Goal: Task Accomplishment & Management: Manage account settings

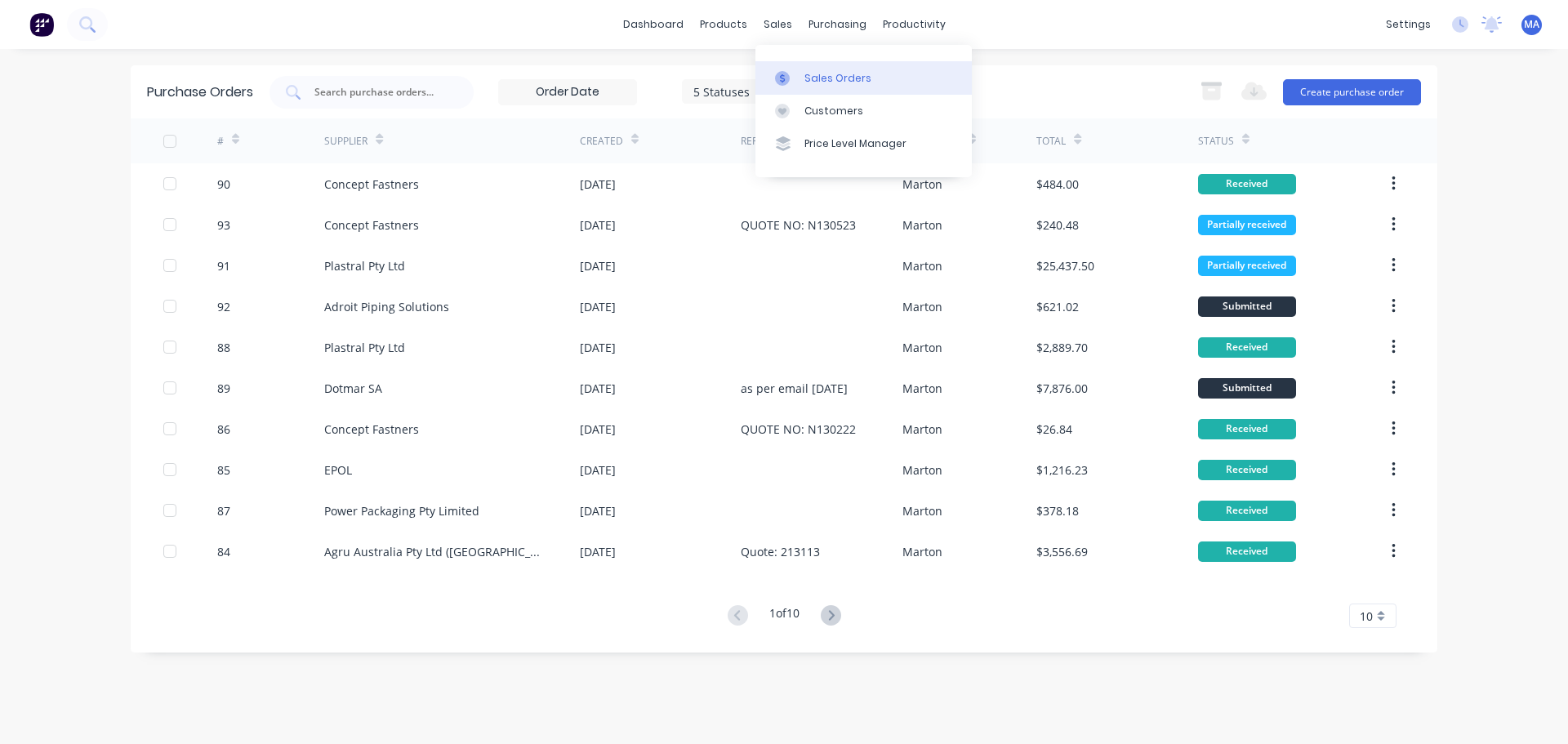
click at [797, 77] on div at bounding box center [787, 79] width 24 height 14
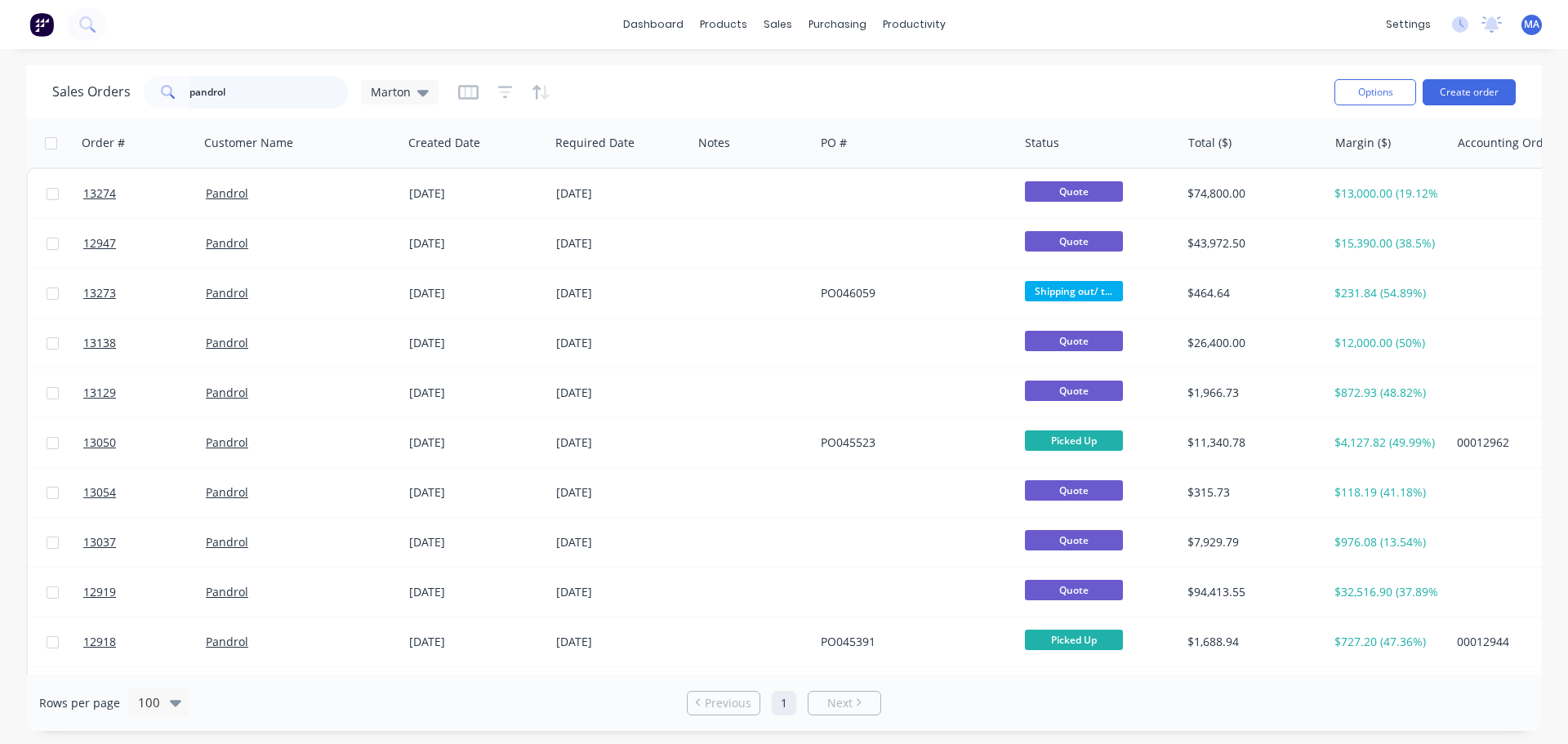
click at [235, 98] on input "pandrol" at bounding box center [269, 92] width 159 height 33
click at [308, 83] on input "pandrol" at bounding box center [269, 92] width 159 height 33
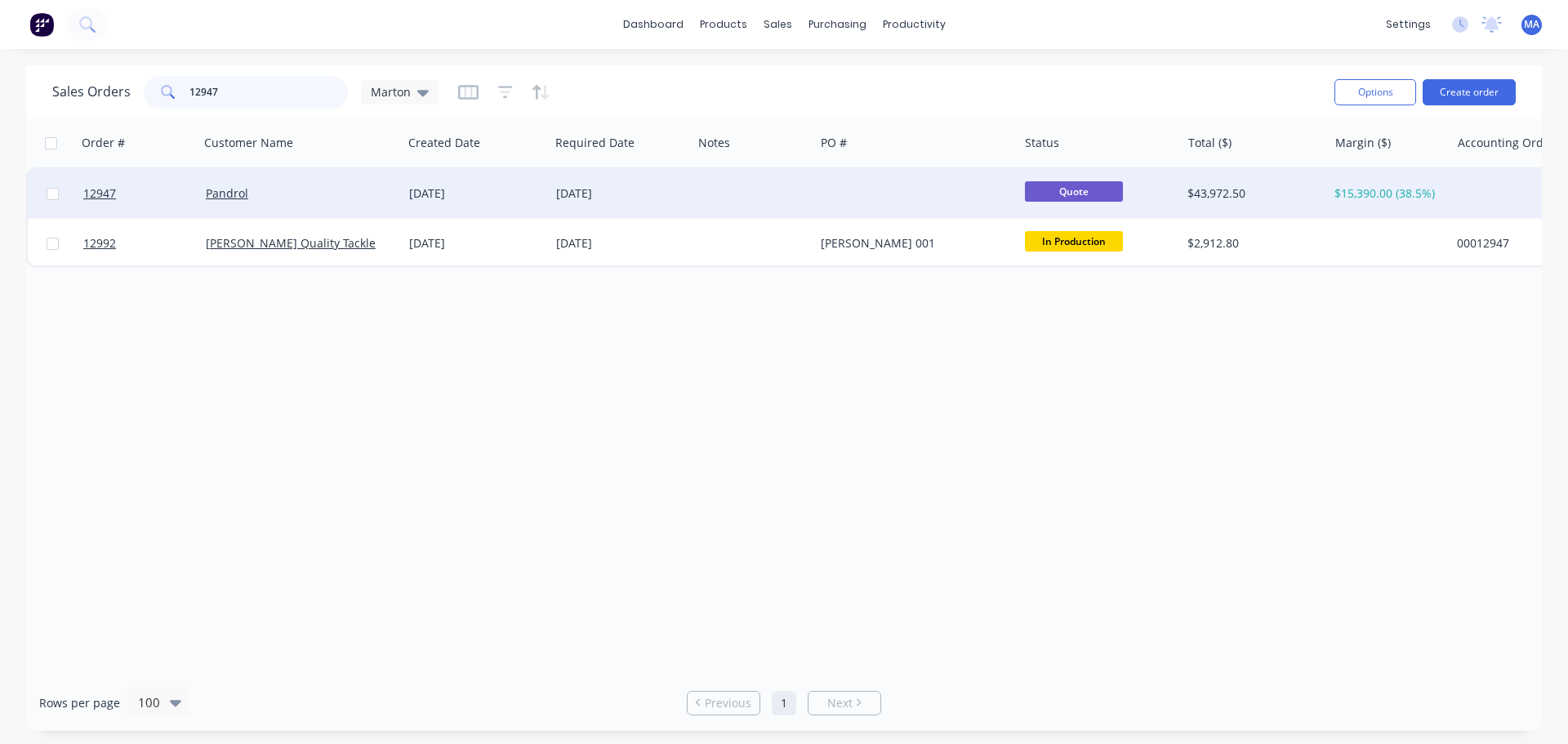
type input "12947"
click at [338, 187] on div "Pandrol" at bounding box center [296, 194] width 181 height 16
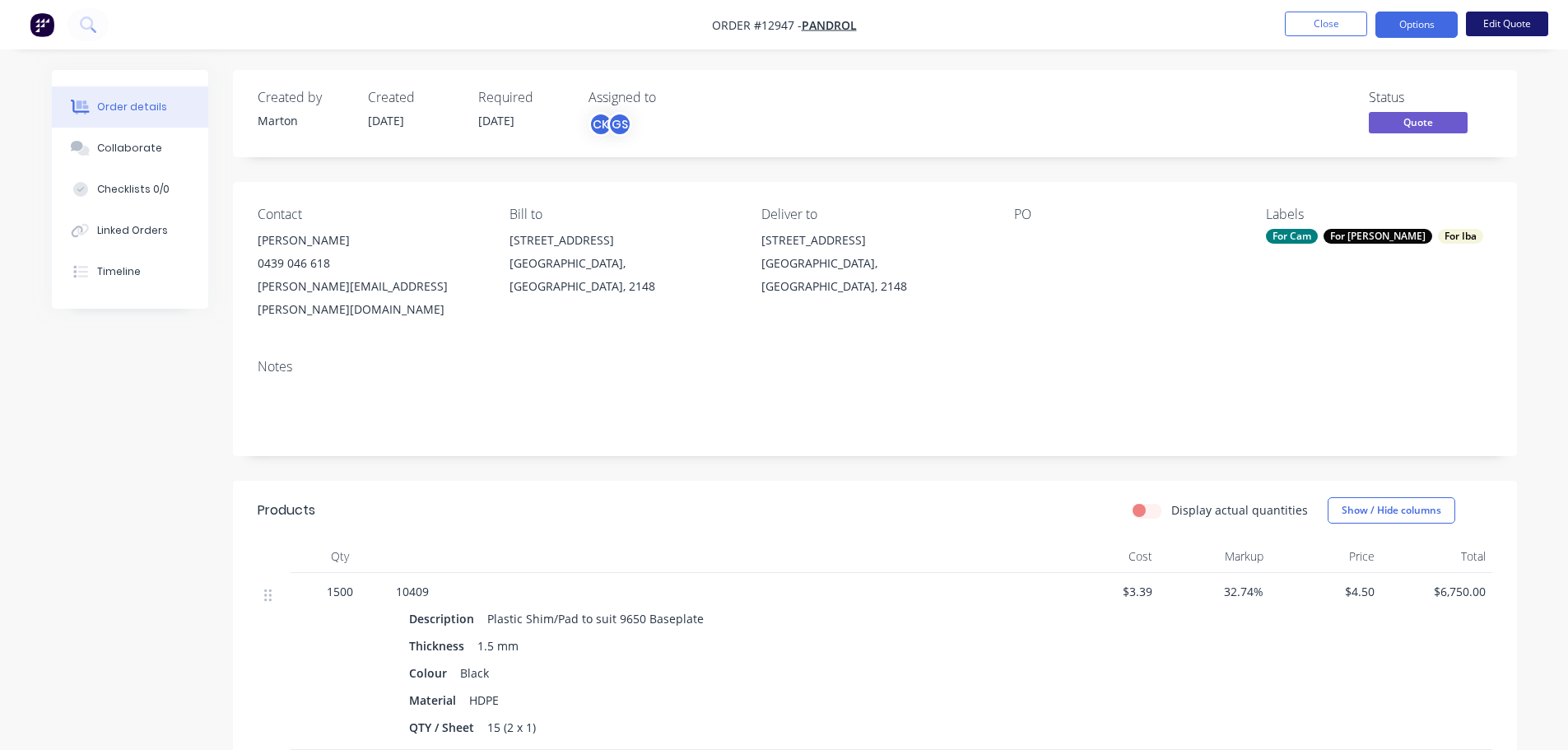
click at [1482, 33] on button "Edit Quote" at bounding box center [1507, 23] width 82 height 24
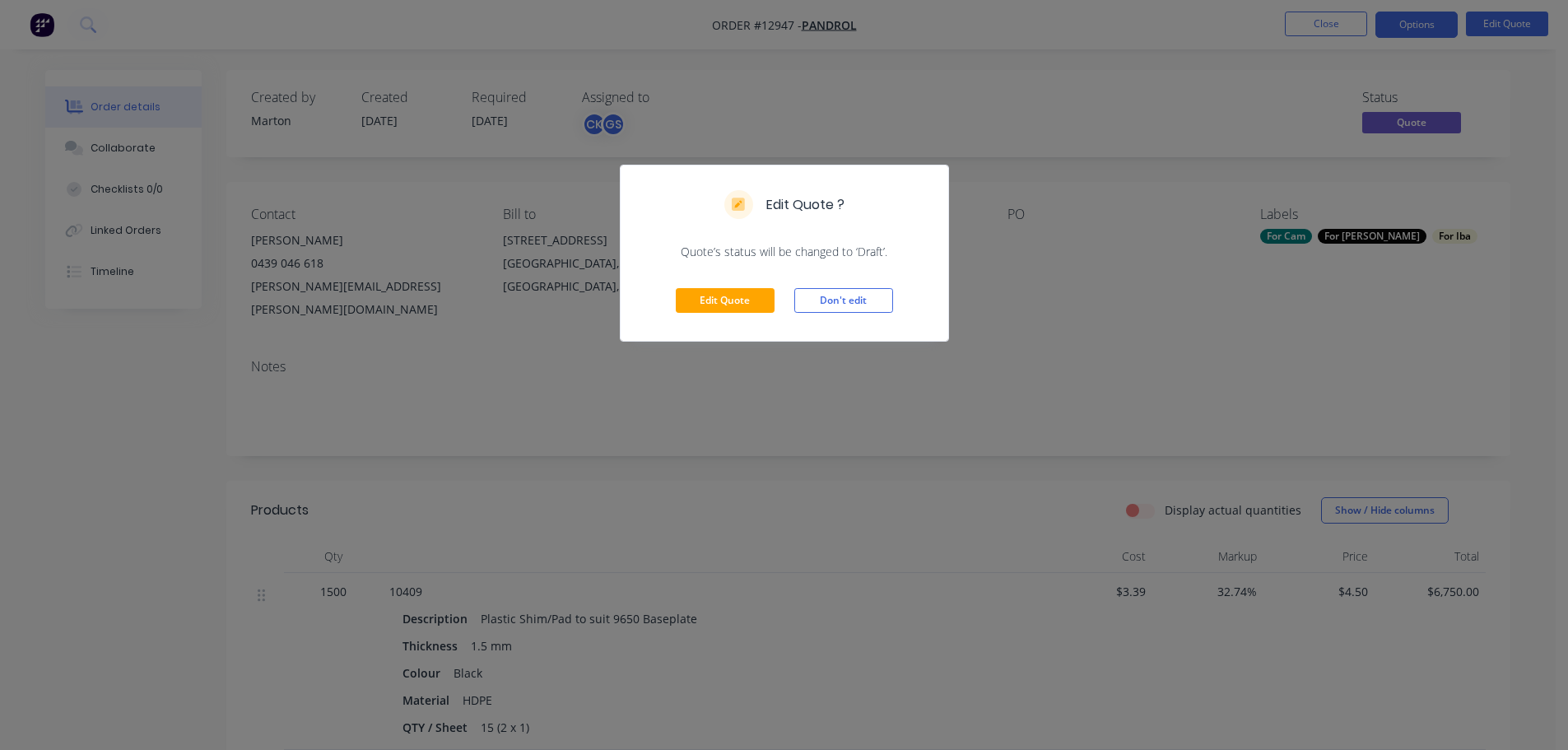
click at [736, 314] on div "Edit Quote Don't edit" at bounding box center [785, 301] width 328 height 81
click at [740, 303] on button "Edit Quote" at bounding box center [725, 300] width 99 height 24
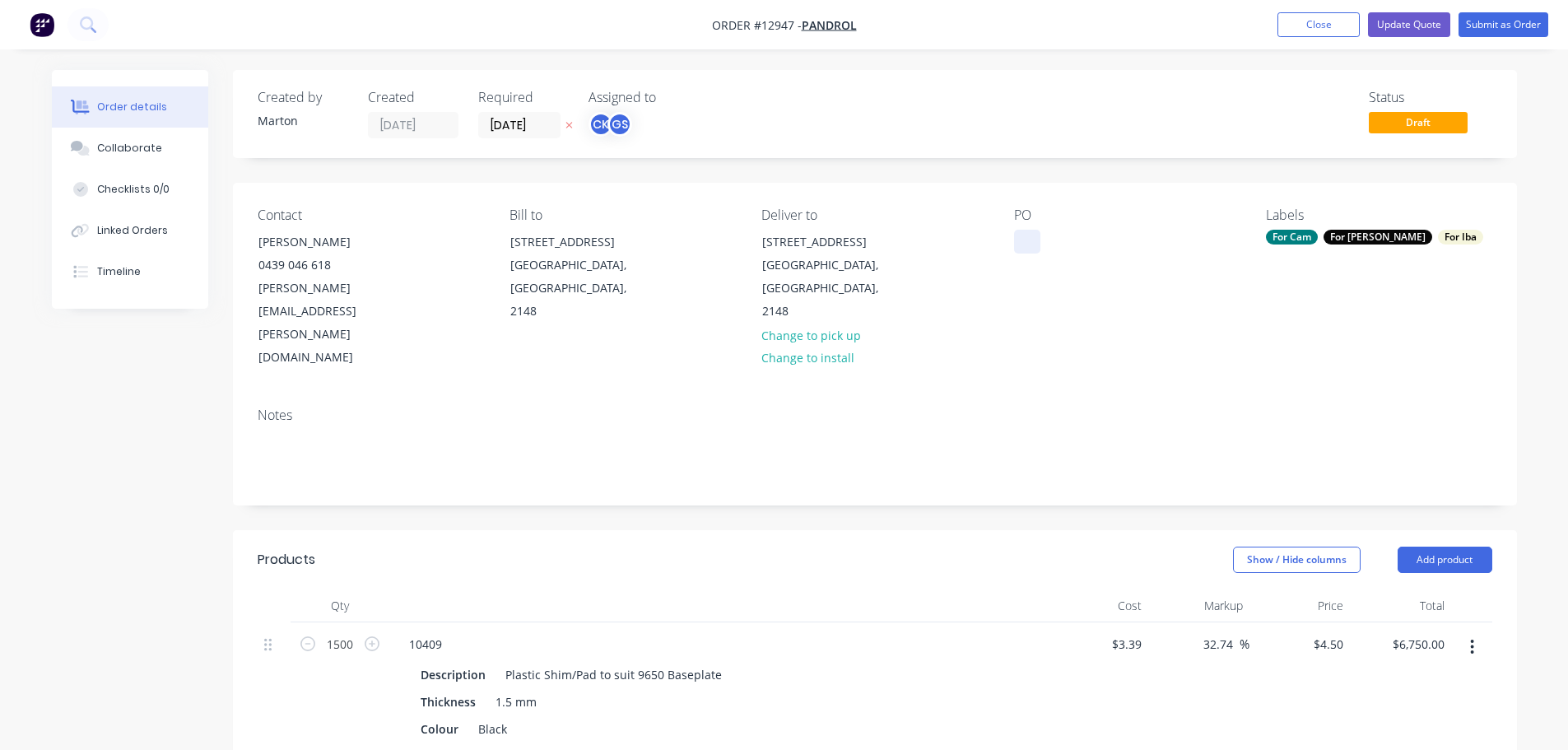
click at [1027, 231] on div at bounding box center [1027, 241] width 26 height 24
click at [559, 137] on label "[DATE]" at bounding box center [518, 124] width 82 height 26
click at [559, 137] on input "[DATE]" at bounding box center [519, 124] width 81 height 24
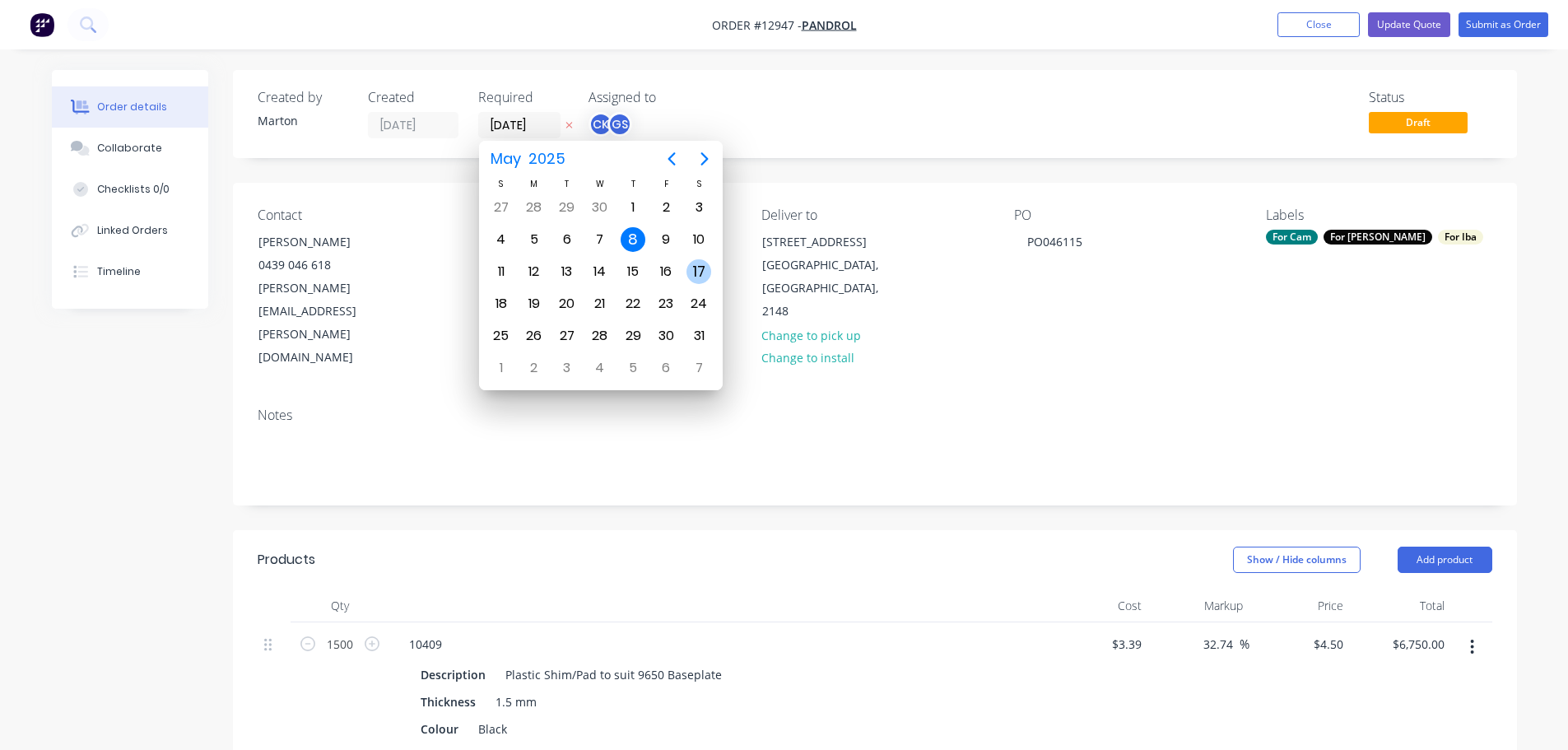
click at [701, 265] on div "17" at bounding box center [698, 271] width 24 height 24
type input "[DATE]"
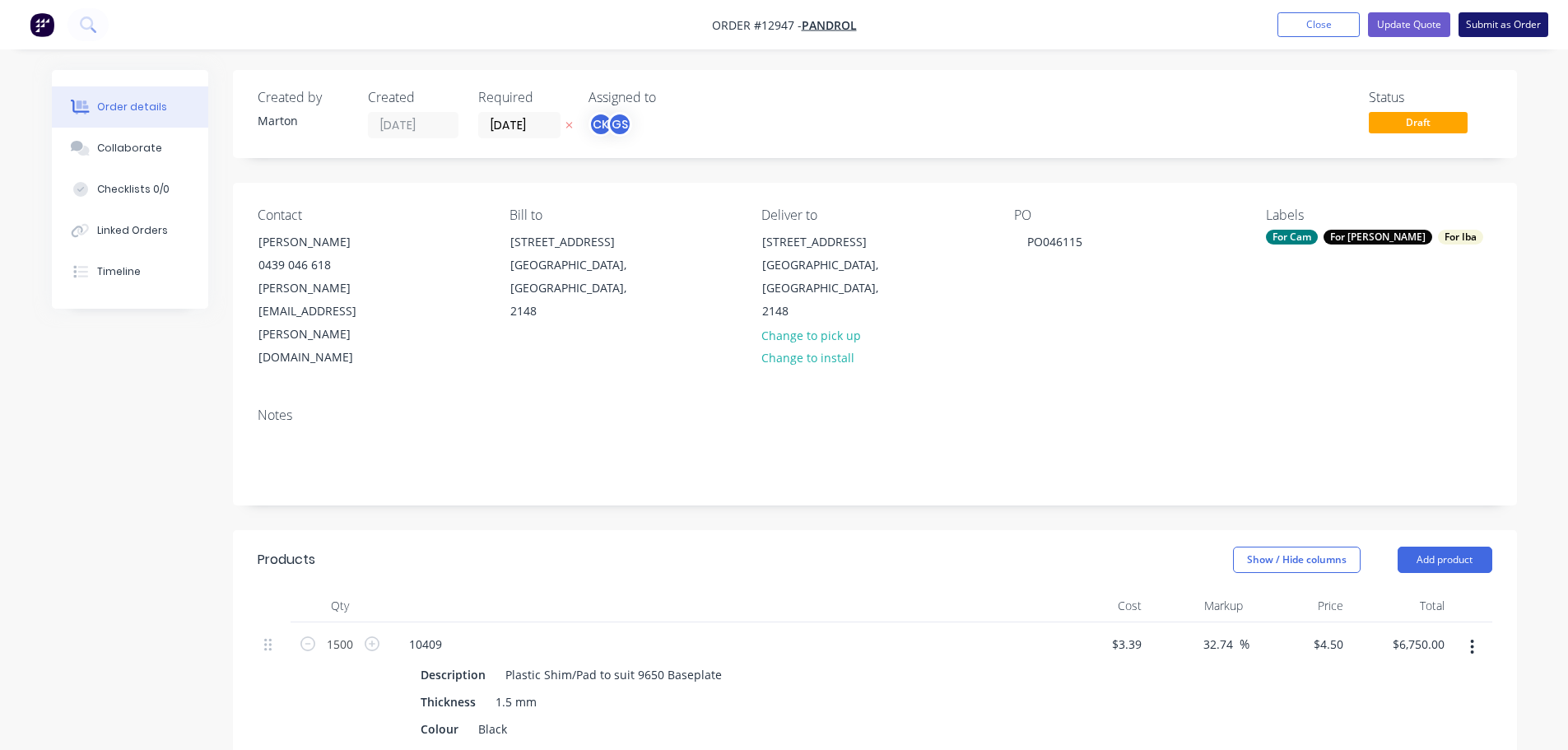
click at [1485, 28] on button "Submit as Order" at bounding box center [1504, 24] width 90 height 24
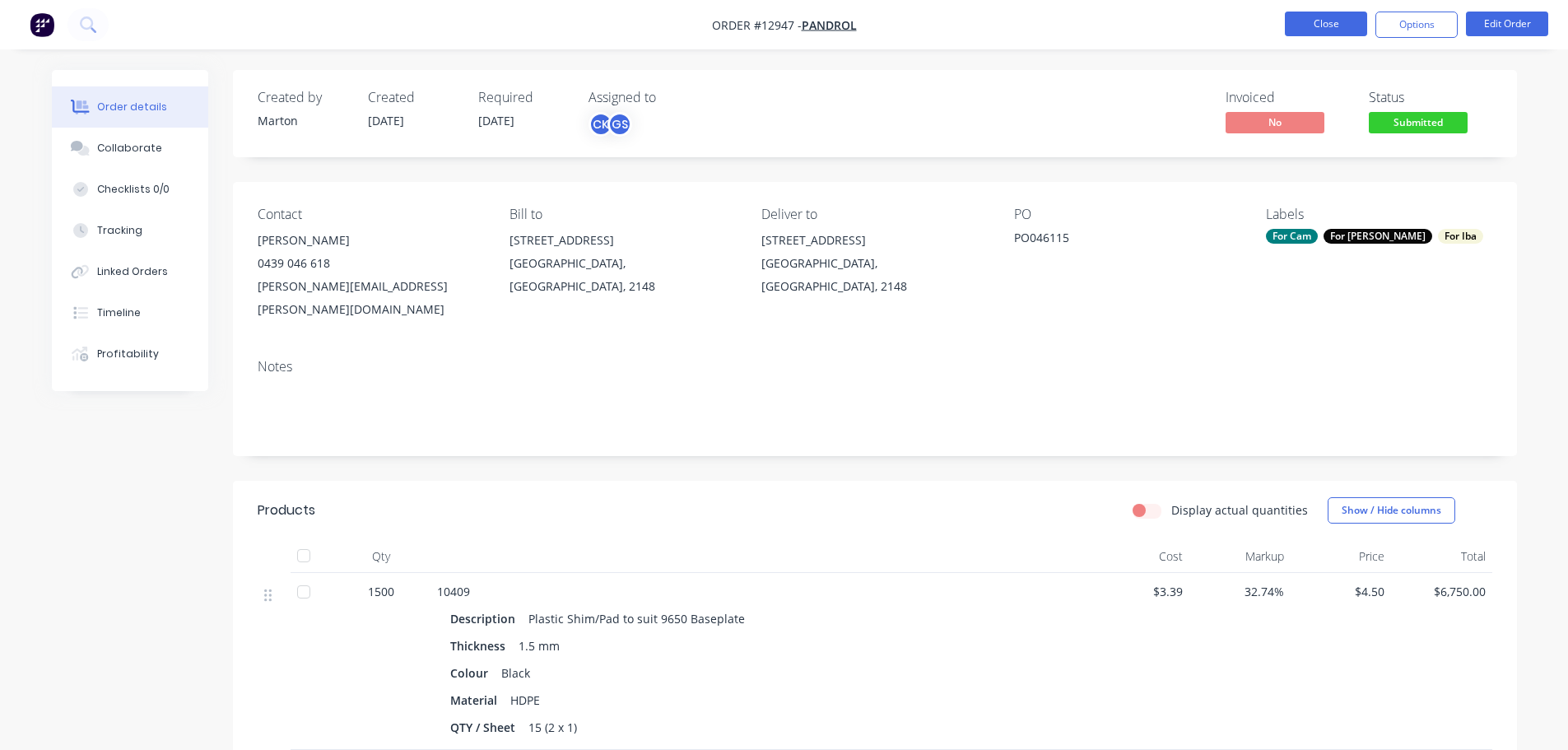
click at [1308, 27] on button "Close" at bounding box center [1326, 23] width 82 height 24
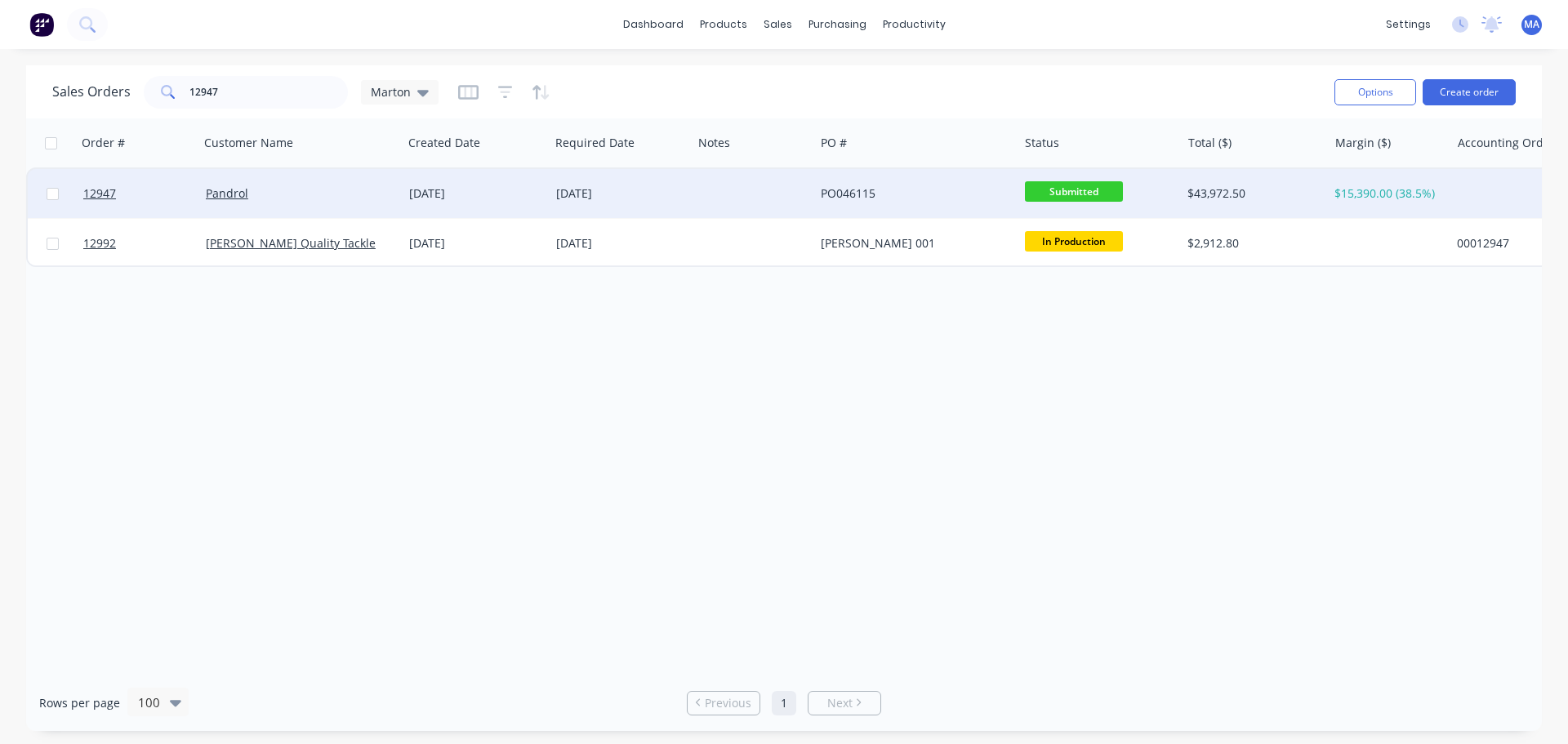
click at [379, 186] on div "Pandrol" at bounding box center [296, 194] width 181 height 16
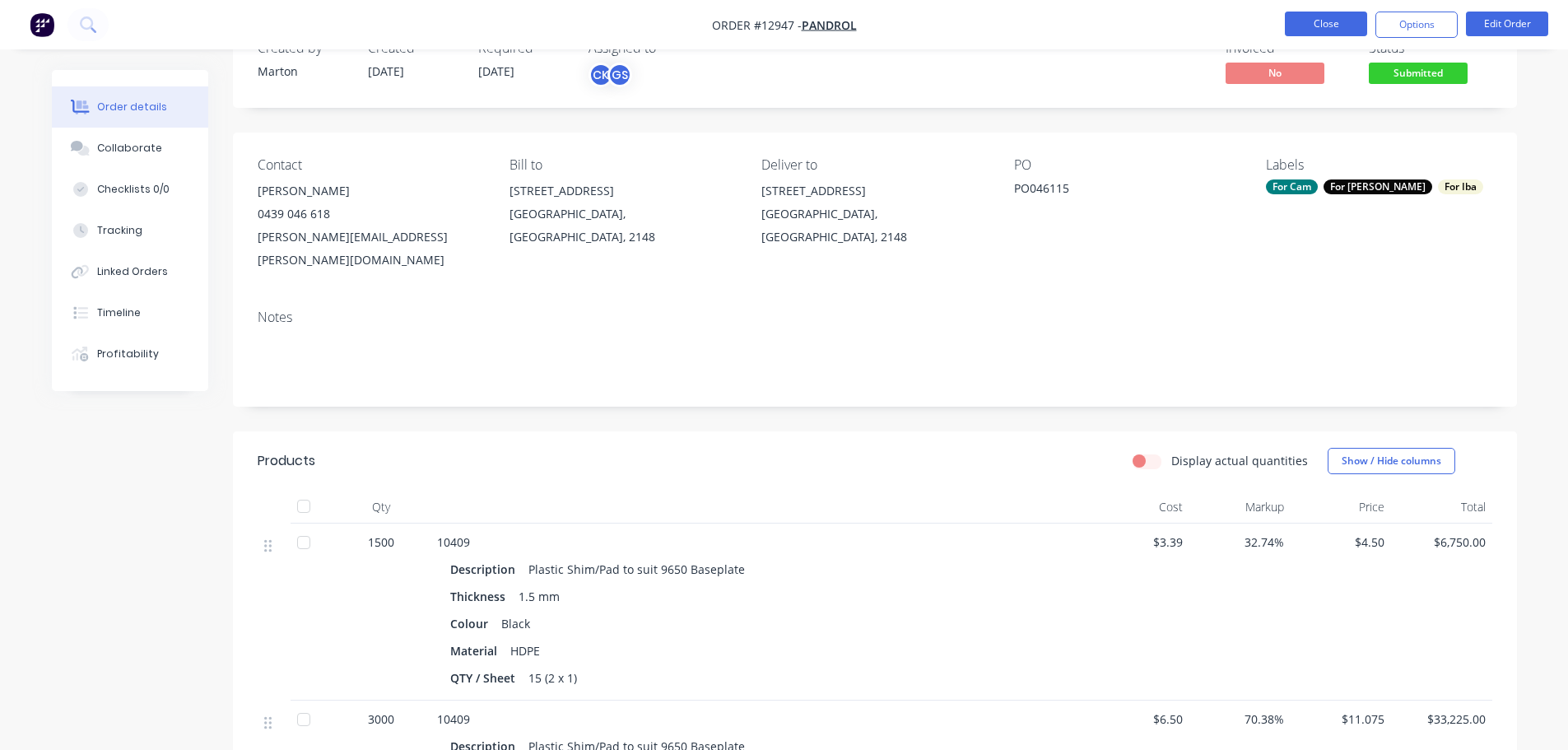
scroll to position [49, 0]
click at [1331, 14] on button "Close" at bounding box center [1326, 23] width 82 height 24
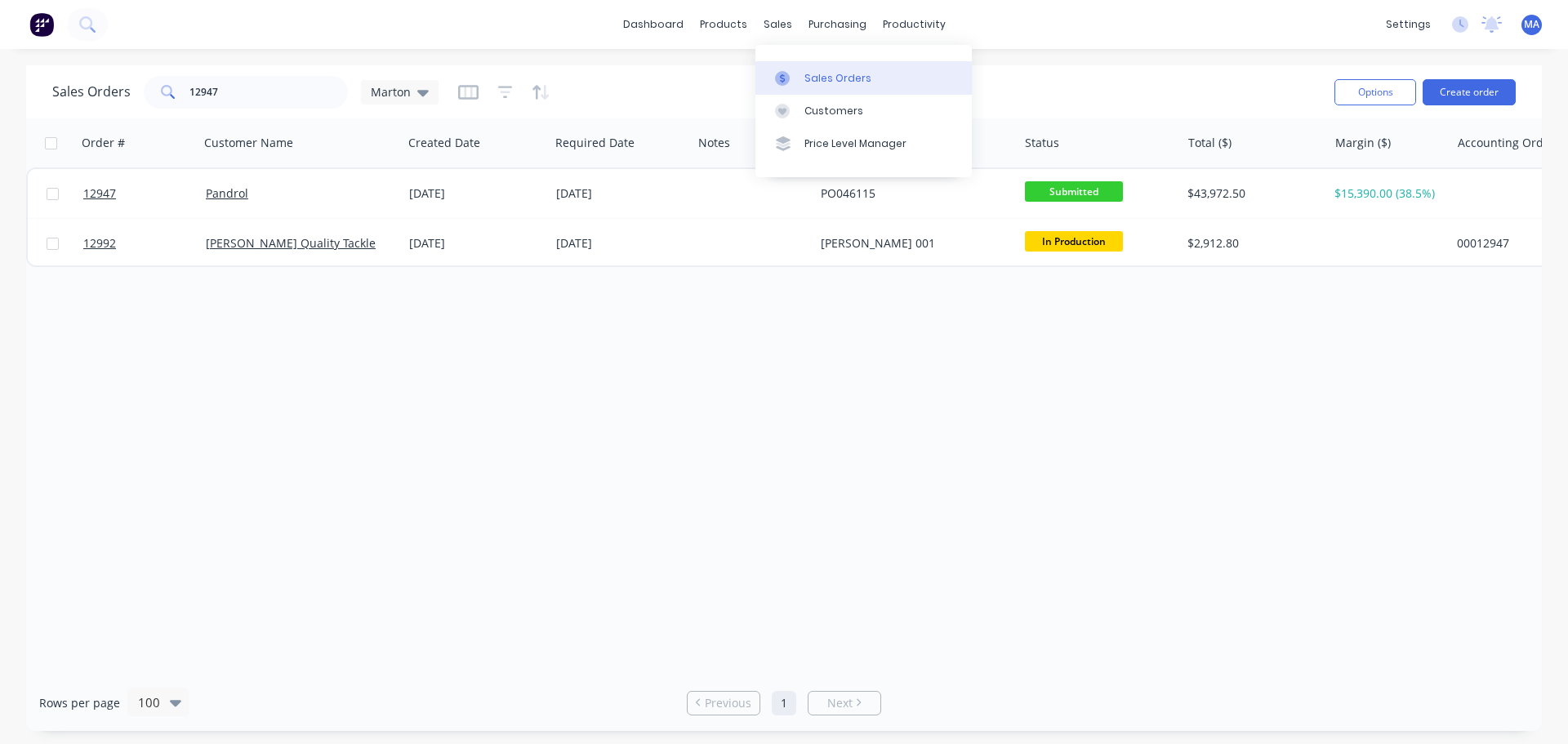
click at [800, 73] on link "Sales Orders" at bounding box center [863, 78] width 216 height 33
drag, startPoint x: 196, startPoint y: 85, endPoint x: 165, endPoint y: 85, distance: 31.0
click at [174, 85] on div "12947" at bounding box center [246, 92] width 204 height 33
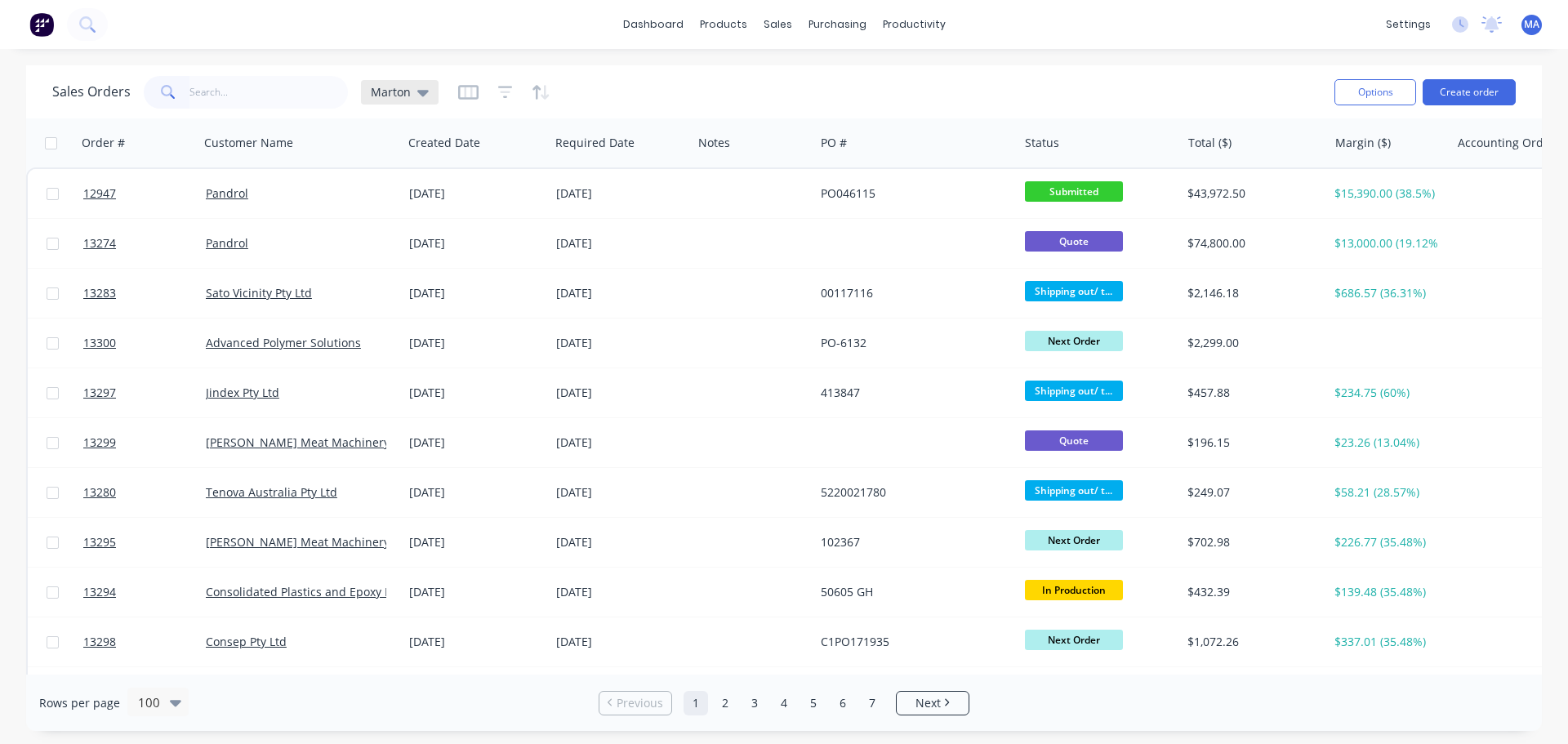
click at [410, 93] on div "Marton" at bounding box center [399, 92] width 58 height 14
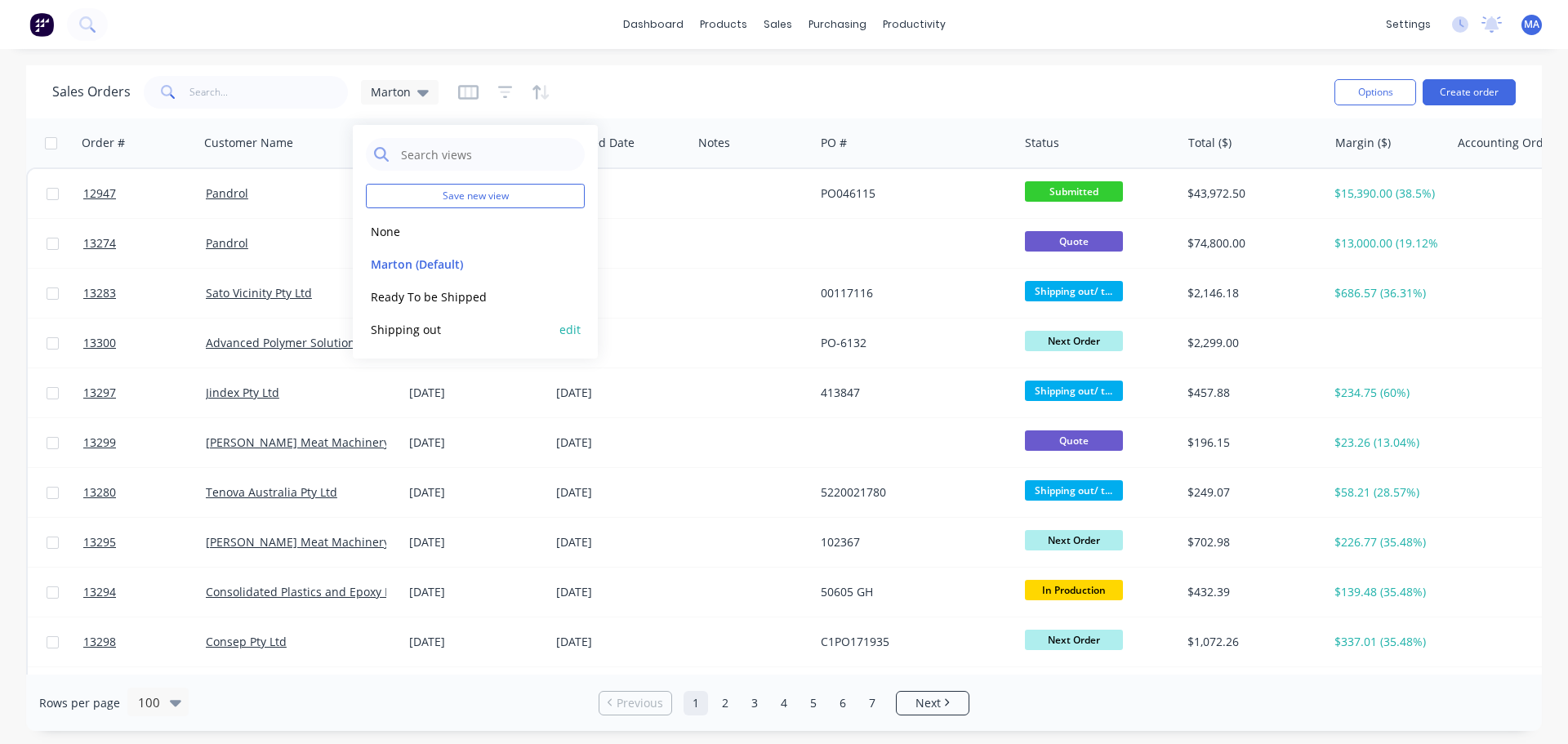
click at [427, 327] on button "Shipping out" at bounding box center [459, 330] width 187 height 19
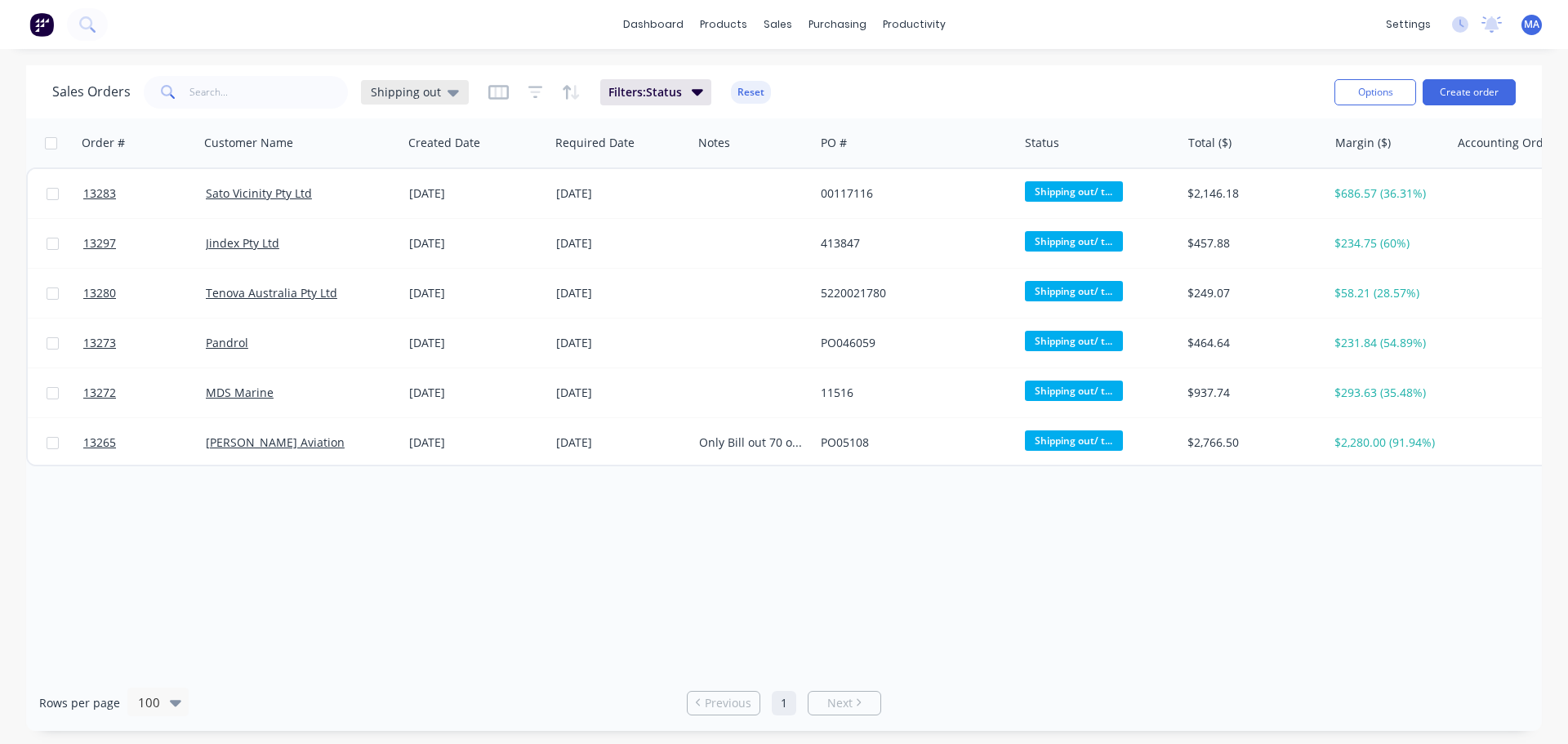
click at [447, 91] on icon at bounding box center [453, 93] width 12 height 6
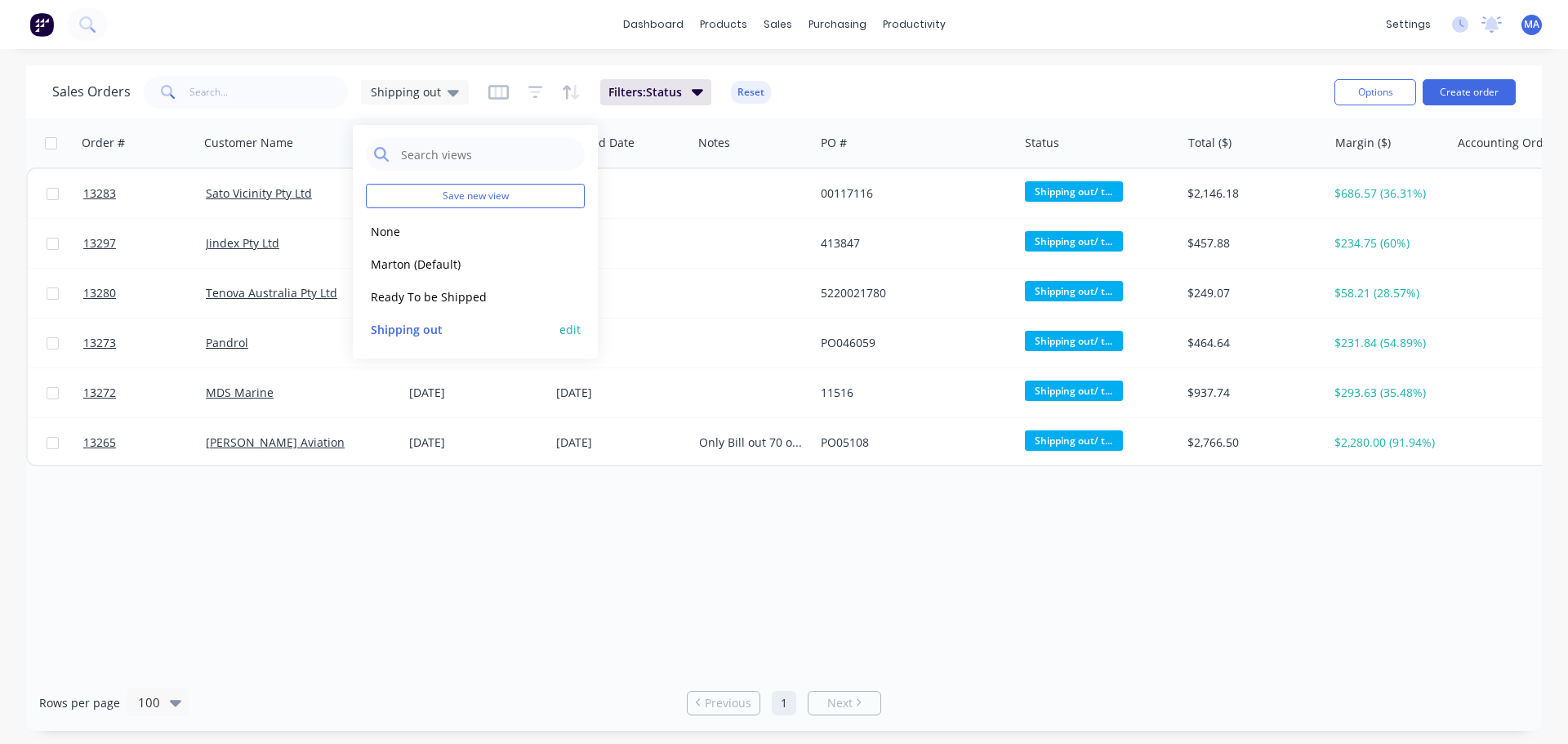
click at [569, 337] on button "edit" at bounding box center [571, 329] width 21 height 17
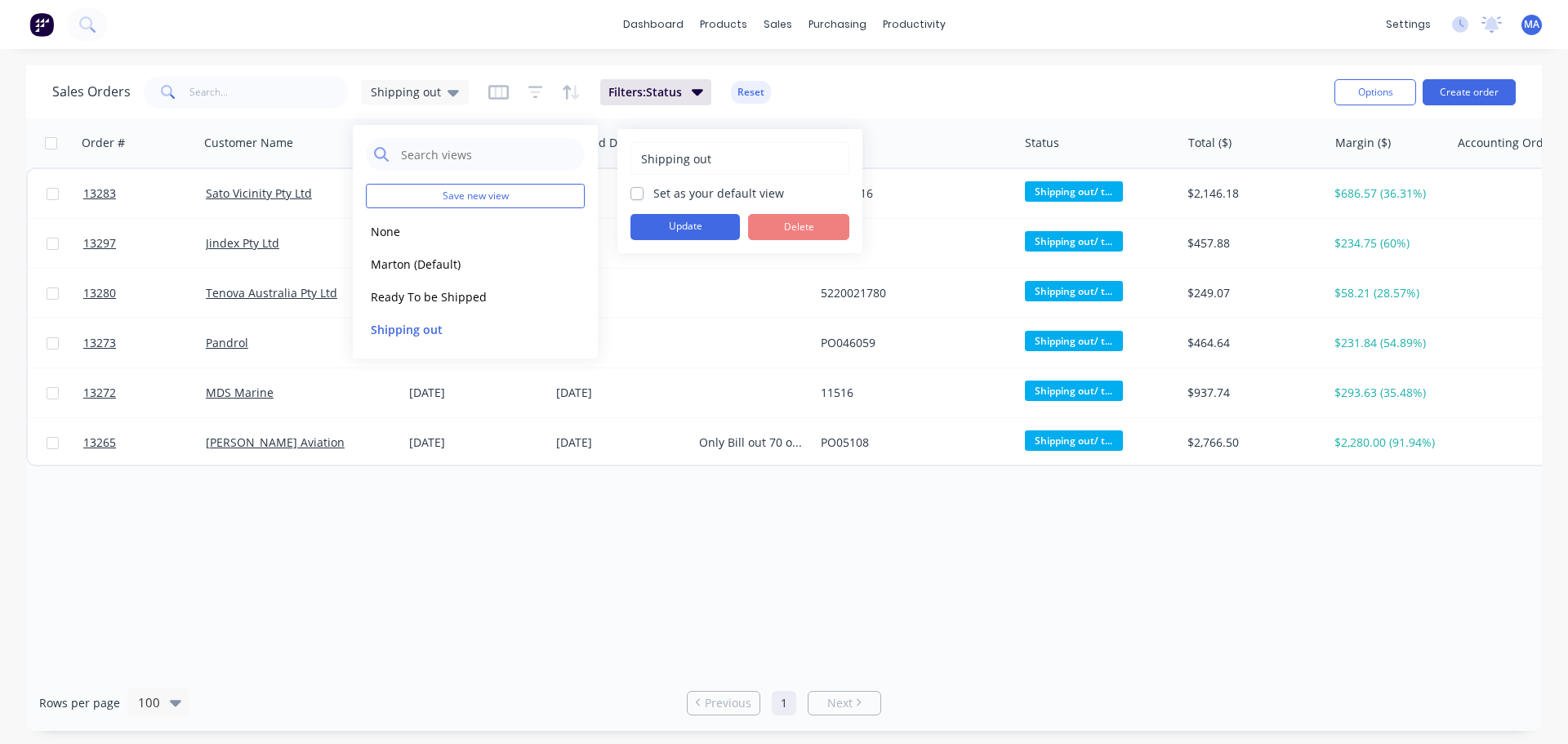
click at [654, 193] on label "Set as your default view" at bounding box center [719, 193] width 130 height 17
click at [637, 193] on input "Set as your default view" at bounding box center [637, 192] width 13 height 15
checkbox input "true"
click at [670, 230] on button "Update" at bounding box center [685, 227] width 110 height 26
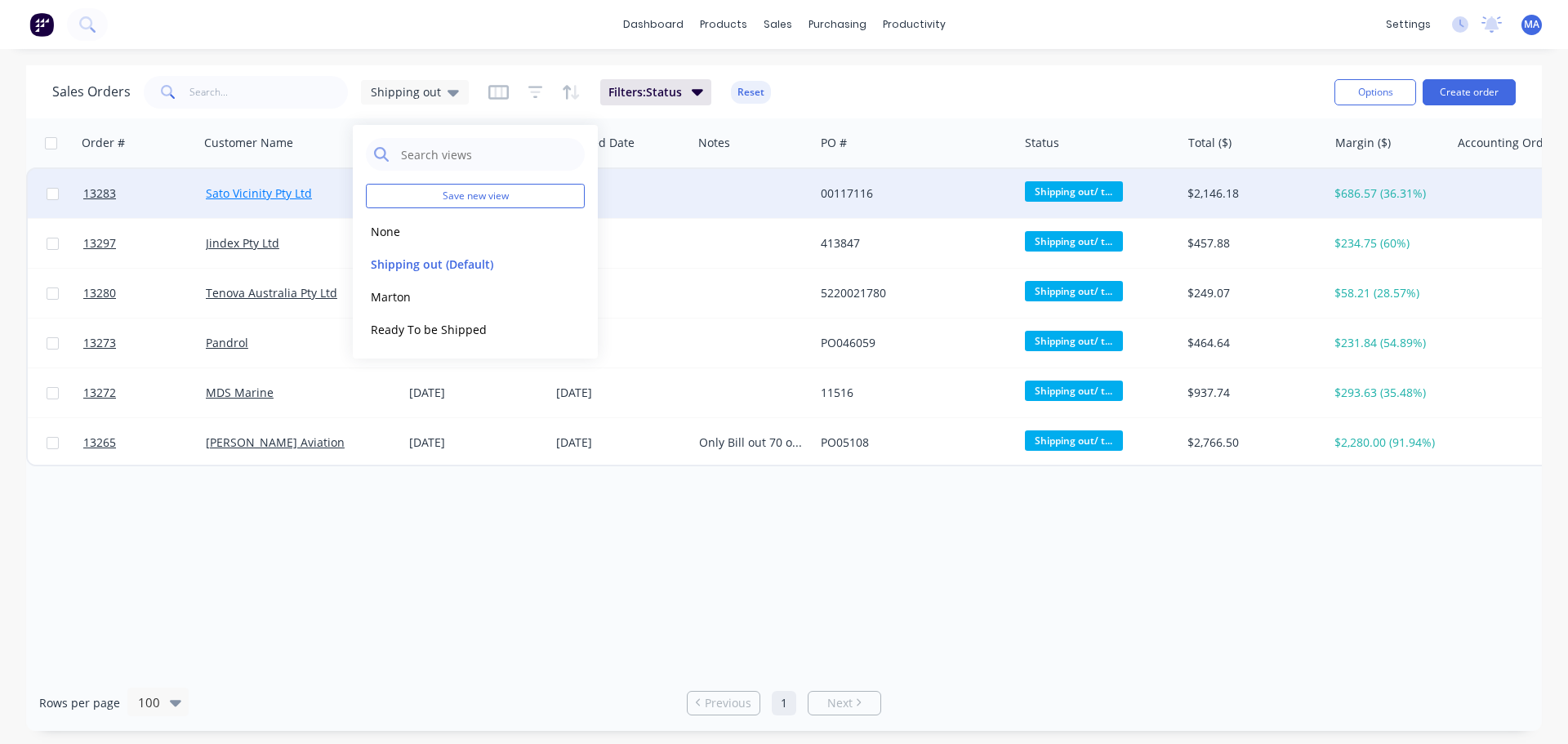
click at [278, 188] on link "Sato Vicinity Pty Ltd" at bounding box center [259, 193] width 106 height 15
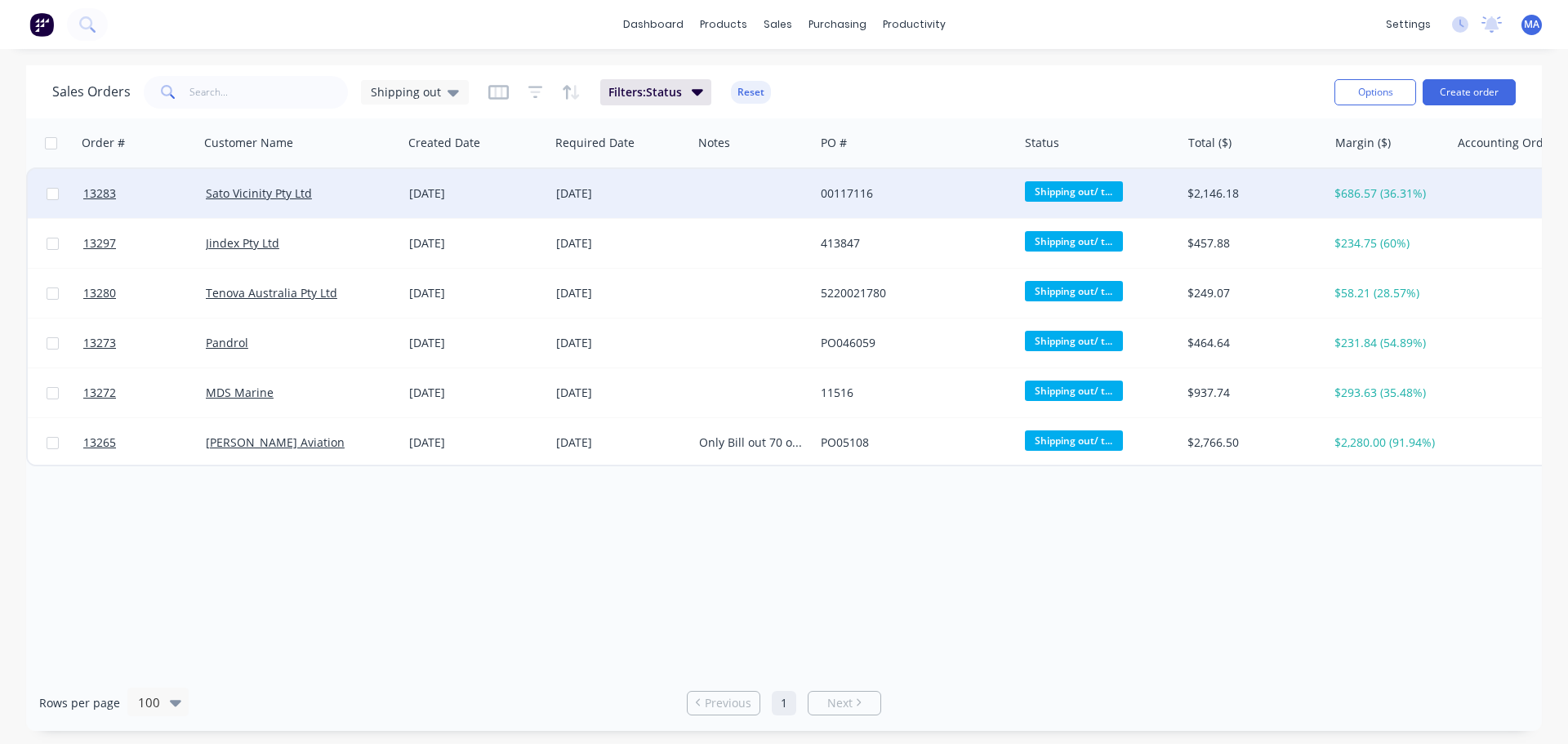
click at [405, 209] on div "[DATE]" at bounding box center [476, 193] width 147 height 49
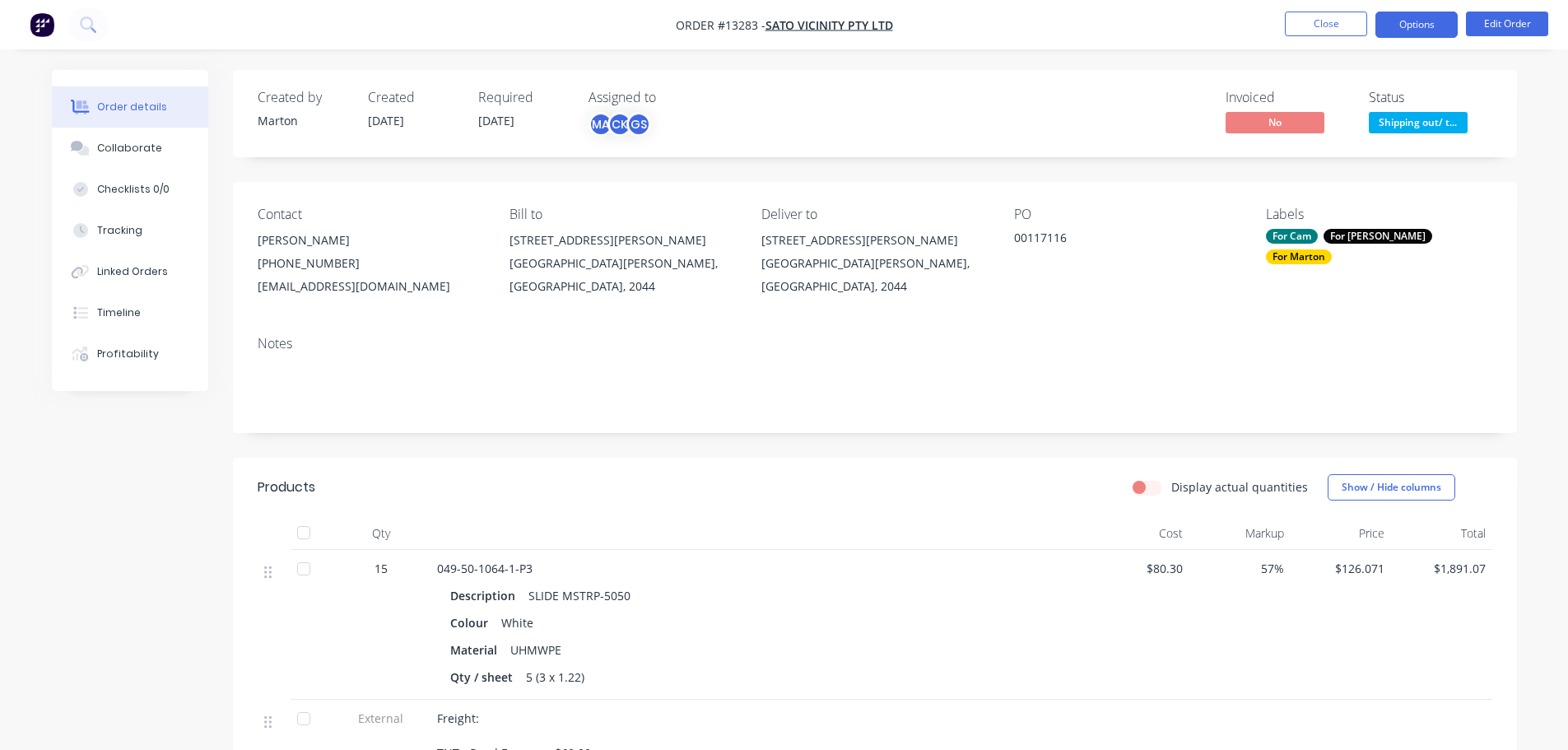
click at [1412, 26] on button "Options" at bounding box center [1416, 24] width 82 height 26
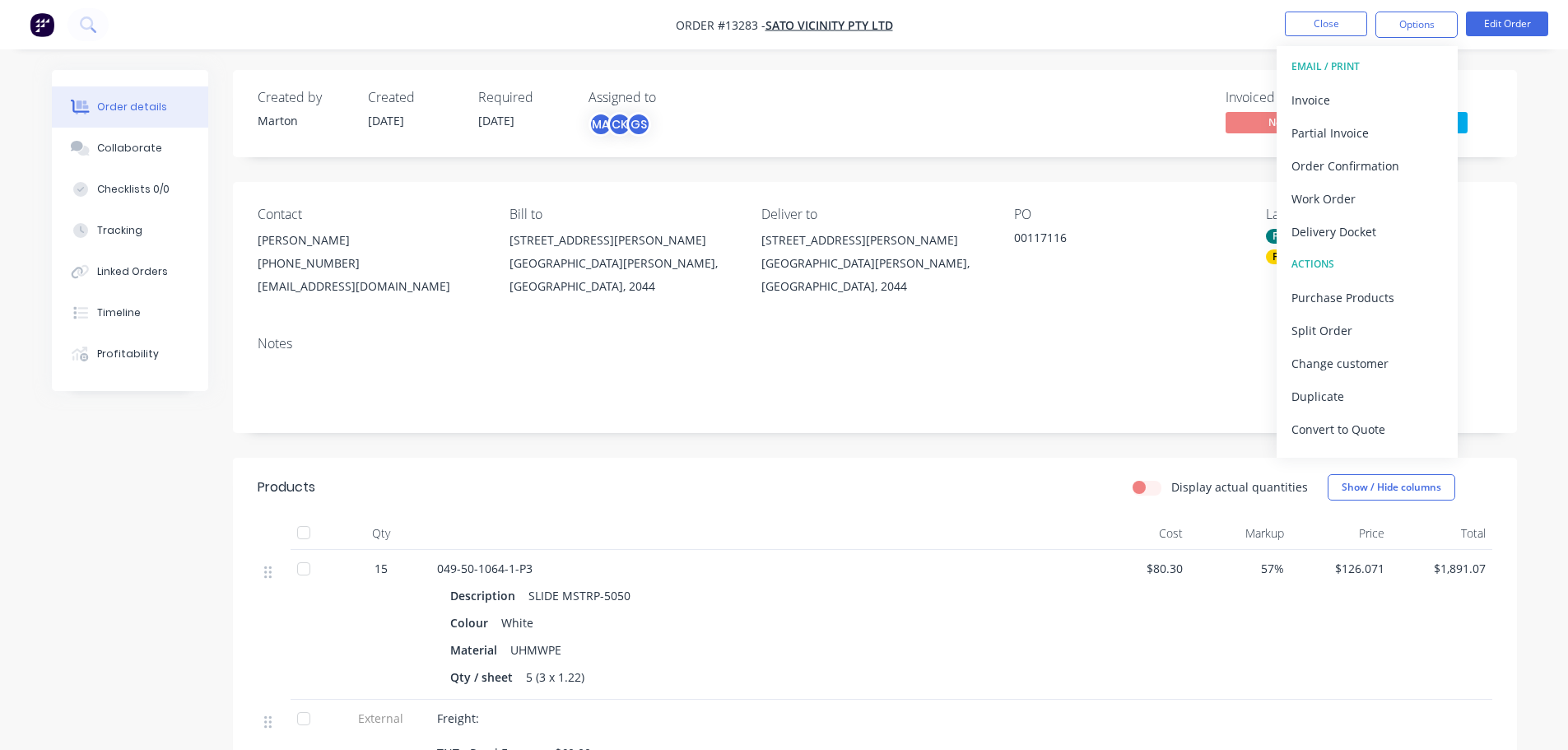
click at [1351, 81] on button "EMAIL / PRINT" at bounding box center [1367, 67] width 181 height 33
click at [1345, 92] on div "Invoice" at bounding box center [1367, 100] width 151 height 24
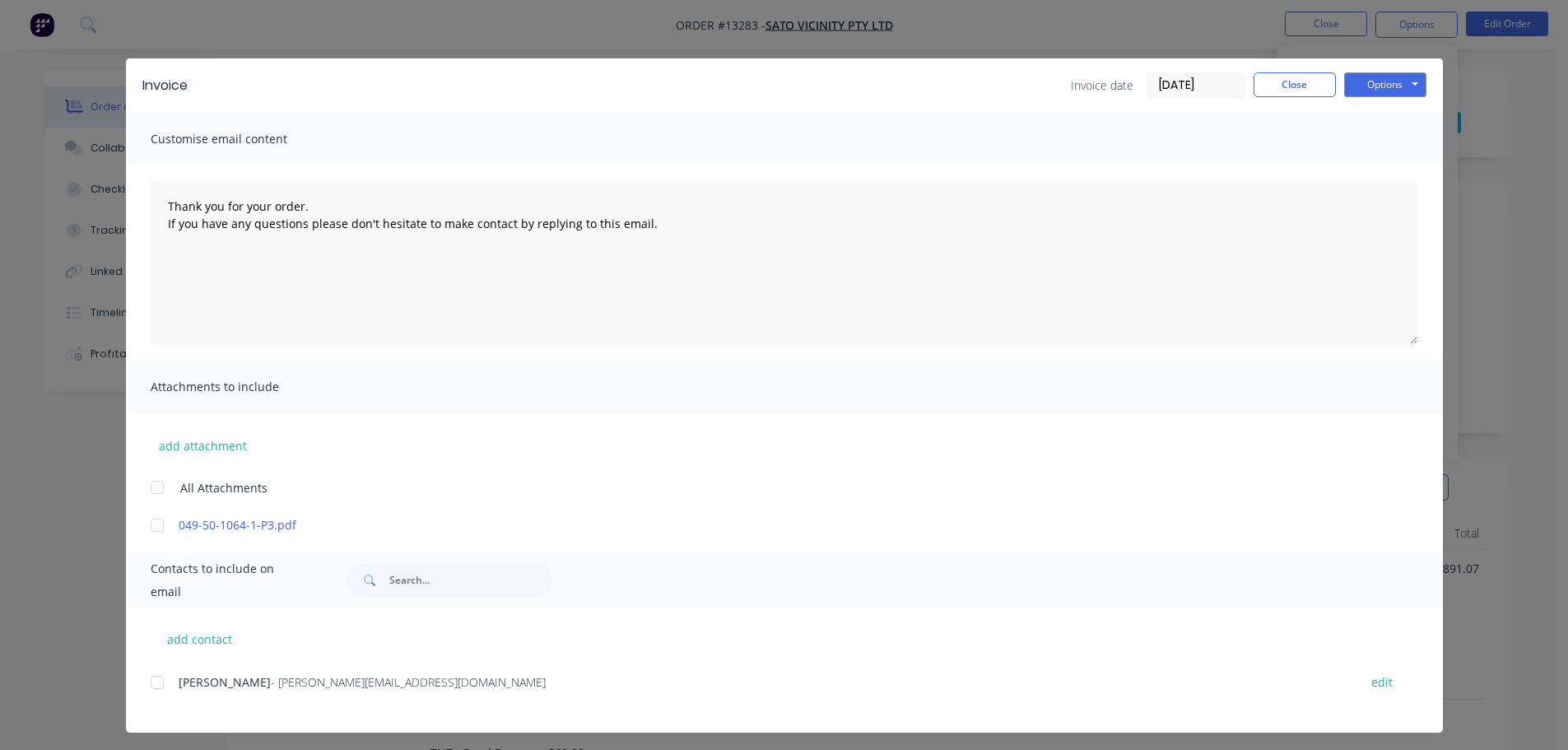
scroll to position [14, 0]
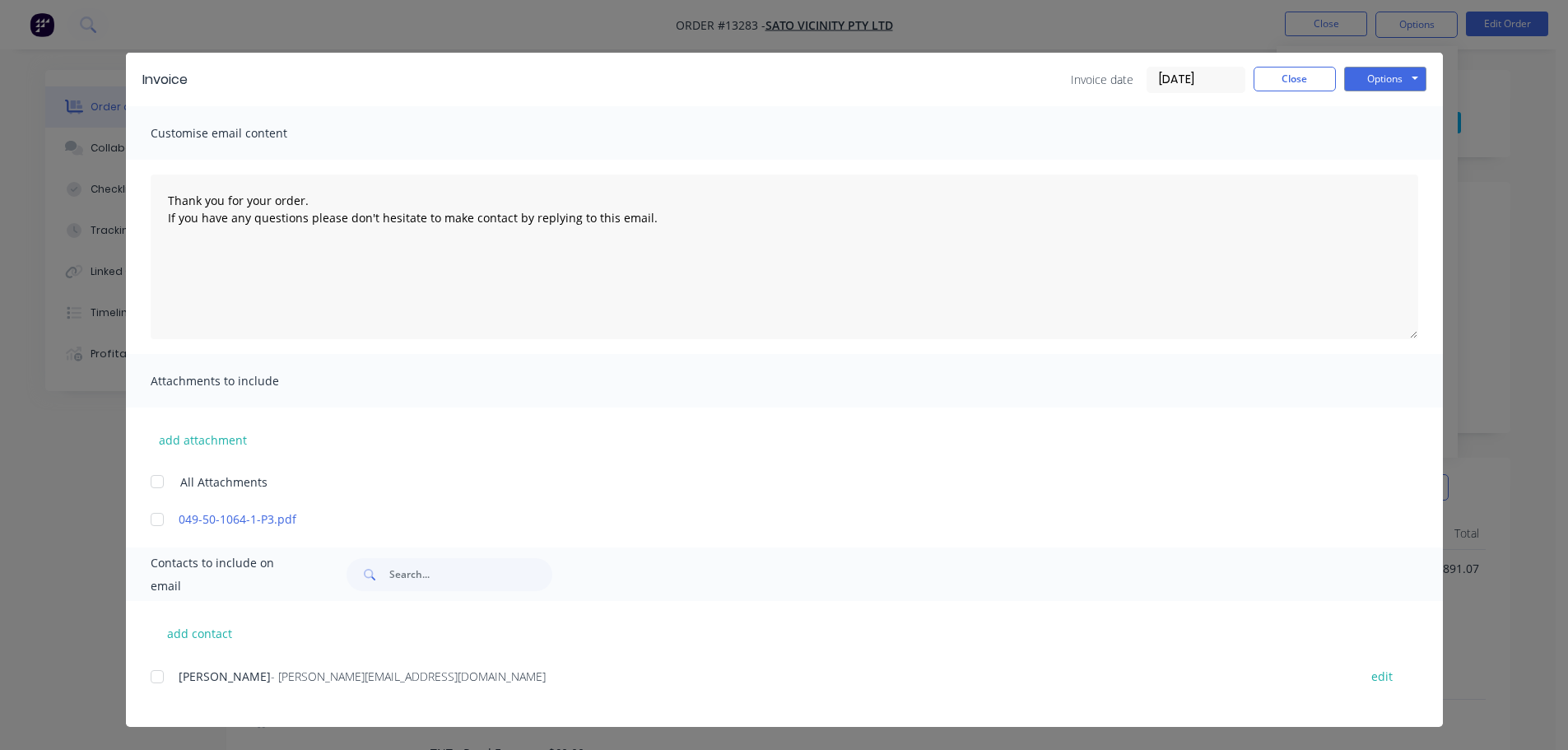
click at [146, 676] on div at bounding box center [157, 677] width 33 height 33
click at [1378, 81] on button "Options" at bounding box center [1385, 78] width 82 height 24
click at [1385, 163] on button "Email" at bounding box center [1397, 163] width 105 height 27
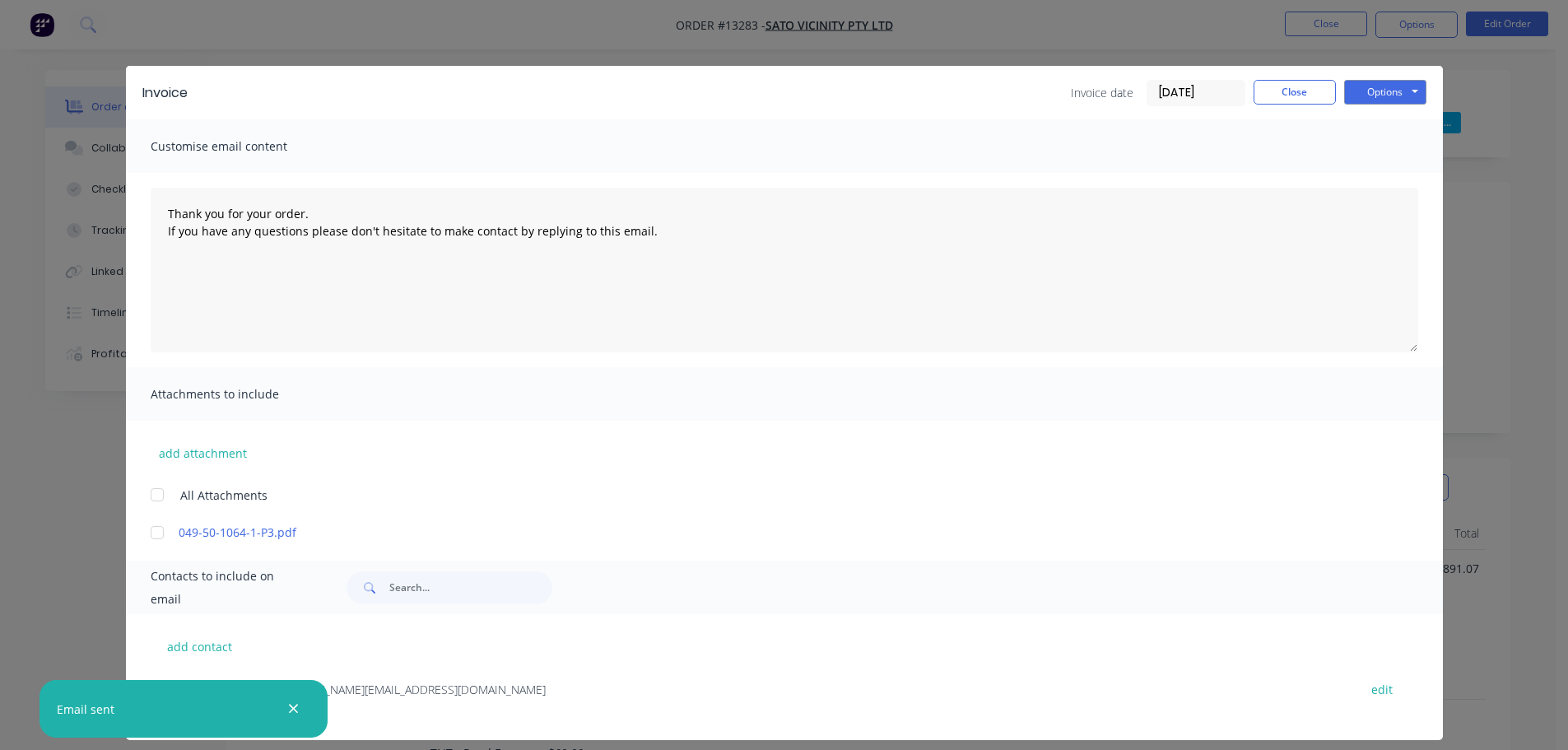
type textarea "Thank you for your order. If you have any questions please don't hesitate to ma…"
click at [1288, 92] on button "Close" at bounding box center [1294, 92] width 82 height 24
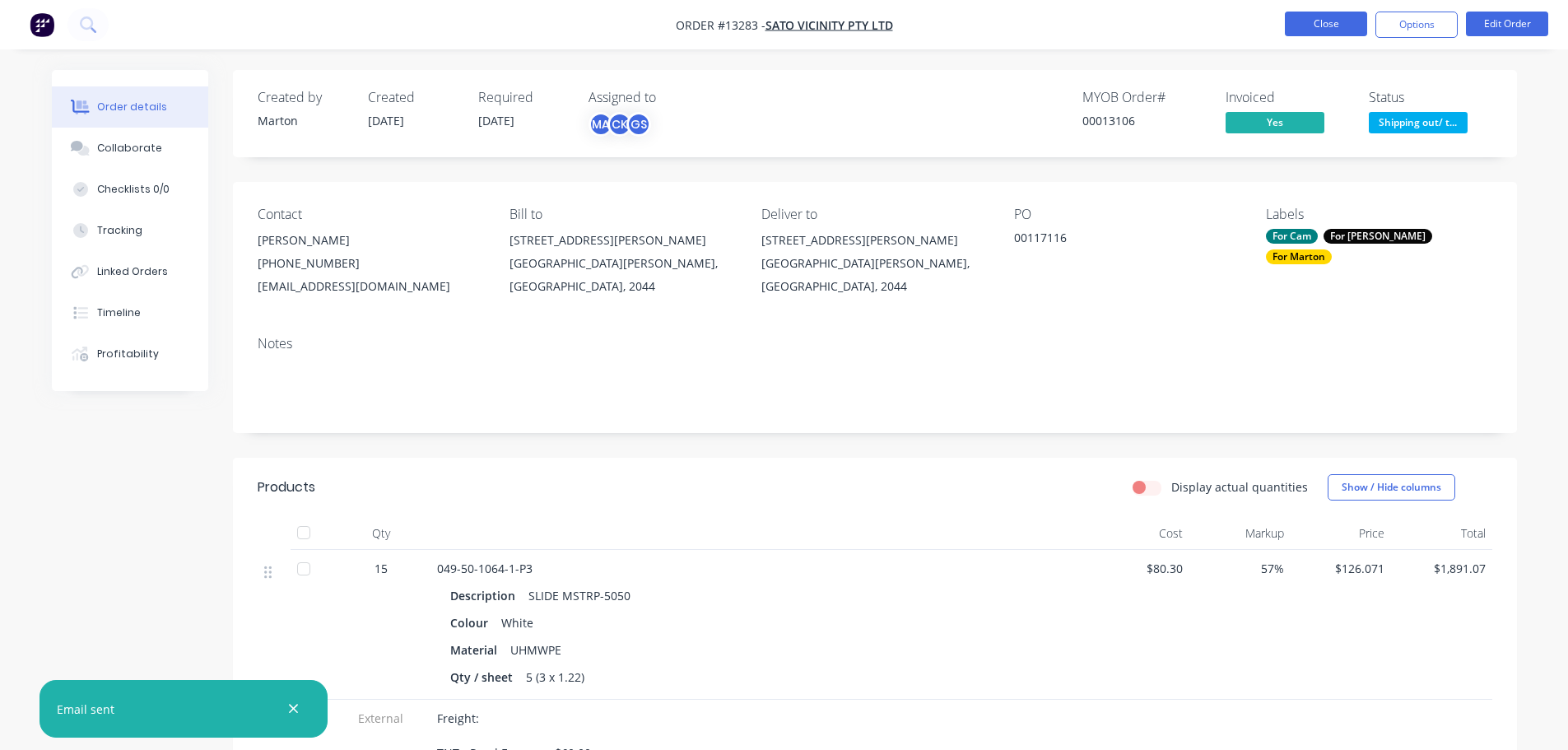
click at [1311, 14] on button "Close" at bounding box center [1326, 23] width 82 height 24
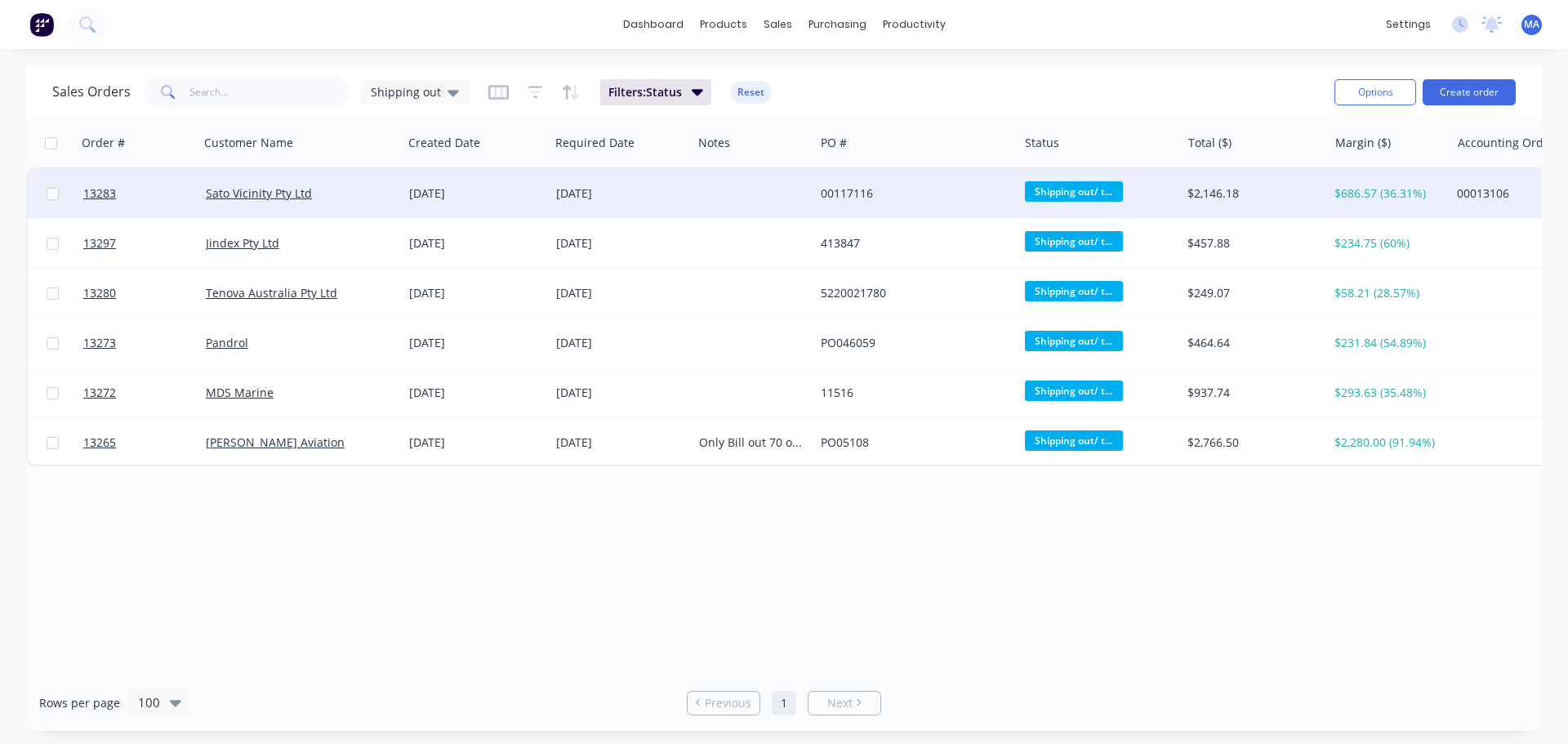
click at [410, 184] on div "[DATE]" at bounding box center [476, 193] width 147 height 49
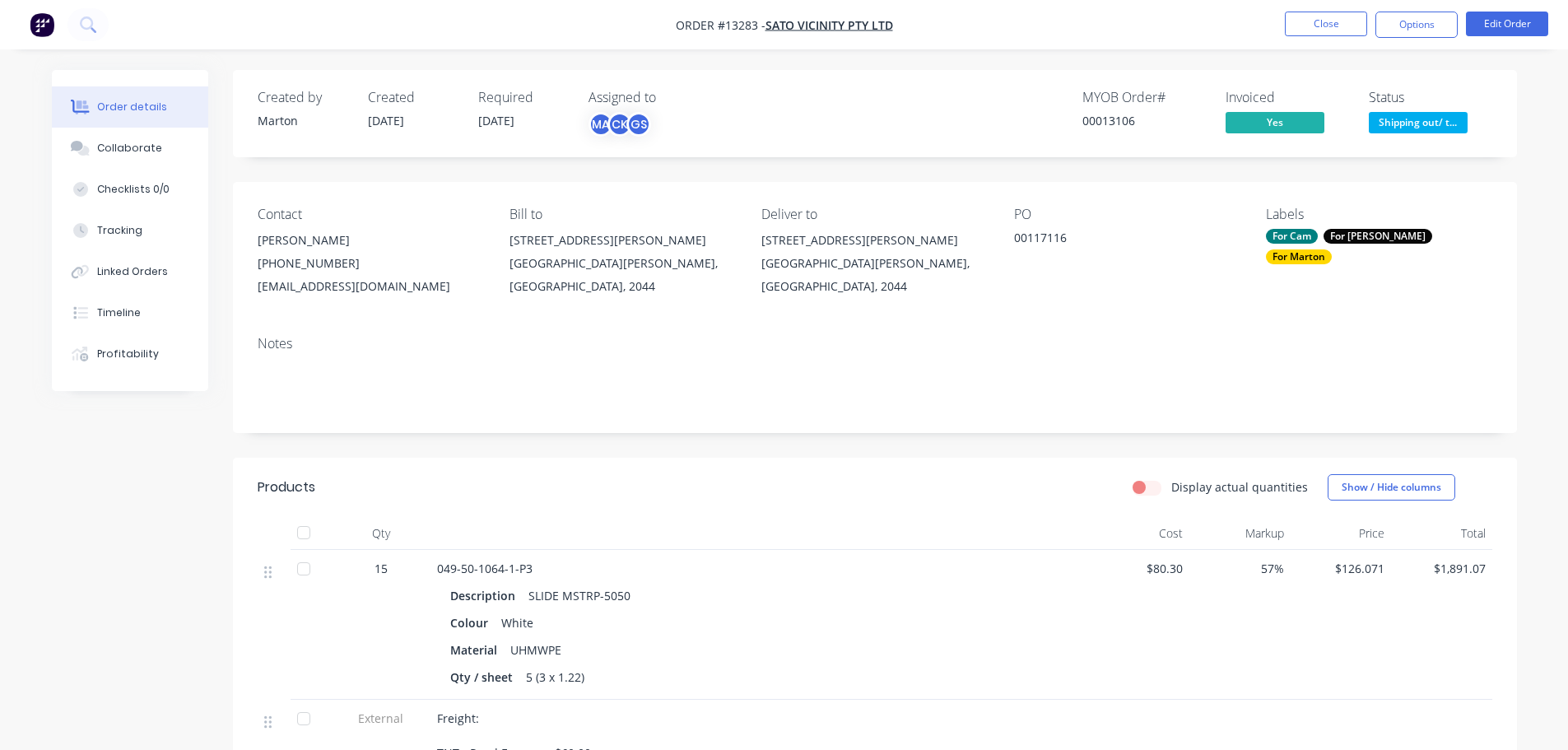
click at [1435, 121] on span "Shipping out/ t..." at bounding box center [1419, 122] width 99 height 21
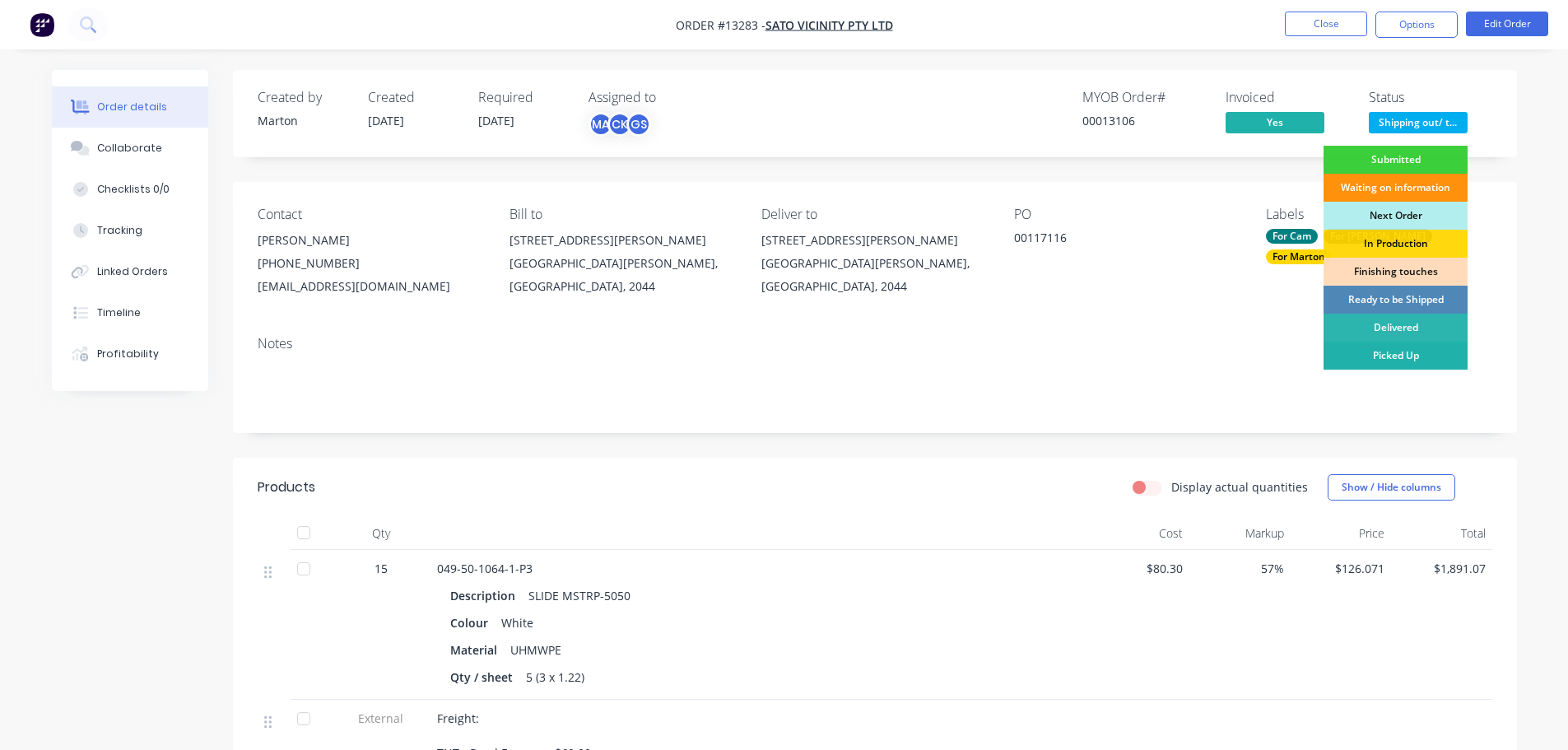
click at [1376, 352] on div "Picked Up" at bounding box center [1396, 356] width 144 height 28
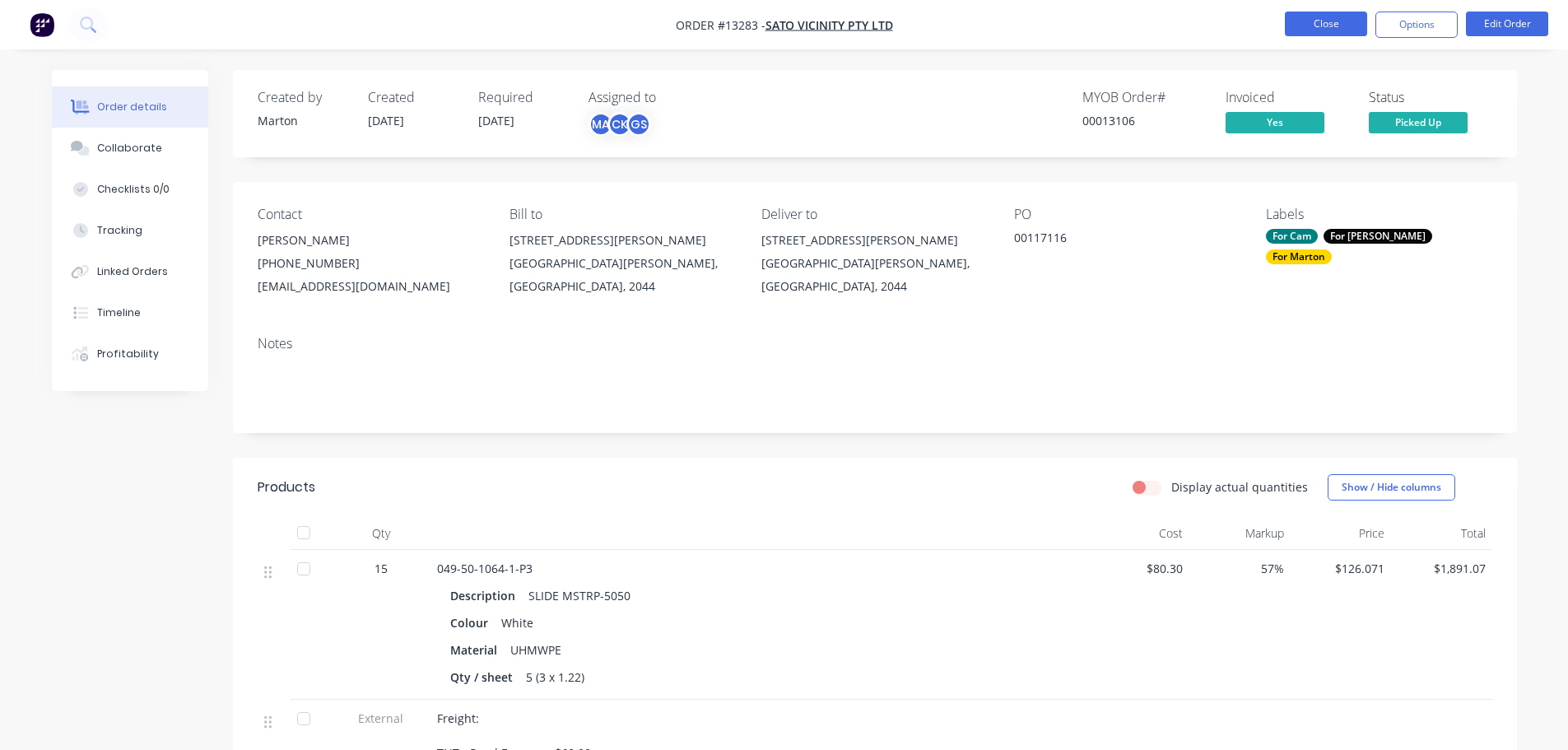
click at [1319, 28] on button "Close" at bounding box center [1326, 23] width 82 height 24
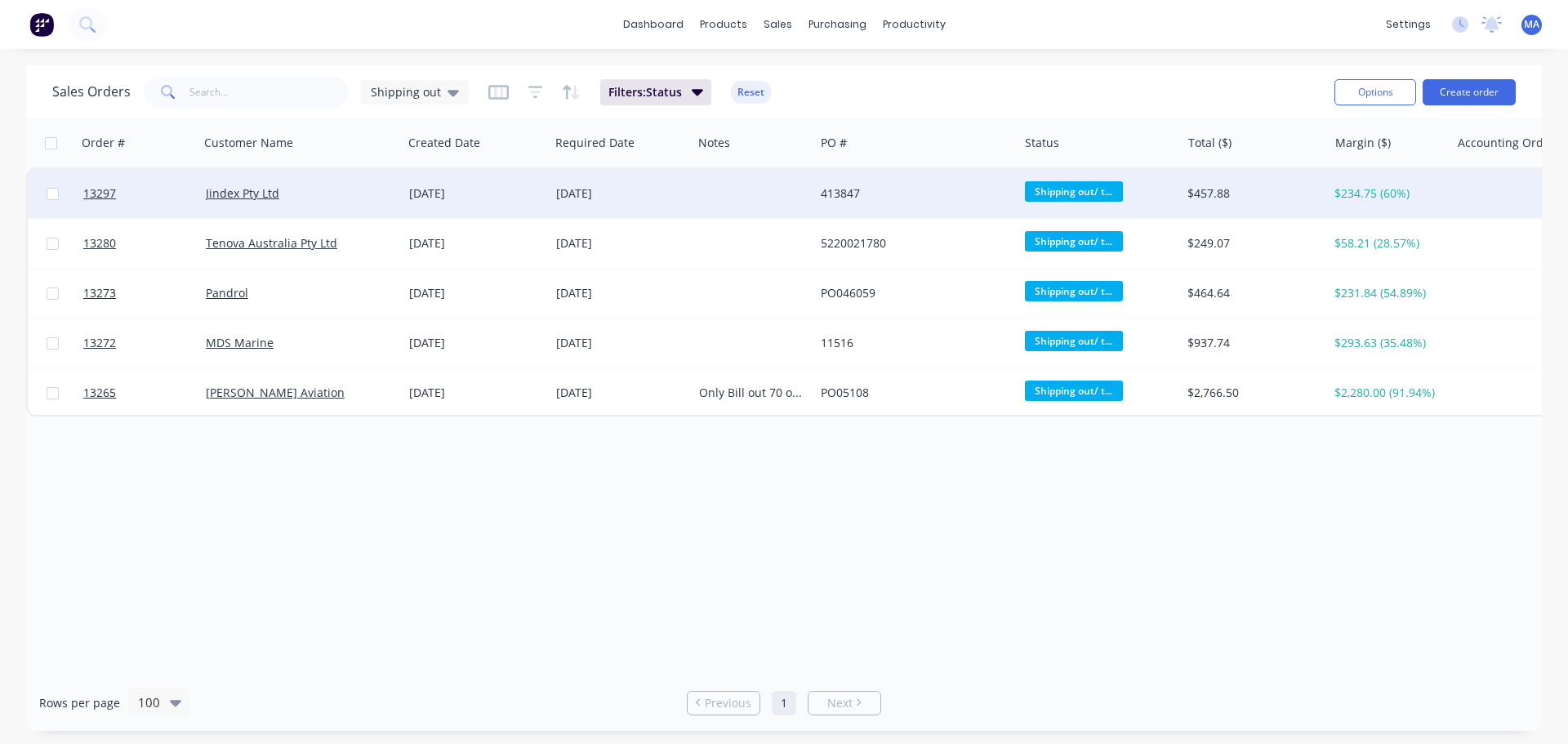
click at [379, 203] on div "Jindex Pty Ltd" at bounding box center [301, 193] width 204 height 49
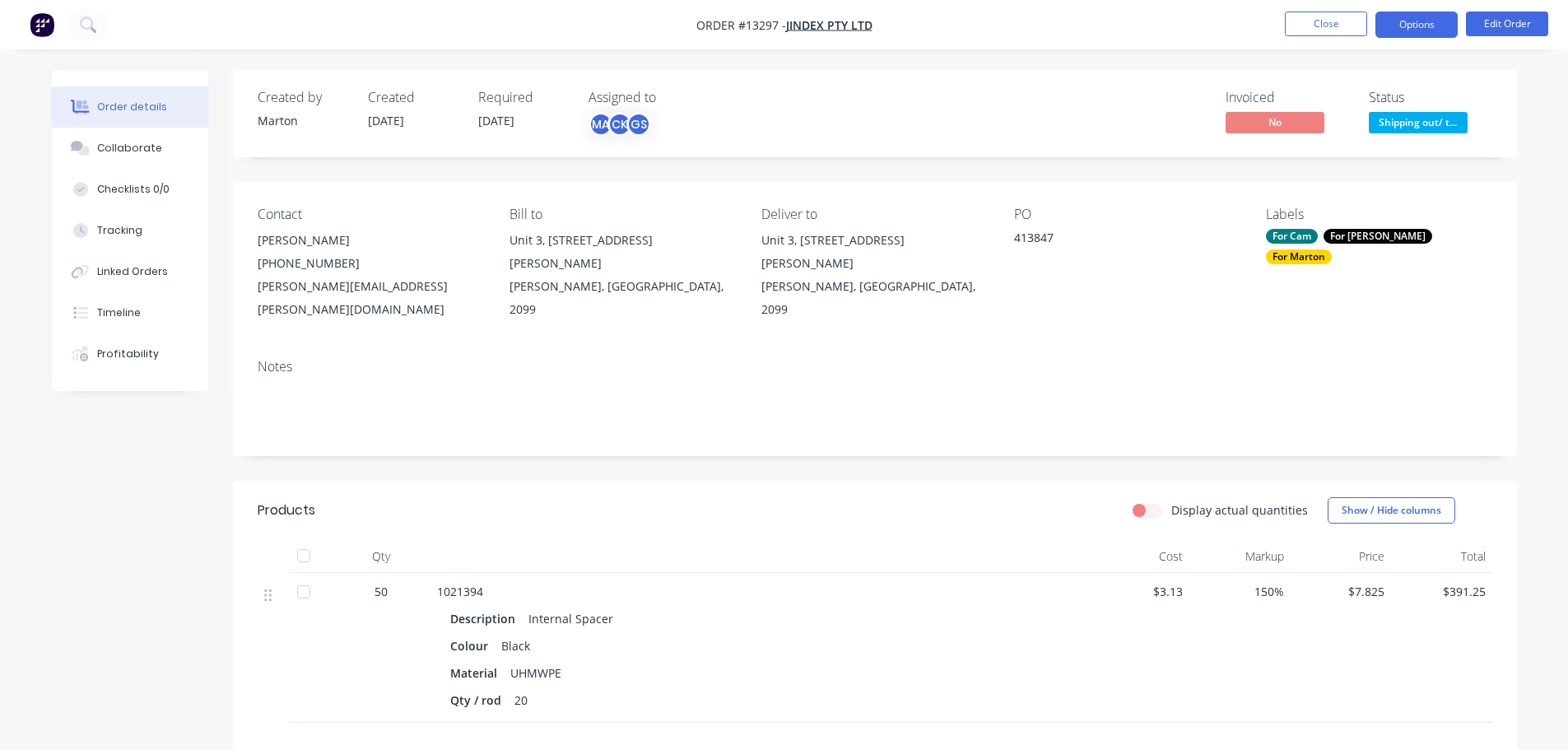
click at [1423, 35] on button "Options" at bounding box center [1416, 24] width 82 height 26
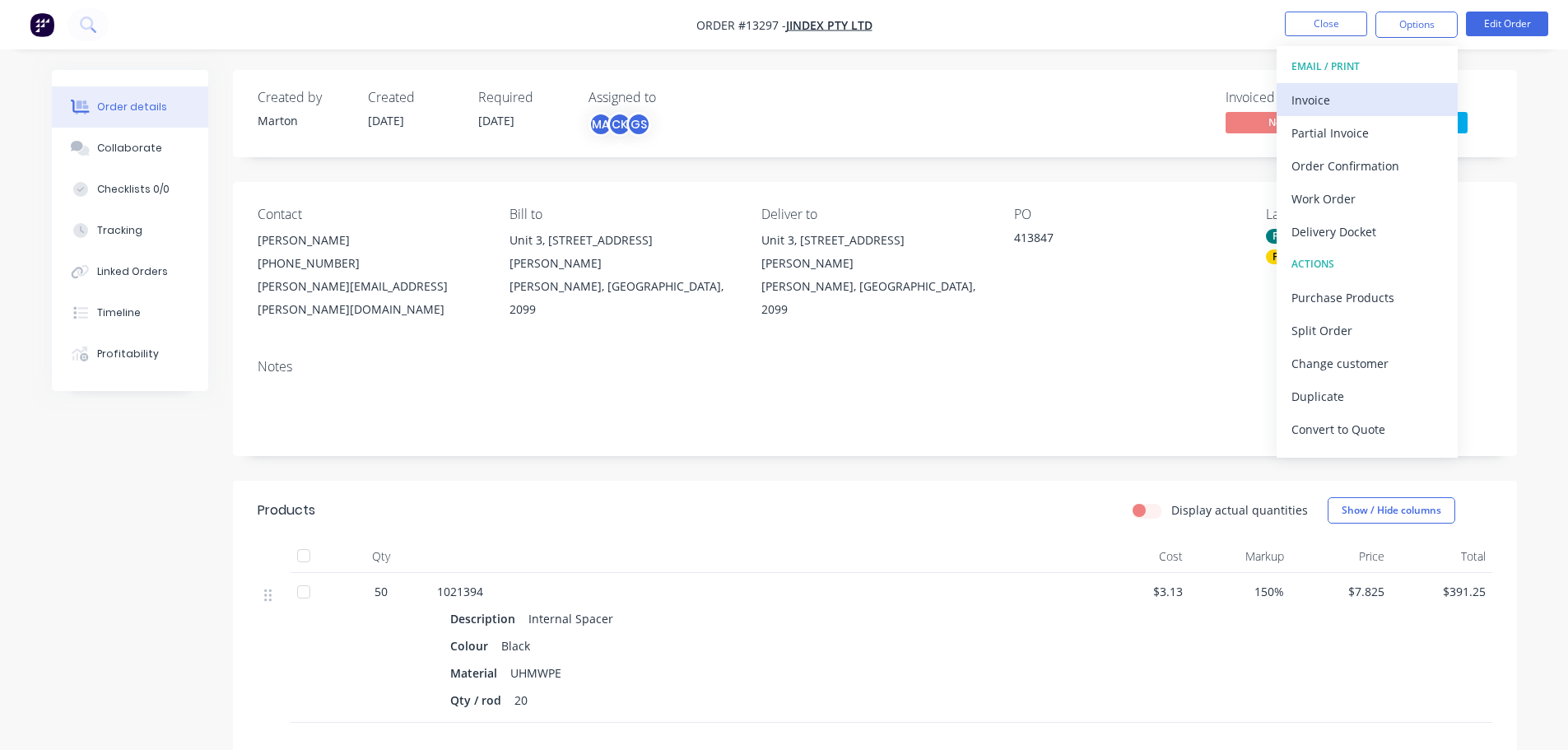
click at [1378, 91] on div "Invoice" at bounding box center [1367, 100] width 151 height 24
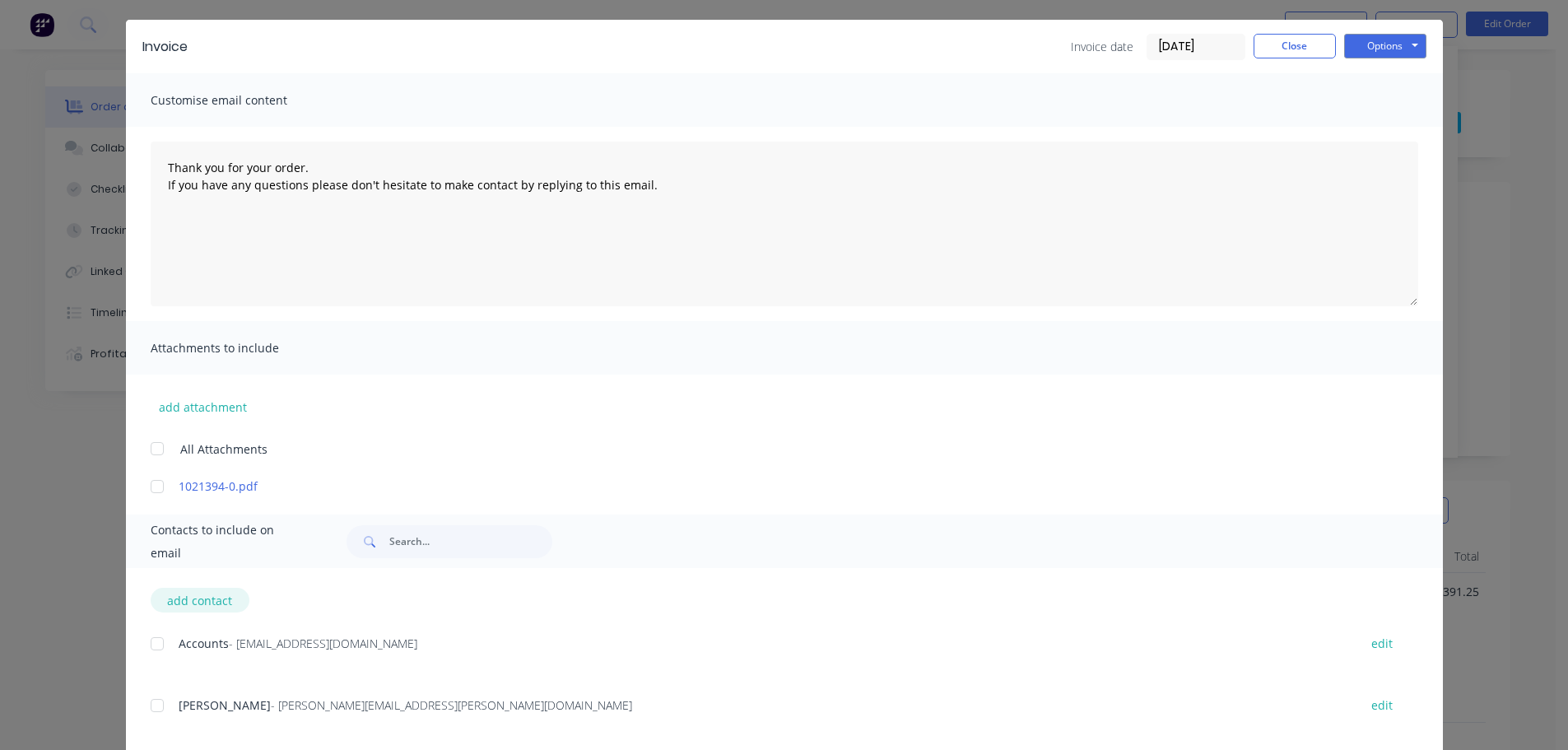
scroll to position [75, 0]
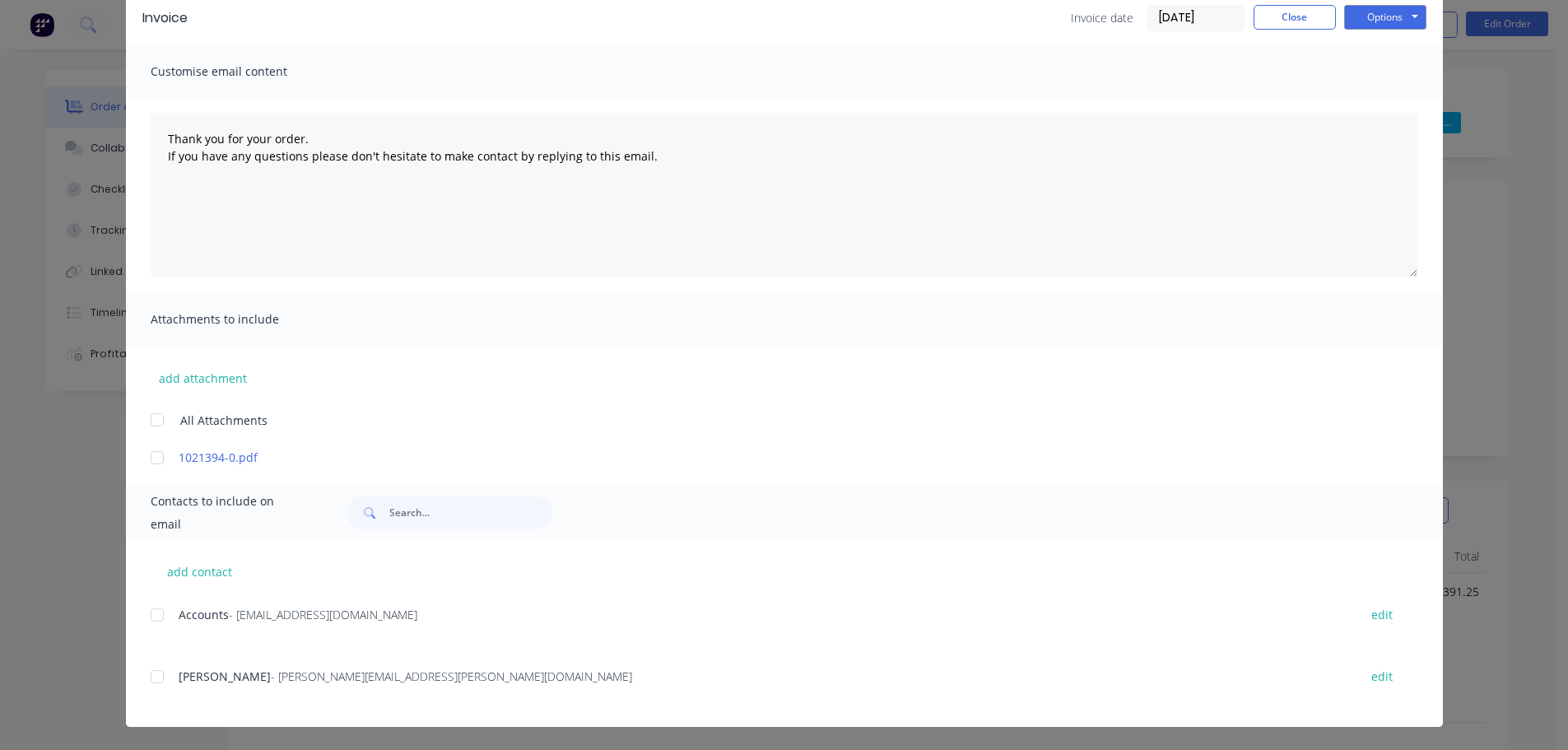
click at [154, 613] on div at bounding box center [157, 615] width 33 height 33
click at [1368, 23] on button "Options" at bounding box center [1385, 16] width 82 height 24
click at [1370, 102] on button "Email" at bounding box center [1397, 101] width 105 height 27
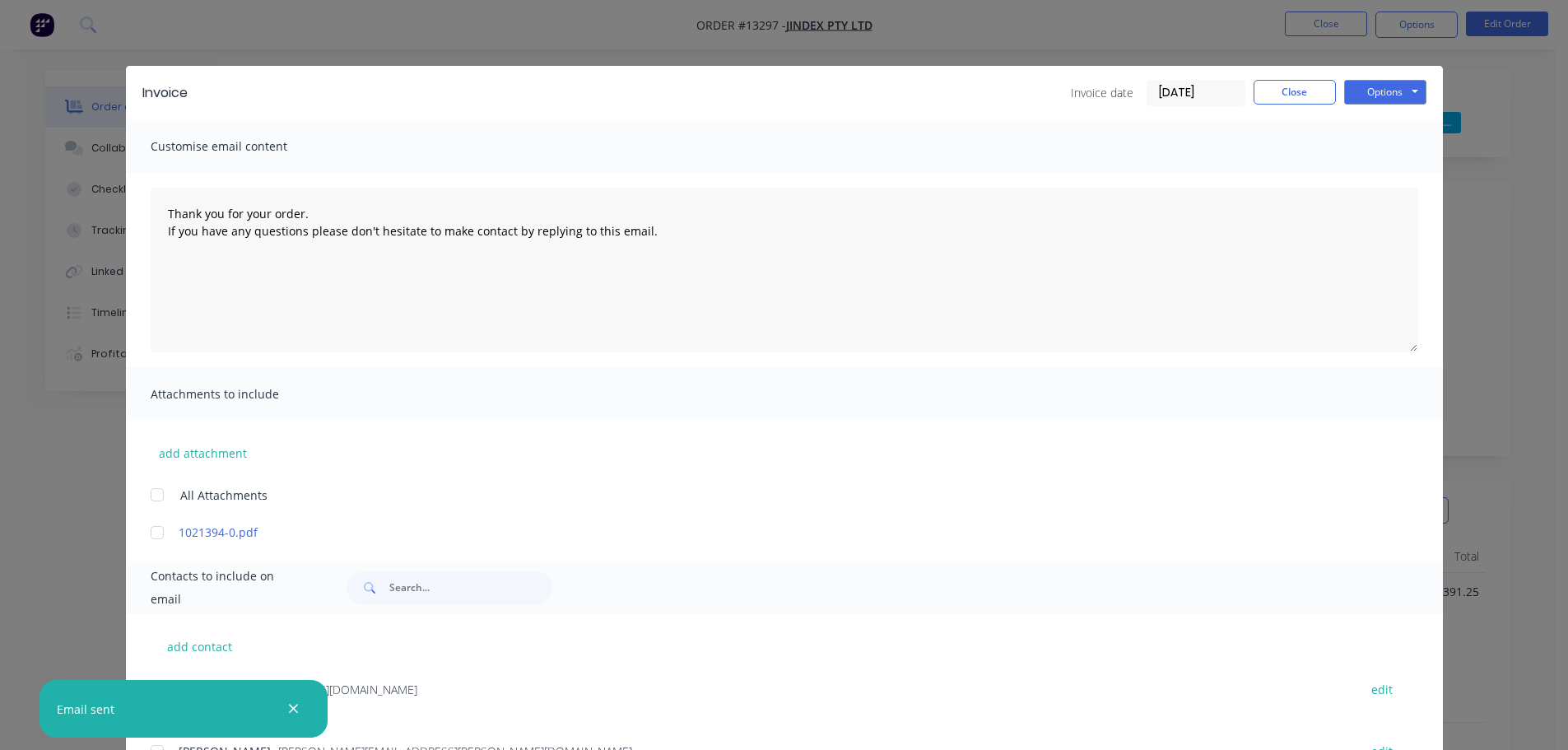
type textarea "Thank you for your order. If you have any questions please don't hesitate to ma…"
click at [1279, 88] on button "Close" at bounding box center [1294, 92] width 82 height 24
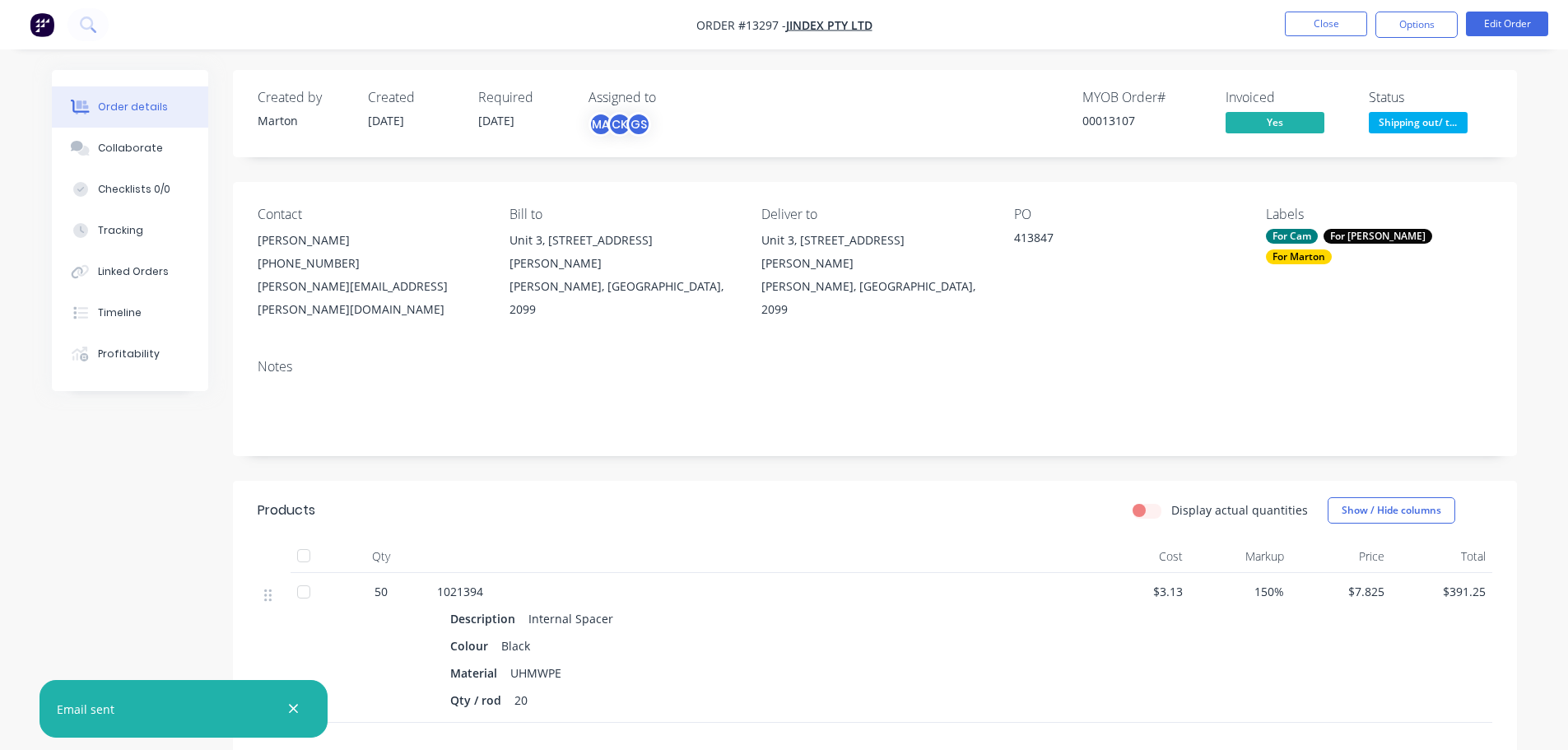
click at [1423, 122] on span "Shipping out/ t..." at bounding box center [1419, 122] width 99 height 21
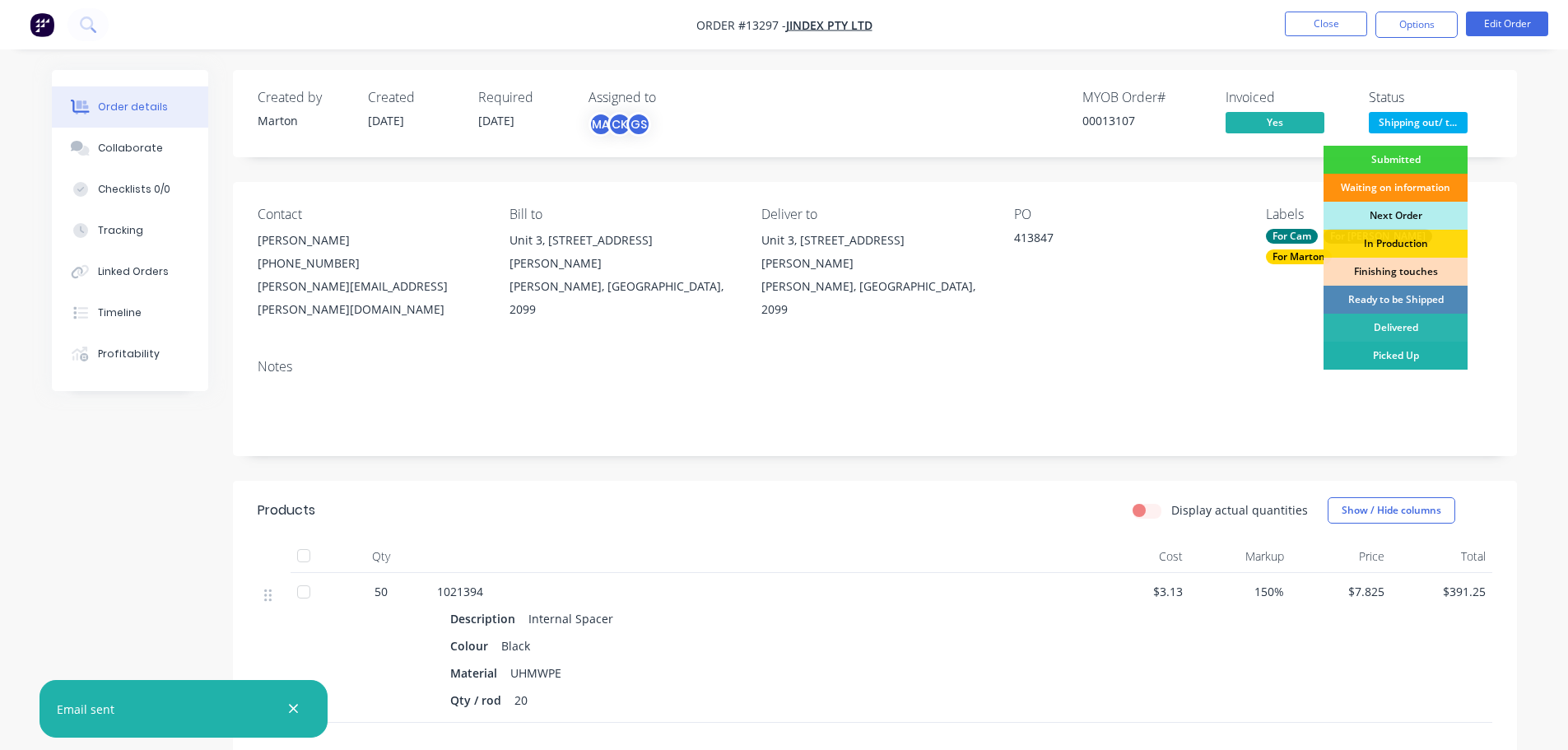
click at [1395, 357] on div "Picked Up" at bounding box center [1396, 356] width 144 height 28
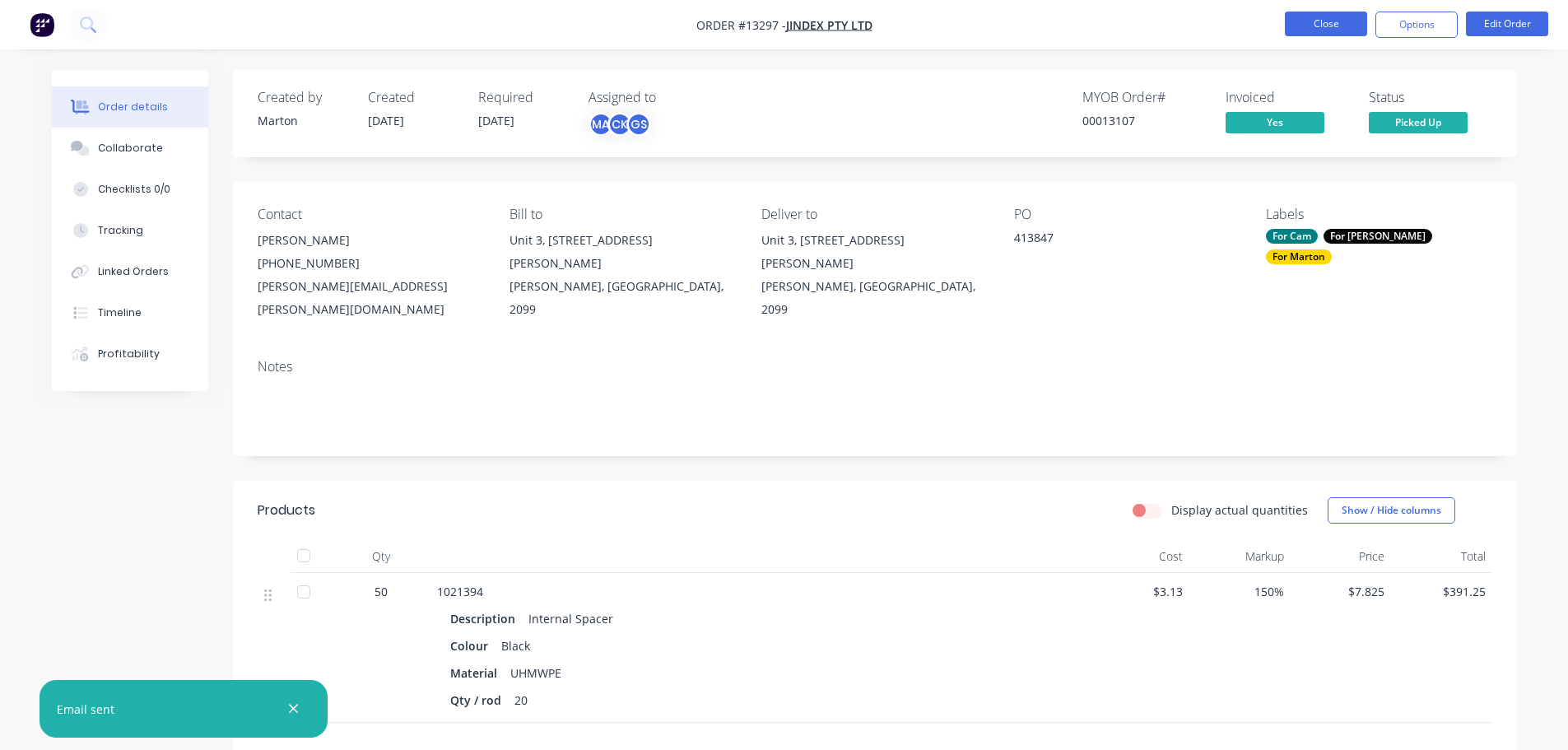
click at [1324, 14] on button "Close" at bounding box center [1326, 23] width 82 height 24
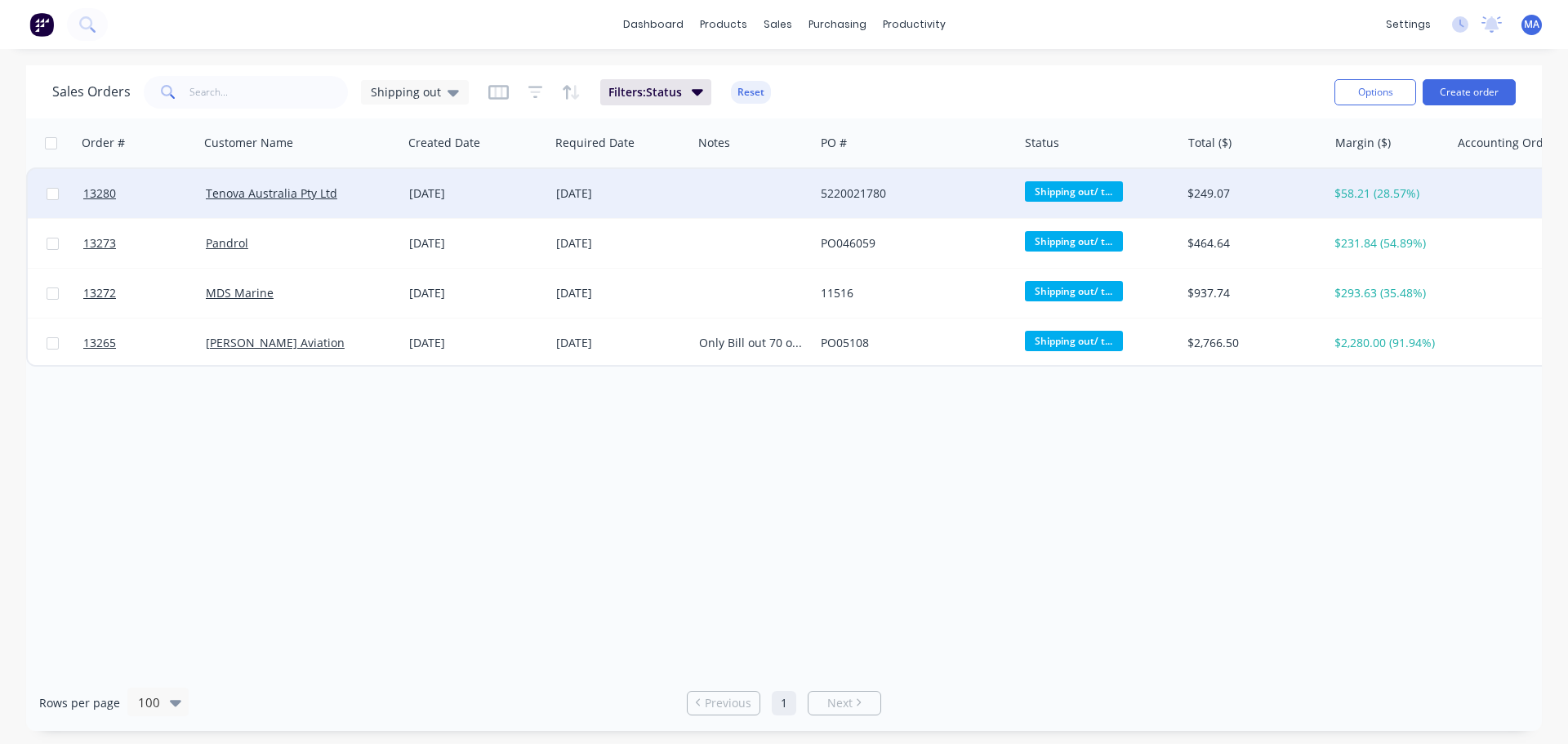
click at [397, 198] on div "Tenova Australia Pty Ltd" at bounding box center [301, 193] width 204 height 49
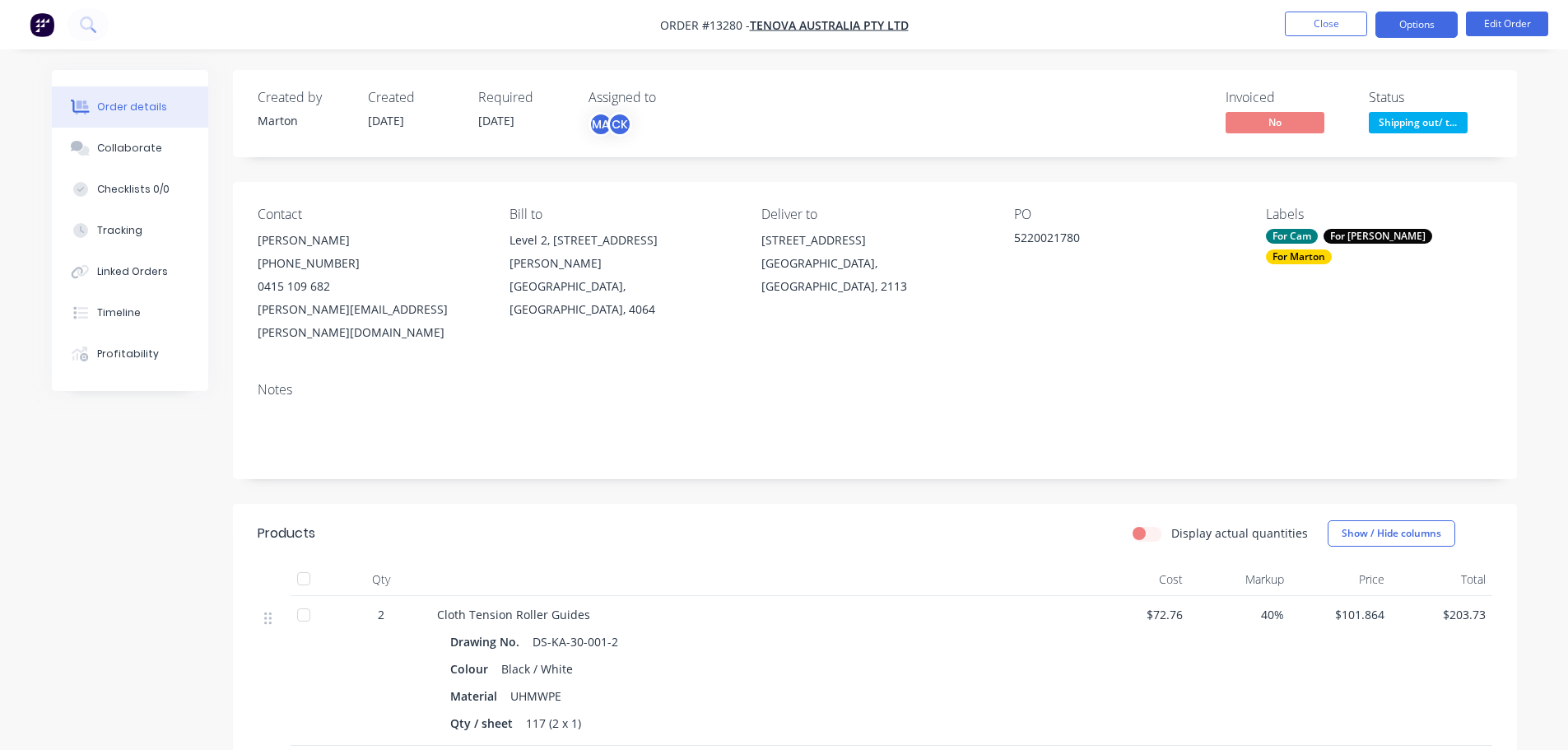
click at [1423, 25] on button "Options" at bounding box center [1416, 24] width 82 height 26
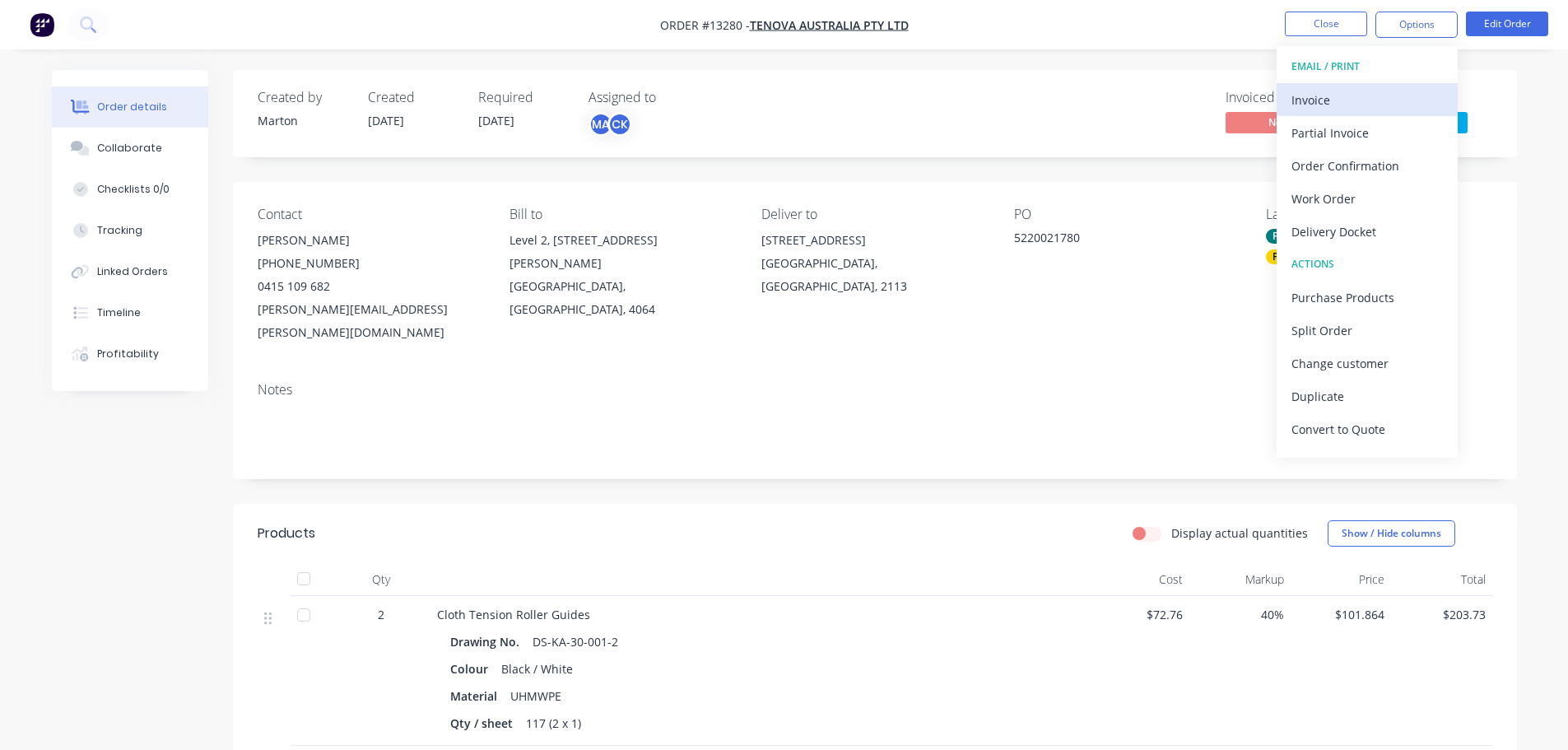
click at [1369, 100] on div "Invoice" at bounding box center [1367, 100] width 151 height 24
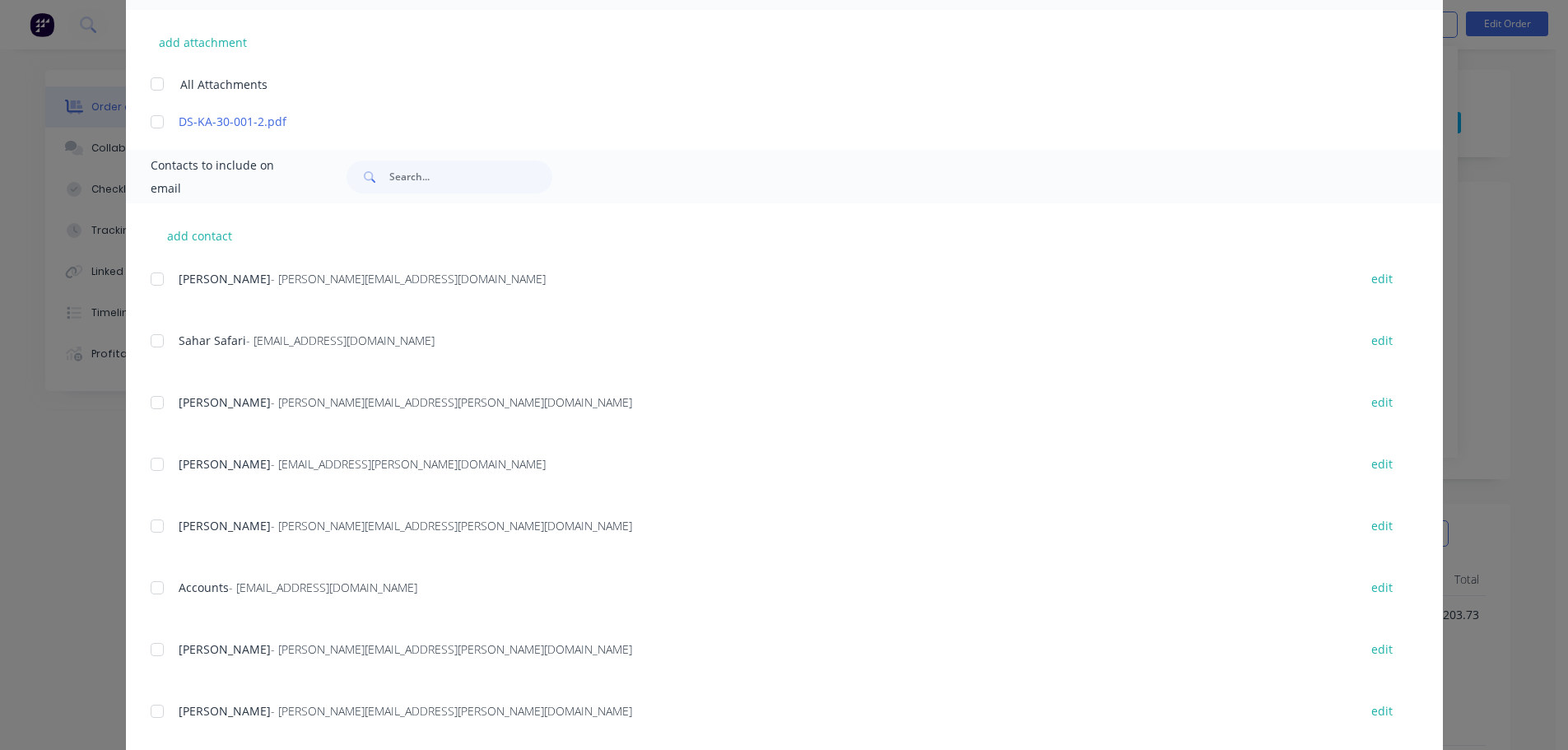
scroll to position [411, 0]
click at [158, 579] on div at bounding box center [157, 587] width 33 height 33
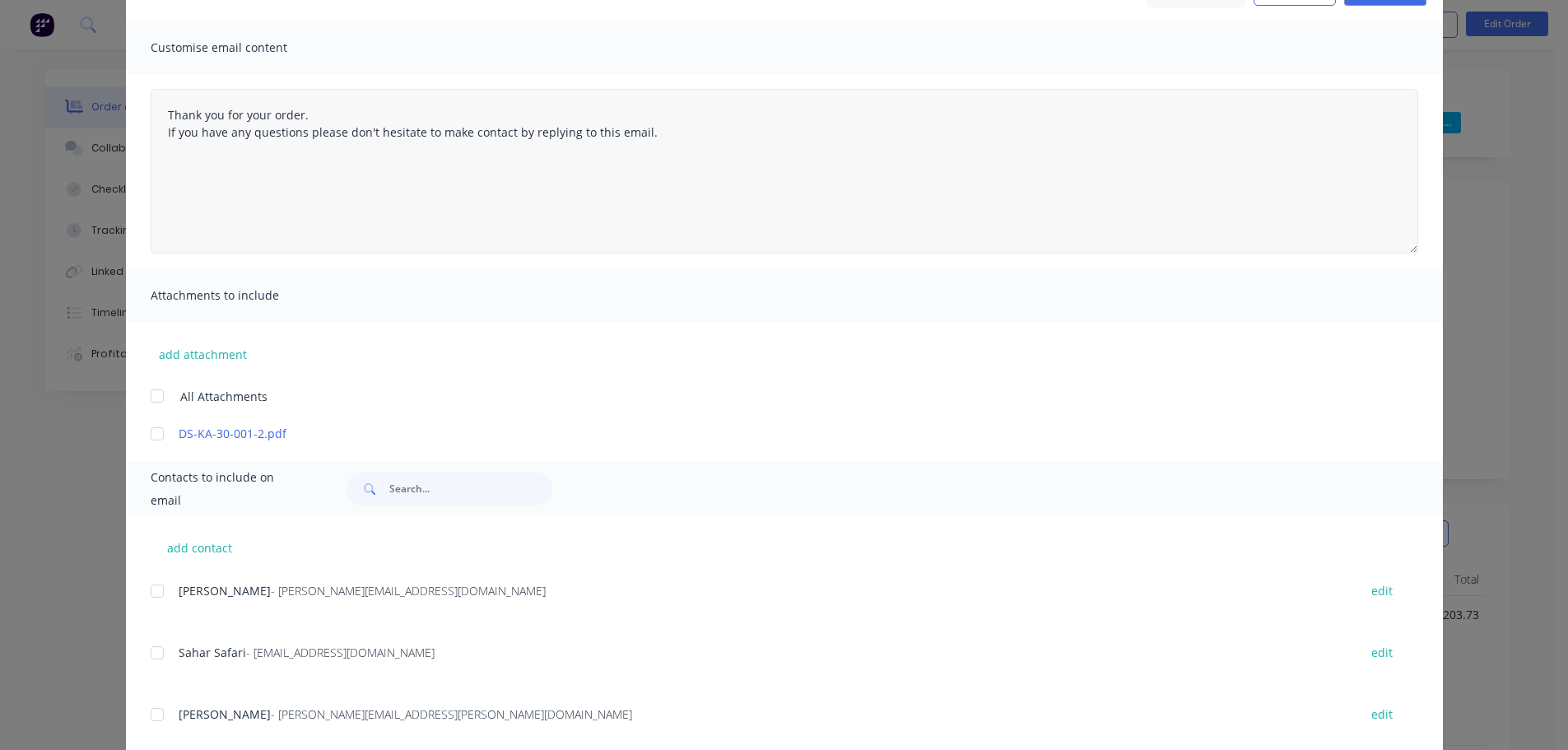
scroll to position [82, 0]
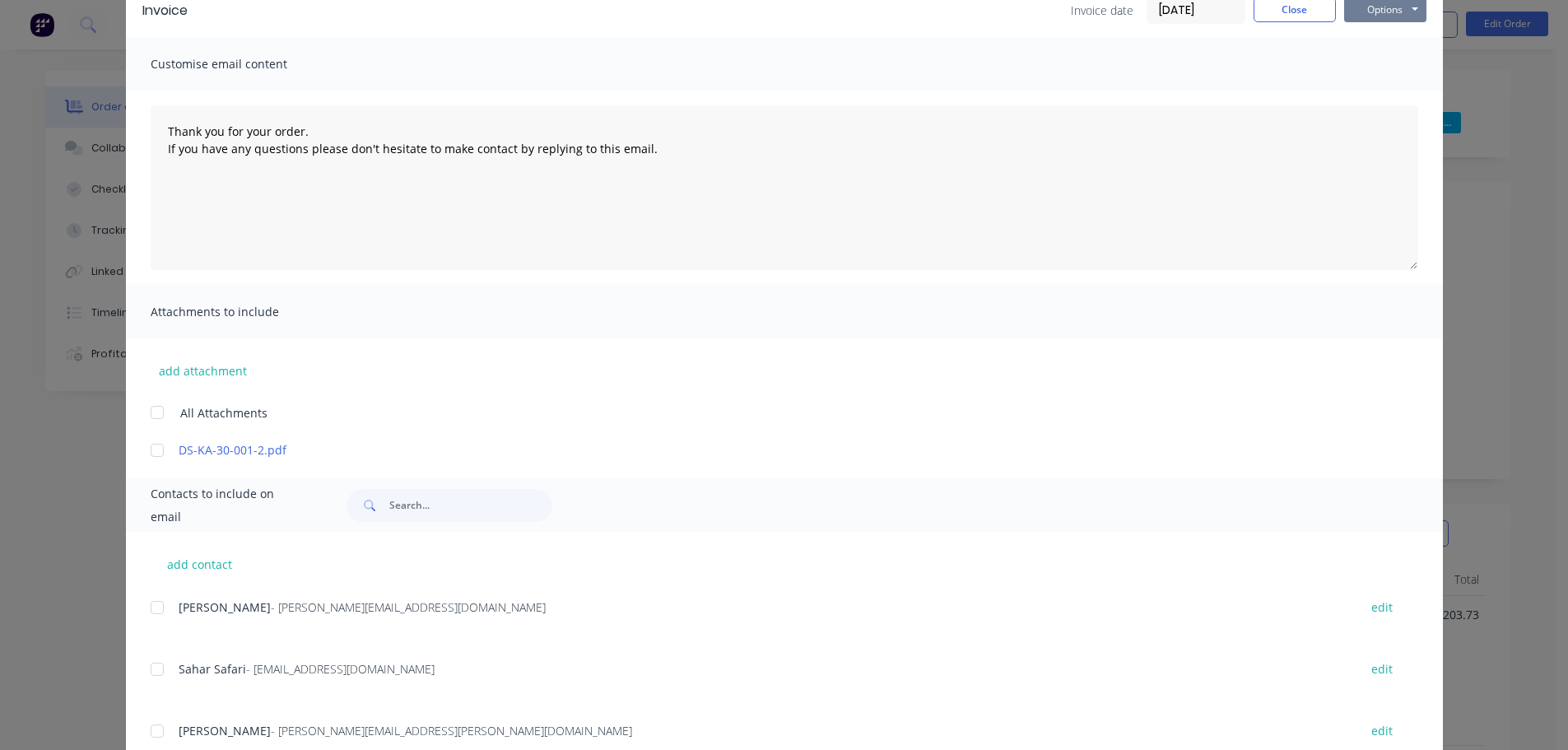
click at [1375, 11] on button "Options" at bounding box center [1385, 9] width 82 height 24
click at [1374, 83] on button "Email" at bounding box center [1397, 94] width 105 height 27
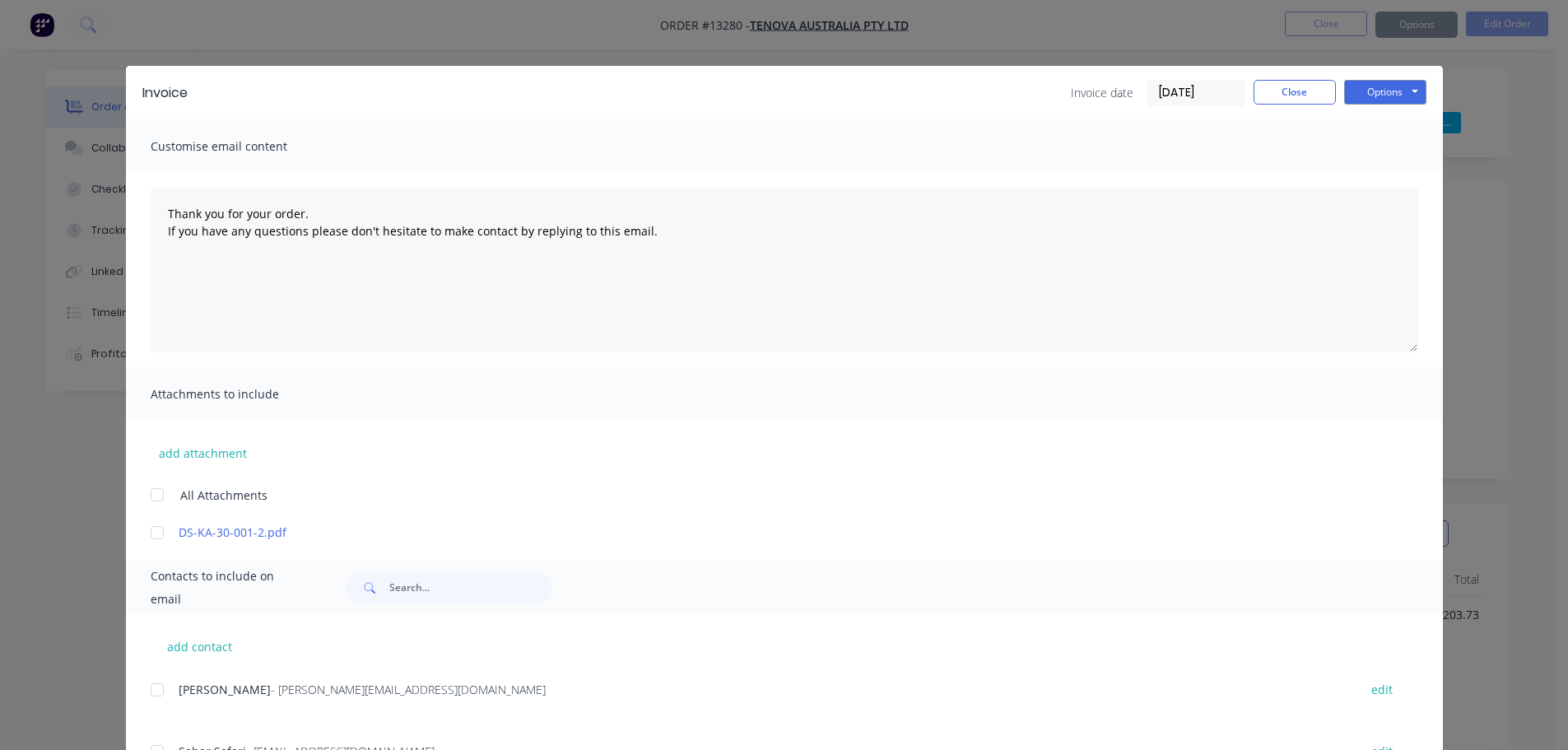
type textarea "Thank you for your order. If you have any questions please don't hesitate to ma…"
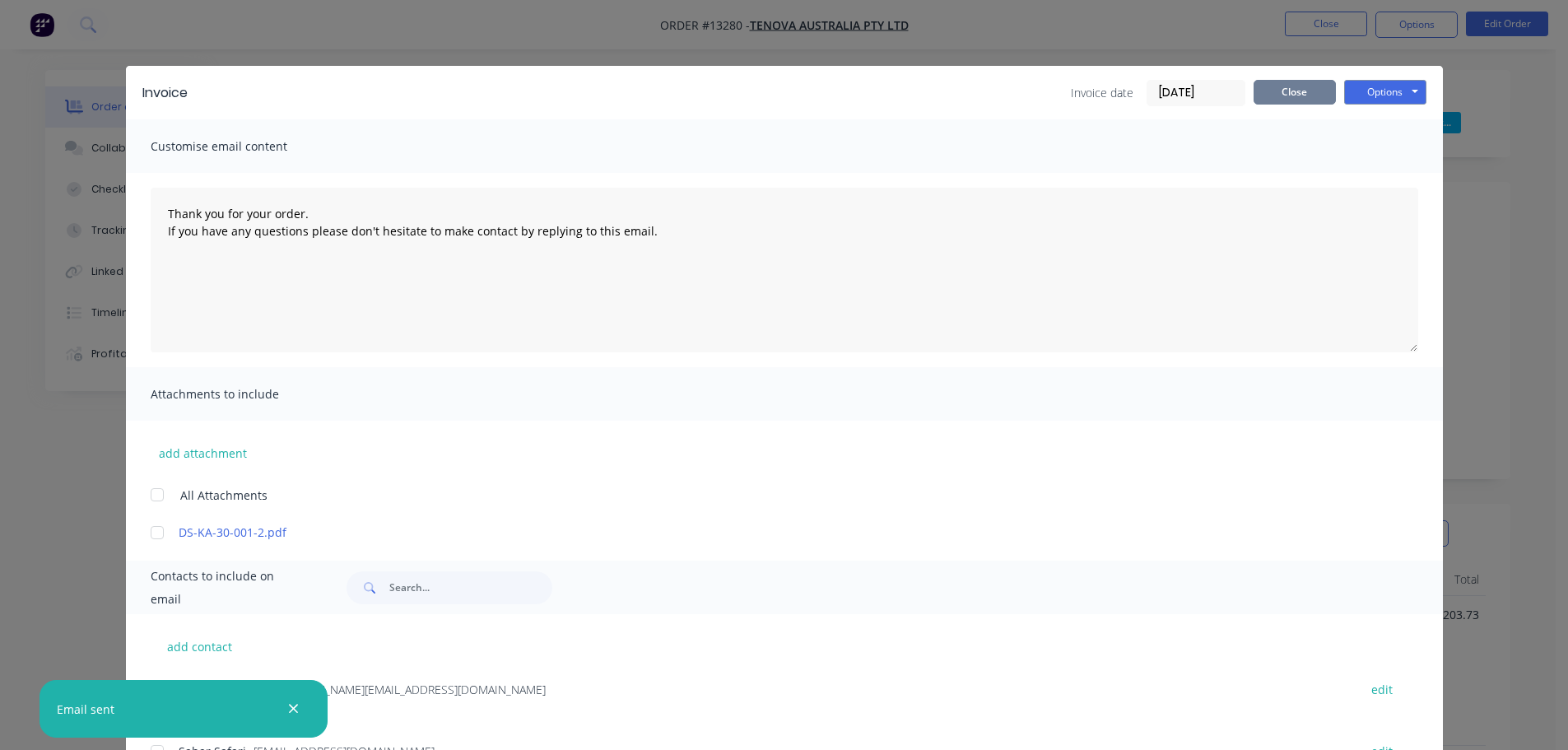
click at [1276, 93] on button "Close" at bounding box center [1294, 92] width 82 height 24
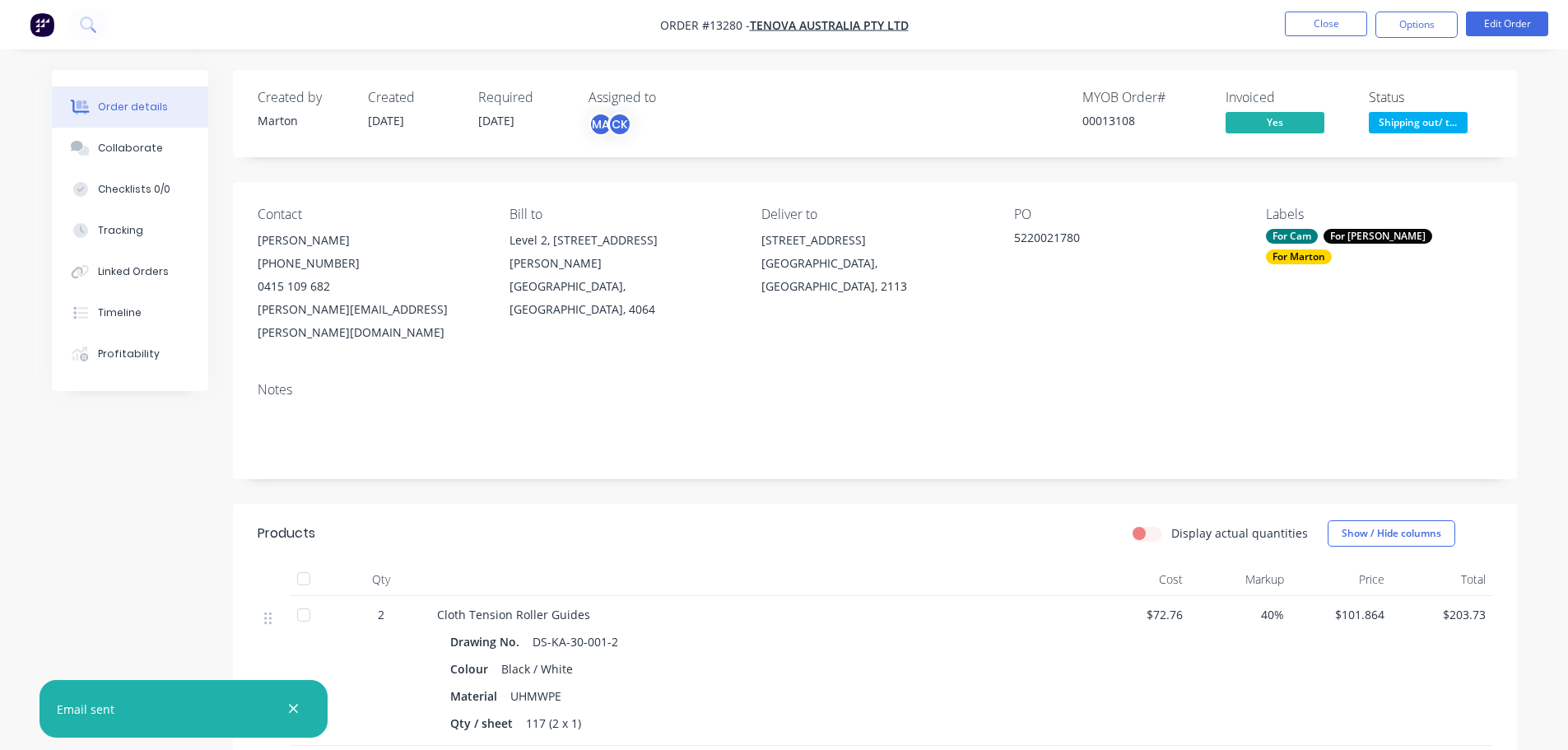
click at [1393, 124] on span "Shipping out/ t..." at bounding box center [1419, 122] width 99 height 21
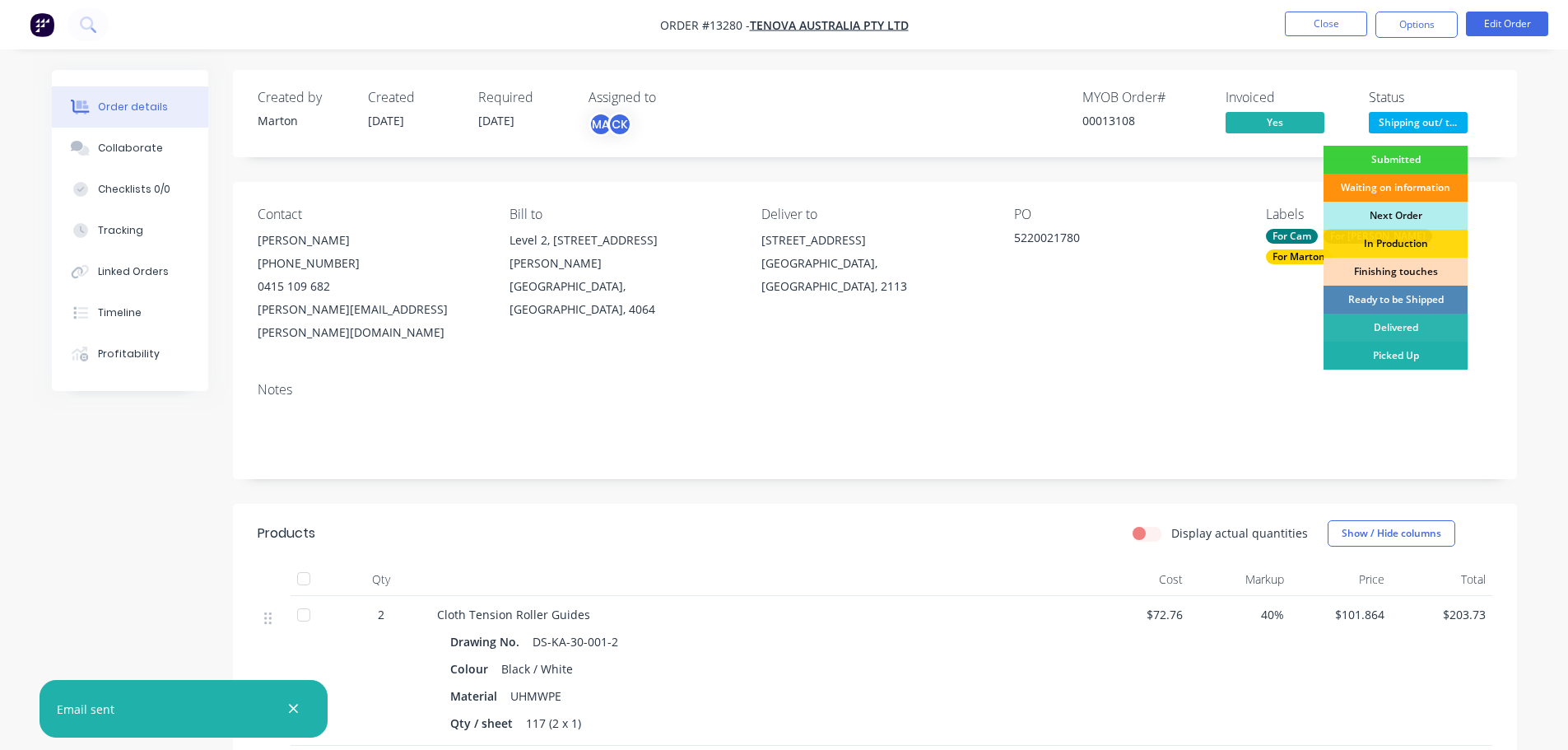
click at [1358, 344] on div "Picked Up" at bounding box center [1396, 356] width 144 height 28
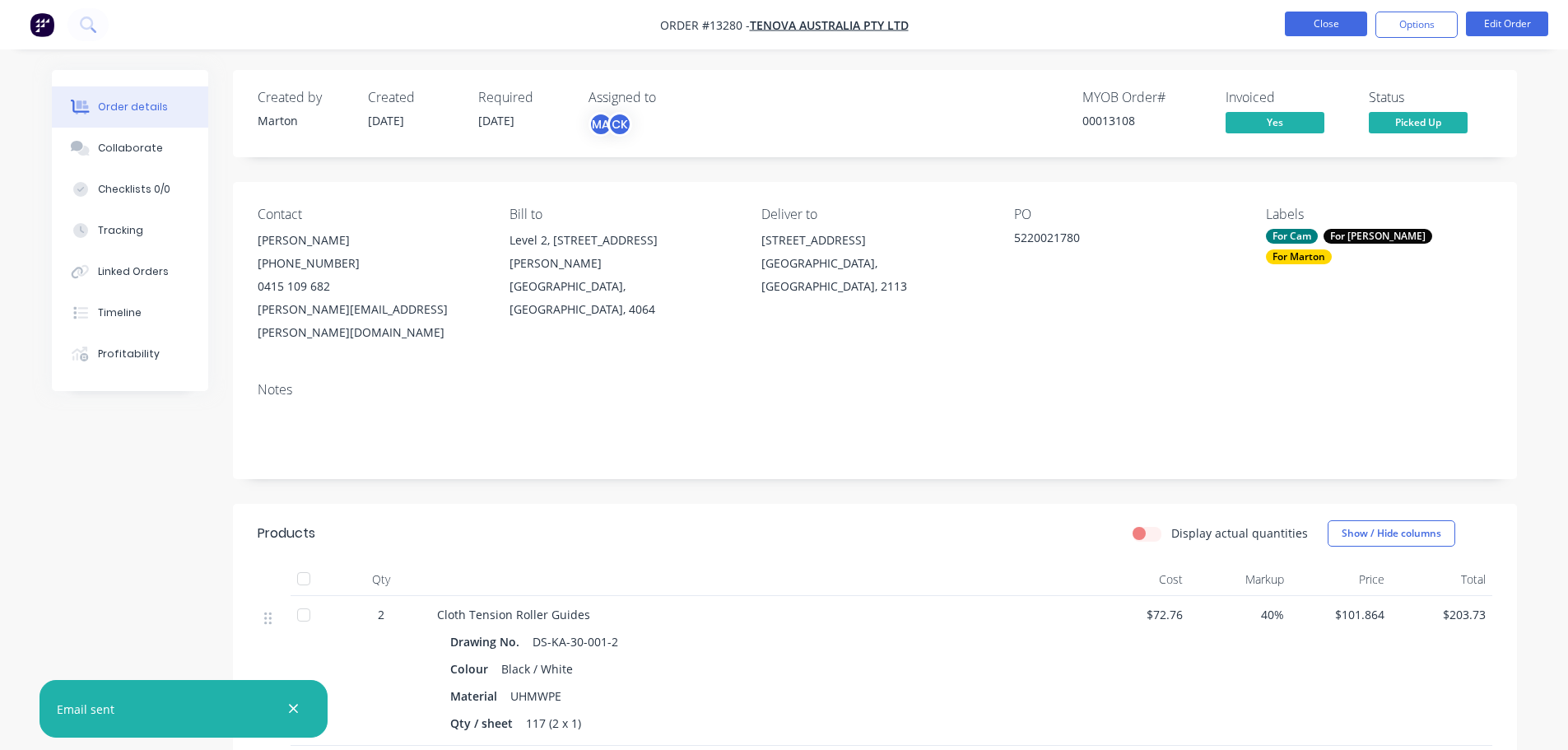
click at [1316, 23] on button "Close" at bounding box center [1326, 23] width 82 height 24
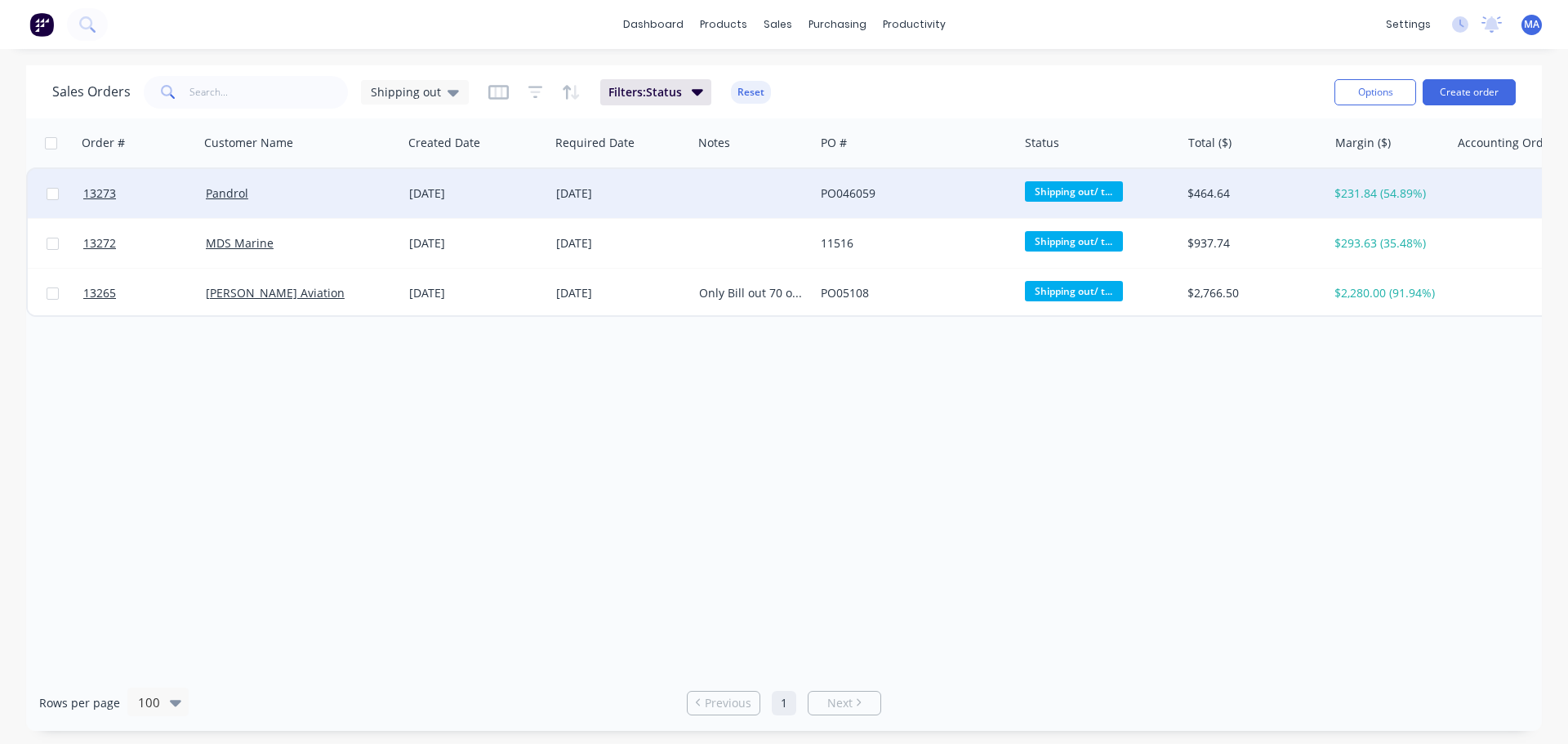
click at [535, 205] on div "[DATE]" at bounding box center [476, 193] width 147 height 49
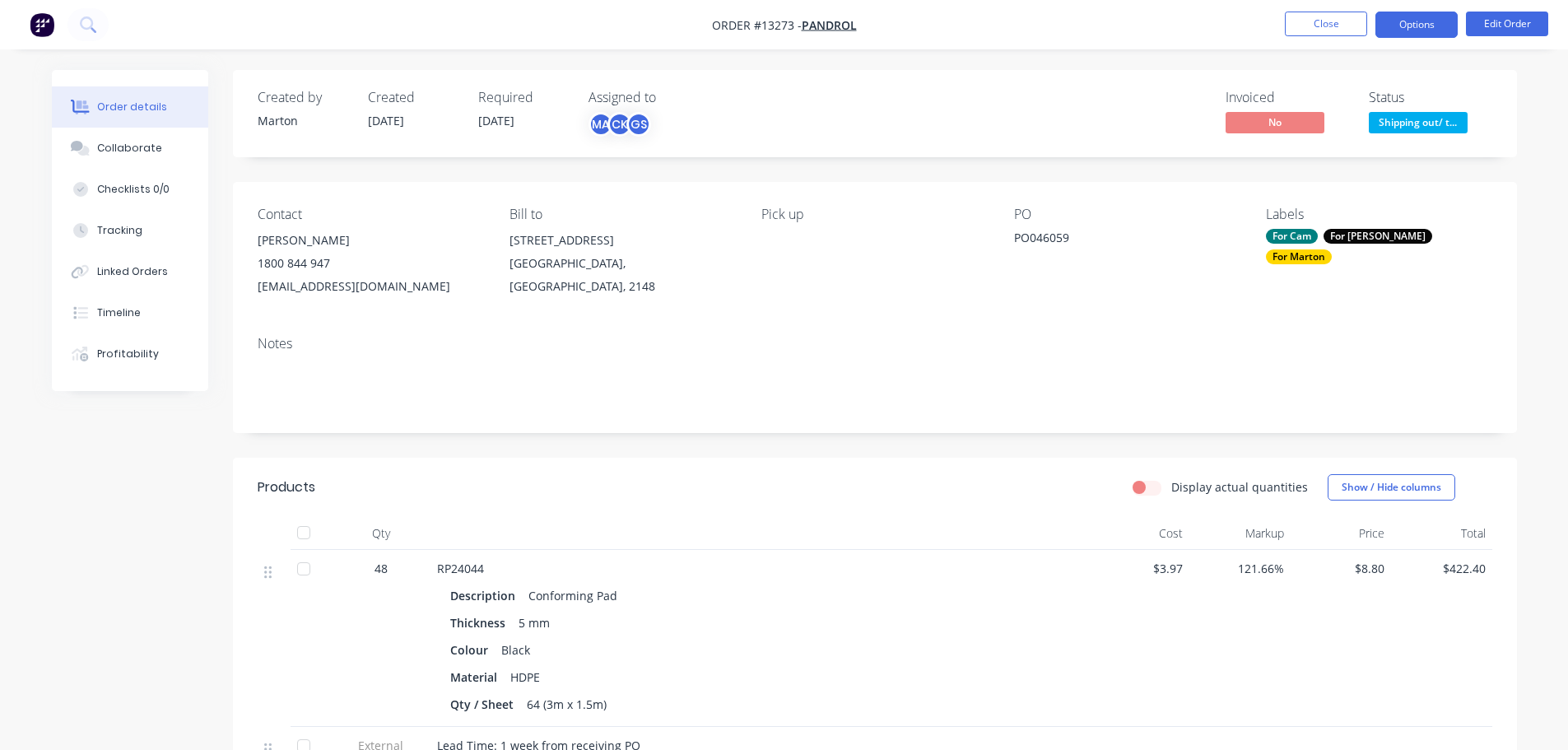
click at [1428, 19] on button "Options" at bounding box center [1416, 24] width 82 height 26
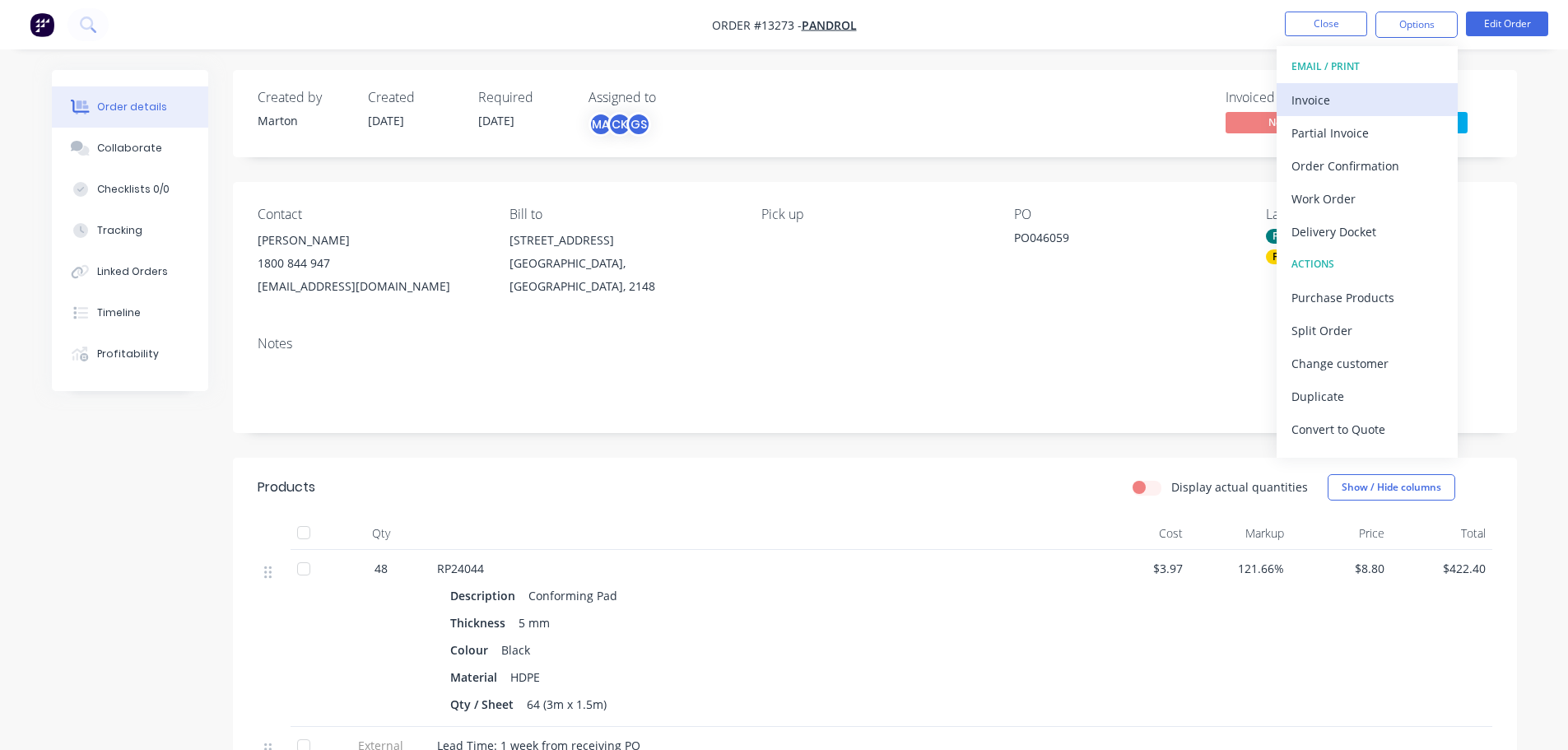
click at [1372, 85] on button "Invoice" at bounding box center [1367, 99] width 181 height 33
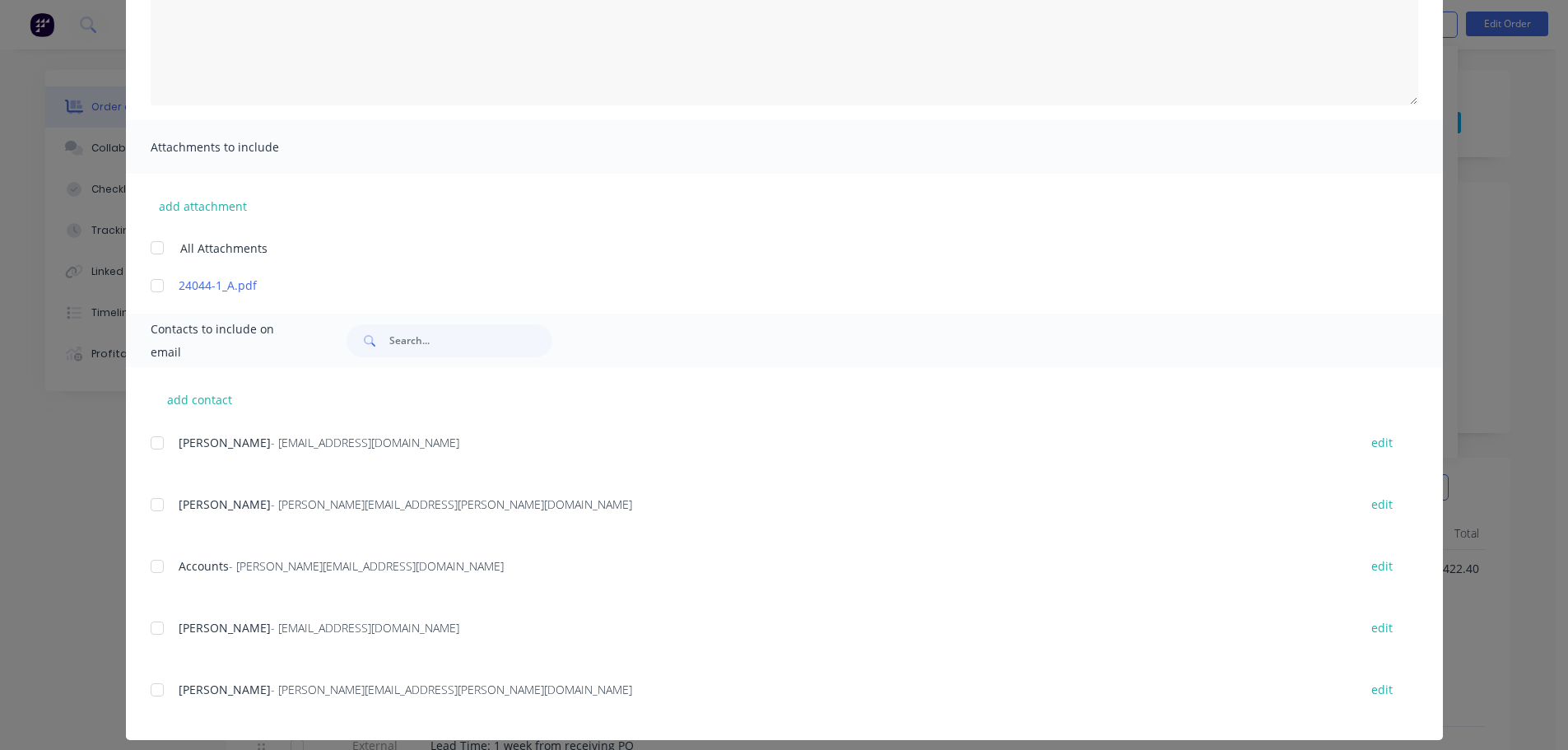
scroll to position [260, 0]
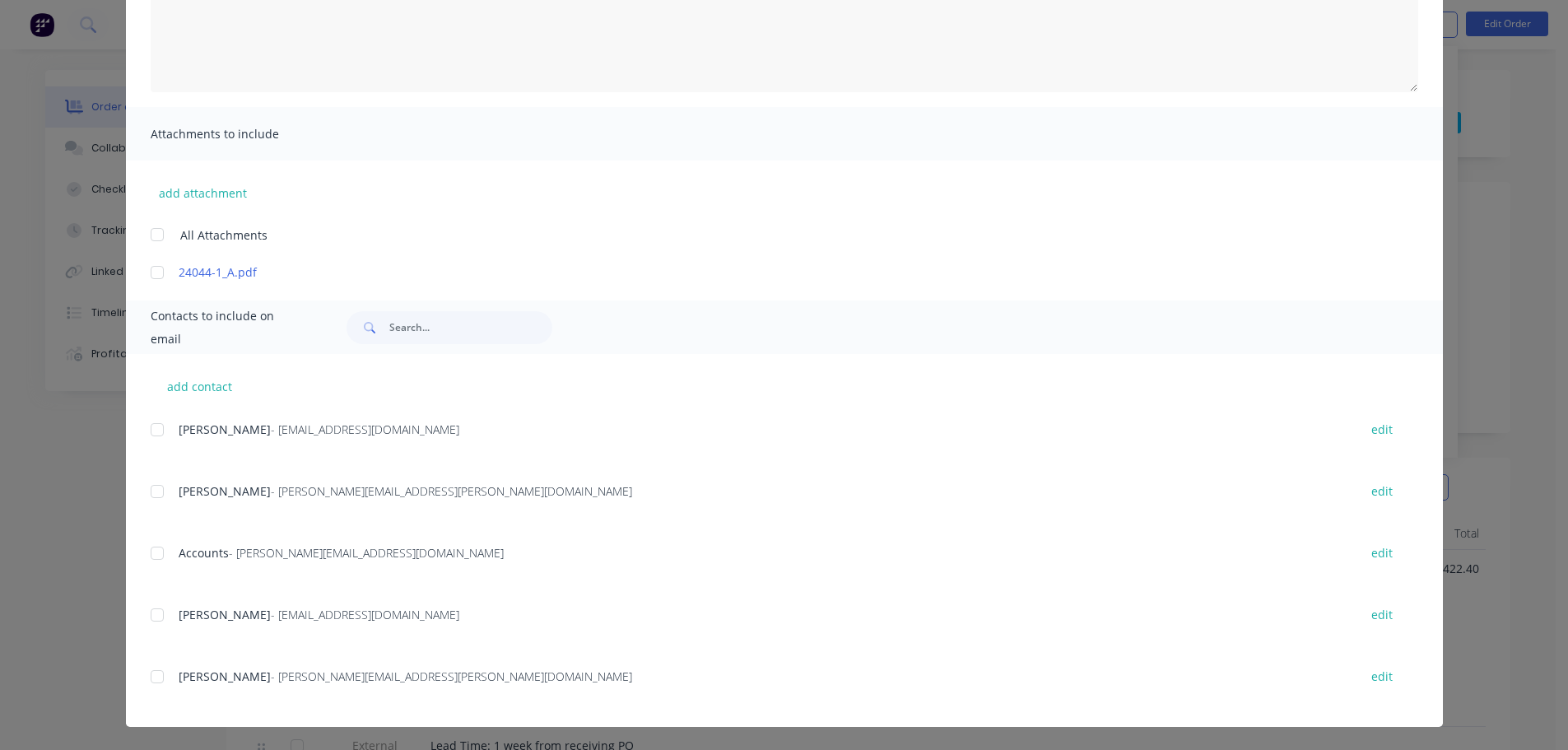
click at [126, 557] on div "add contact Rinku Patel - panaus.commercial@pandrol.com edit Brenton Marcinkows…" at bounding box center [785, 540] width 1318 height 373
click at [151, 556] on div at bounding box center [157, 553] width 33 height 33
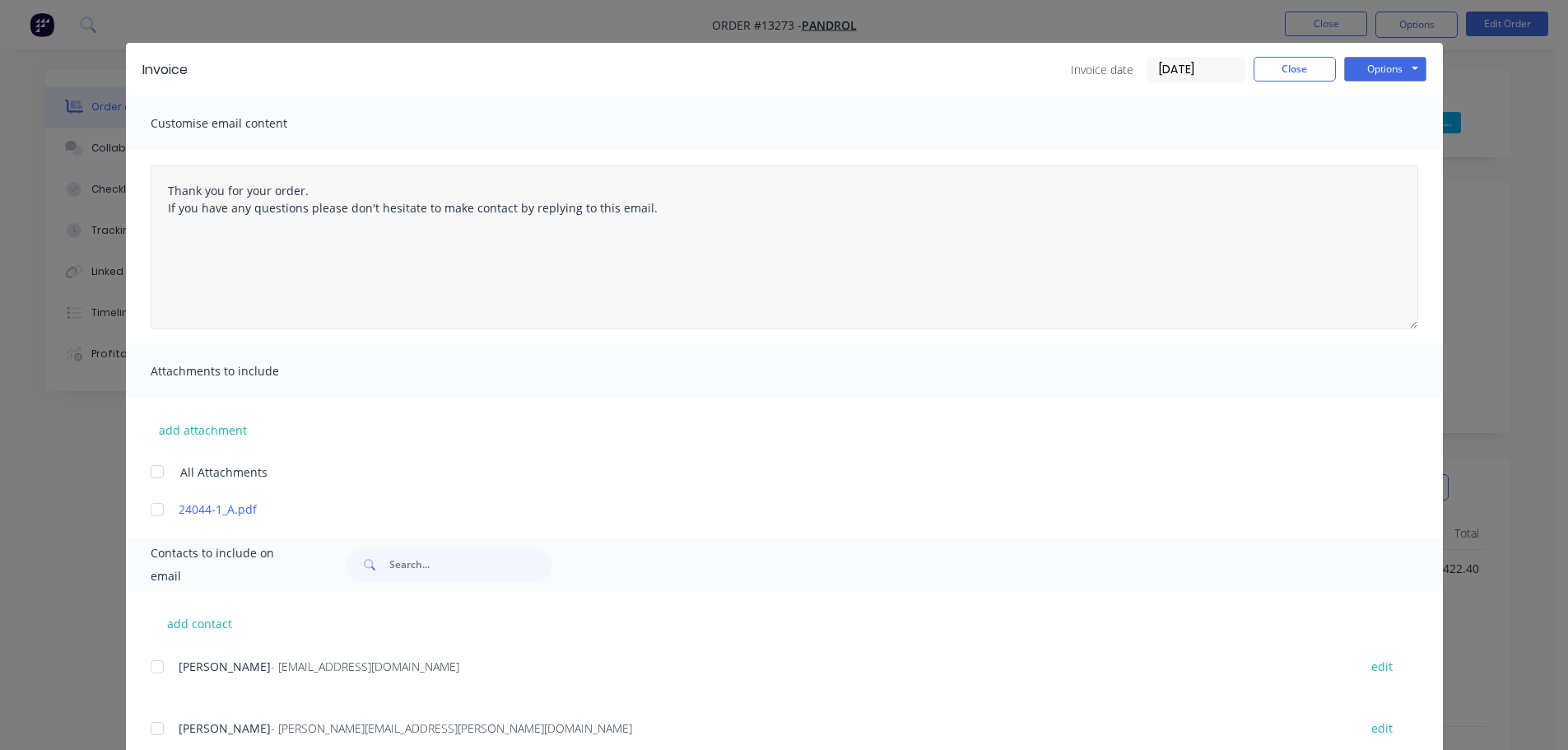
scroll to position [0, 0]
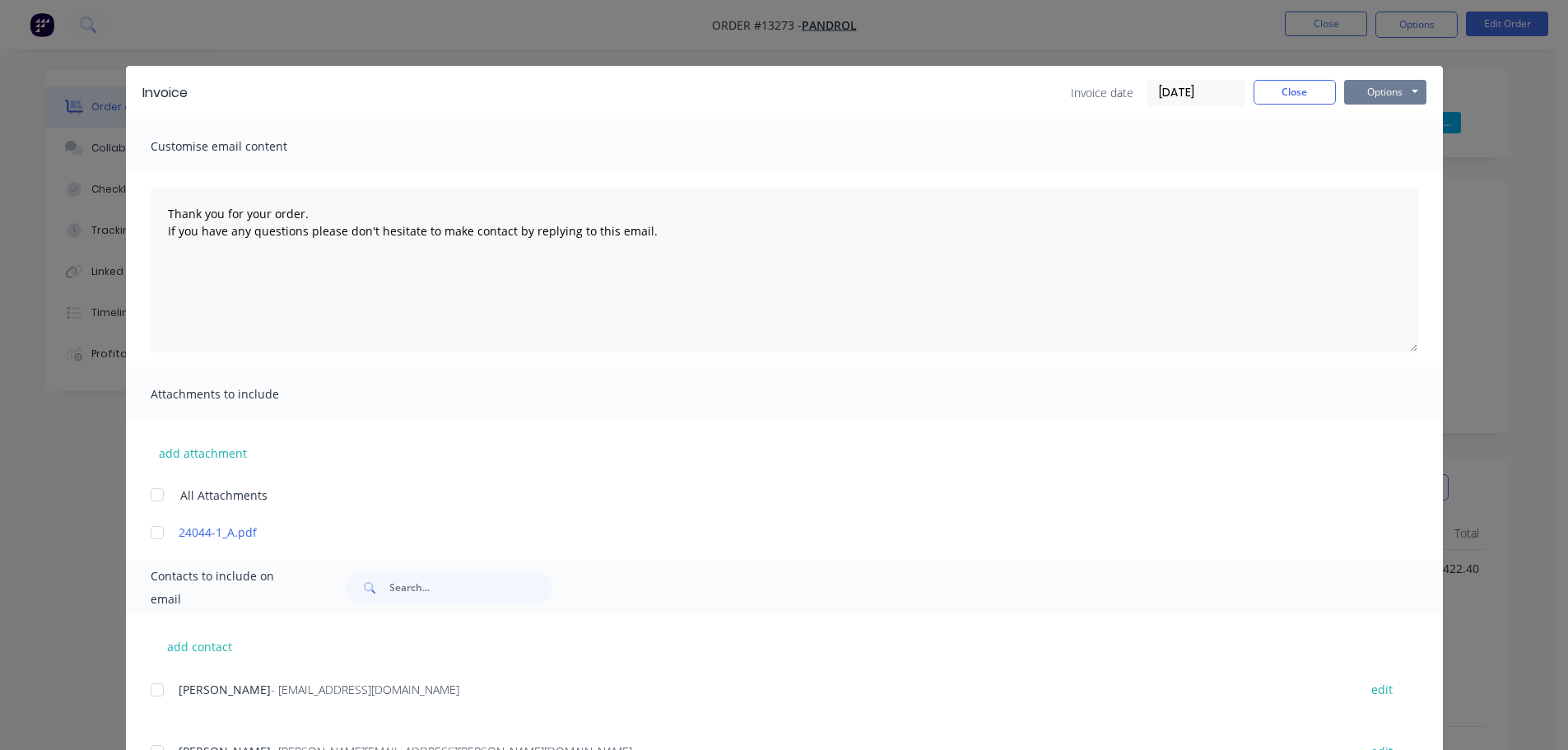
click at [1374, 90] on button "Options" at bounding box center [1385, 92] width 82 height 24
click at [1365, 171] on button "Email" at bounding box center [1397, 176] width 105 height 27
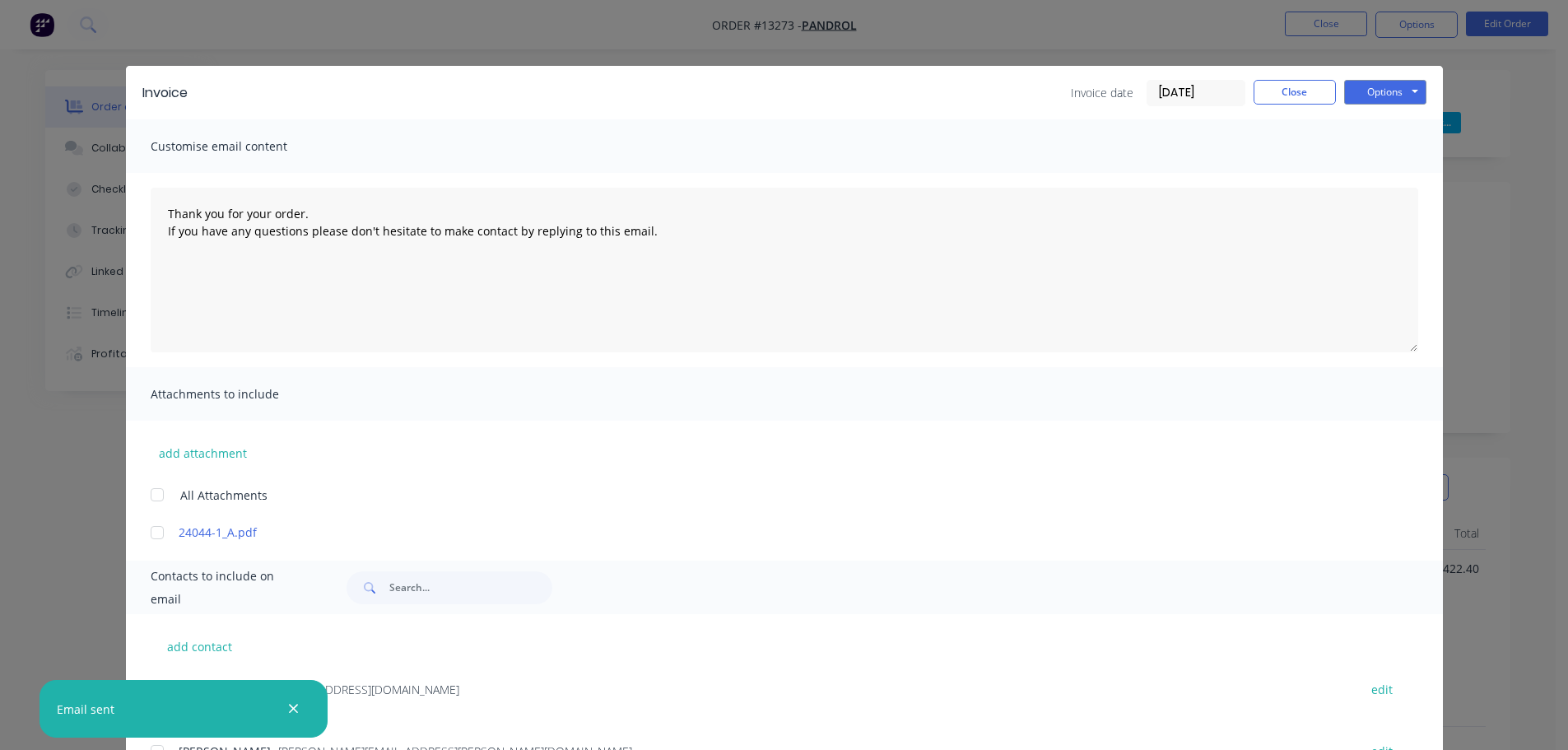
type textarea "Thank you for your order. If you have any questions please don't hesitate to ma…"
click at [1284, 103] on button "Close" at bounding box center [1294, 92] width 82 height 24
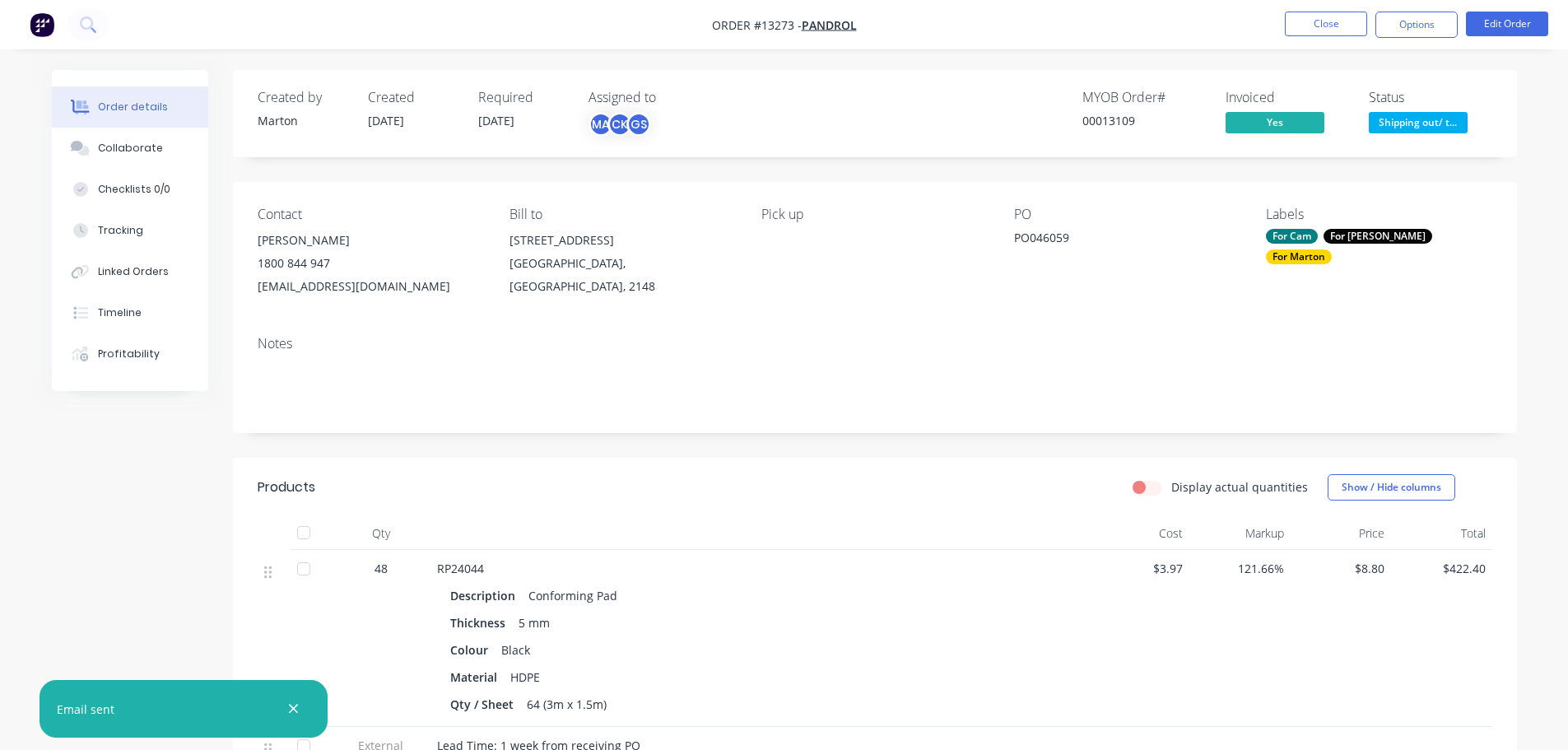
click at [1438, 118] on span "Shipping out/ t..." at bounding box center [1419, 122] width 99 height 21
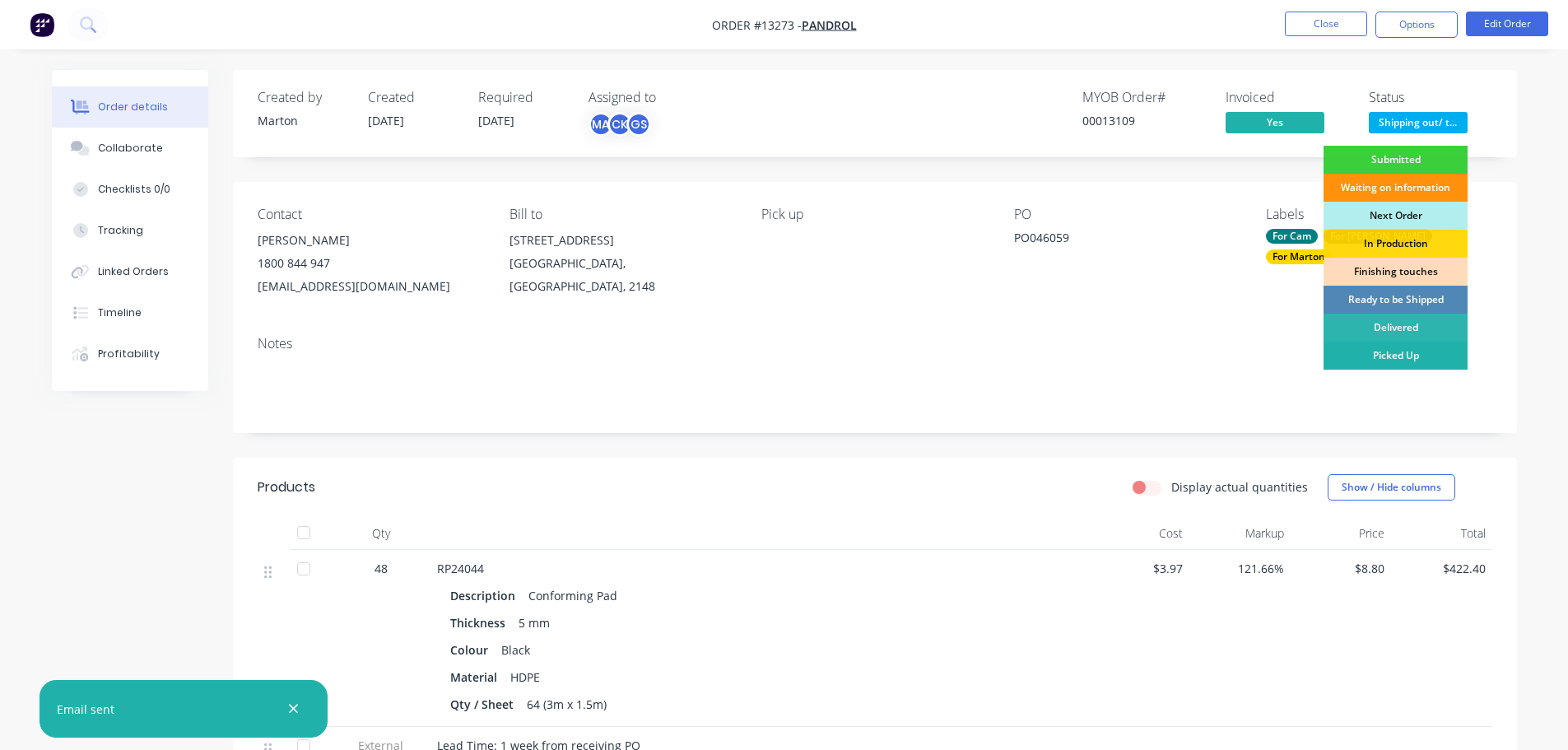
click at [1388, 348] on div "Picked Up" at bounding box center [1396, 356] width 144 height 28
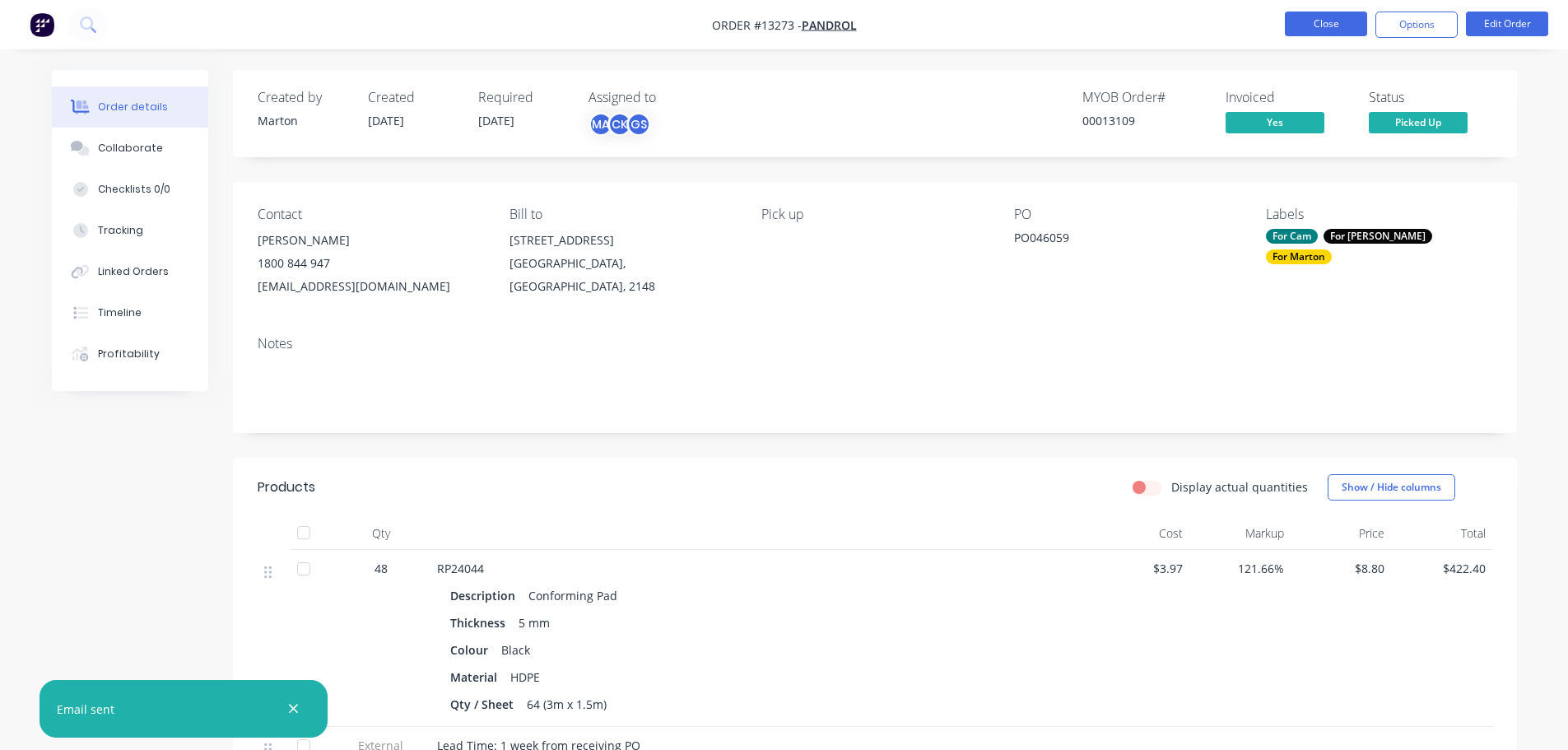
click at [1329, 34] on button "Close" at bounding box center [1326, 23] width 82 height 24
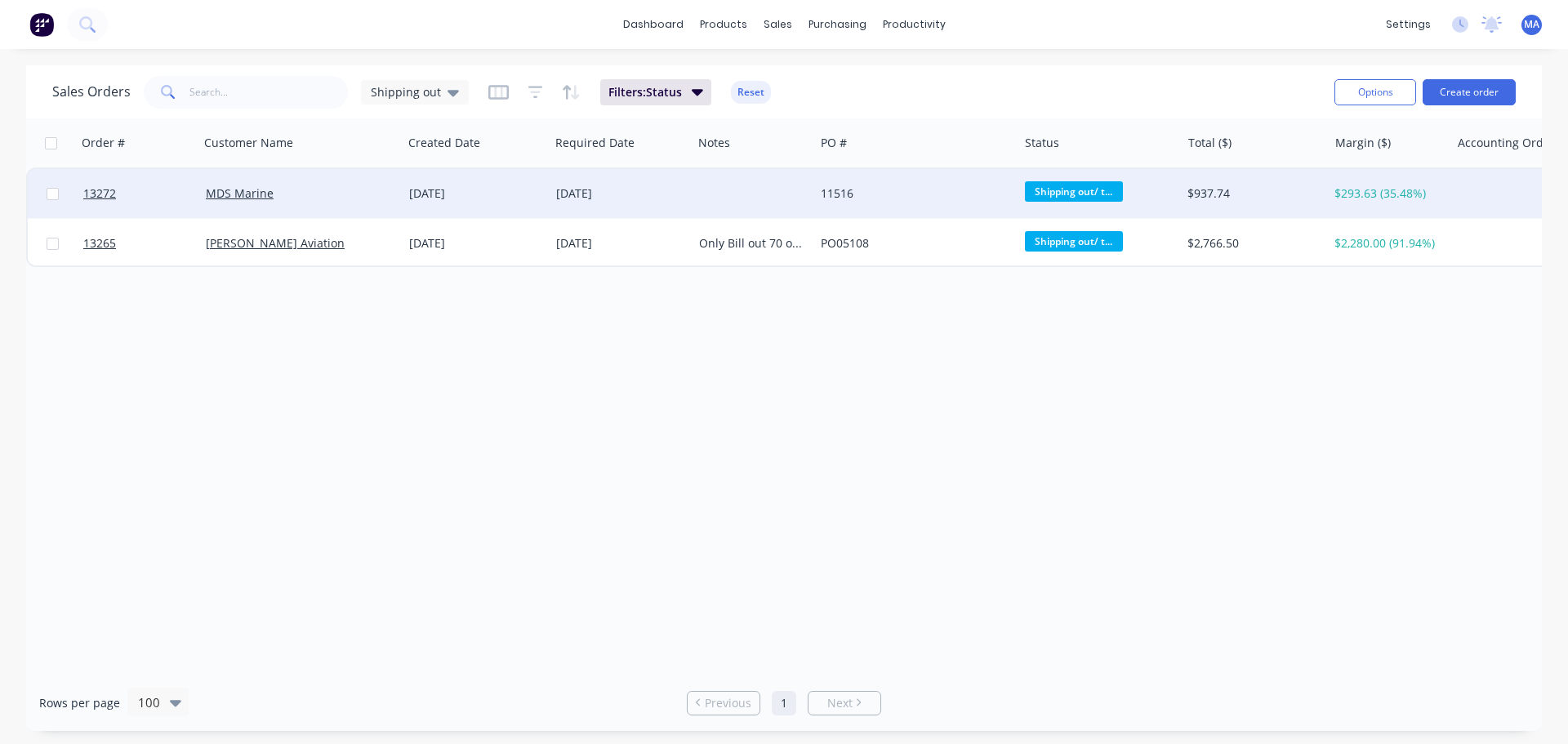
click at [545, 188] on div "[DATE]" at bounding box center [476, 193] width 147 height 49
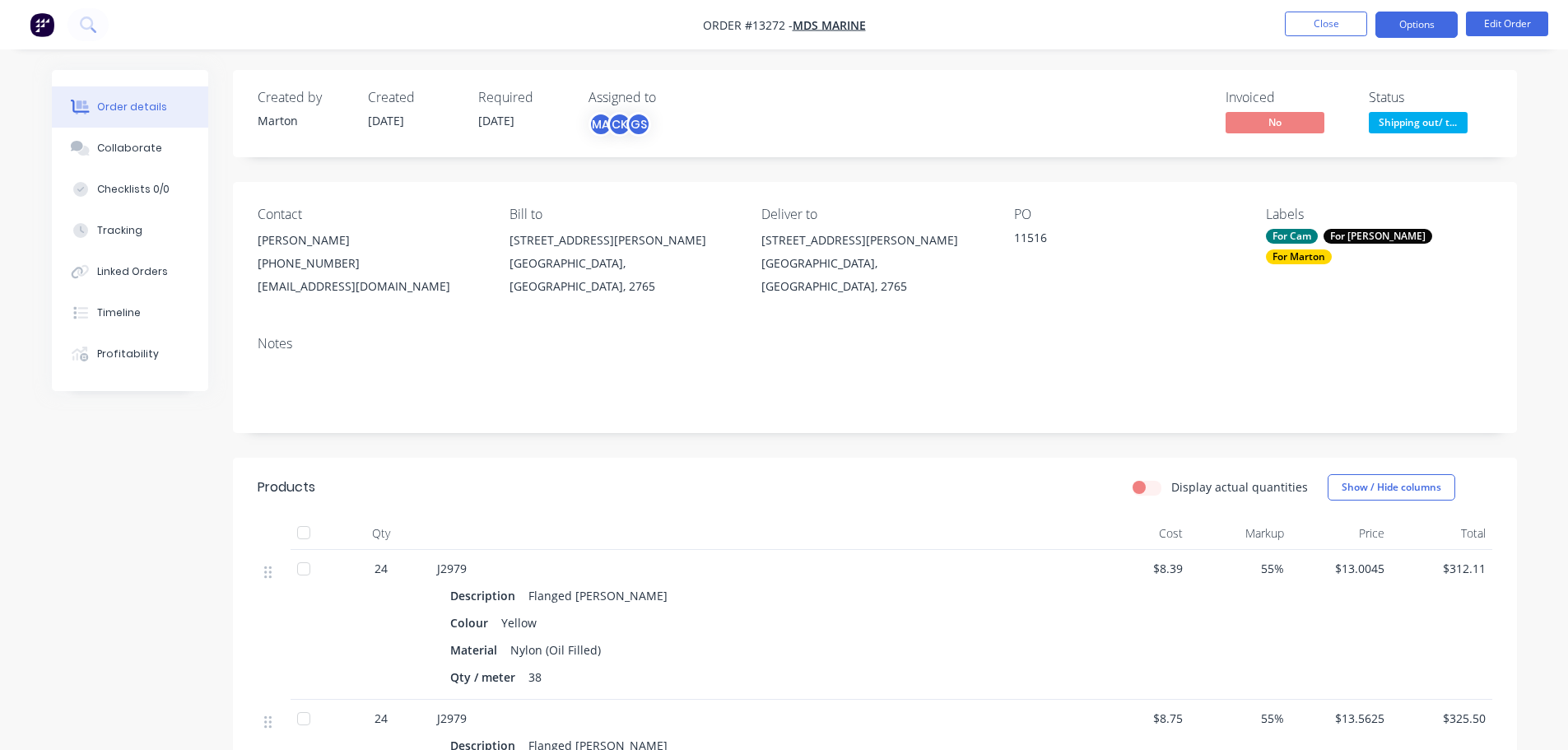
click at [1421, 24] on button "Options" at bounding box center [1416, 24] width 82 height 26
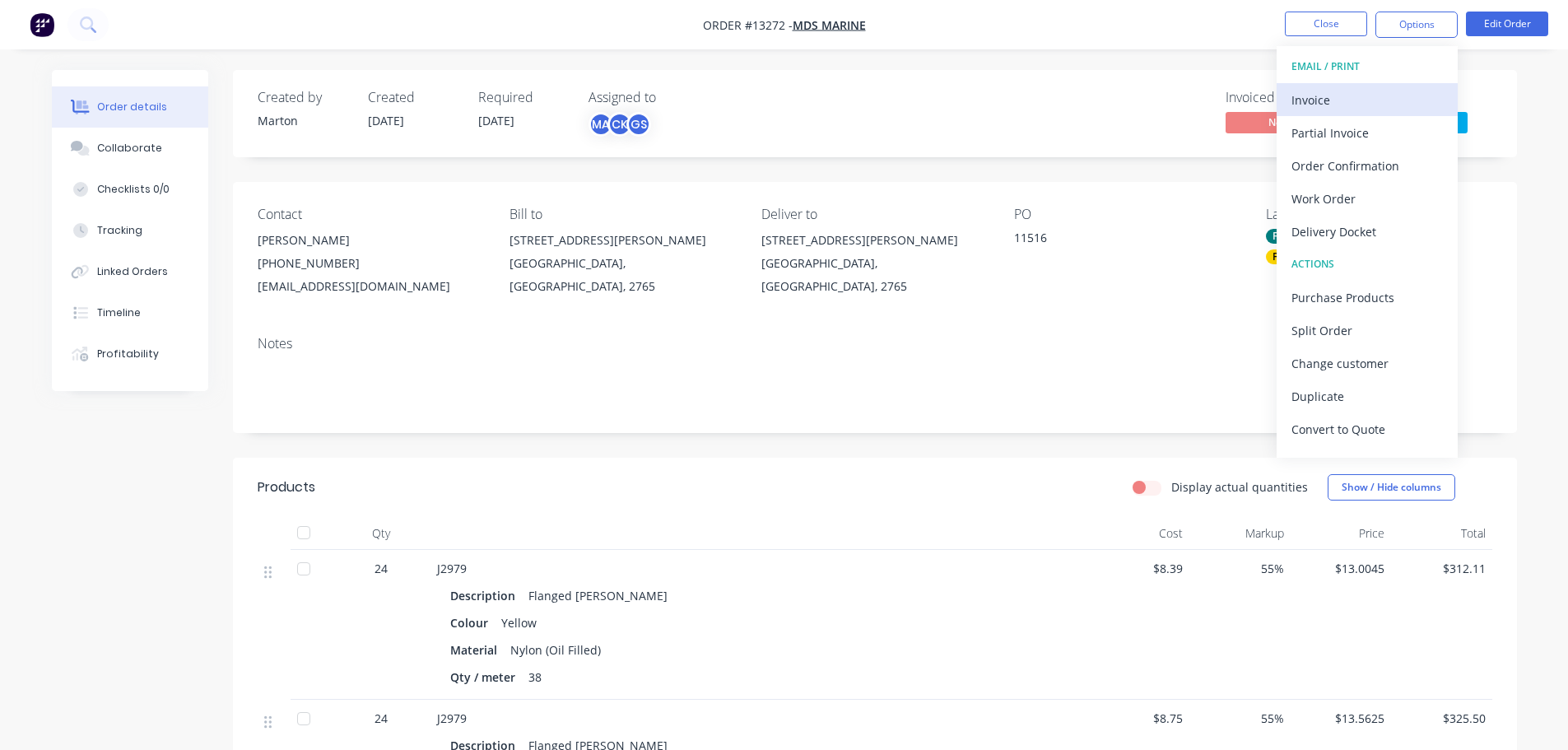
click at [1343, 98] on div "Invoice" at bounding box center [1367, 100] width 151 height 24
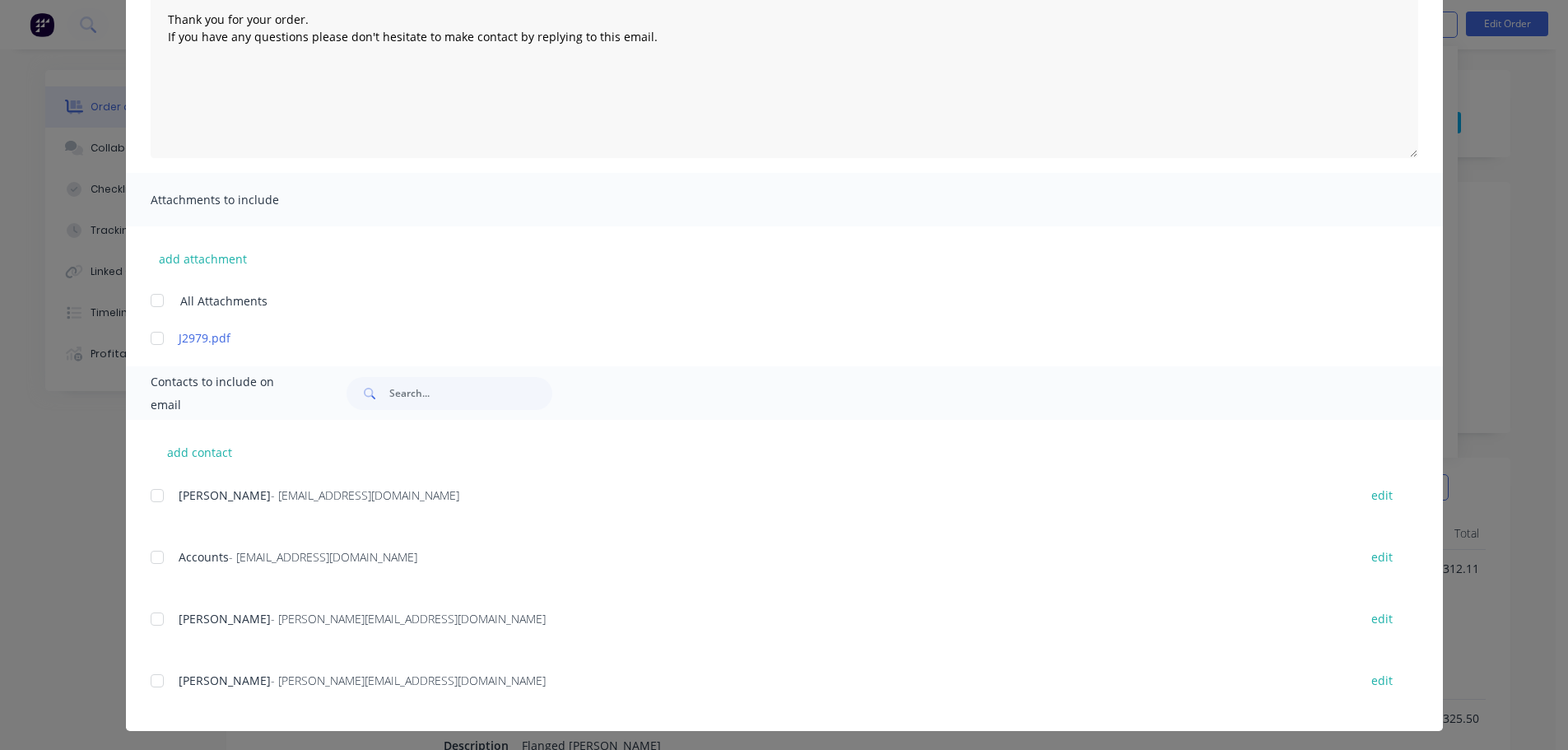
scroll to position [198, 0]
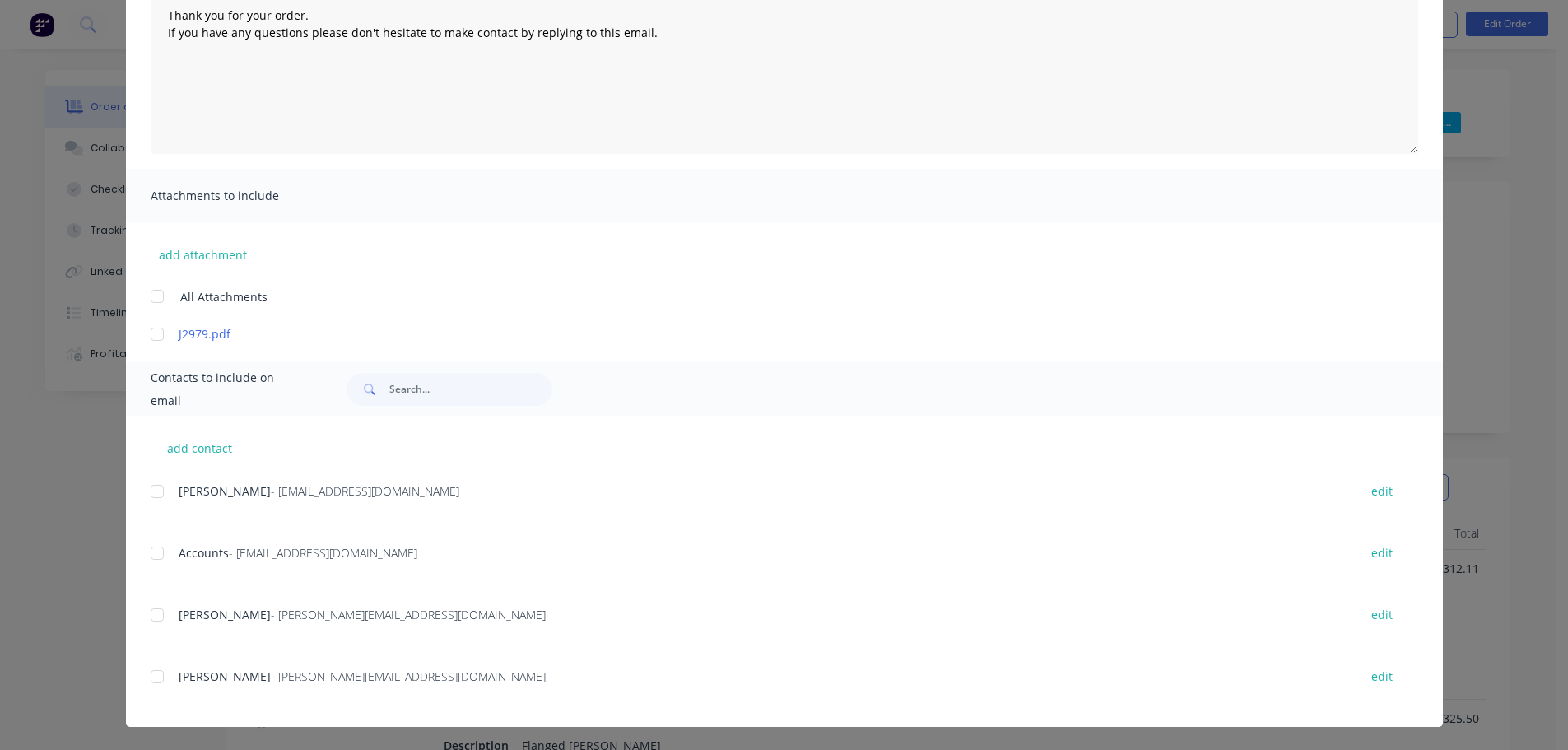
click at [149, 554] on div at bounding box center [157, 553] width 33 height 33
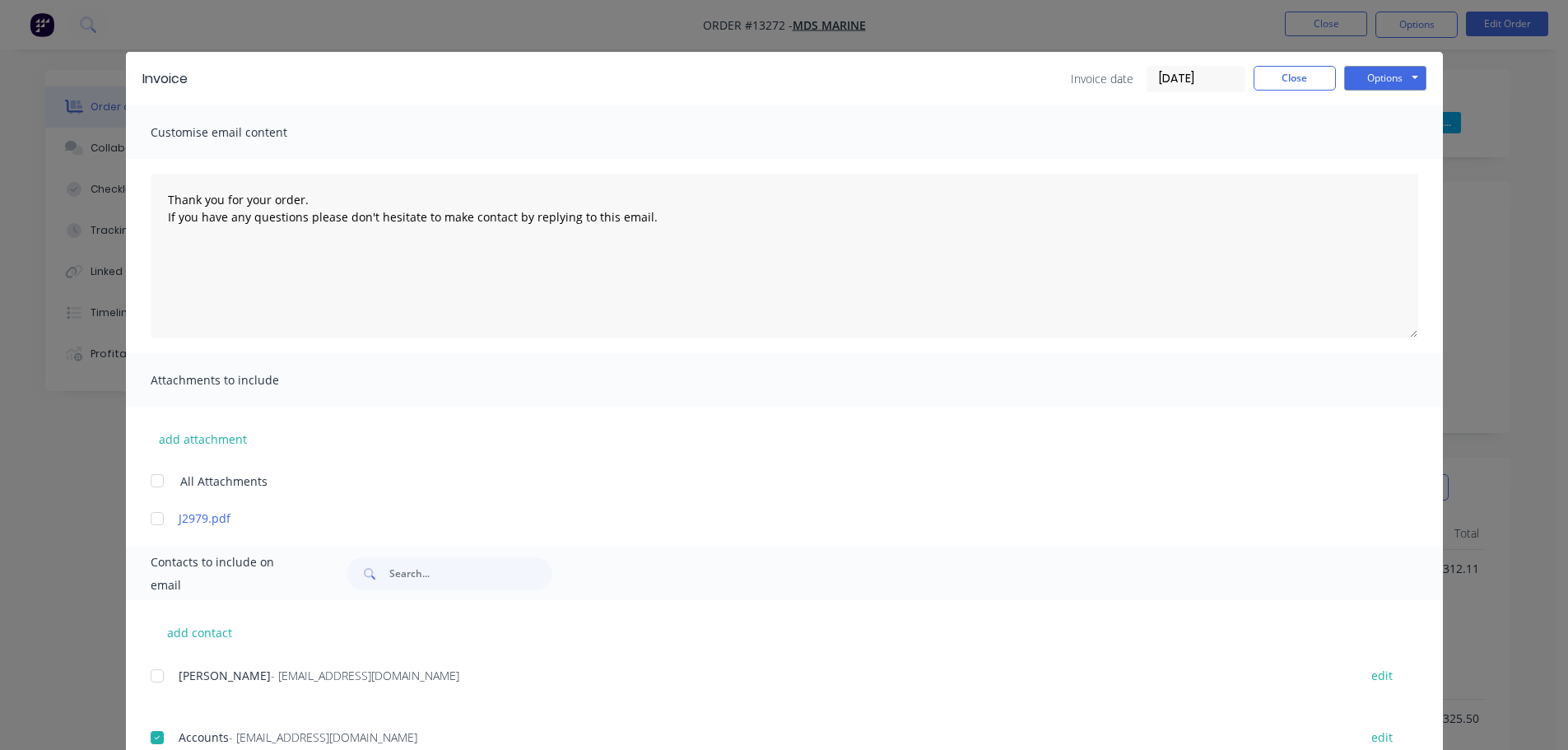
scroll to position [0, 0]
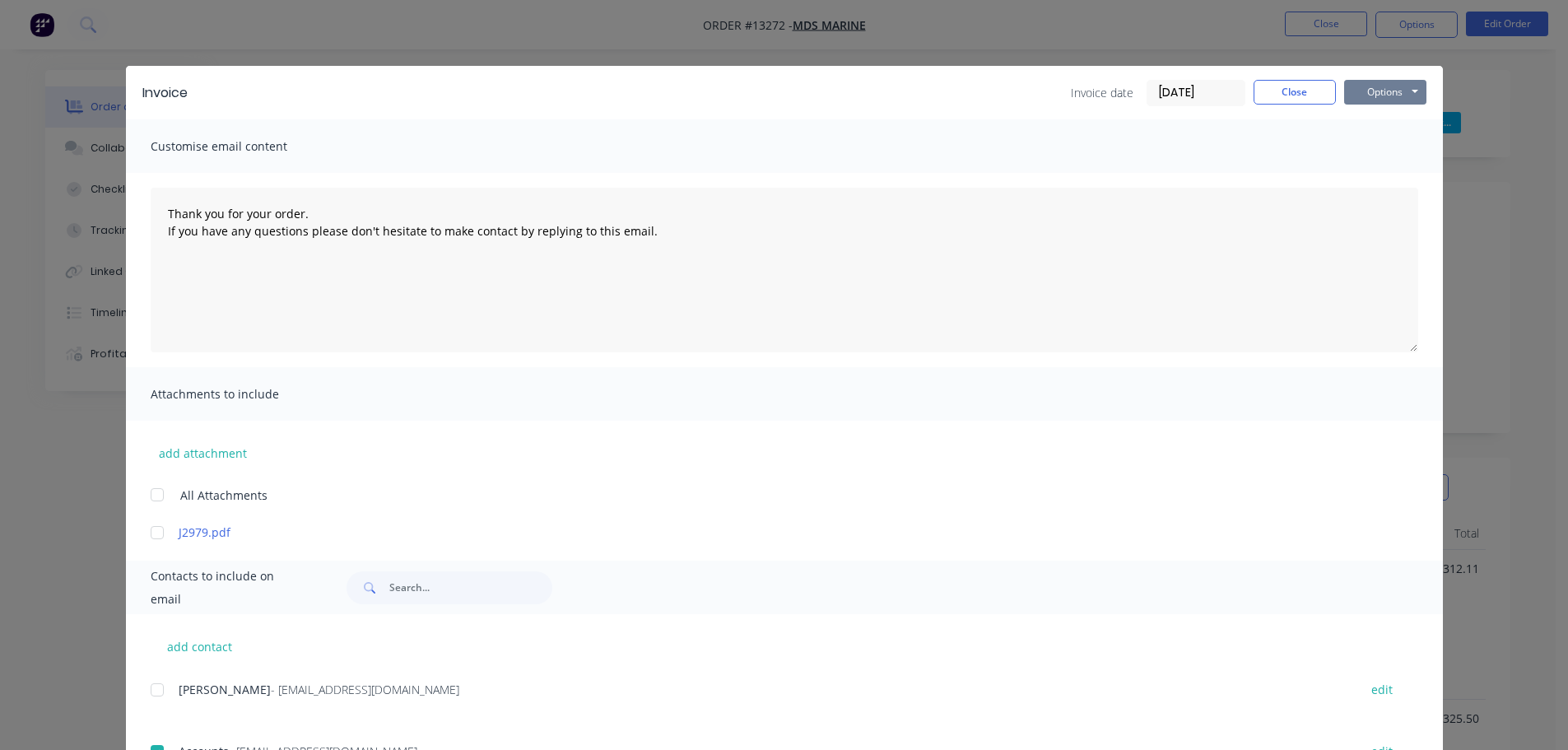
click at [1369, 88] on button "Options" at bounding box center [1385, 92] width 82 height 24
click at [1380, 169] on button "Email" at bounding box center [1397, 176] width 105 height 27
type textarea "Thank you for your order. If you have any questions please don't hesitate to ma…"
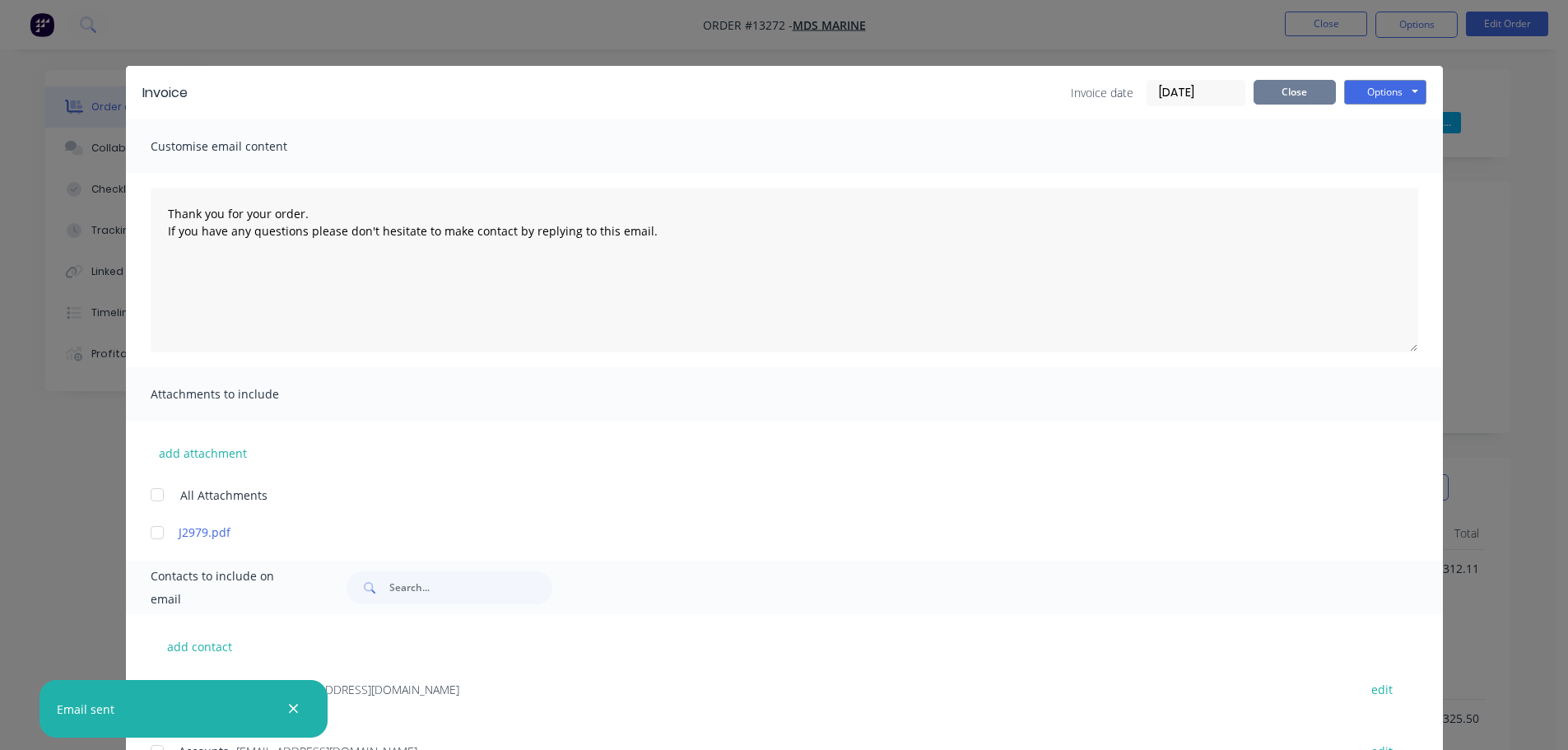
click at [1297, 98] on button "Close" at bounding box center [1294, 92] width 82 height 24
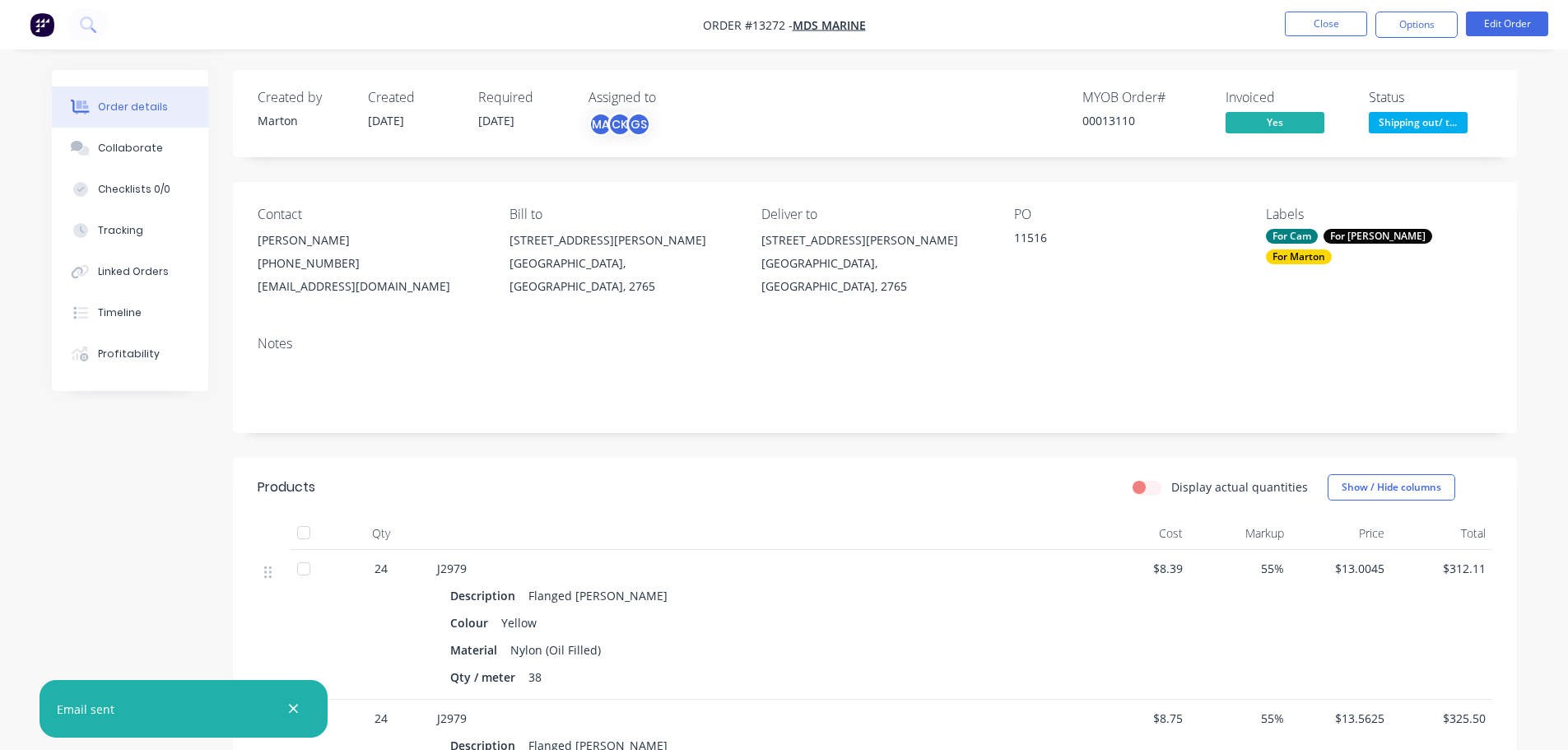
click at [1437, 121] on span "Shipping out/ t..." at bounding box center [1419, 122] width 99 height 21
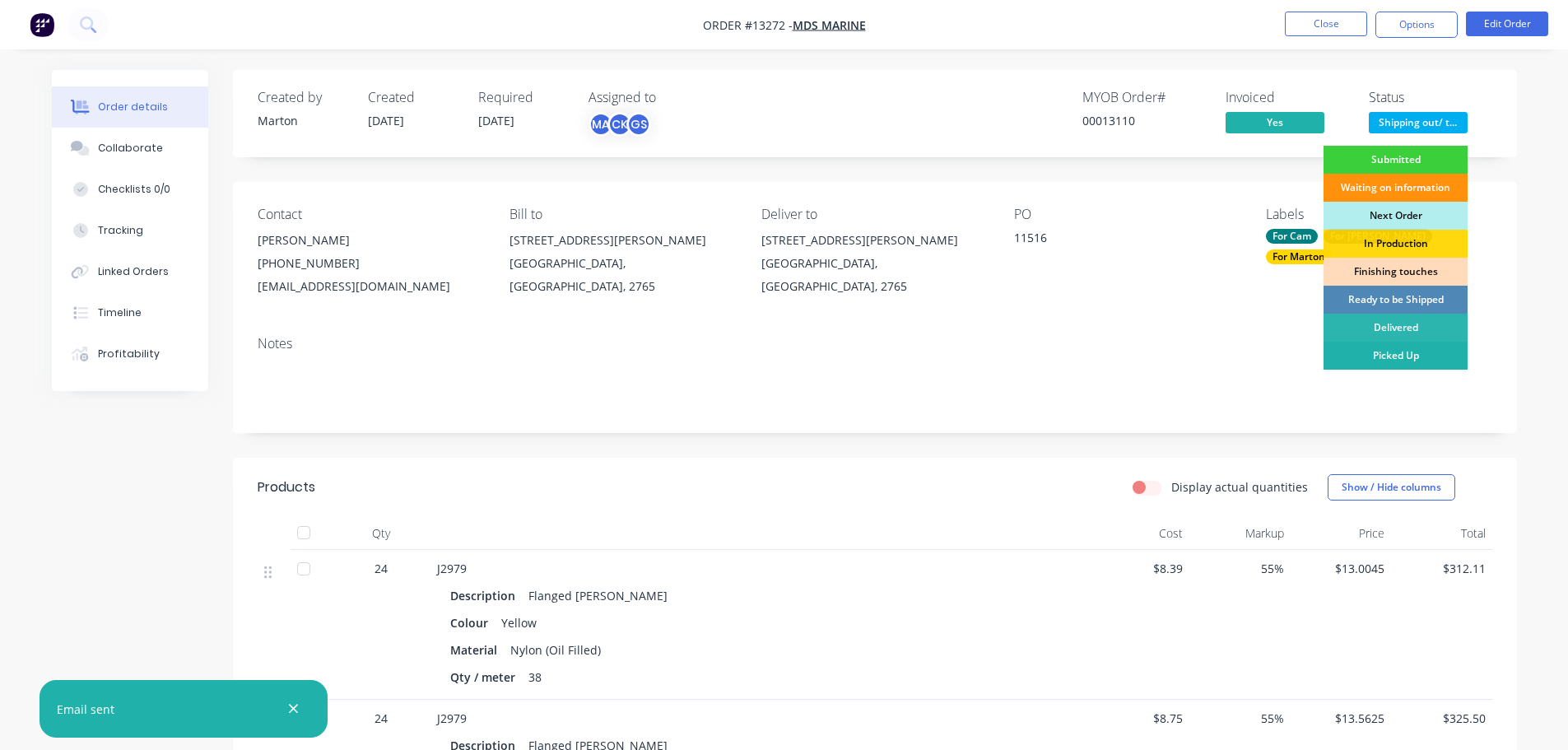
click at [1383, 344] on div "Picked Up" at bounding box center [1396, 356] width 144 height 28
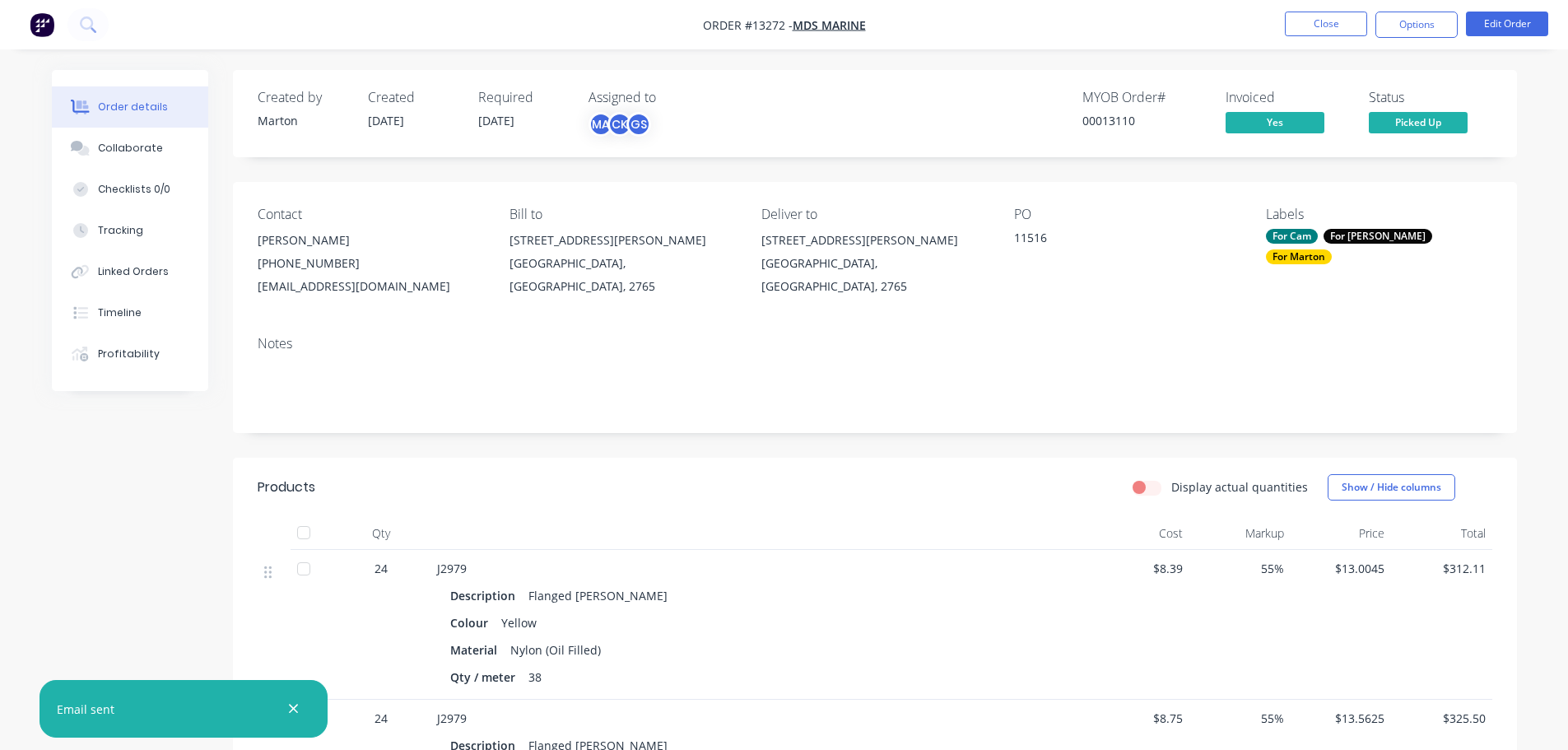
click at [1318, 10] on nav "Order #13272 - MDS Marine Close Options Edit Order" at bounding box center [784, 24] width 1568 height 50
click at [1317, 19] on button "Close" at bounding box center [1326, 23] width 82 height 24
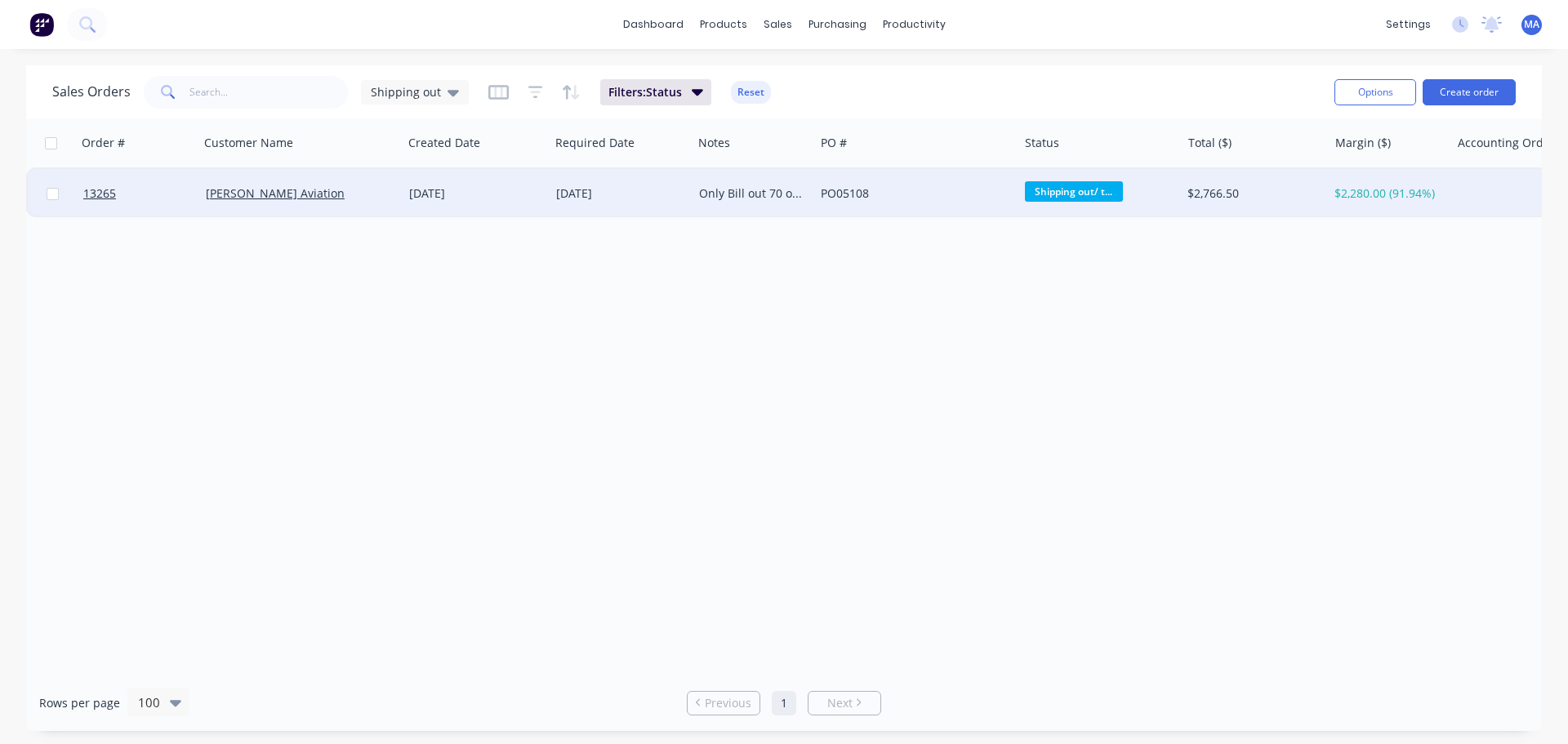
click at [285, 193] on div "[PERSON_NAME] Aviation" at bounding box center [296, 194] width 181 height 16
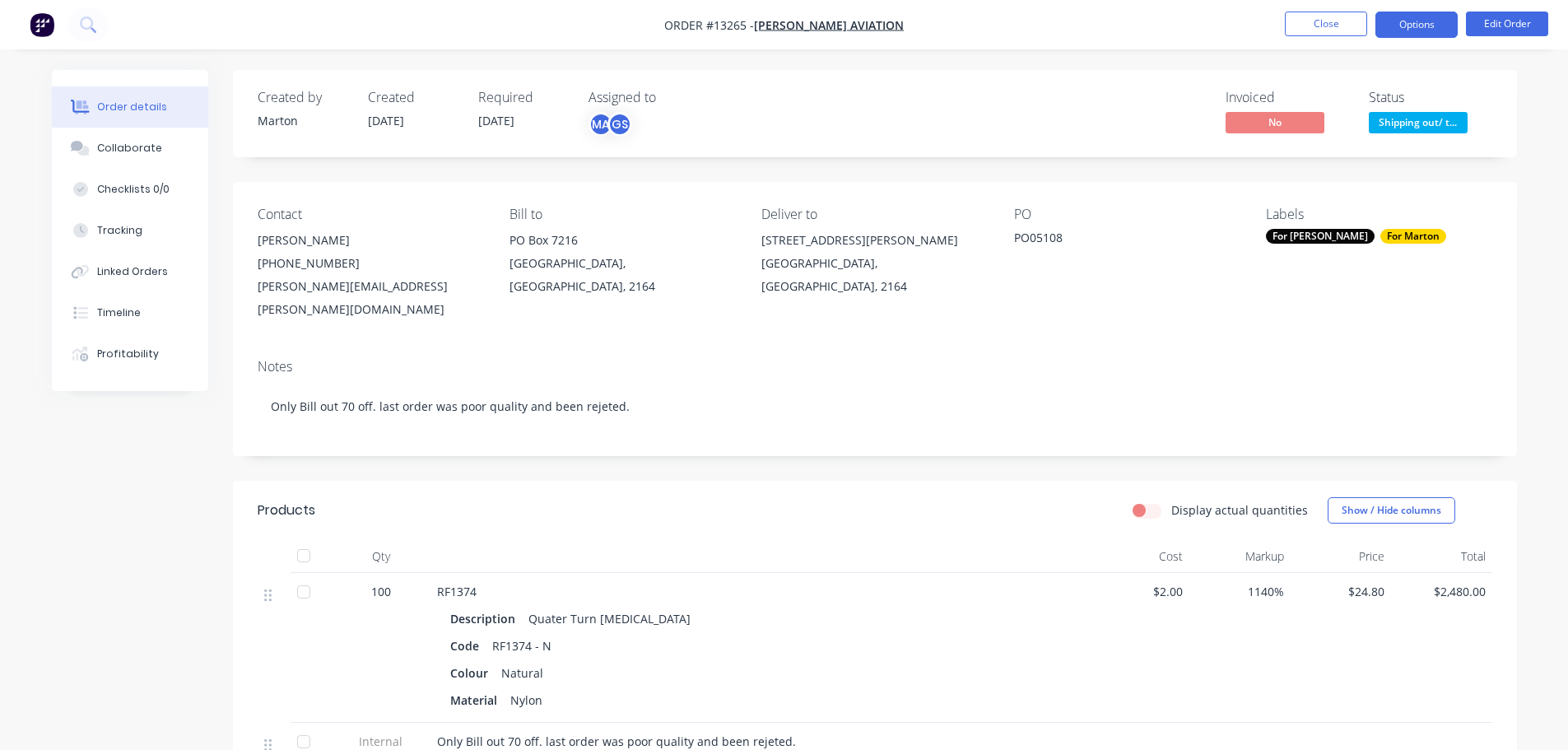
click at [1414, 21] on button "Options" at bounding box center [1416, 24] width 82 height 26
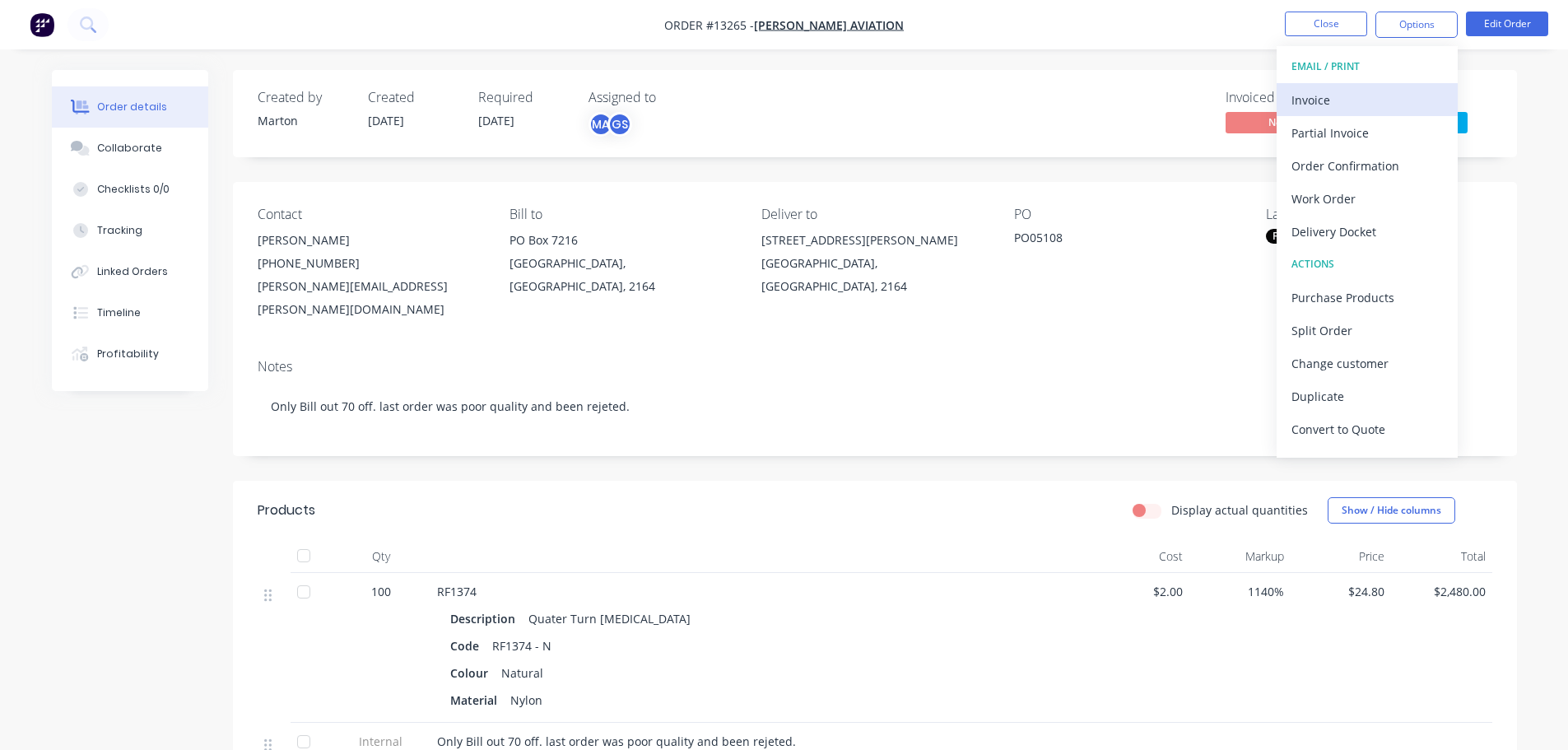
click at [1331, 103] on div "Invoice" at bounding box center [1367, 100] width 151 height 24
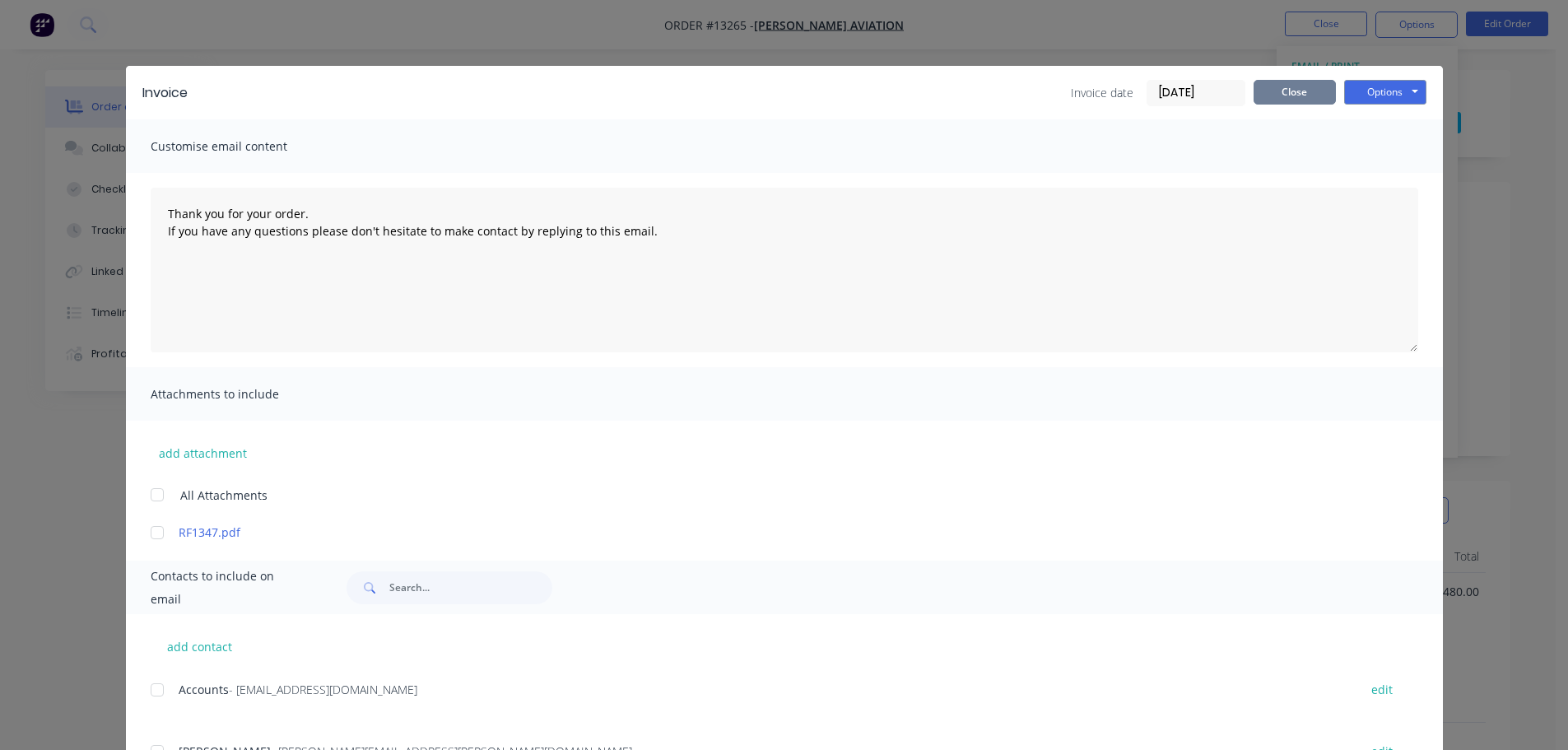
click at [1296, 95] on button "Close" at bounding box center [1294, 92] width 82 height 24
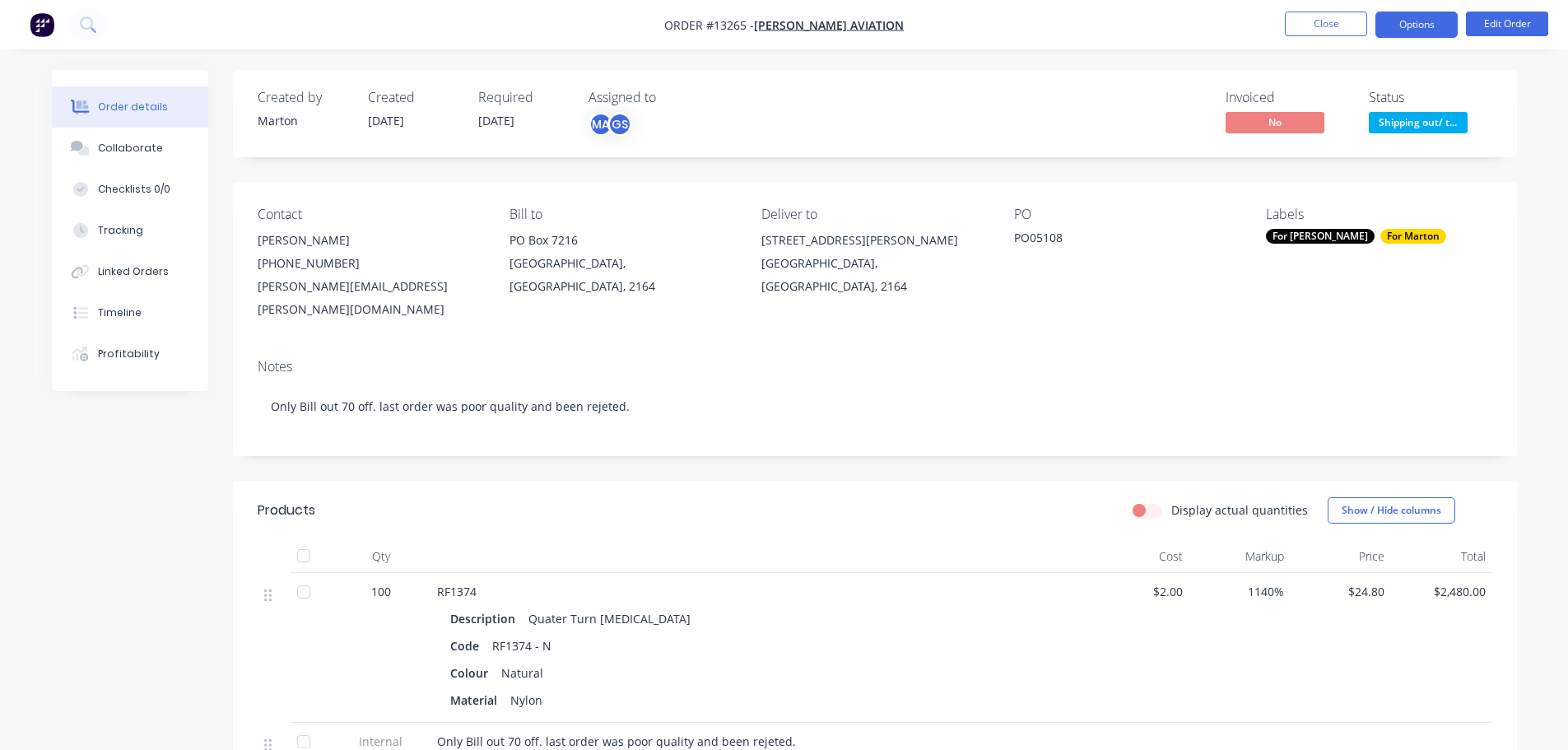
click at [1410, 26] on button "Options" at bounding box center [1416, 24] width 82 height 26
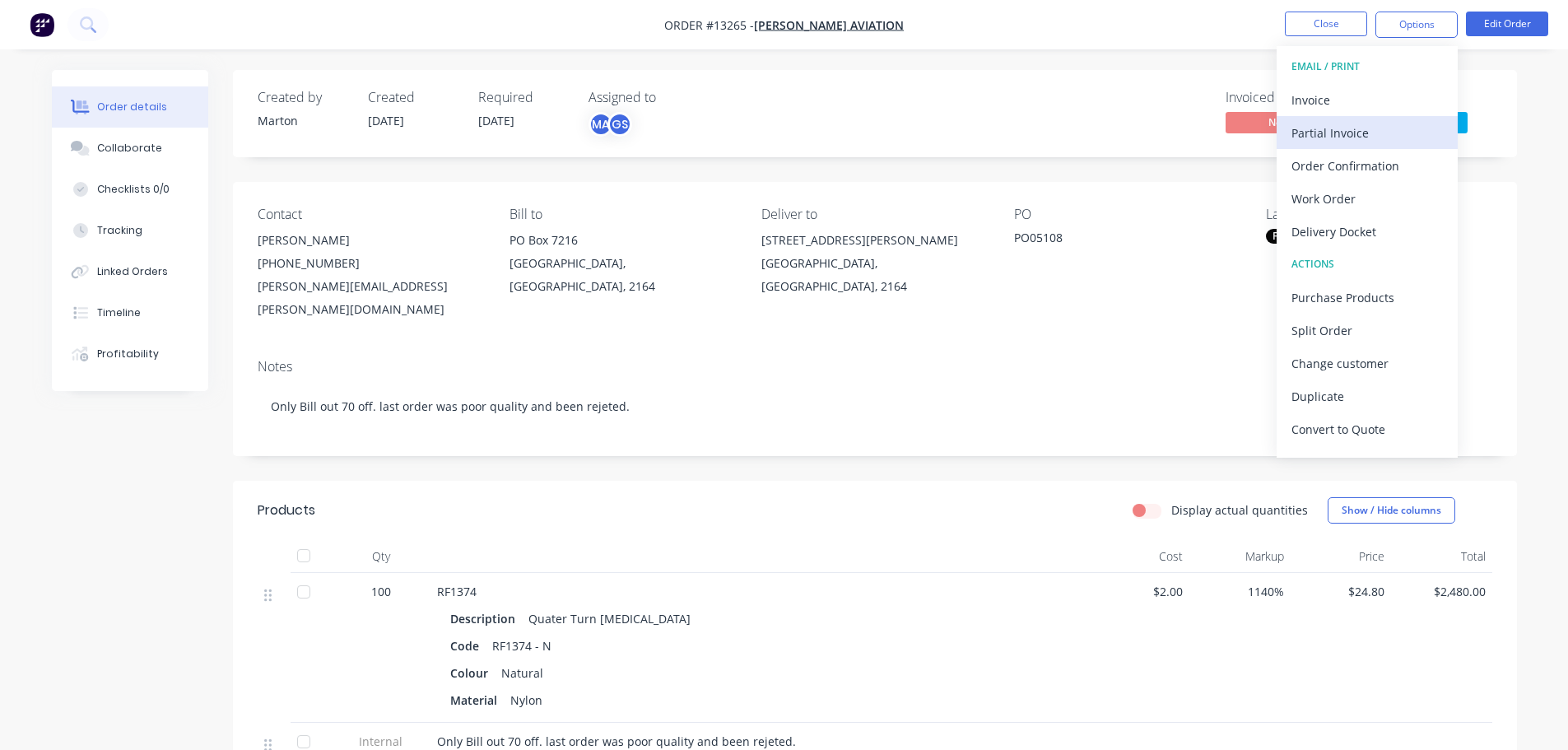
click at [1345, 131] on div "Partial Invoice" at bounding box center [1367, 132] width 151 height 24
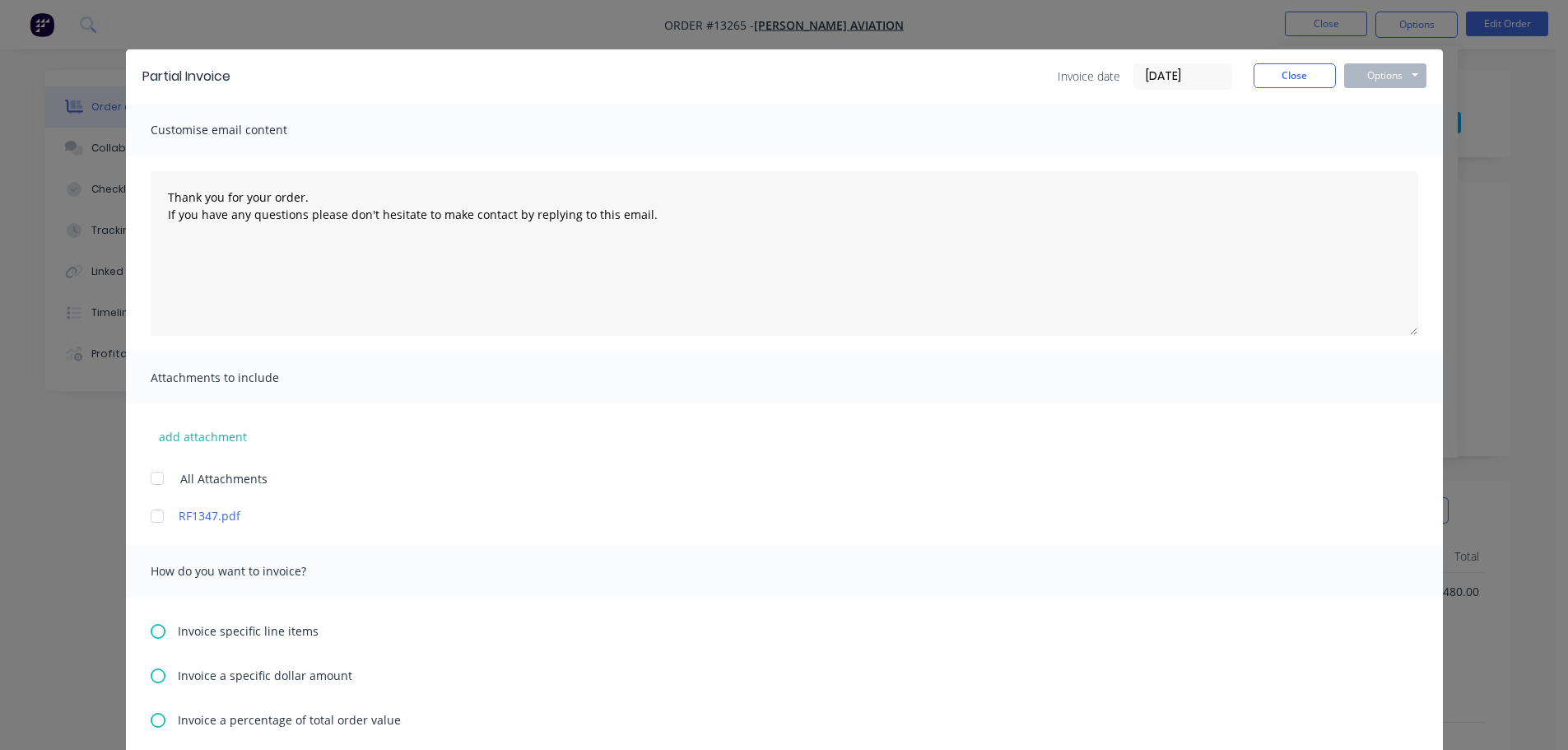
scroll to position [165, 0]
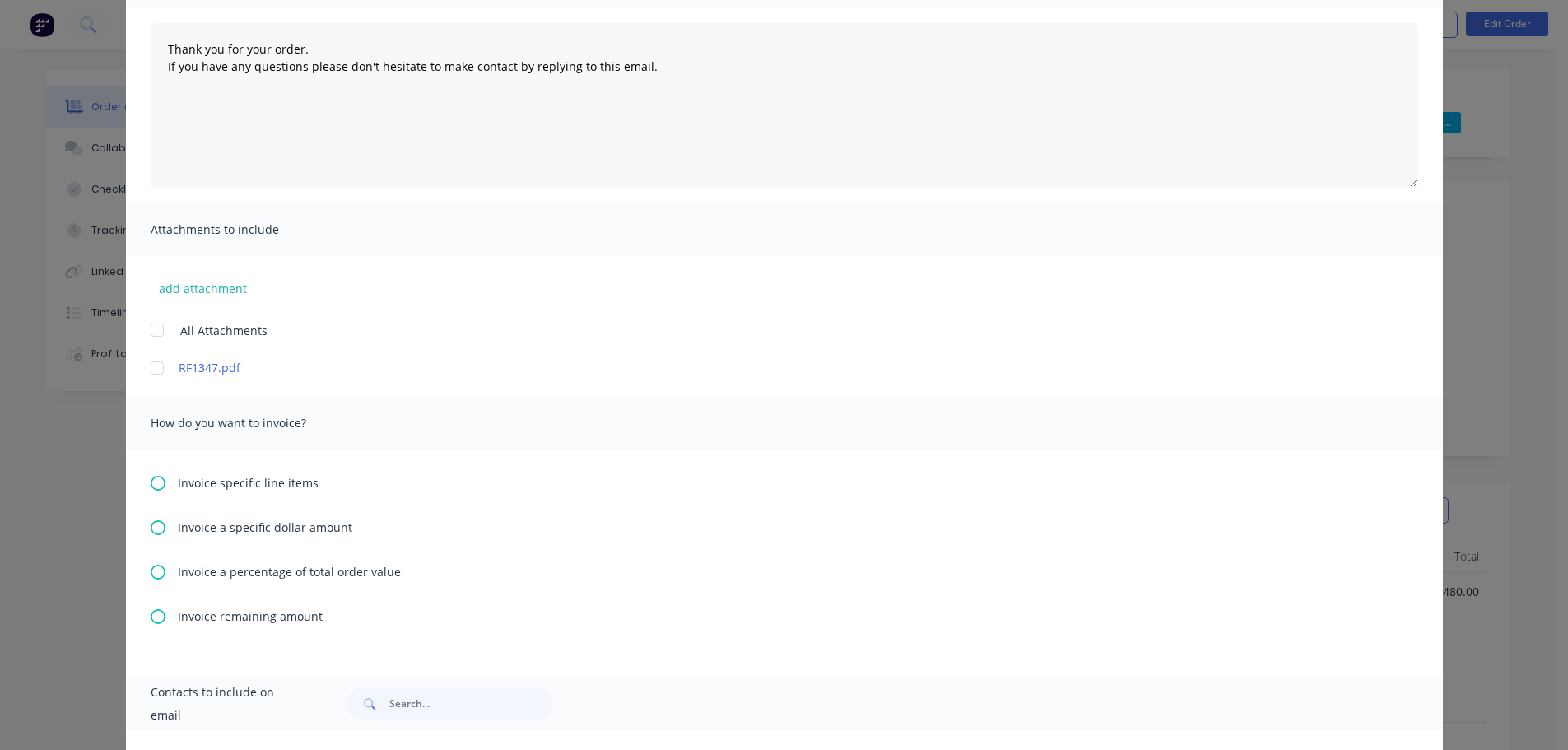
click at [151, 486] on icon at bounding box center [158, 483] width 14 height 14
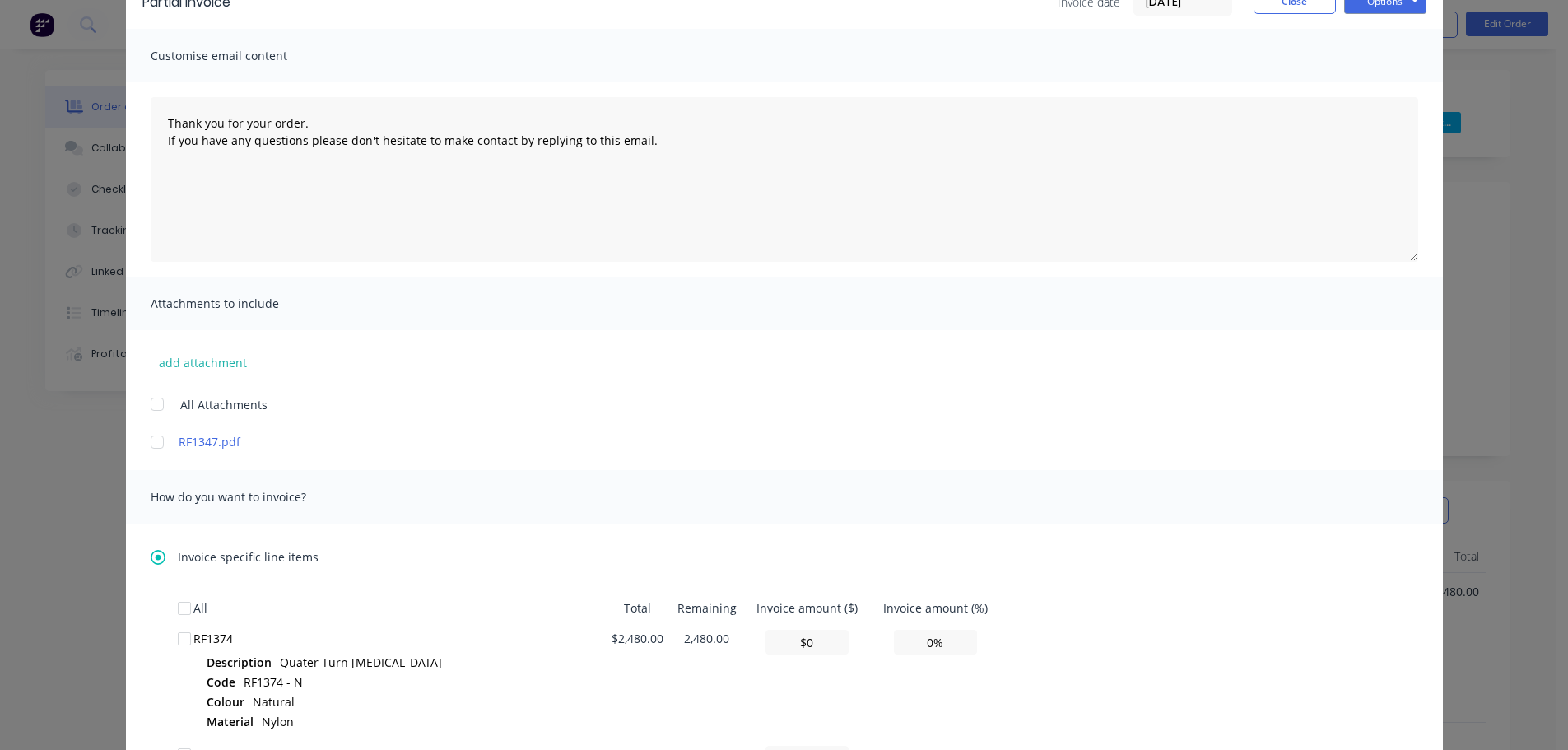
scroll to position [247, 0]
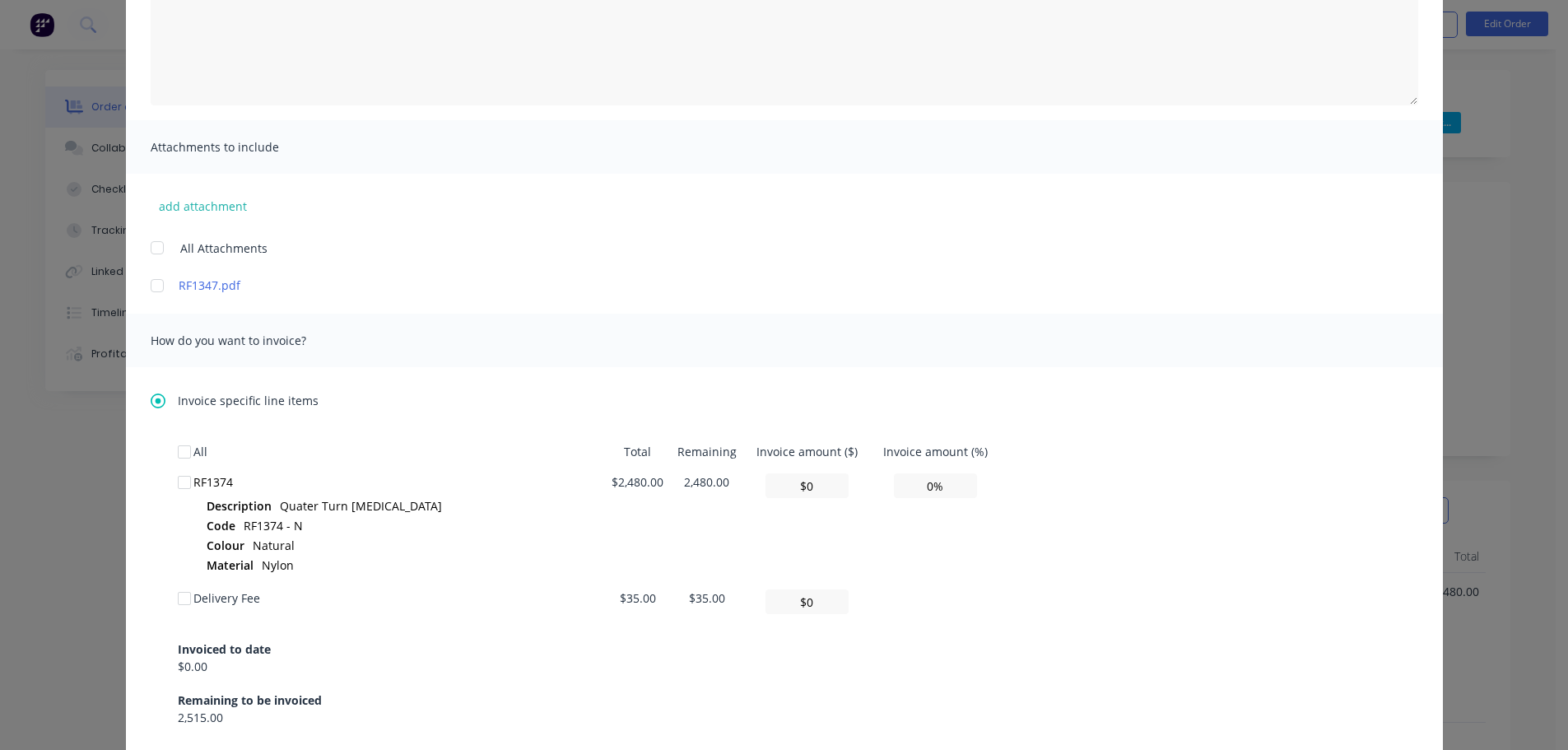
click at [178, 482] on div at bounding box center [185, 483] width 33 height 33
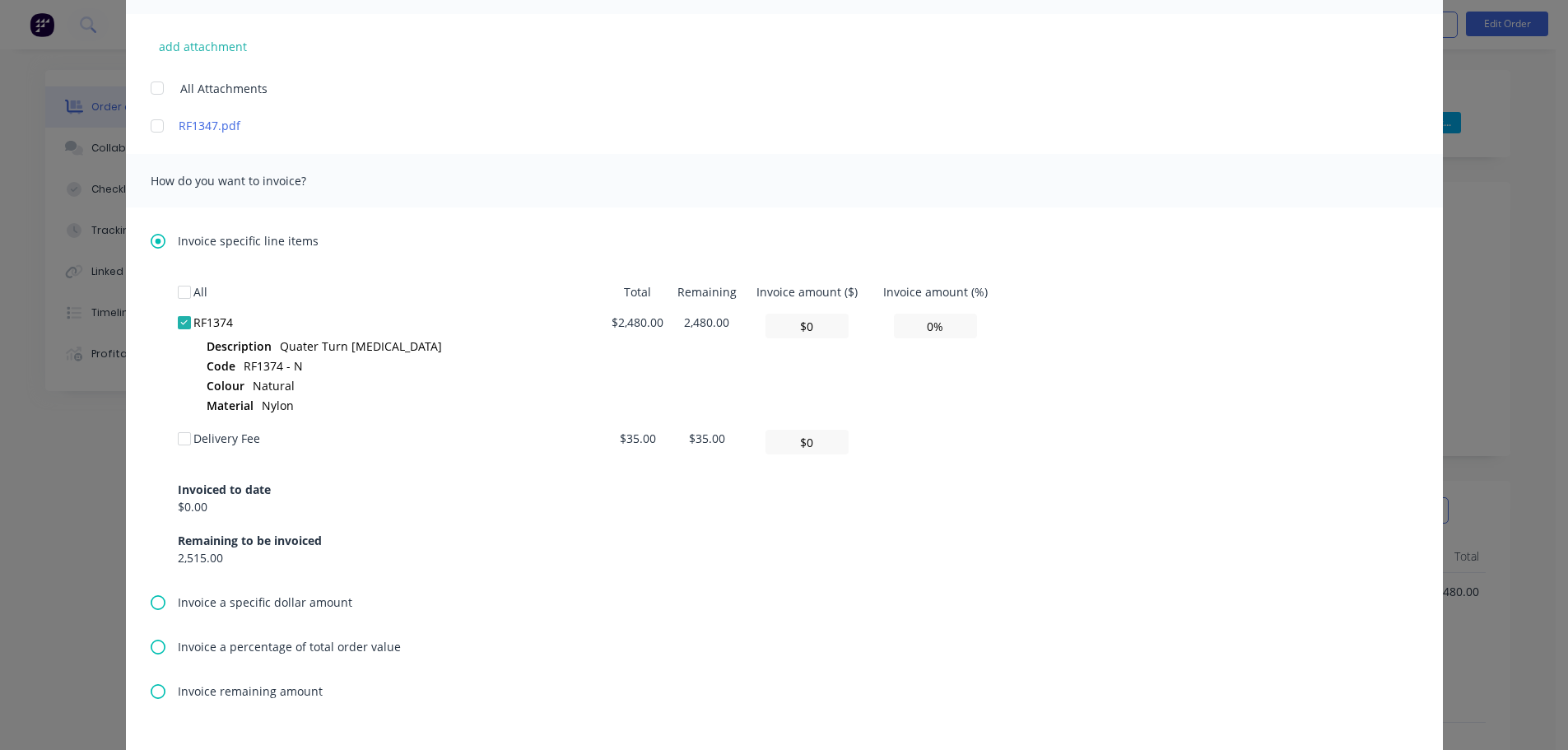
scroll to position [411, 0]
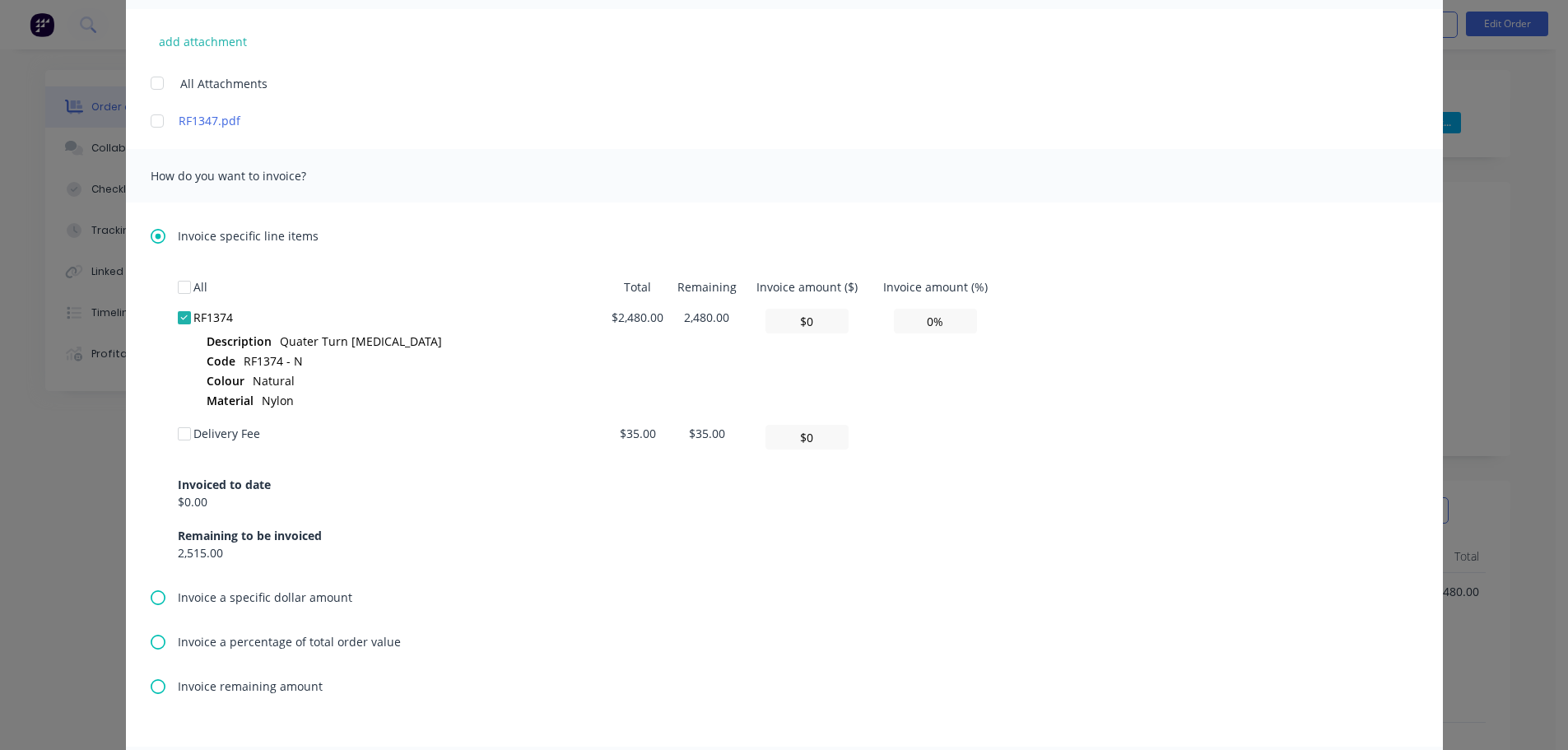
click at [150, 237] on icon at bounding box center [158, 236] width 14 height 14
type textarea "Thank you for your order. If you have any questions please don't hesitate to ma…"
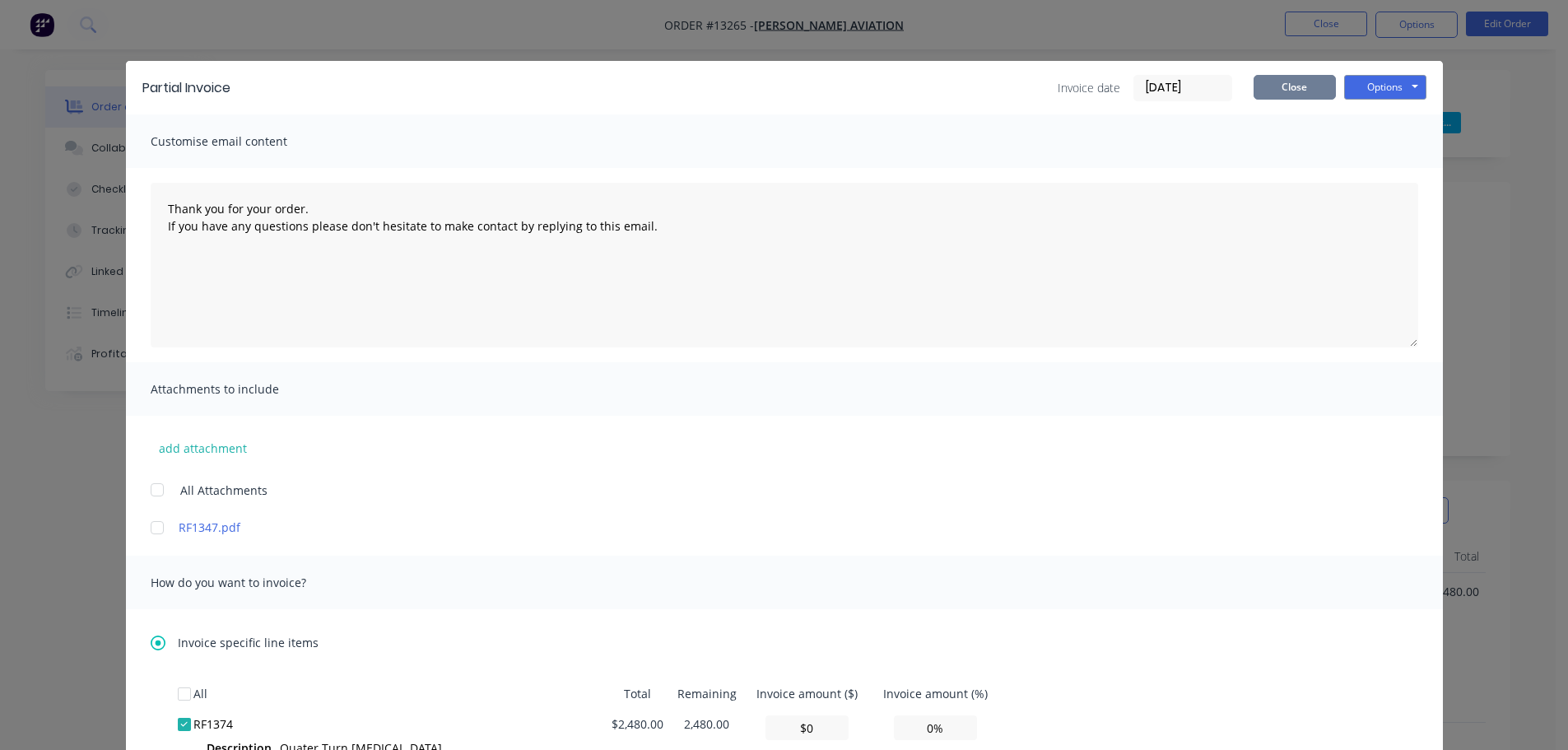
scroll to position [0, 0]
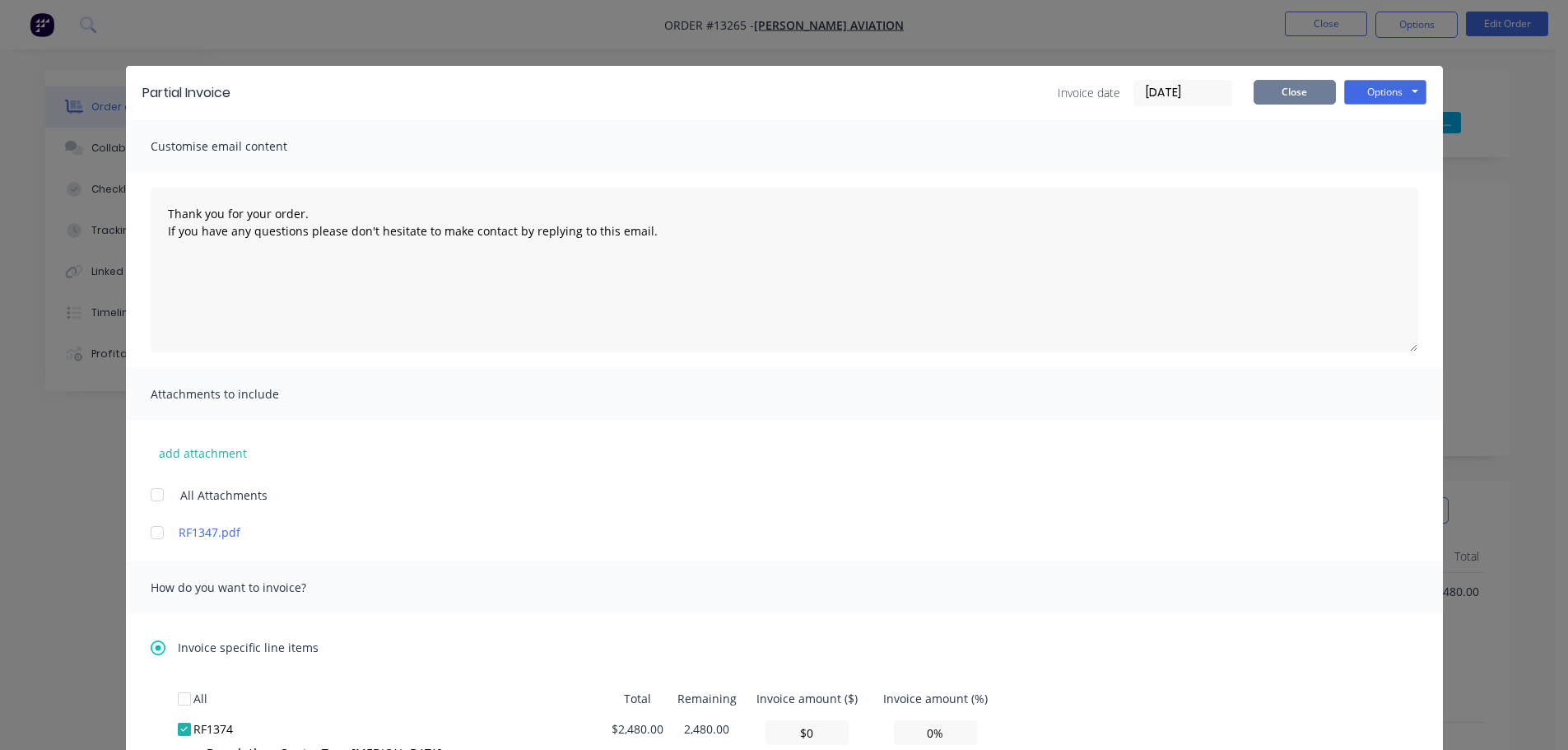
click at [1292, 84] on button "Close" at bounding box center [1294, 92] width 82 height 24
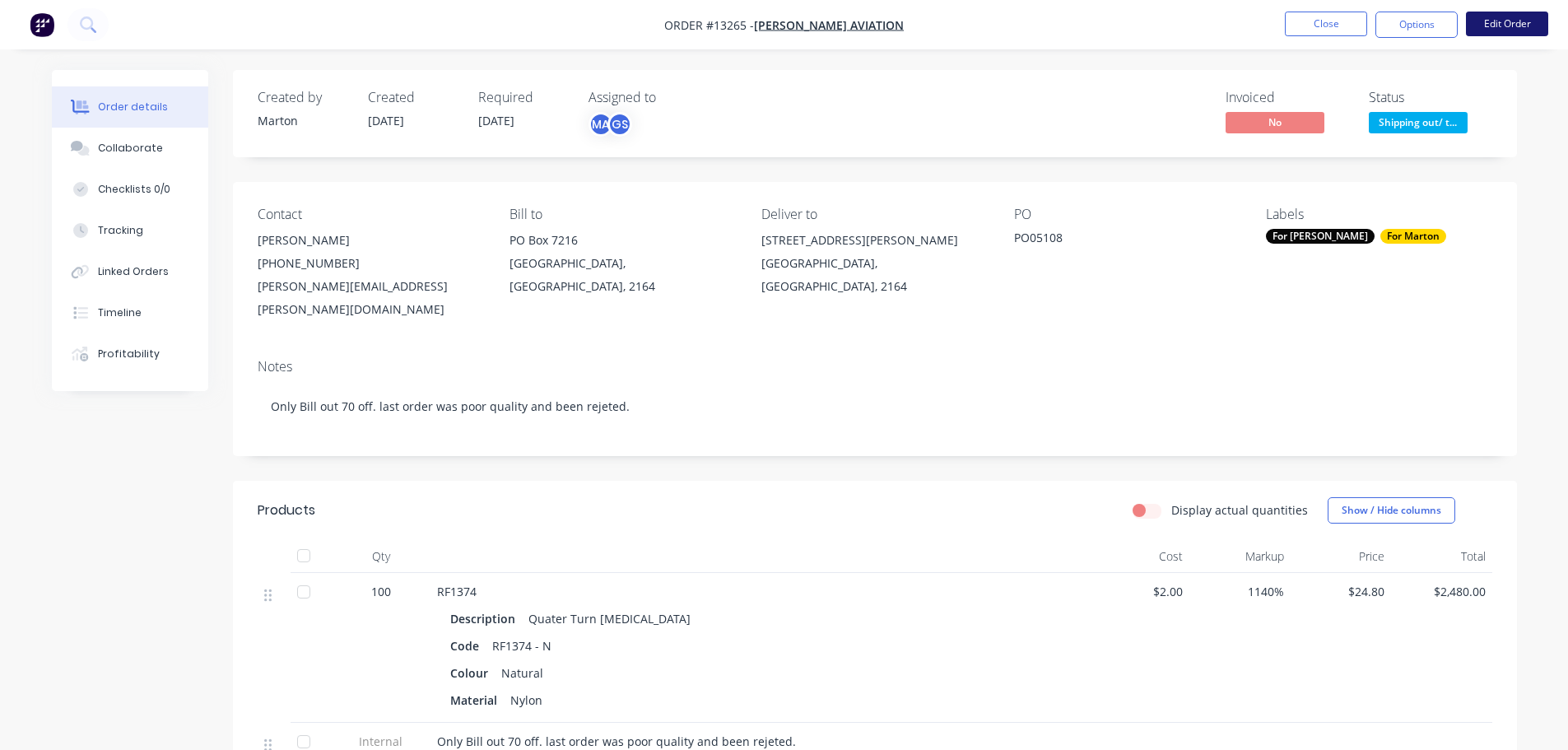
click at [1493, 31] on button "Edit Order" at bounding box center [1507, 23] width 82 height 24
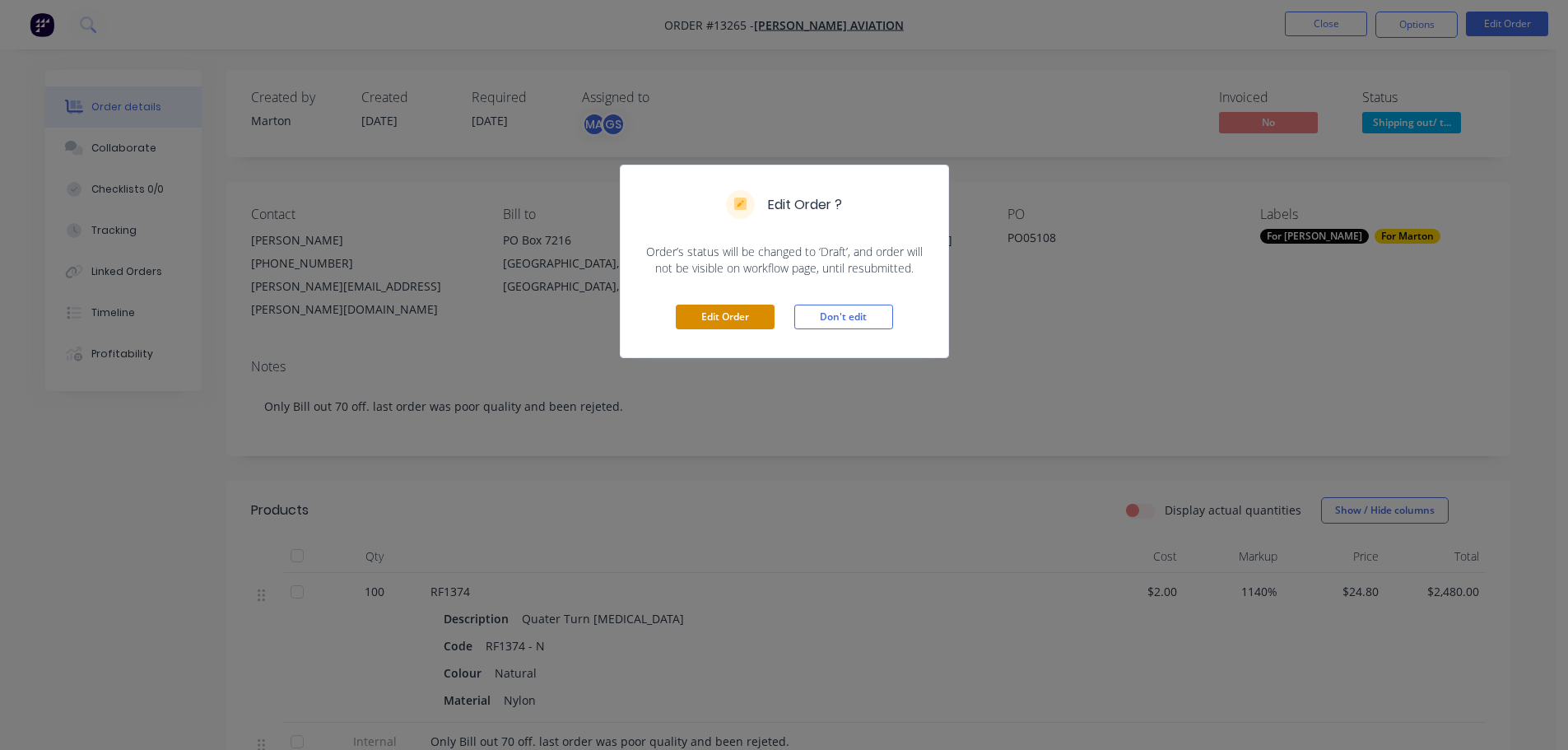
click at [698, 314] on button "Edit Order" at bounding box center [725, 316] width 99 height 24
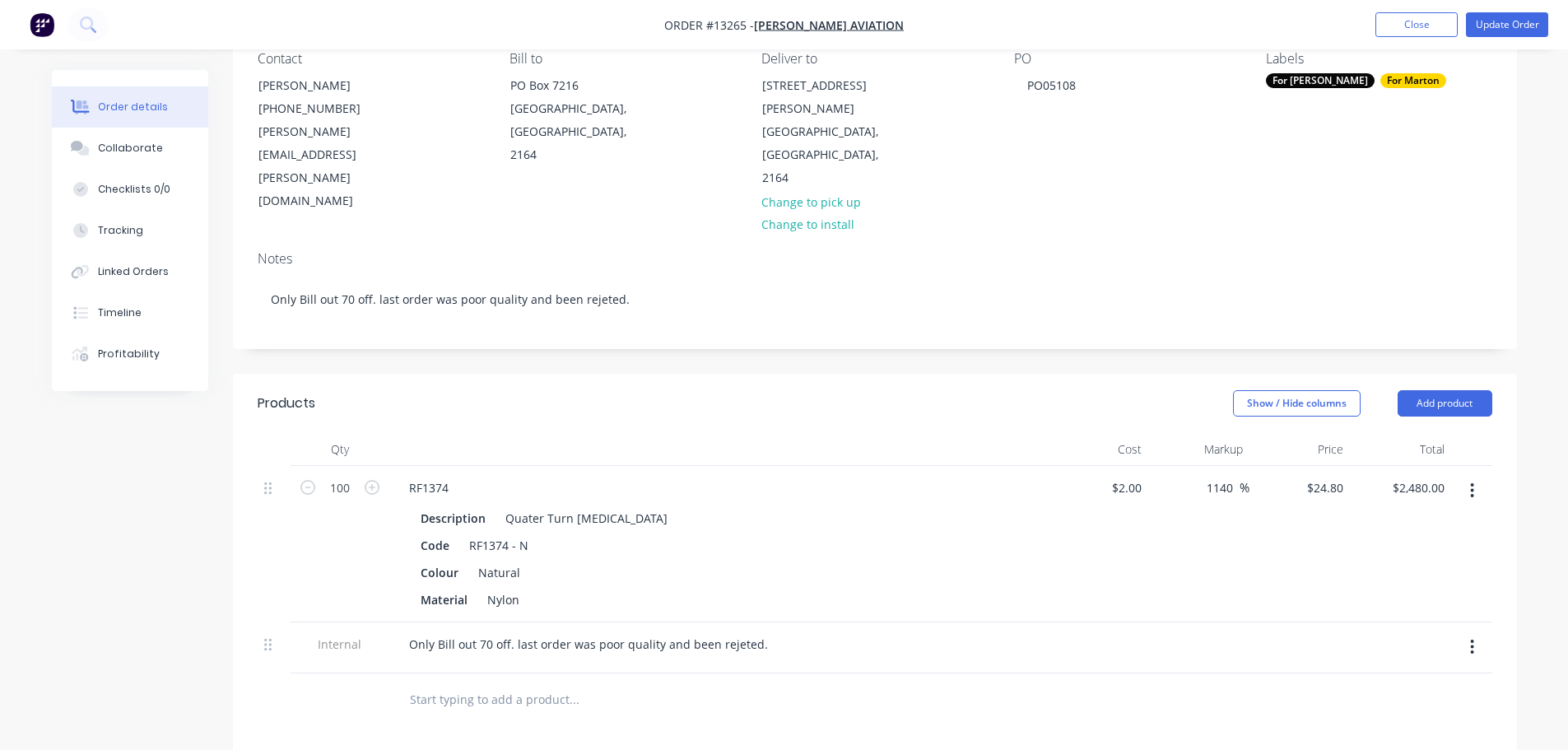
scroll to position [247, 0]
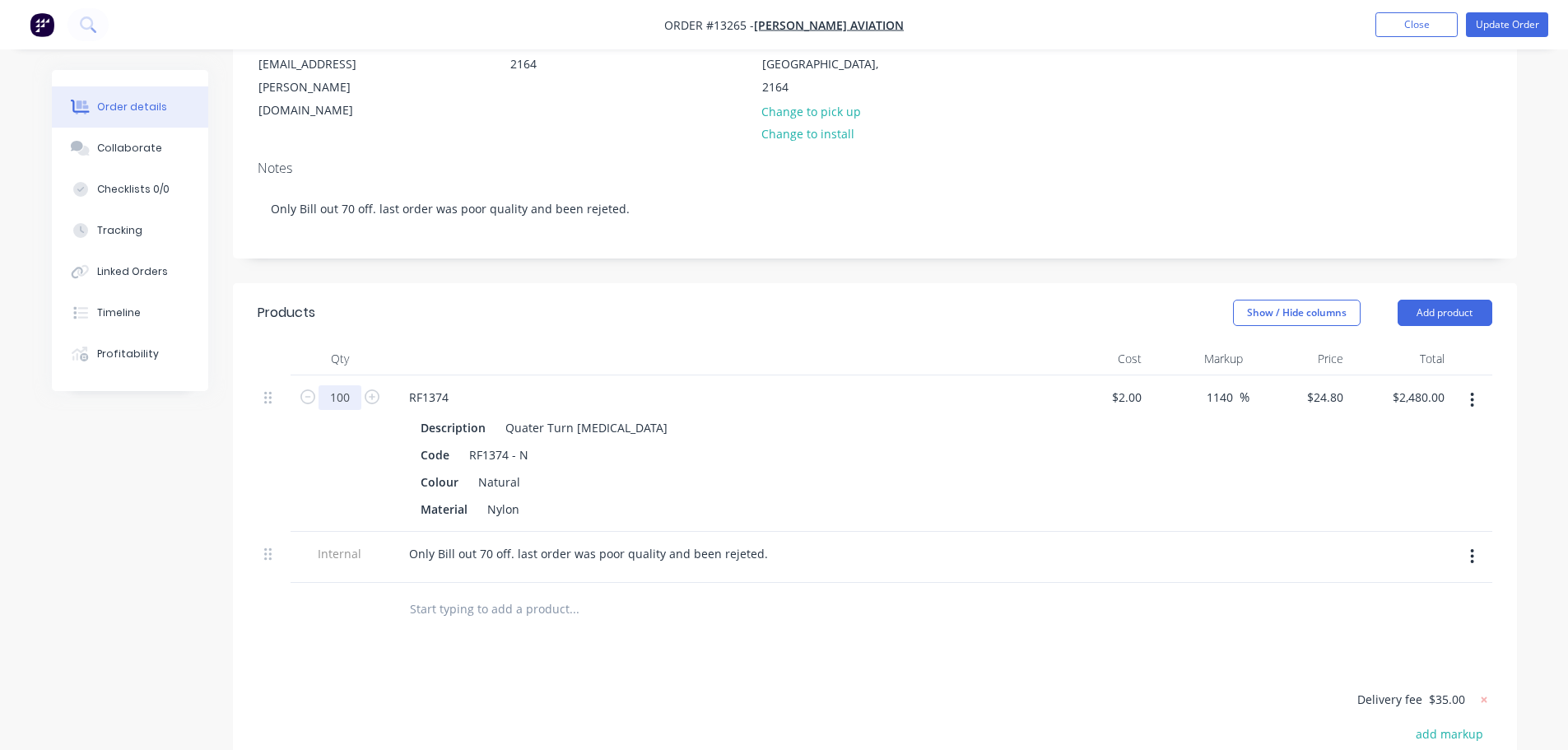
click at [356, 385] on input "100" at bounding box center [340, 397] width 43 height 24
type input "70"
type input "$1,736.00"
click at [594, 300] on div "Show / Hide columns Add product" at bounding box center [1005, 312] width 972 height 26
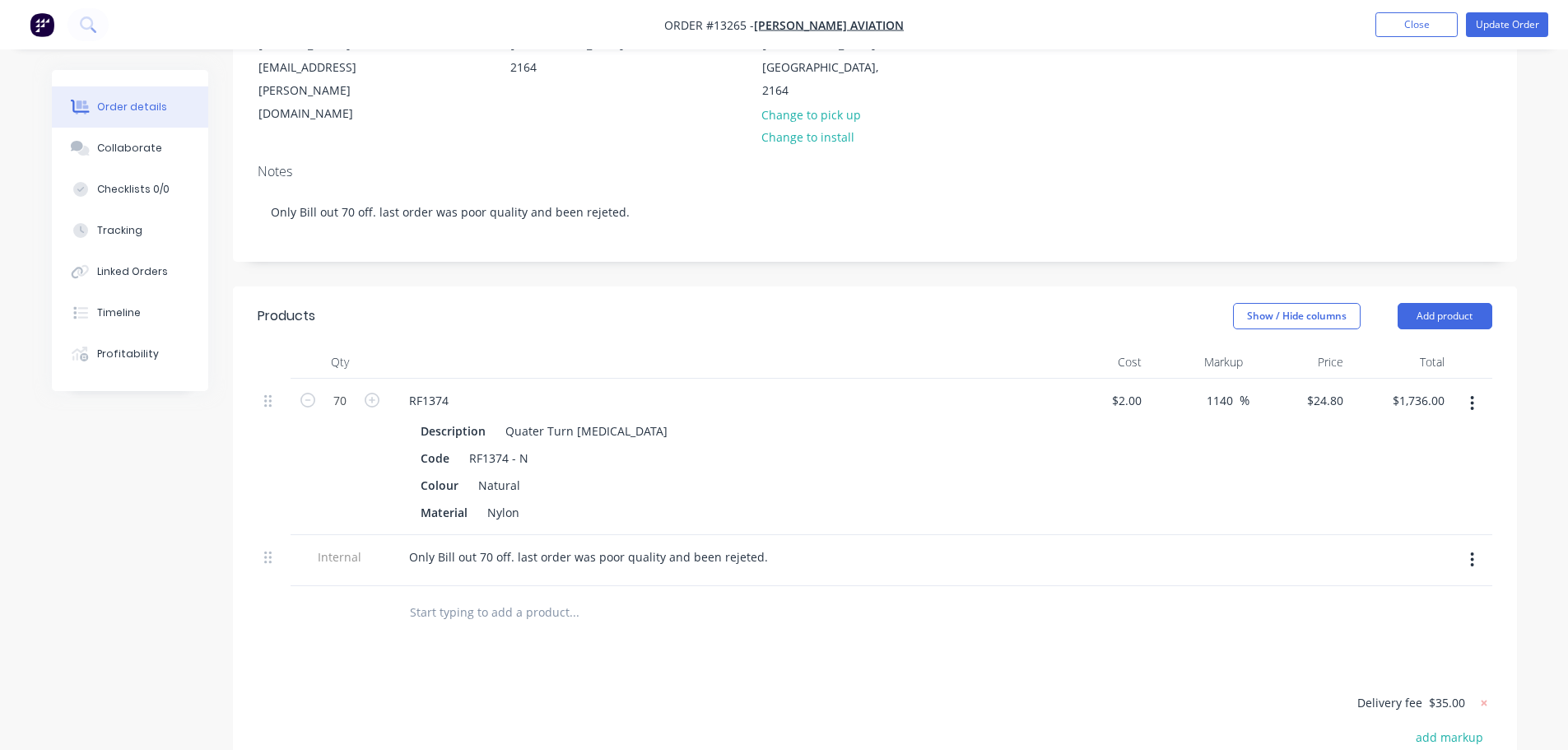
scroll to position [229, 0]
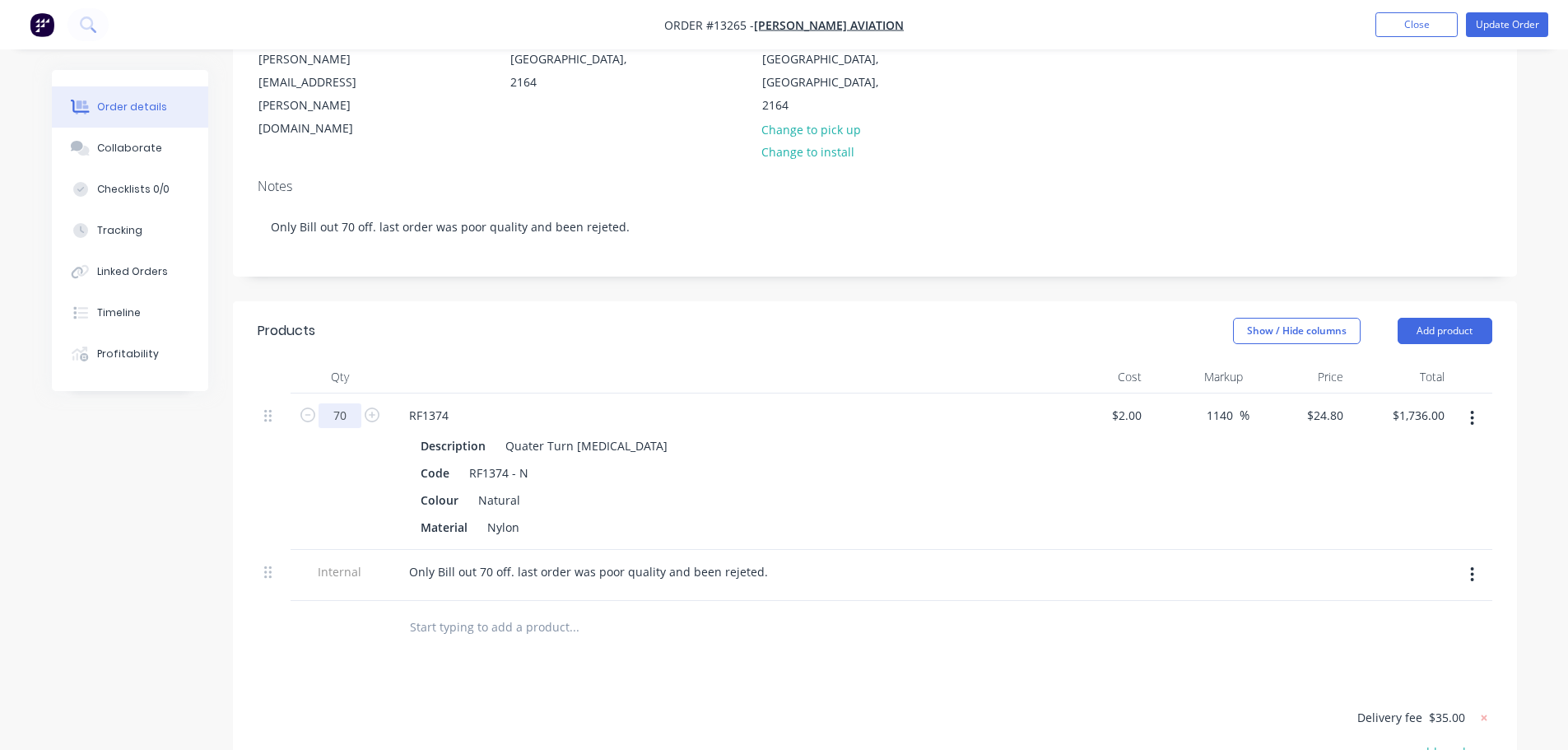
click at [345, 403] on input "70" at bounding box center [340, 415] width 43 height 24
type input "100"
type input "$2,480.00"
click at [496, 361] on div at bounding box center [719, 377] width 659 height 33
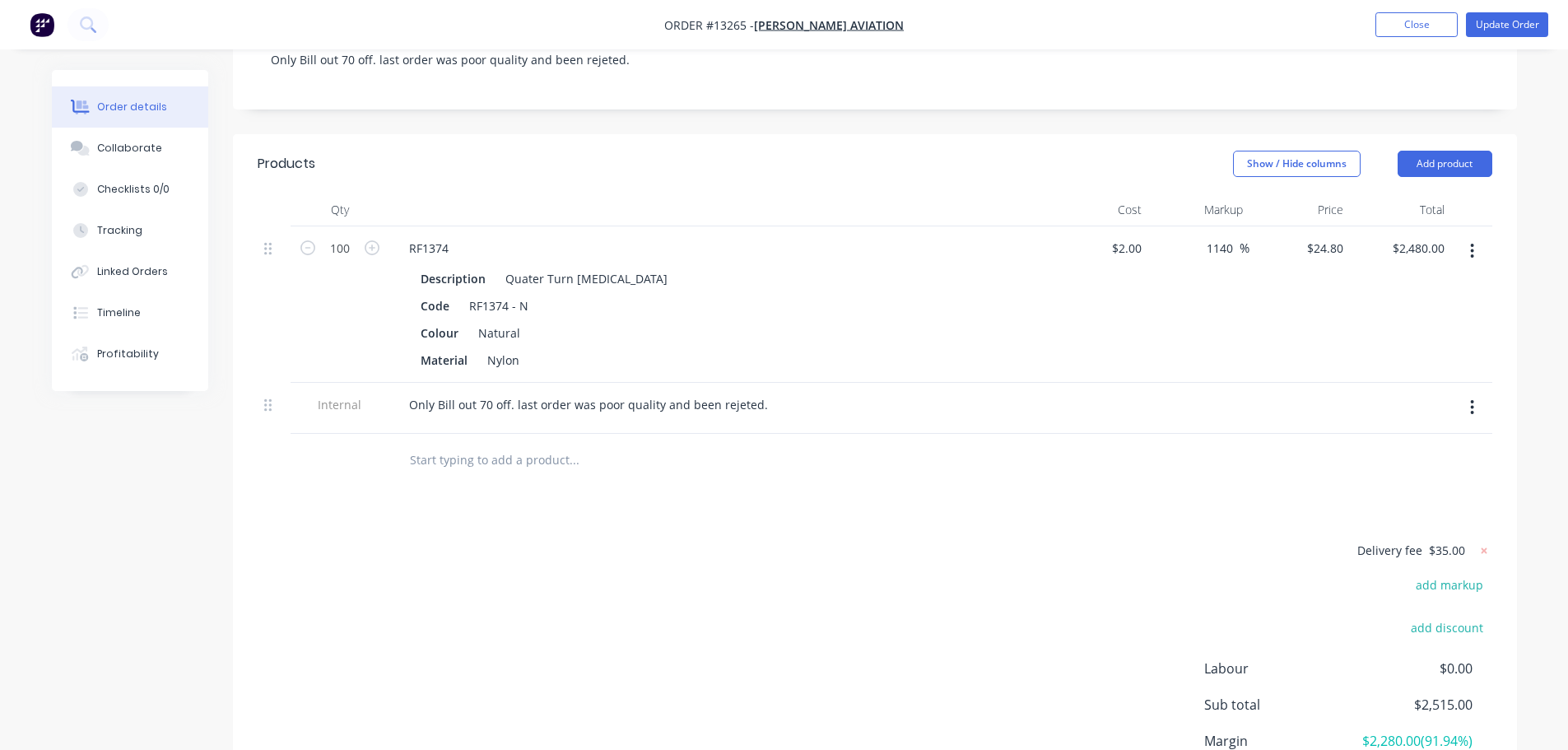
scroll to position [393, 0]
click at [1459, 619] on button "add discount" at bounding box center [1448, 629] width 90 height 23
click at [1298, 619] on input at bounding box center [1293, 630] width 156 height 24
click at [1298, 619] on input "mistake on previus order" at bounding box center [1296, 630] width 151 height 24
type input "mistake on previous order"
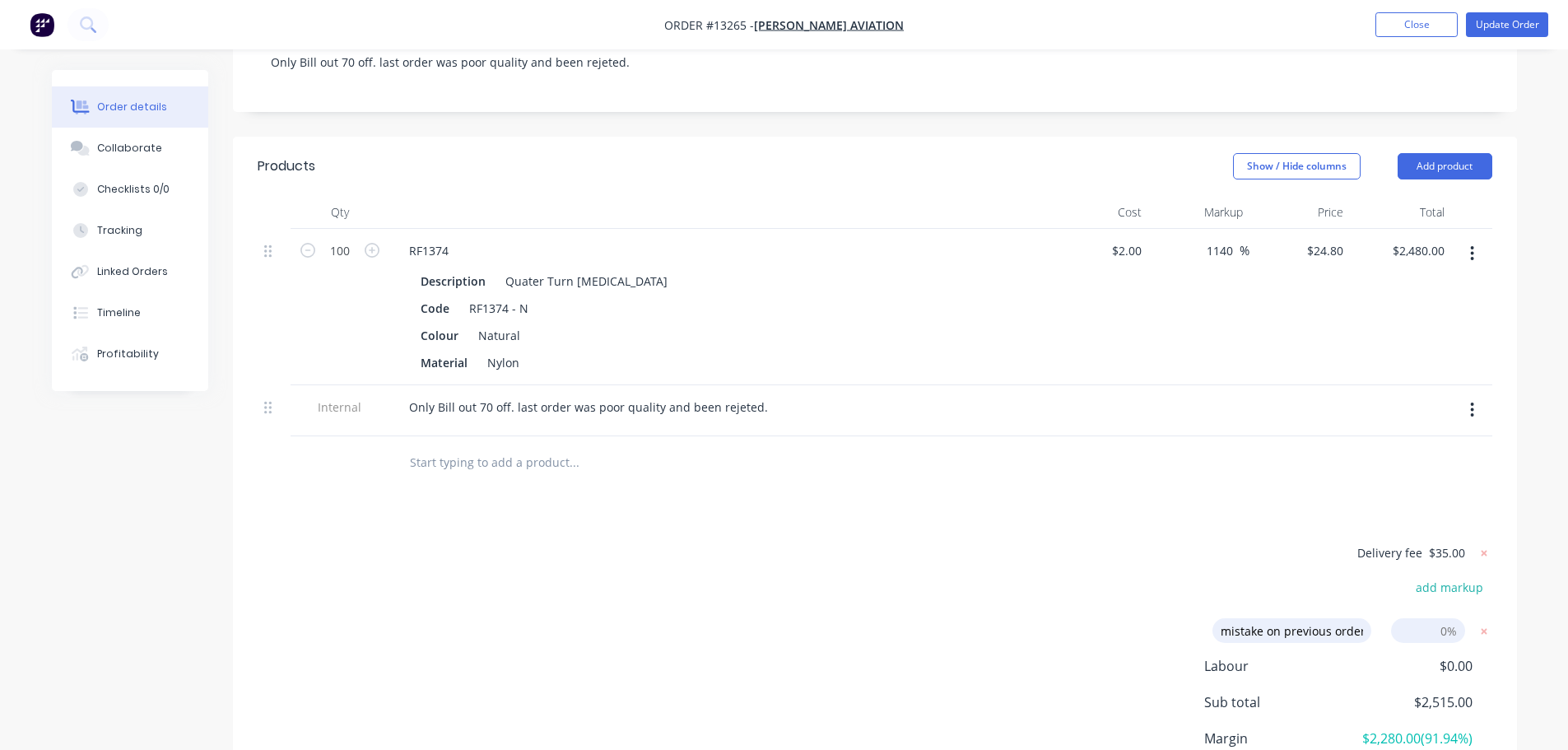
click at [1101, 543] on div "Delivery fee $35.00 add markup mistake on previous order mistake on previous or…" at bounding box center [875, 695] width 1235 height 305
drag, startPoint x: 1432, startPoint y: 563, endPoint x: 1085, endPoint y: 477, distance: 357.5
click at [1432, 619] on input at bounding box center [1428, 630] width 74 height 24
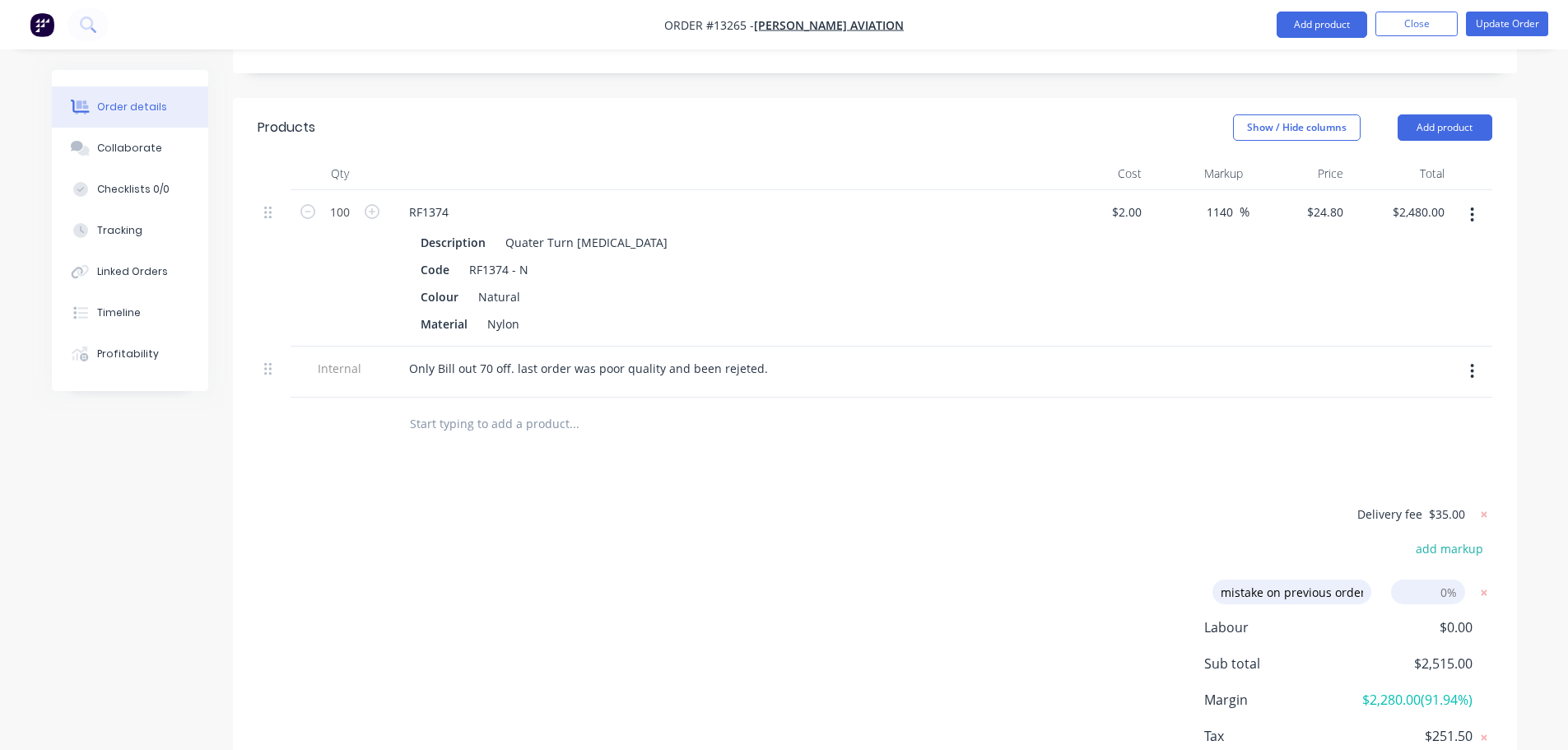
scroll to position [471, 0]
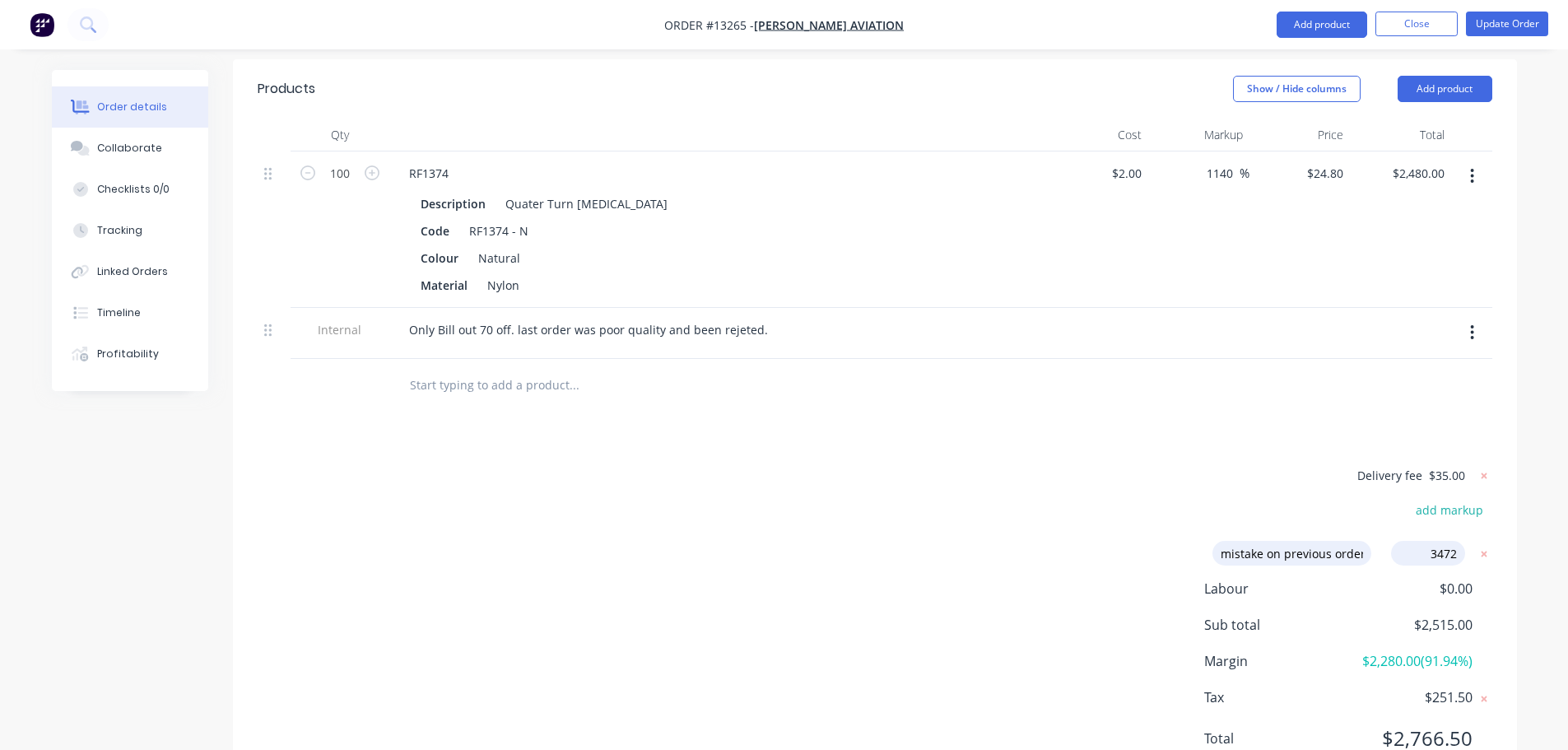
click at [1444, 541] on input "3472" at bounding box center [1428, 553] width 74 height 24
type input "35"
click at [1040, 465] on div "Delivery fee $35.00 add markup mistake on previous order mistake on previous or…" at bounding box center [875, 618] width 1235 height 305
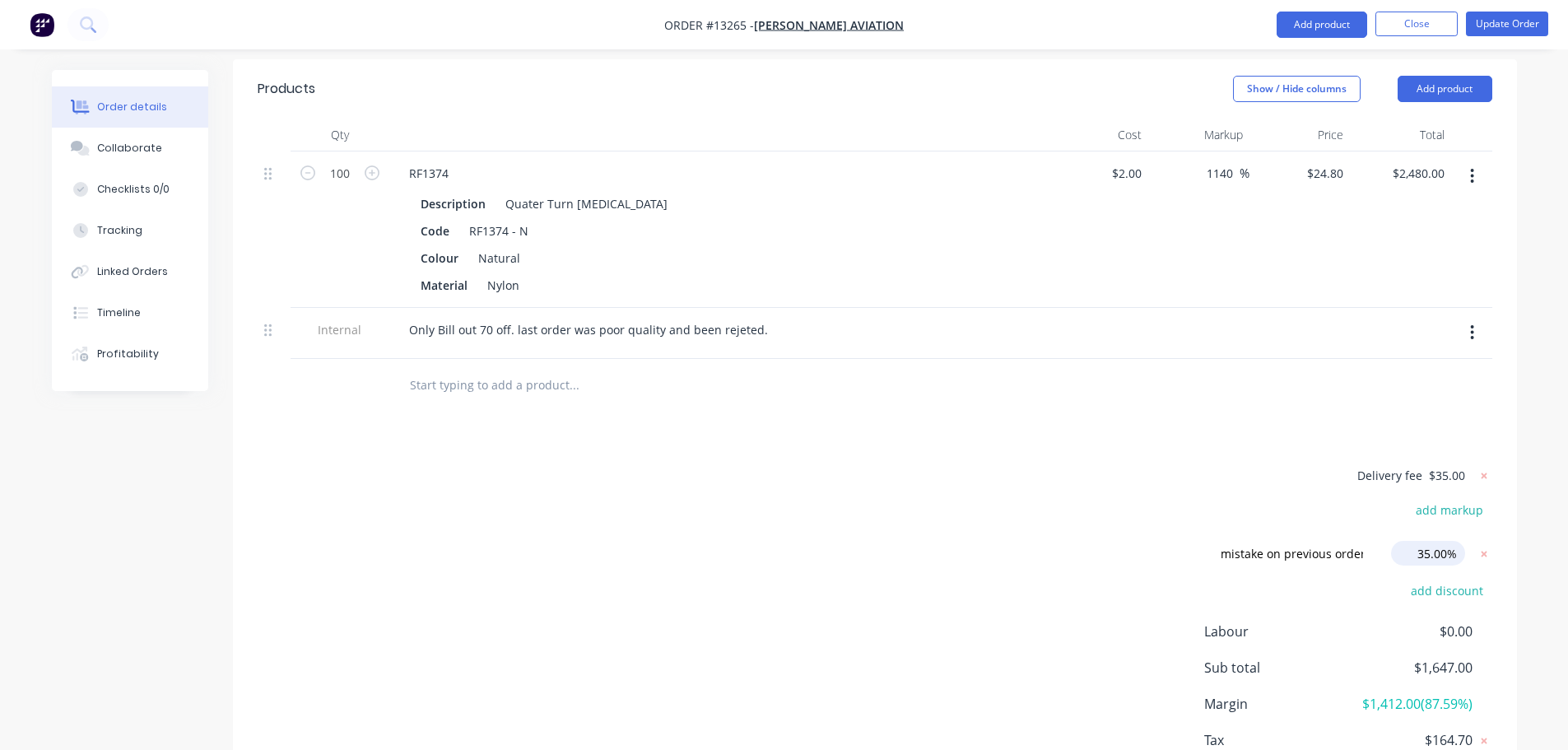
click at [1444, 541] on input "35.00%" at bounding box center [1428, 553] width 74 height 24
drag, startPoint x: 1426, startPoint y: 483, endPoint x: 1442, endPoint y: 488, distance: 16.8
click at [1427, 541] on input "35.00%" at bounding box center [1428, 553] width 74 height 24
click at [1027, 465] on div "Delivery fee $35.00 add markup mistake on previous order mistake on previous or…" at bounding box center [875, 639] width 1235 height 348
click at [1427, 541] on input "34.00%" at bounding box center [1428, 553] width 74 height 24
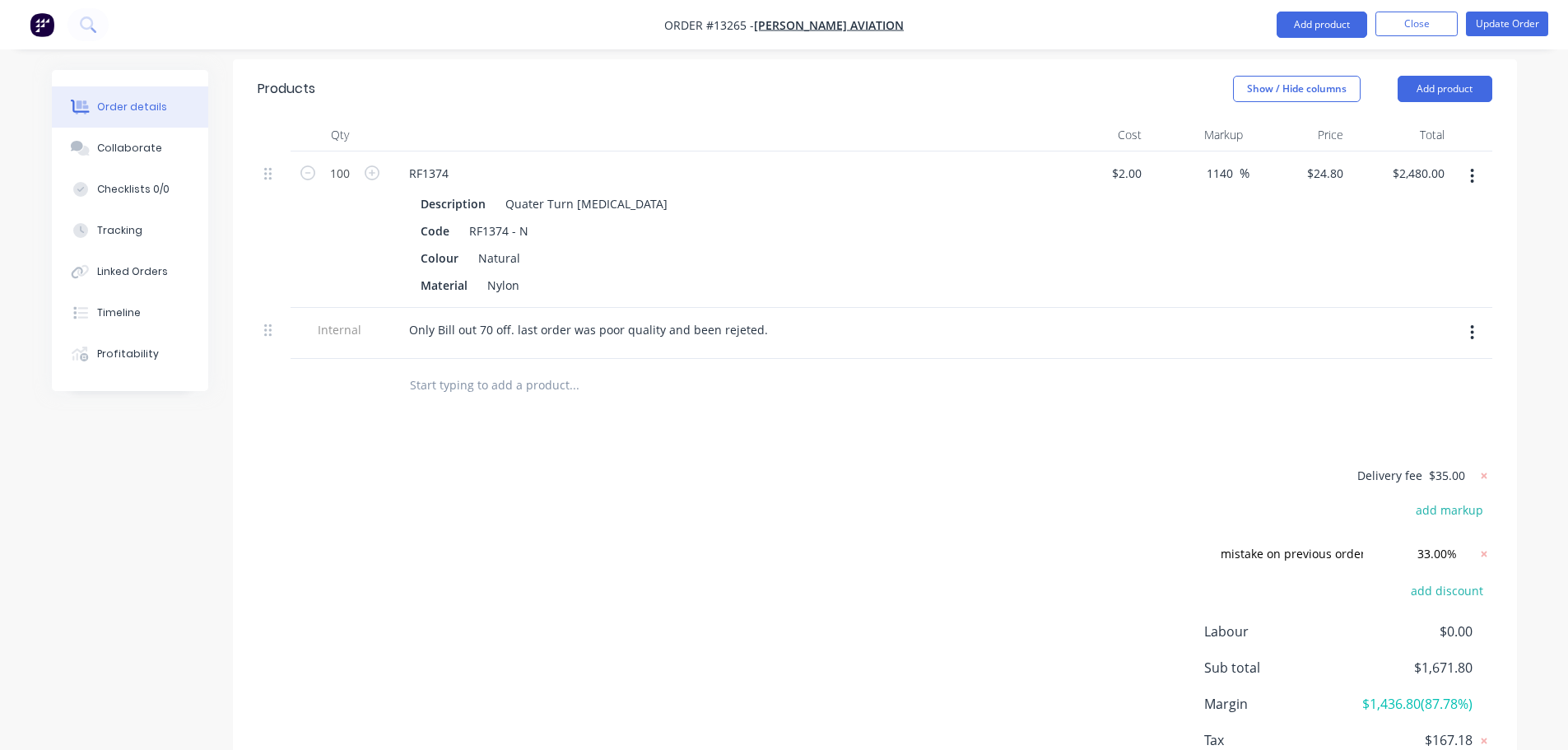
click at [1050, 465] on div "Delivery fee $35.00 add markup mistake on previous order mistake on previous or…" at bounding box center [875, 639] width 1235 height 348
click at [1431, 541] on input "33.00%" at bounding box center [1428, 553] width 74 height 24
type input "30.00%"
click at [997, 465] on div "Delivery fee $35.00 add markup mistake on previous order mistake on previous or…" at bounding box center [875, 639] width 1235 height 348
click at [975, 465] on div "Delivery fee $35.00 add markup mistake on previous order mistake on previous or…" at bounding box center [875, 639] width 1235 height 348
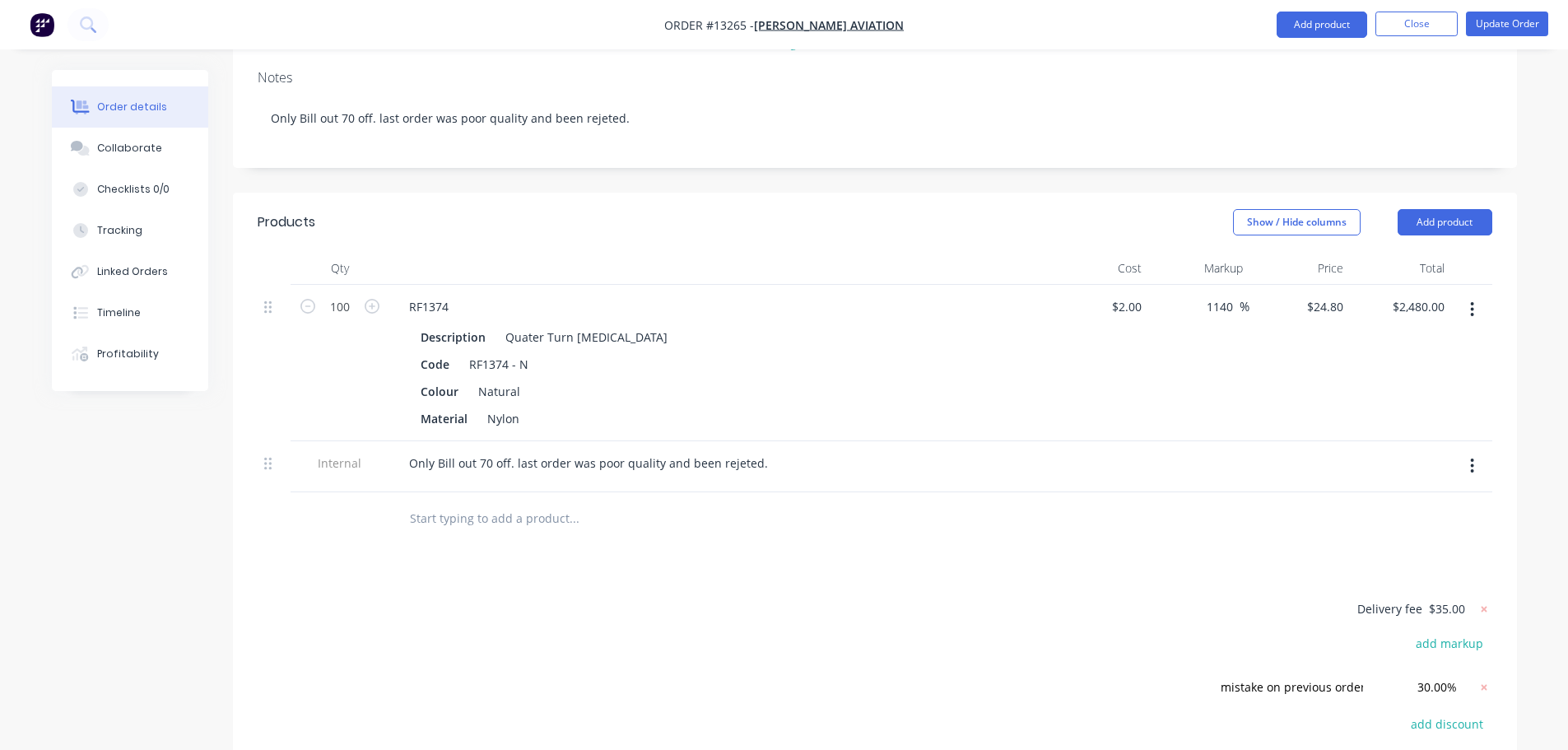
scroll to position [306, 0]
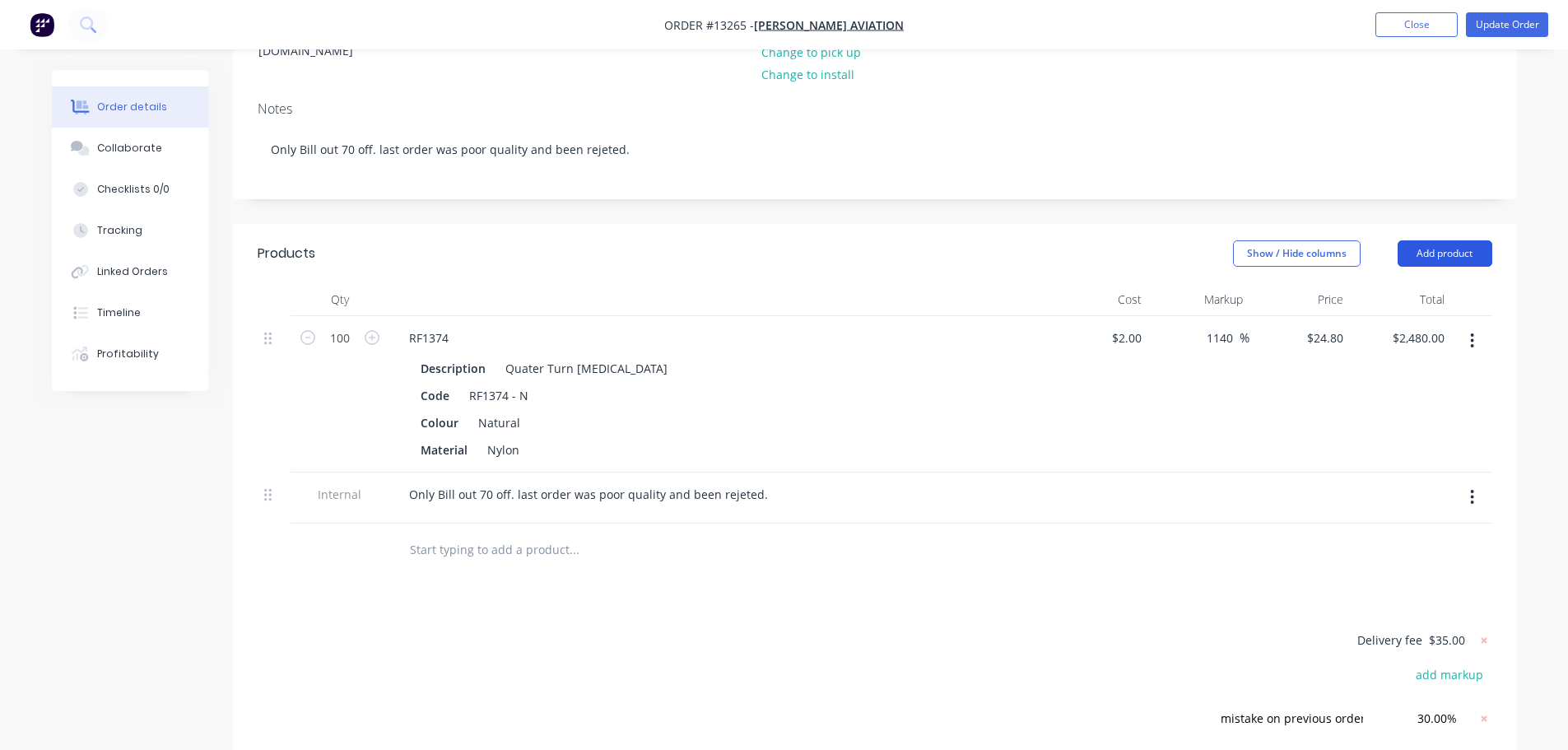
click at [1447, 240] on button "Add product" at bounding box center [1445, 253] width 95 height 26
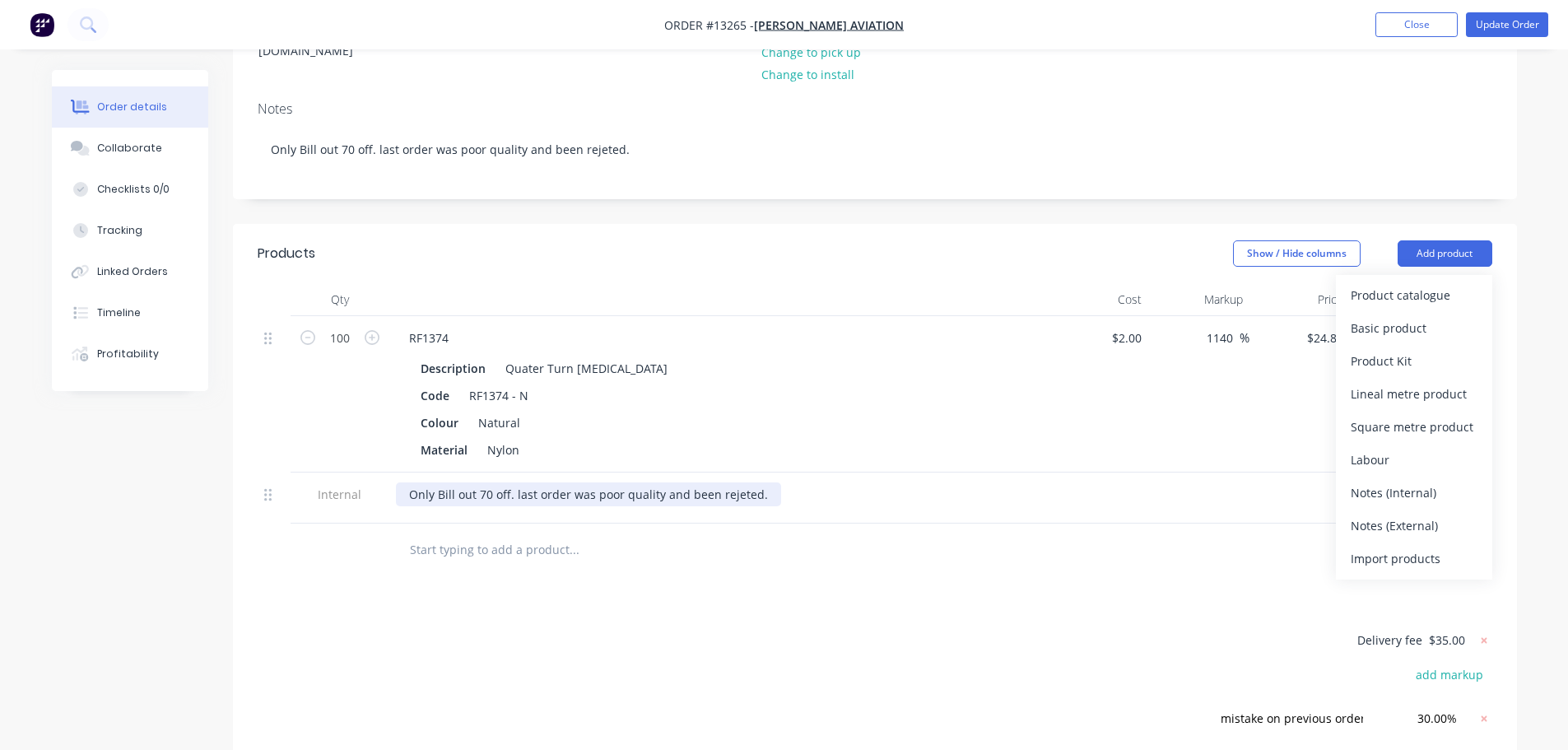
click at [548, 483] on div "Only Bill out 70 off. last order was poor quality and been rejeted." at bounding box center [589, 494] width 385 height 24
click at [758, 483] on div "Only Bill out 70 off. last order was poor quality and been rejeted." at bounding box center [589, 494] width 385 height 24
click at [732, 483] on div "Only Bill out 70 off. last order was poor quality and been rejeted." at bounding box center [589, 494] width 385 height 24
click at [766, 483] on div "Only Bill out 70 off. last order was poor quality and been rejected." at bounding box center [591, 494] width 391 height 24
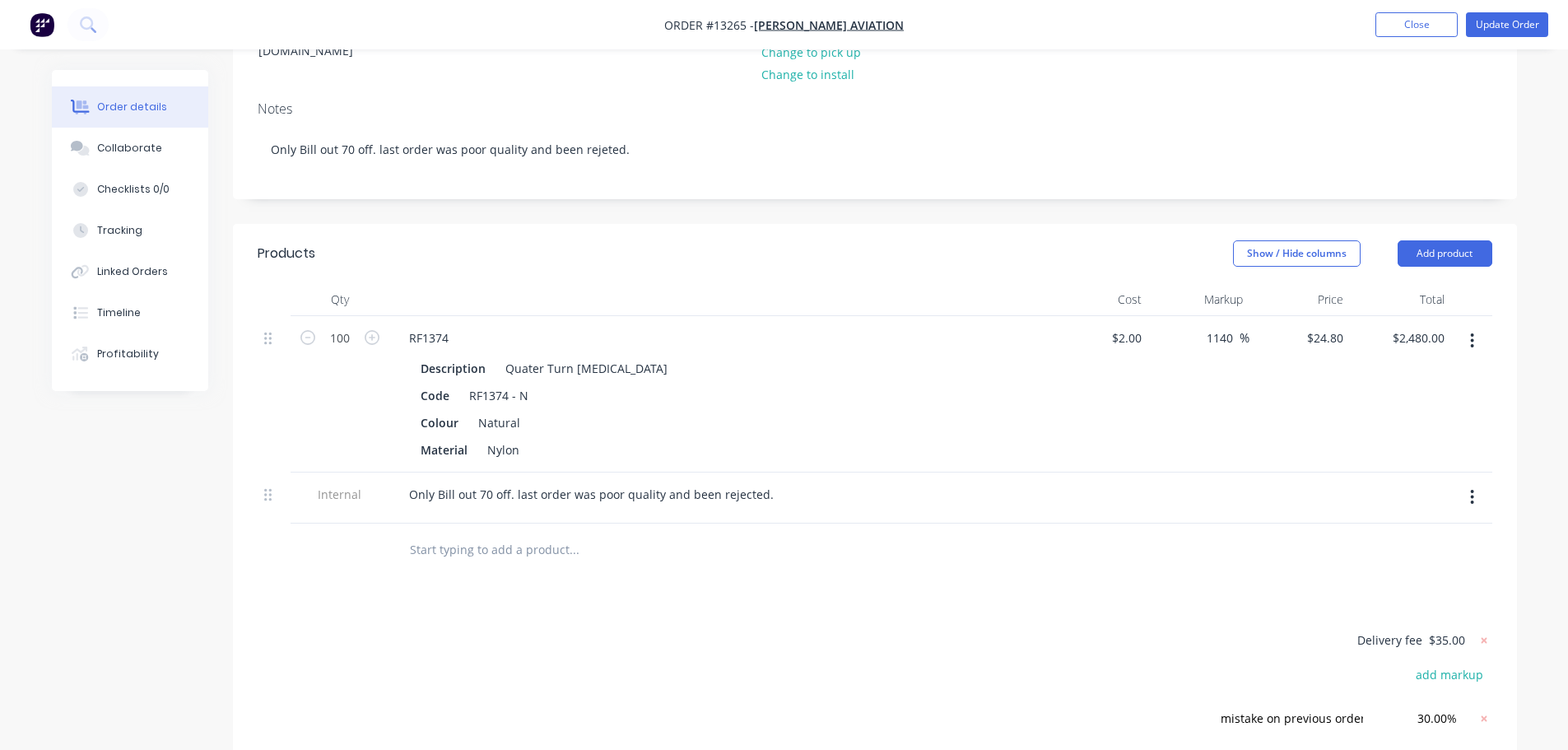
click at [973, 524] on div at bounding box center [686, 550] width 593 height 53
click at [1477, 483] on button "button" at bounding box center [1472, 497] width 39 height 30
click at [1439, 529] on div "Duplicate" at bounding box center [1414, 540] width 127 height 24
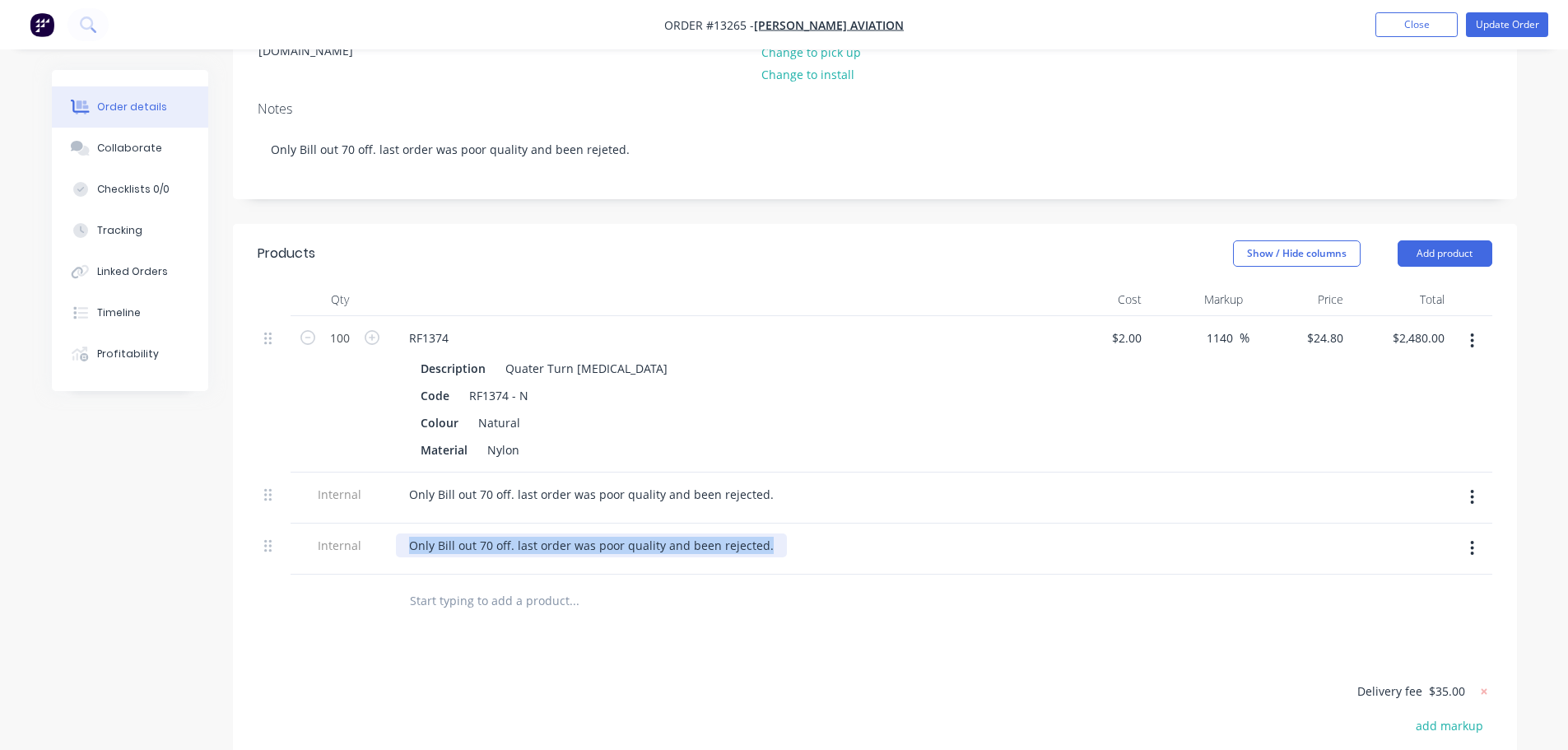
drag, startPoint x: 761, startPoint y: 482, endPoint x: 393, endPoint y: 478, distance: 368.0
click at [393, 524] on div "Only Bill out 70 off. last order was poor quality and been rejected." at bounding box center [719, 549] width 659 height 51
click at [668, 534] on div "added 30% discount and final price is equivalent to 70 off being billed." at bounding box center [605, 546] width 418 height 24
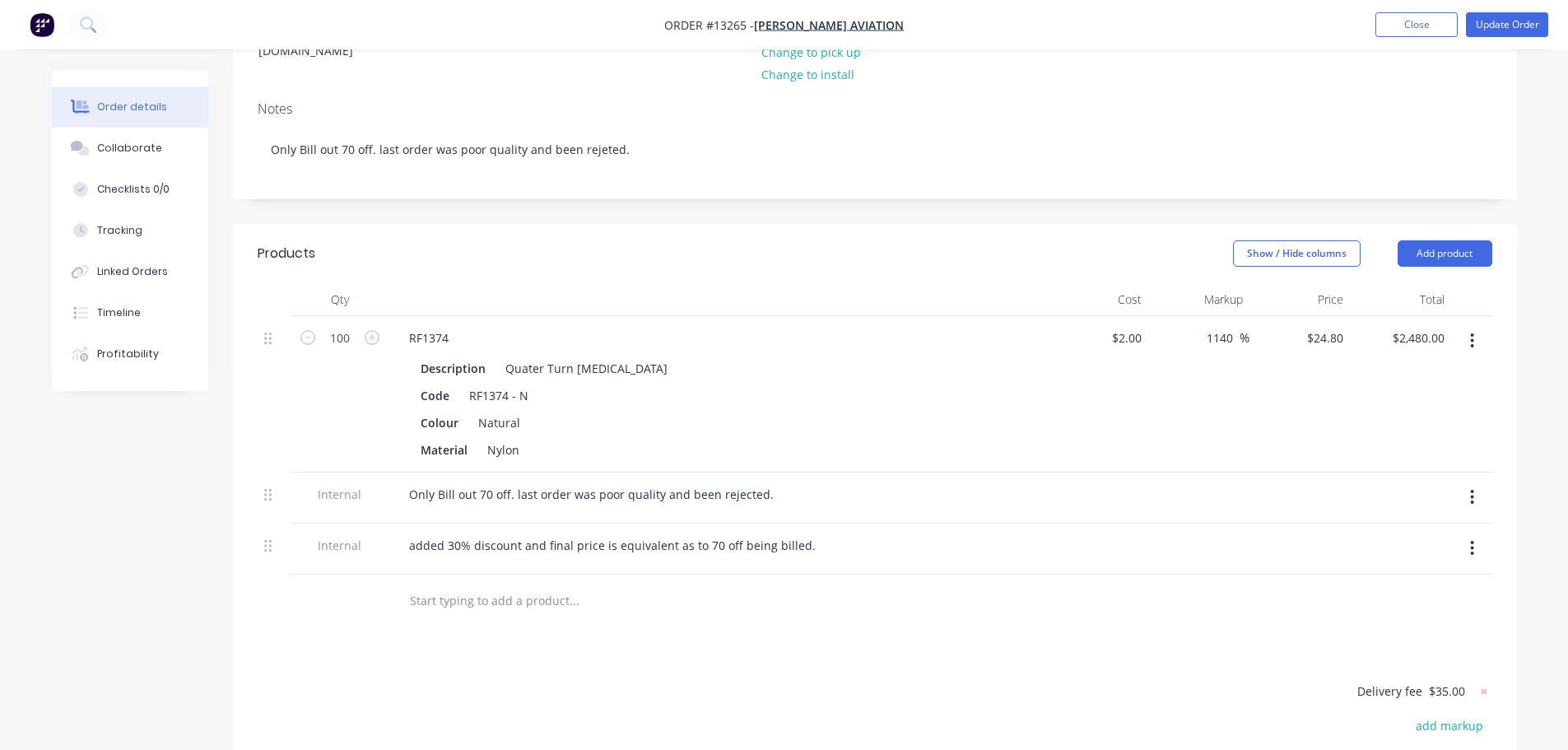
click at [814, 584] on div at bounding box center [643, 601] width 494 height 33
click at [1510, 26] on button "Update Order" at bounding box center [1507, 24] width 82 height 24
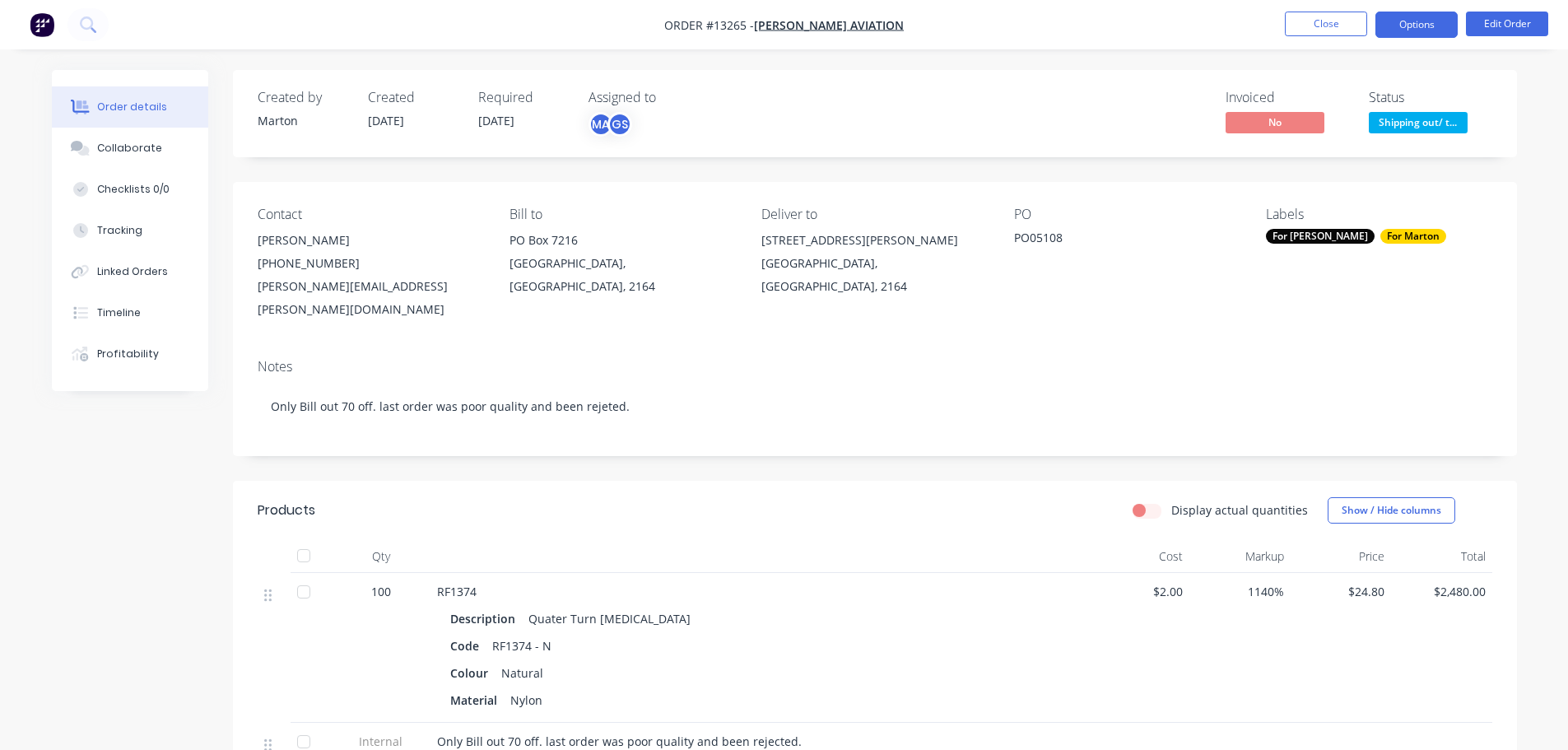
click at [1422, 29] on button "Options" at bounding box center [1416, 24] width 82 height 26
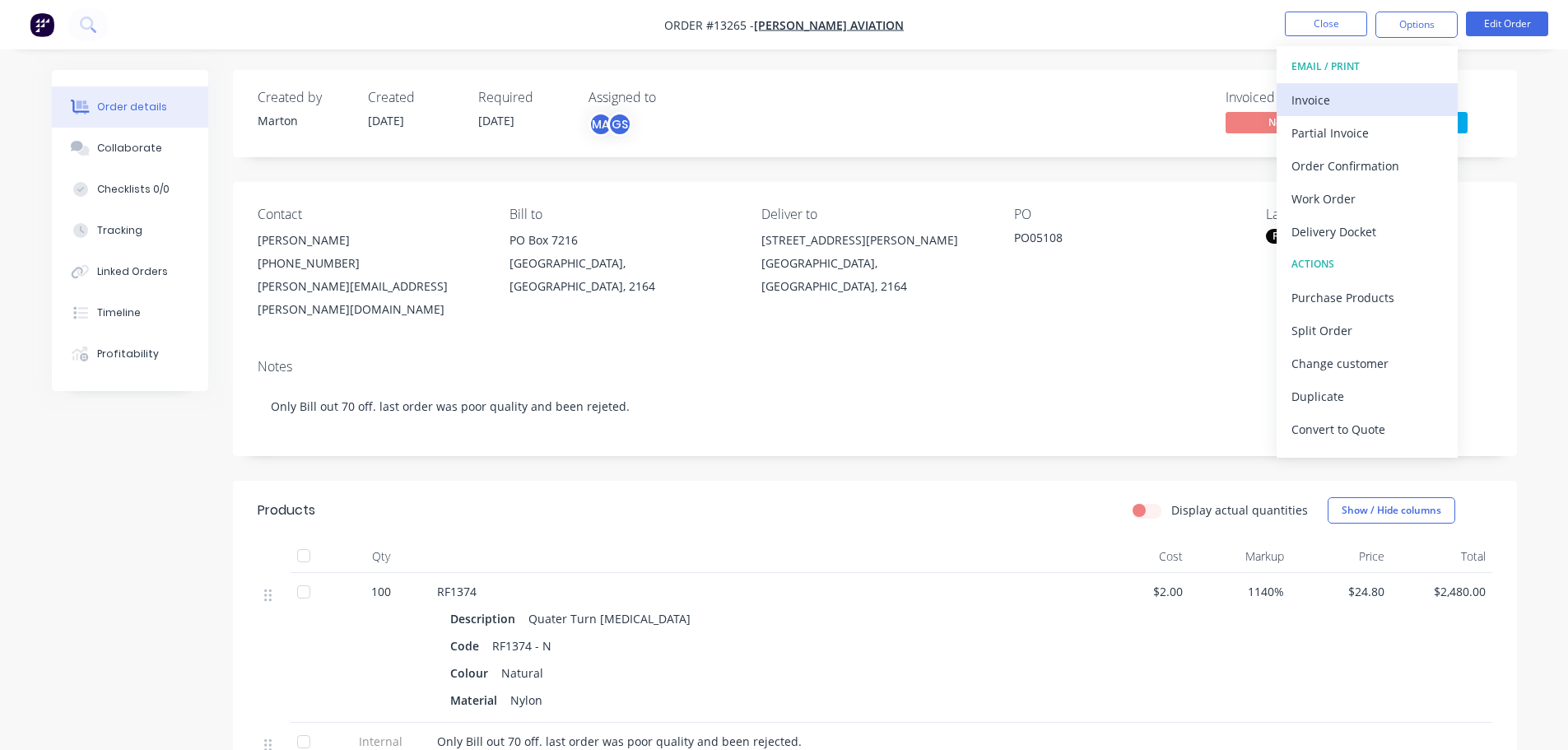
click at [1387, 85] on button "Invoice" at bounding box center [1367, 99] width 181 height 33
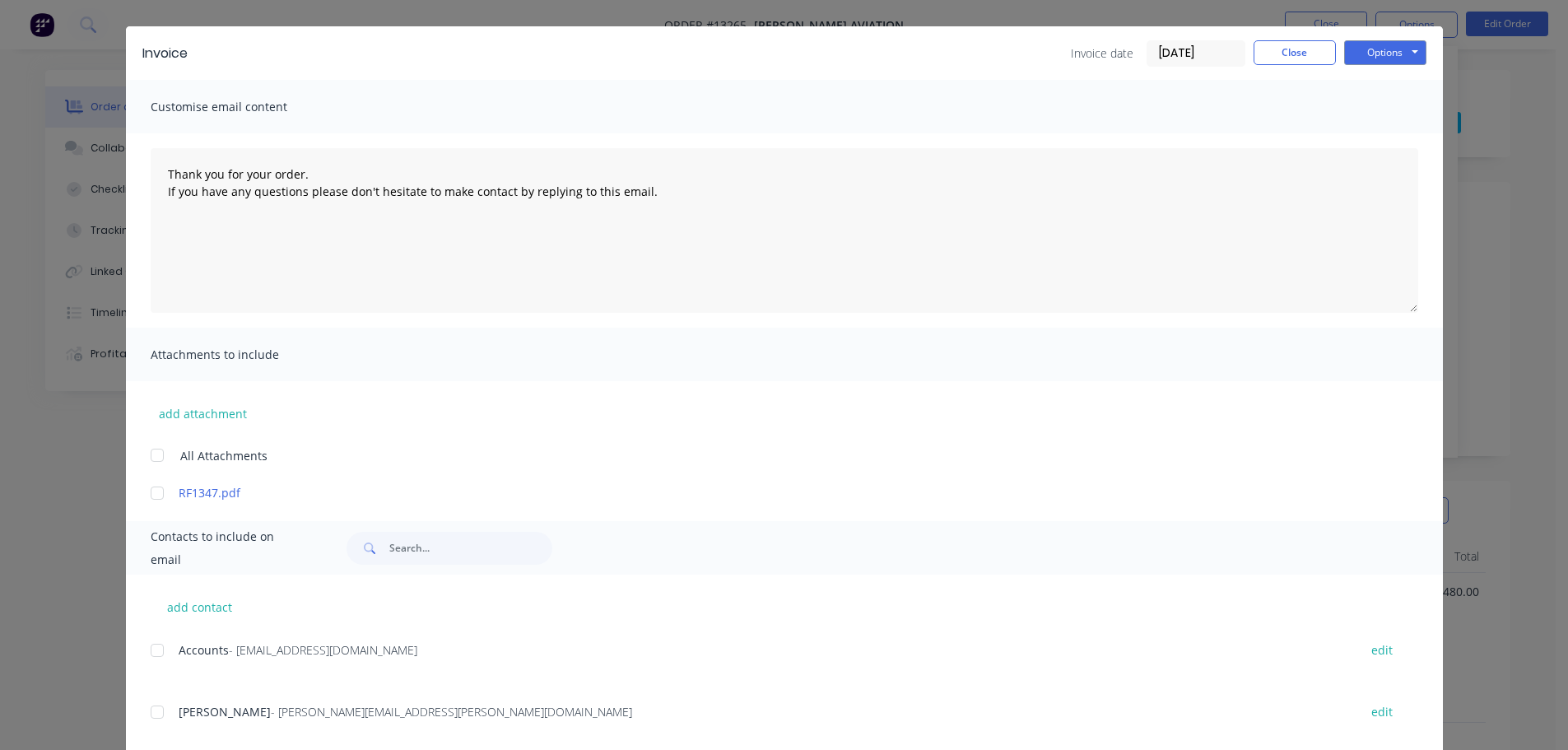
scroll to position [75, 0]
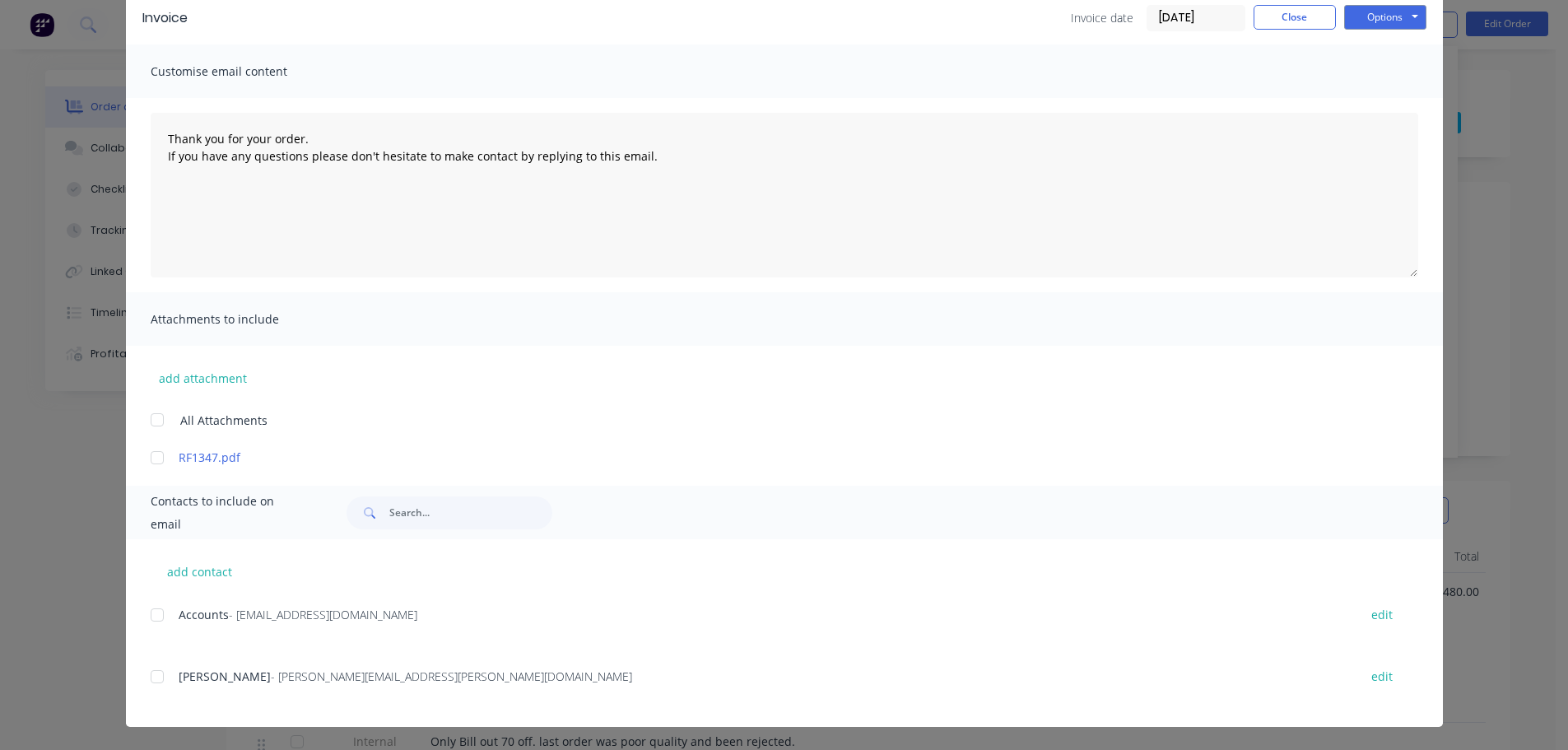
click at [151, 617] on div at bounding box center [157, 615] width 33 height 33
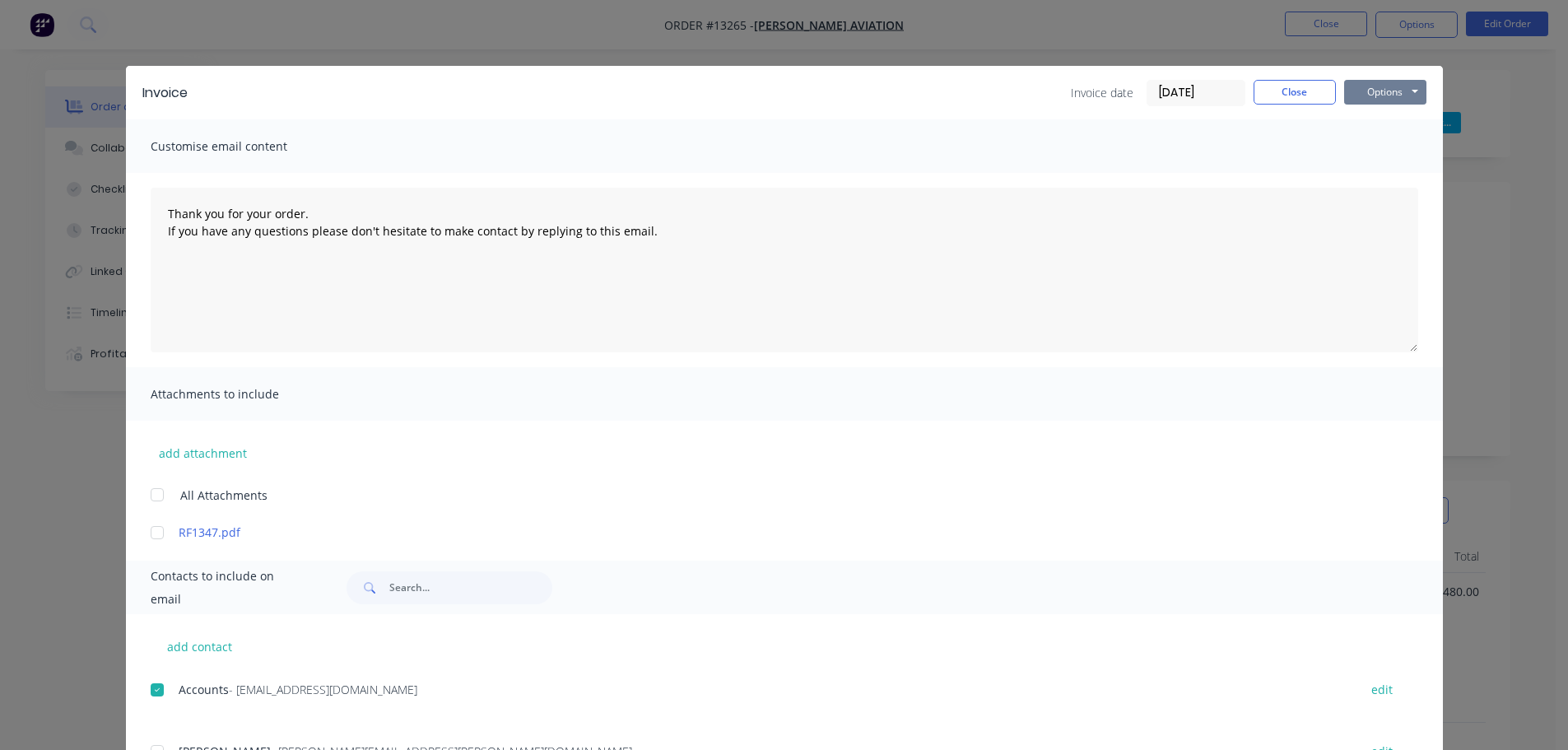
click at [1394, 93] on button "Options" at bounding box center [1385, 92] width 82 height 24
click at [1391, 121] on button "Preview" at bounding box center [1397, 122] width 105 height 27
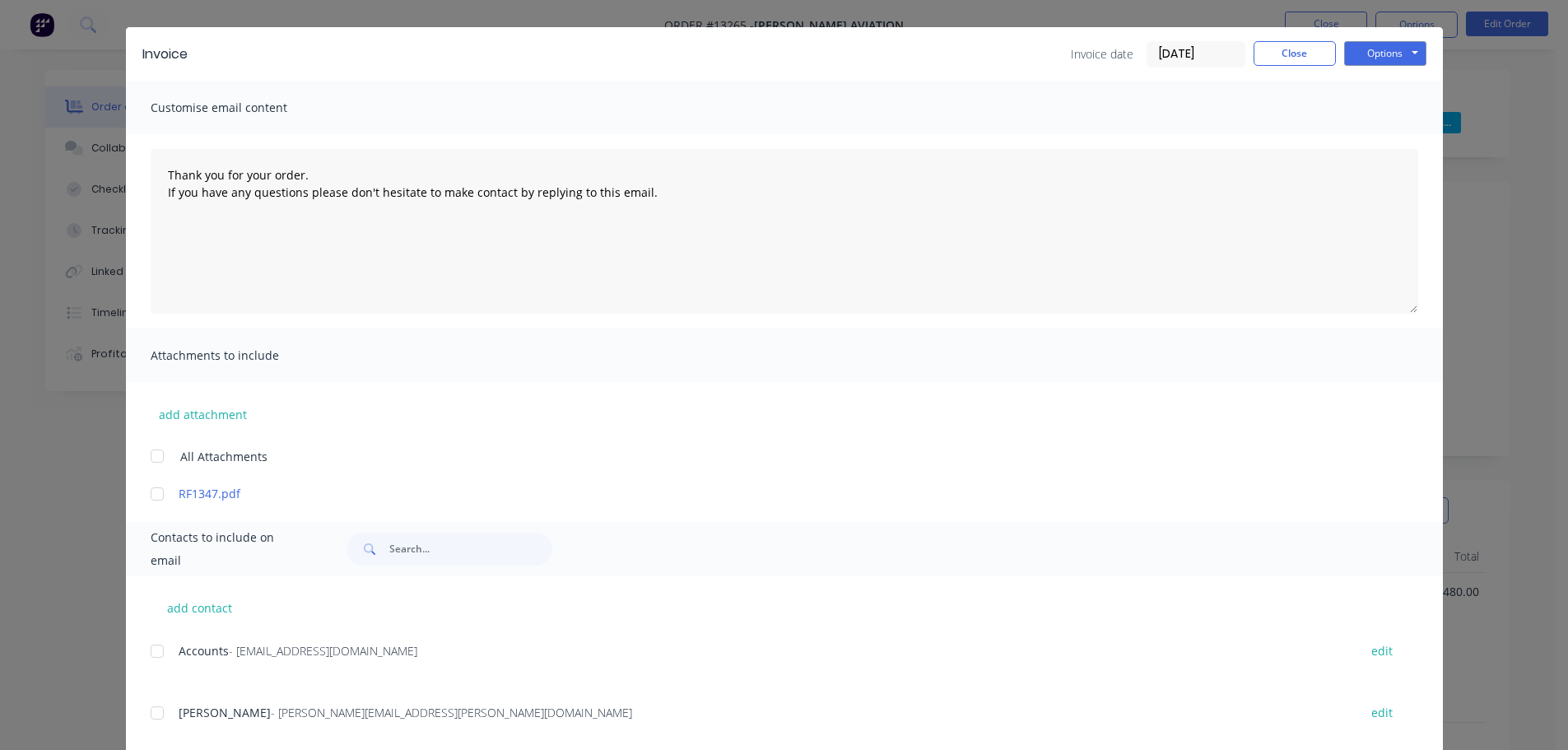
scroll to position [75, 0]
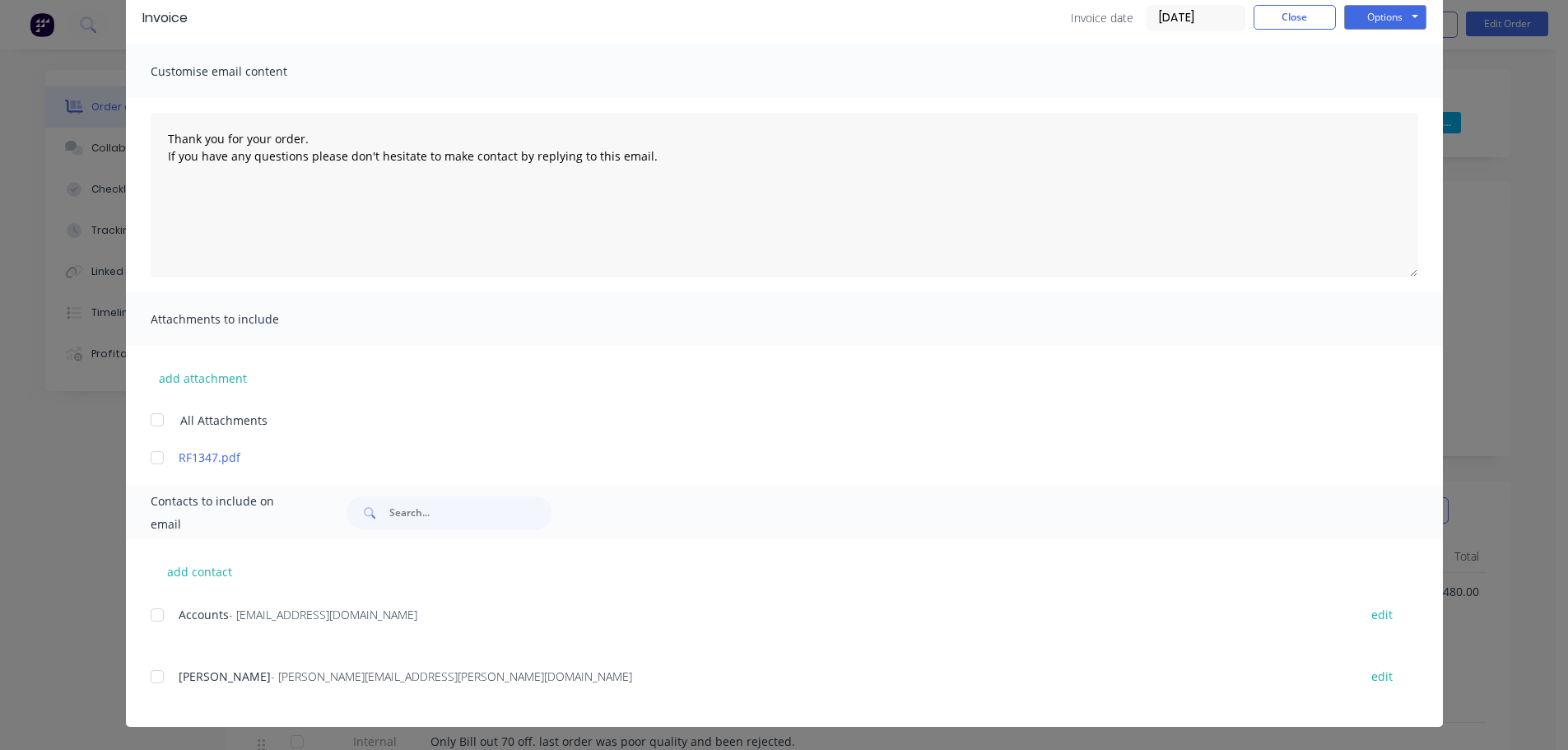
click at [144, 617] on div at bounding box center [157, 615] width 33 height 33
click at [1372, 21] on button "Options" at bounding box center [1385, 16] width 82 height 24
click at [1374, 98] on button "Email" at bounding box center [1397, 101] width 105 height 27
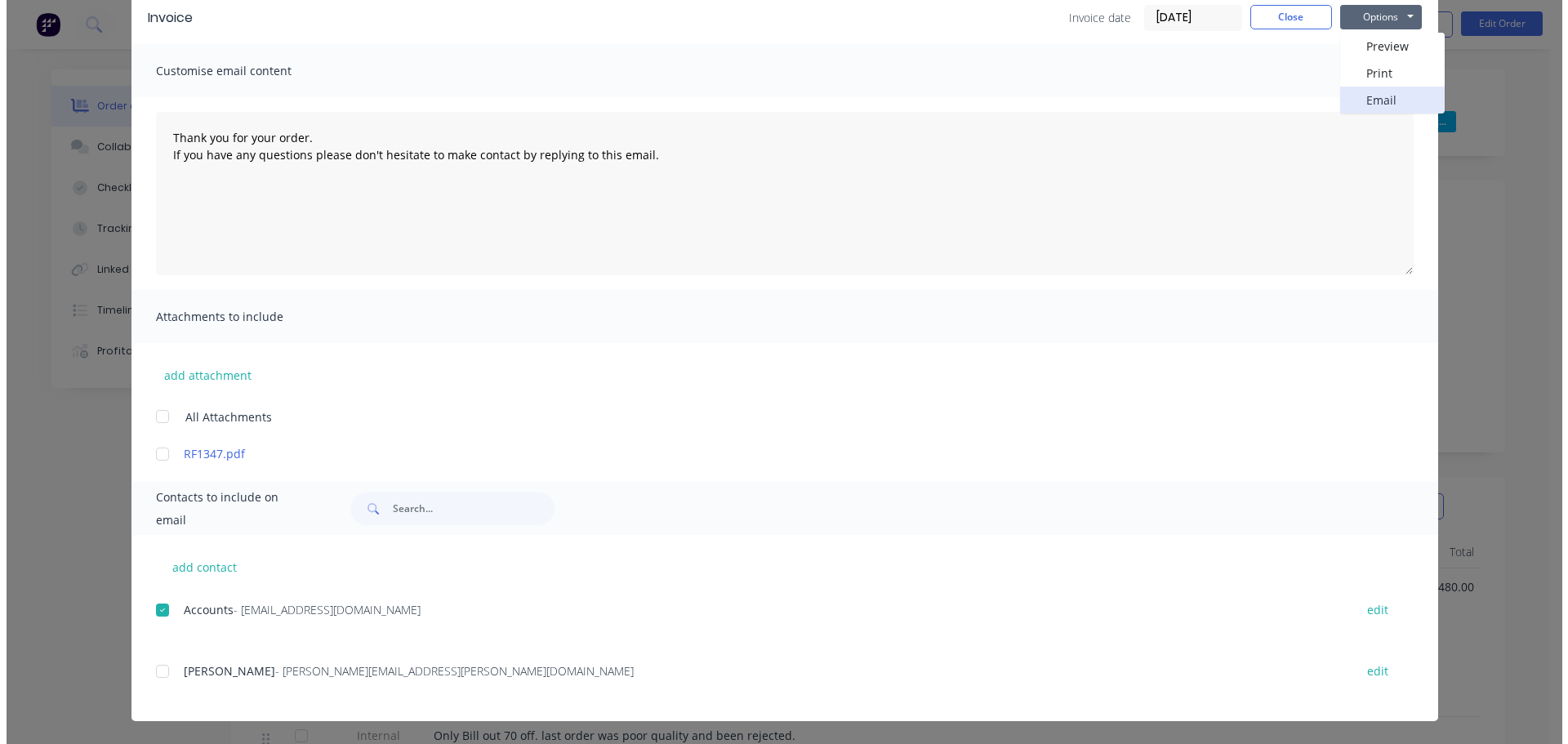
scroll to position [0, 0]
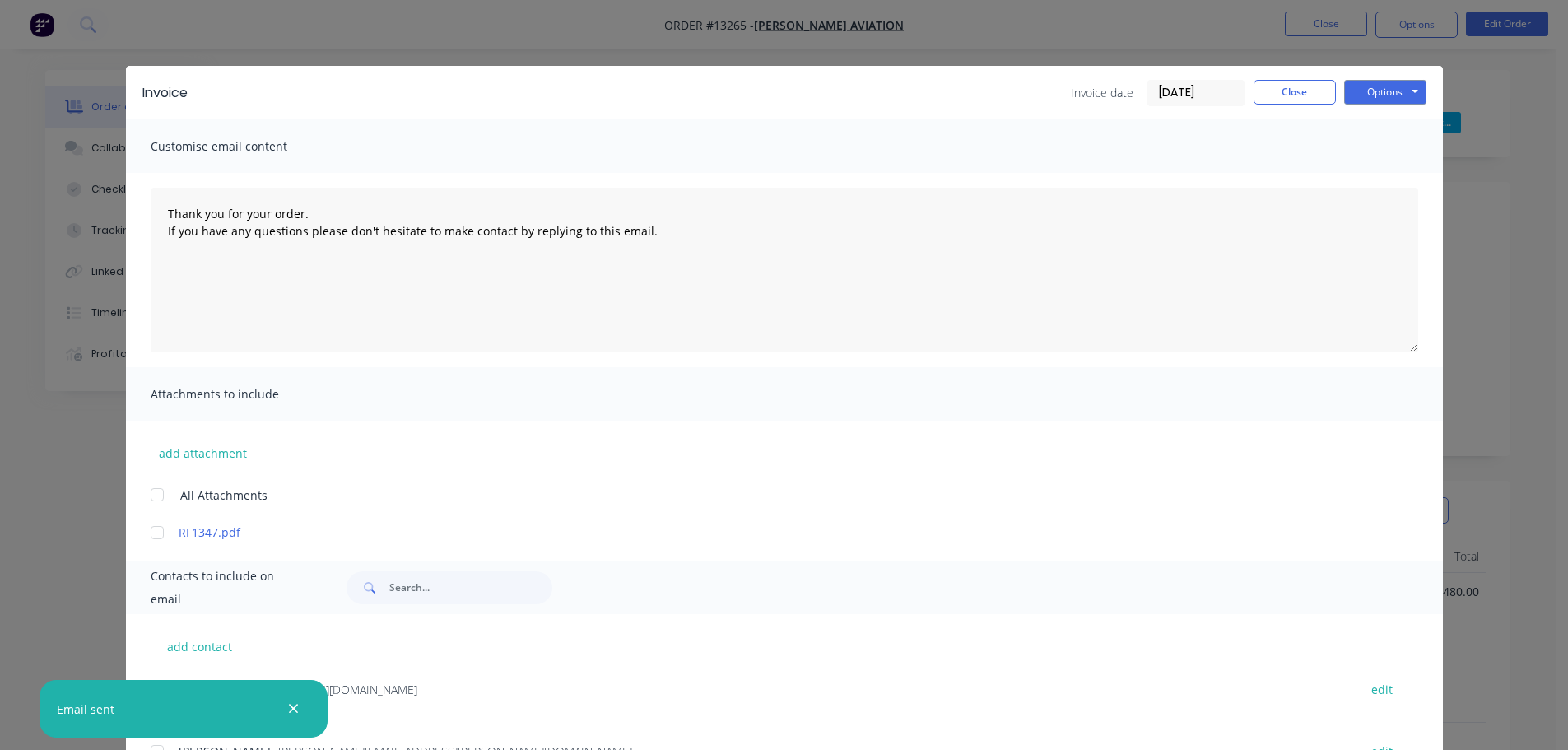
type textarea "Thank you for your order. If you have any questions please don't hesitate to ma…"
click at [1308, 88] on button "Close" at bounding box center [1294, 92] width 82 height 24
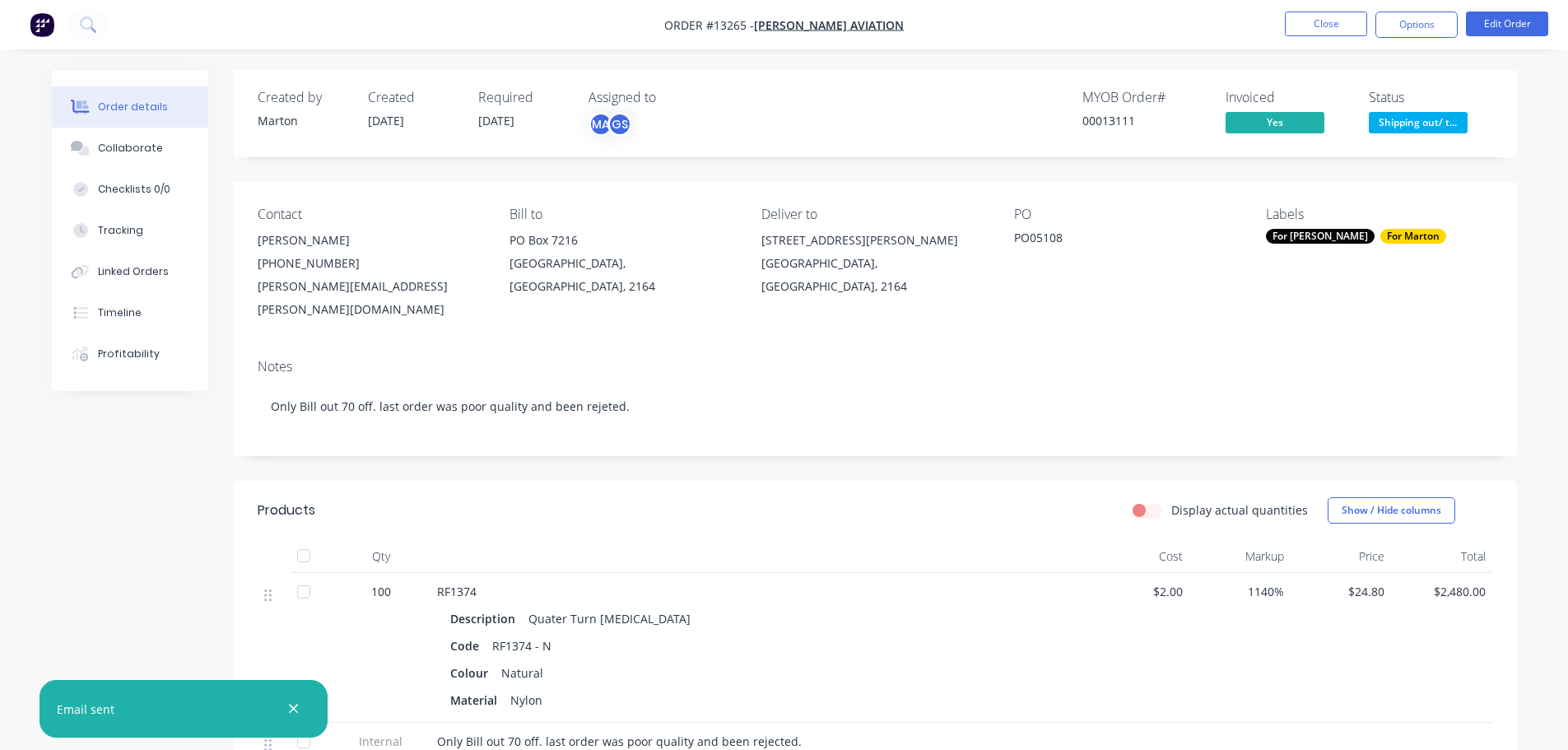
click at [1409, 115] on span "Shipping out/ t..." at bounding box center [1419, 122] width 99 height 21
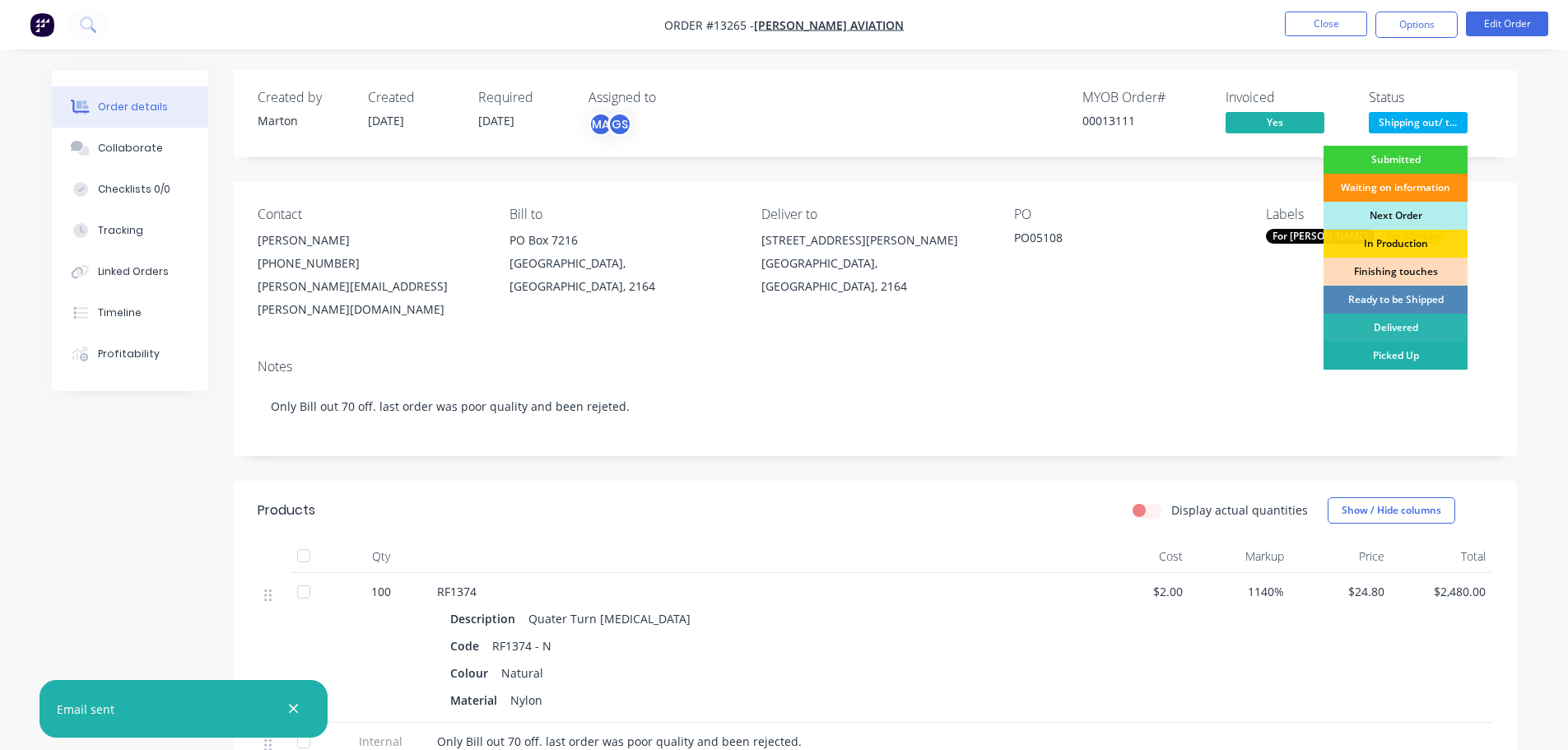
click at [1405, 347] on div "Picked Up" at bounding box center [1396, 356] width 144 height 28
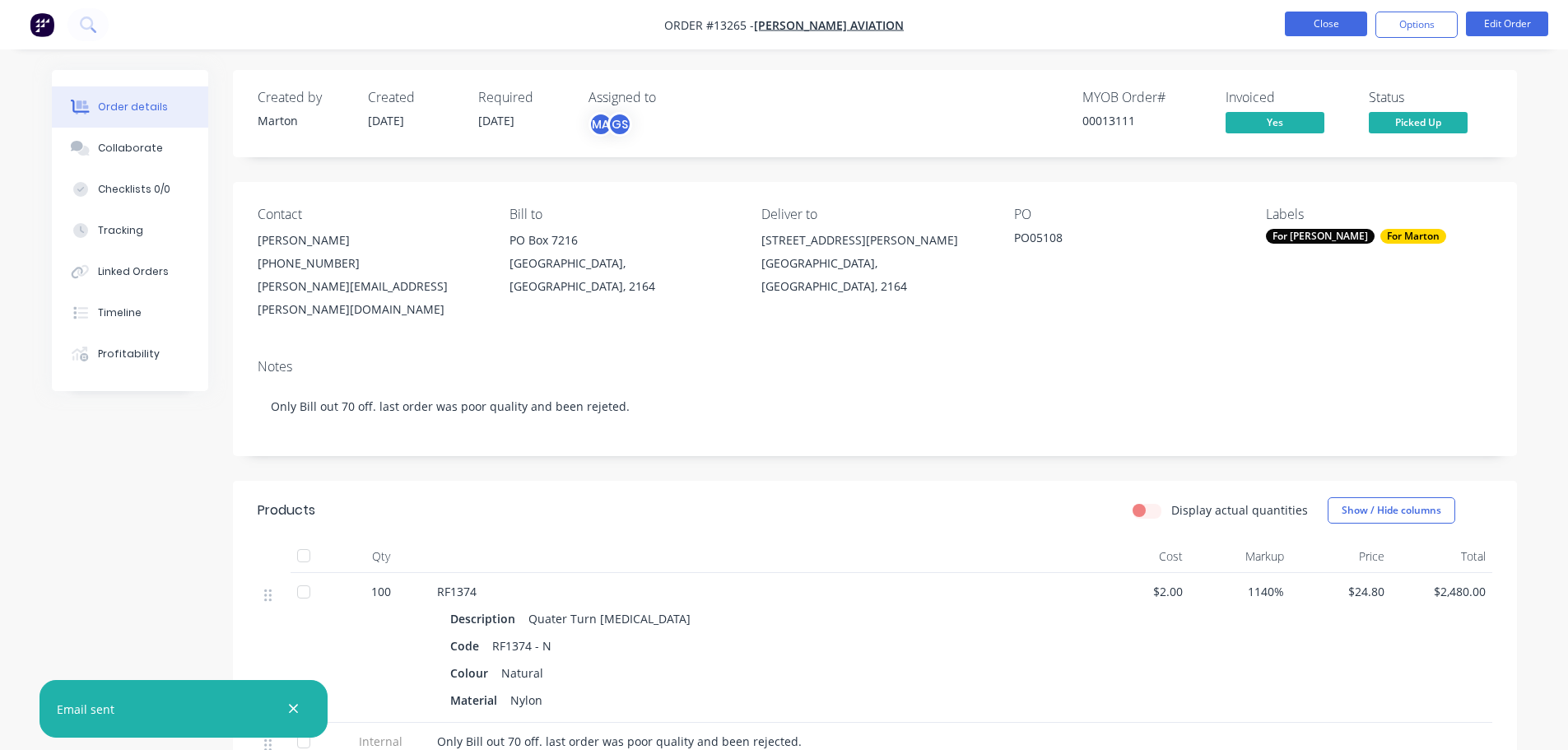
click at [1327, 24] on button "Close" at bounding box center [1326, 23] width 82 height 24
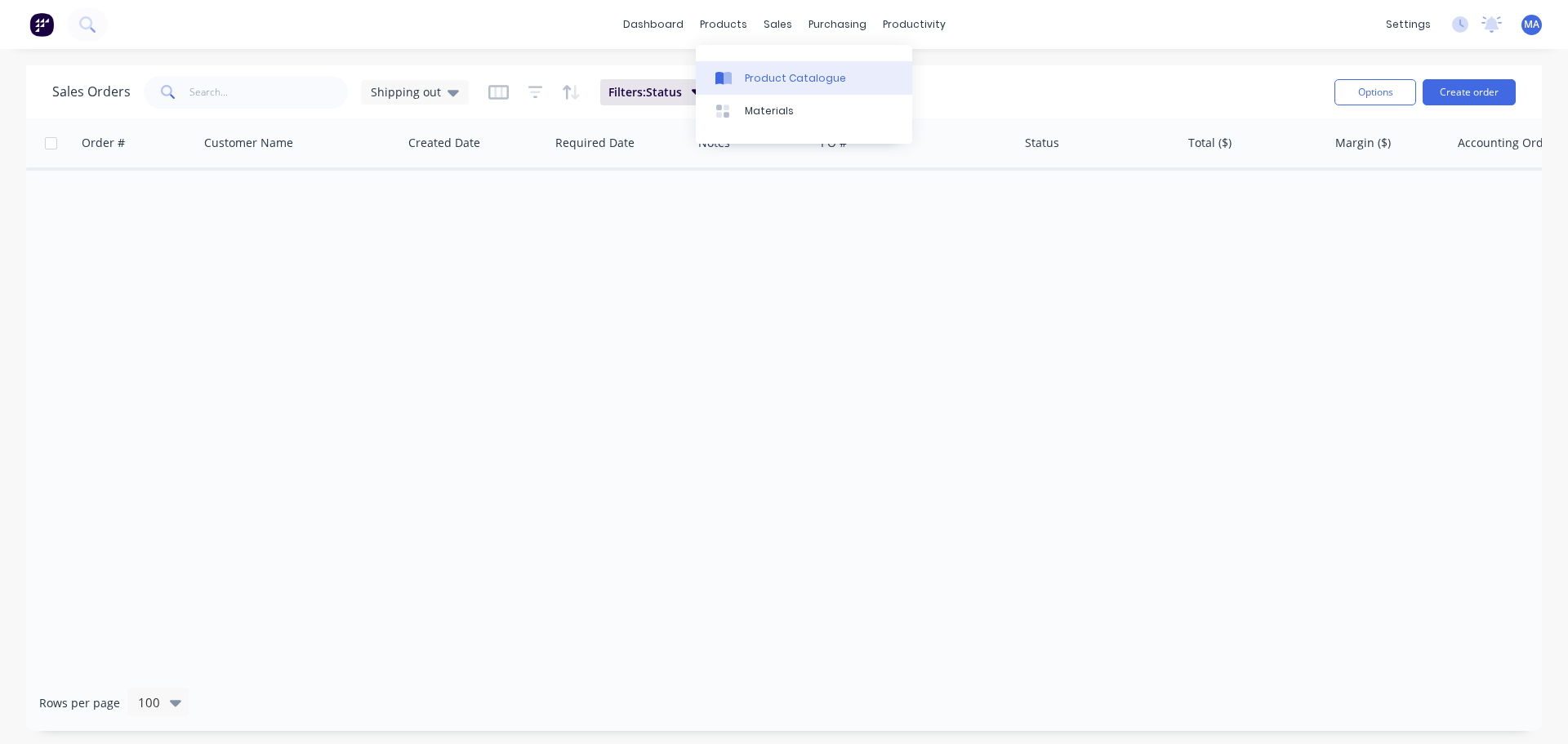
click at [740, 71] on link "Product Catalogue" at bounding box center [804, 78] width 216 height 33
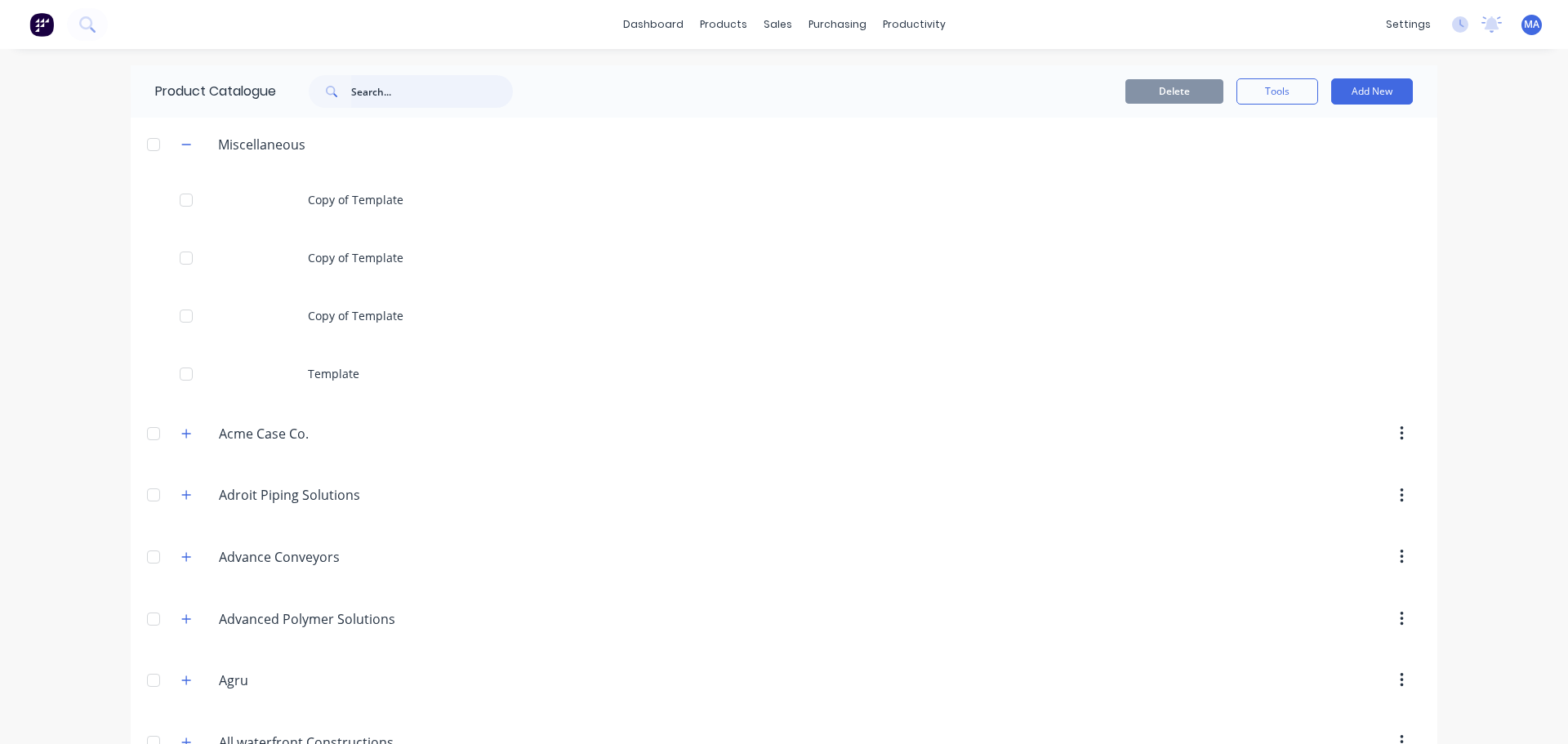
click at [385, 101] on input "text" at bounding box center [431, 91] width 162 height 33
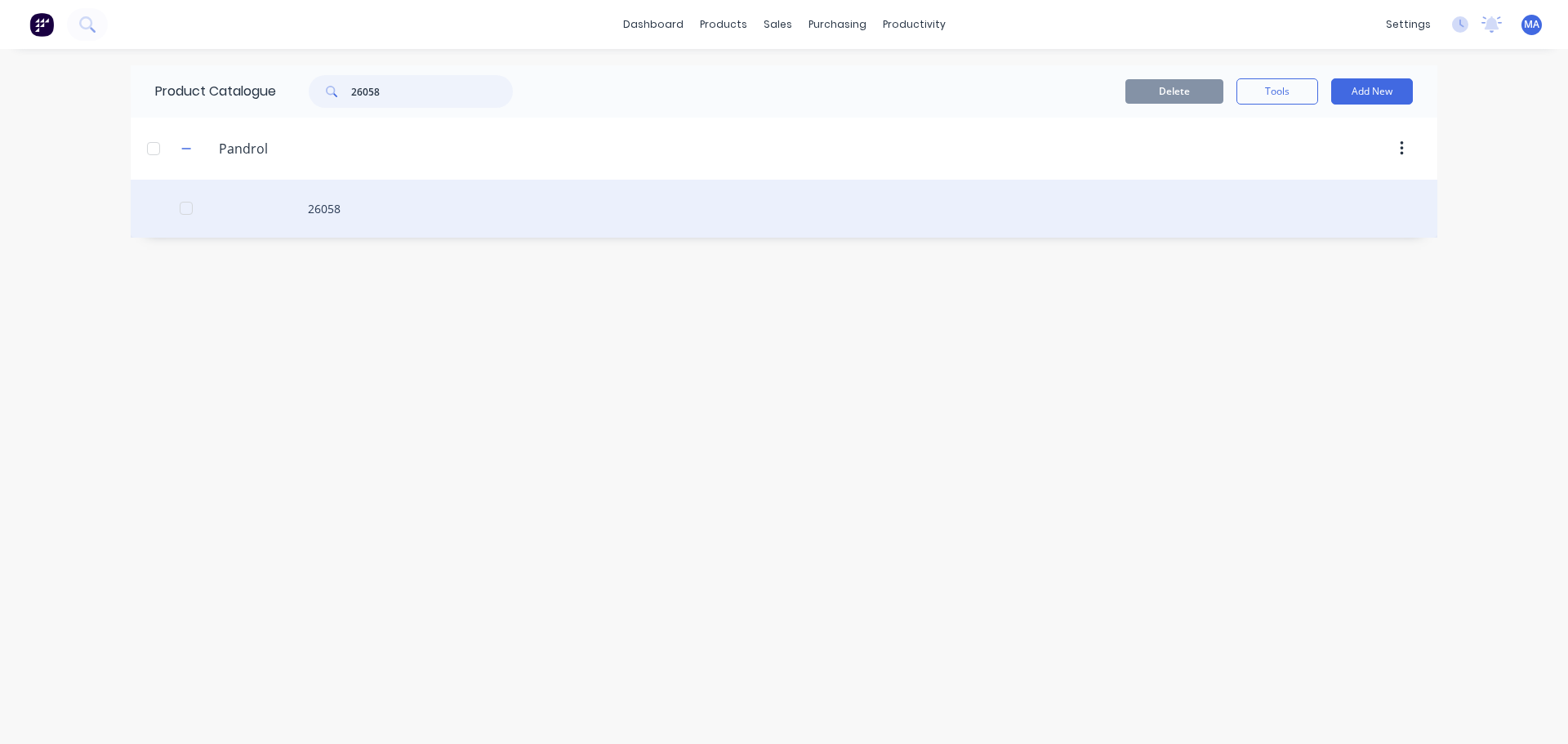
type input "26058"
click at [386, 206] on div "26058" at bounding box center [784, 208] width 1307 height 58
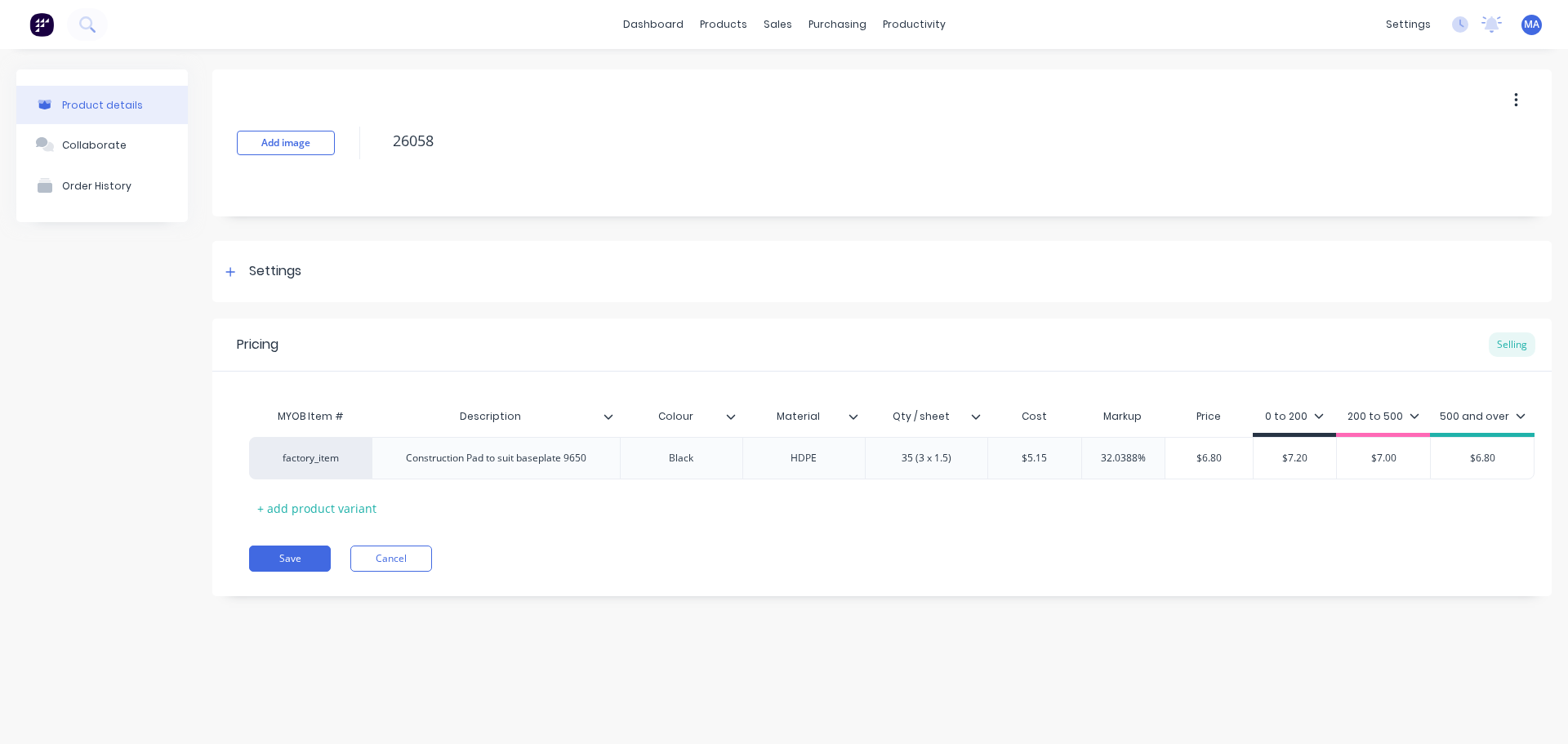
type textarea "x"
click at [136, 142] on button "Collaborate" at bounding box center [102, 145] width 171 height 41
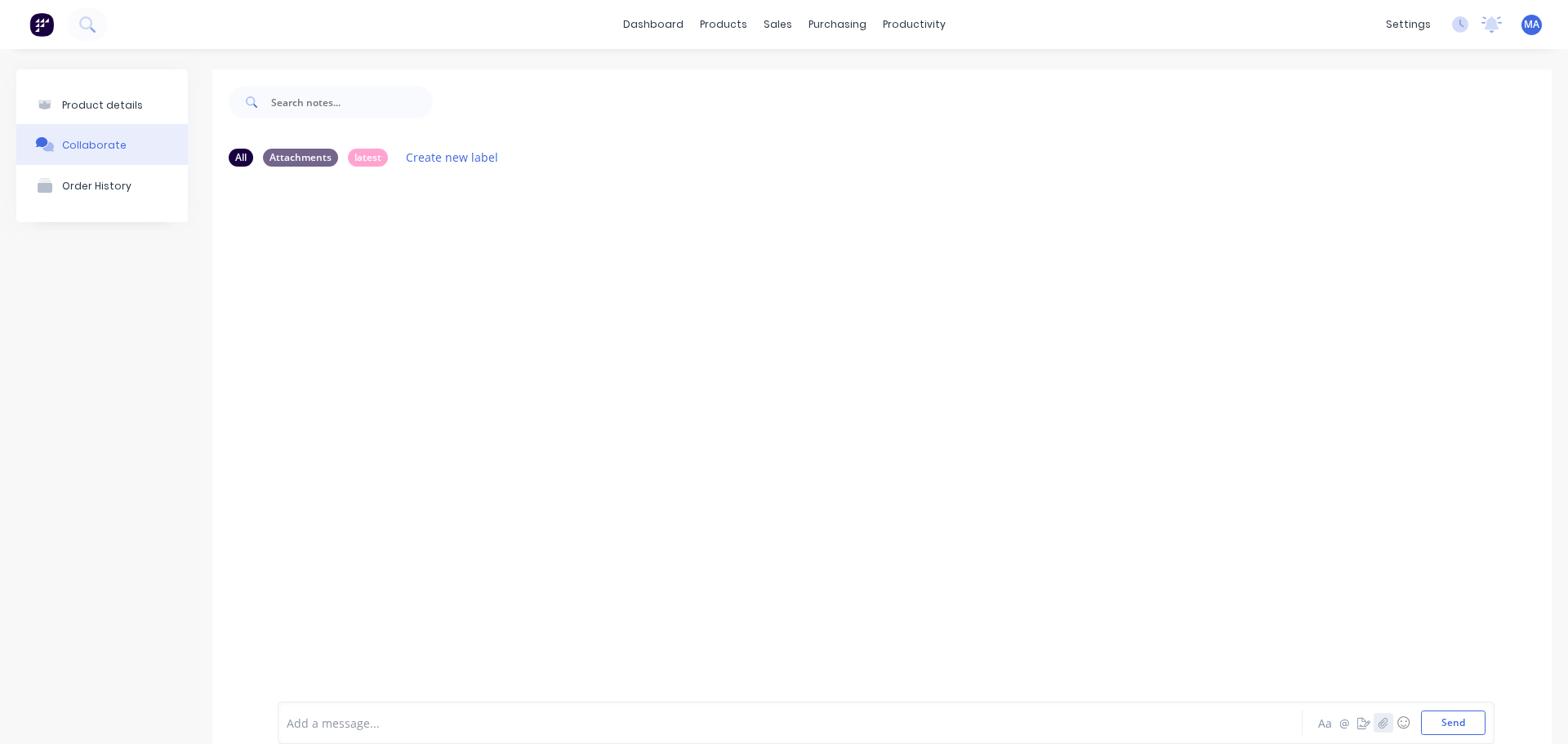
click at [1379, 725] on icon "button" at bounding box center [1383, 723] width 9 height 11
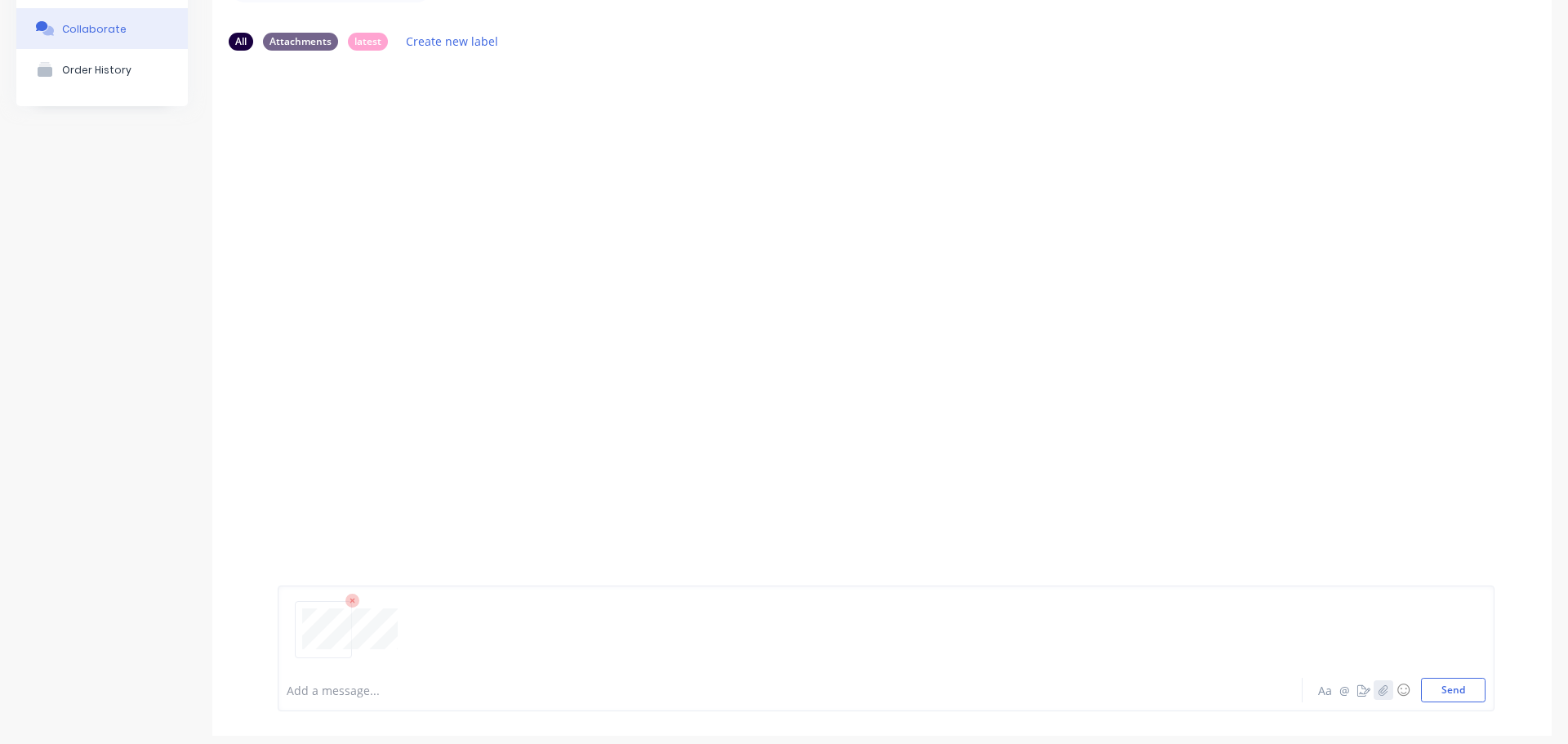
scroll to position [129, 0]
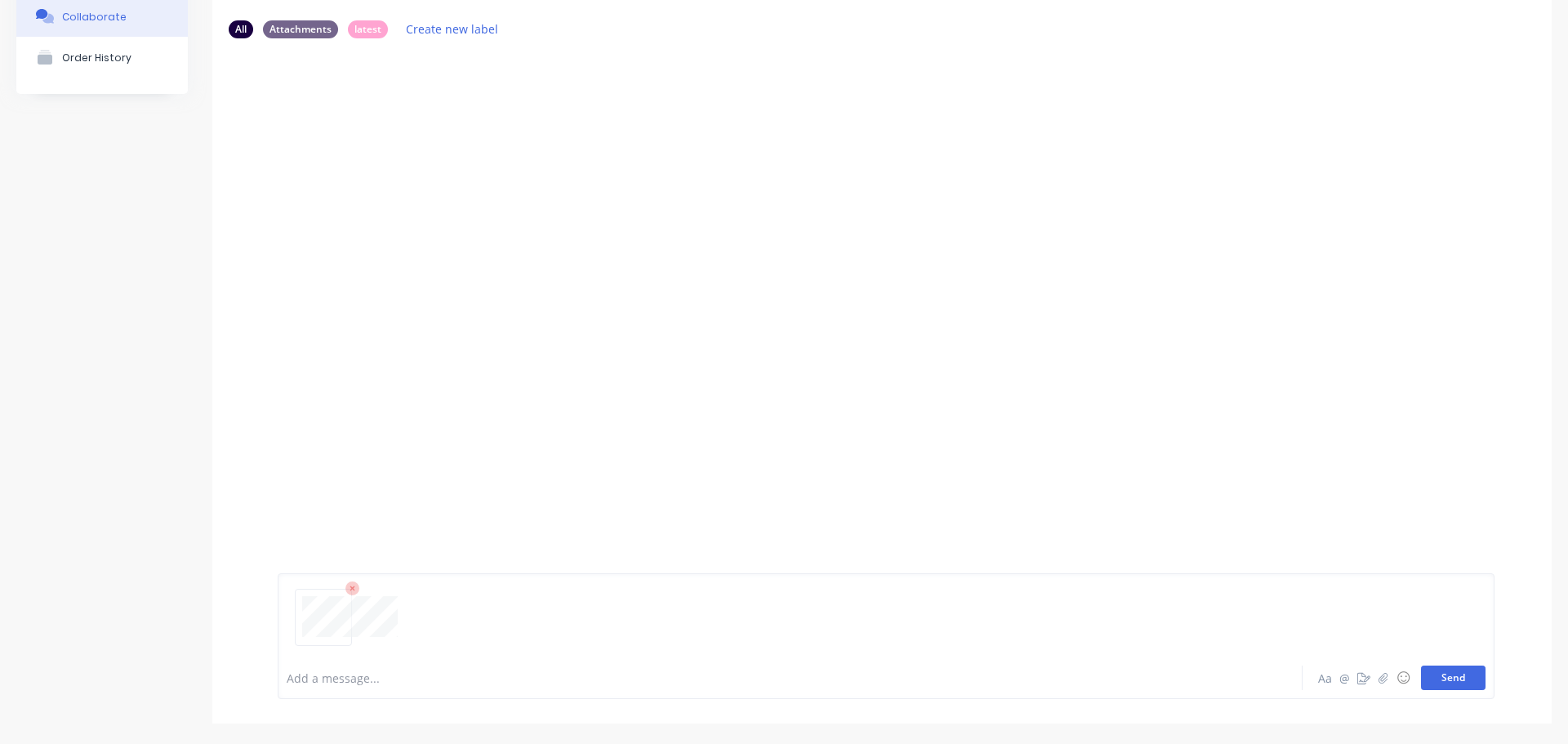
click at [1462, 685] on button "Send" at bounding box center [1454, 677] width 64 height 24
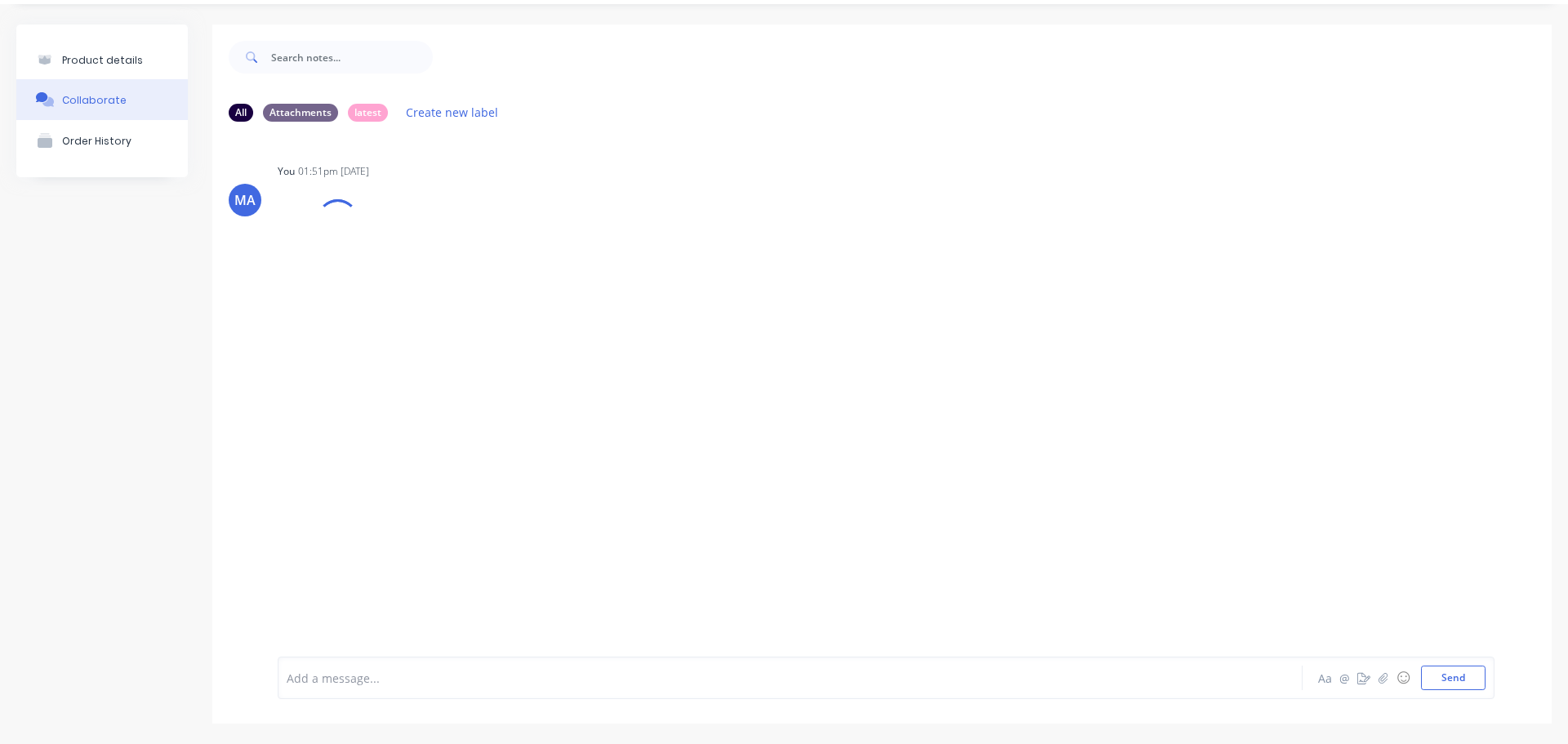
scroll to position [45, 0]
click at [457, 257] on icon "button" at bounding box center [456, 260] width 4 height 19
click at [500, 297] on button "Auto-attach to new orders" at bounding box center [565, 304] width 184 height 38
click at [722, 295] on label at bounding box center [722, 295] width 0 height 0
click at [696, 301] on input "checkbox" at bounding box center [690, 302] width 13 height 15
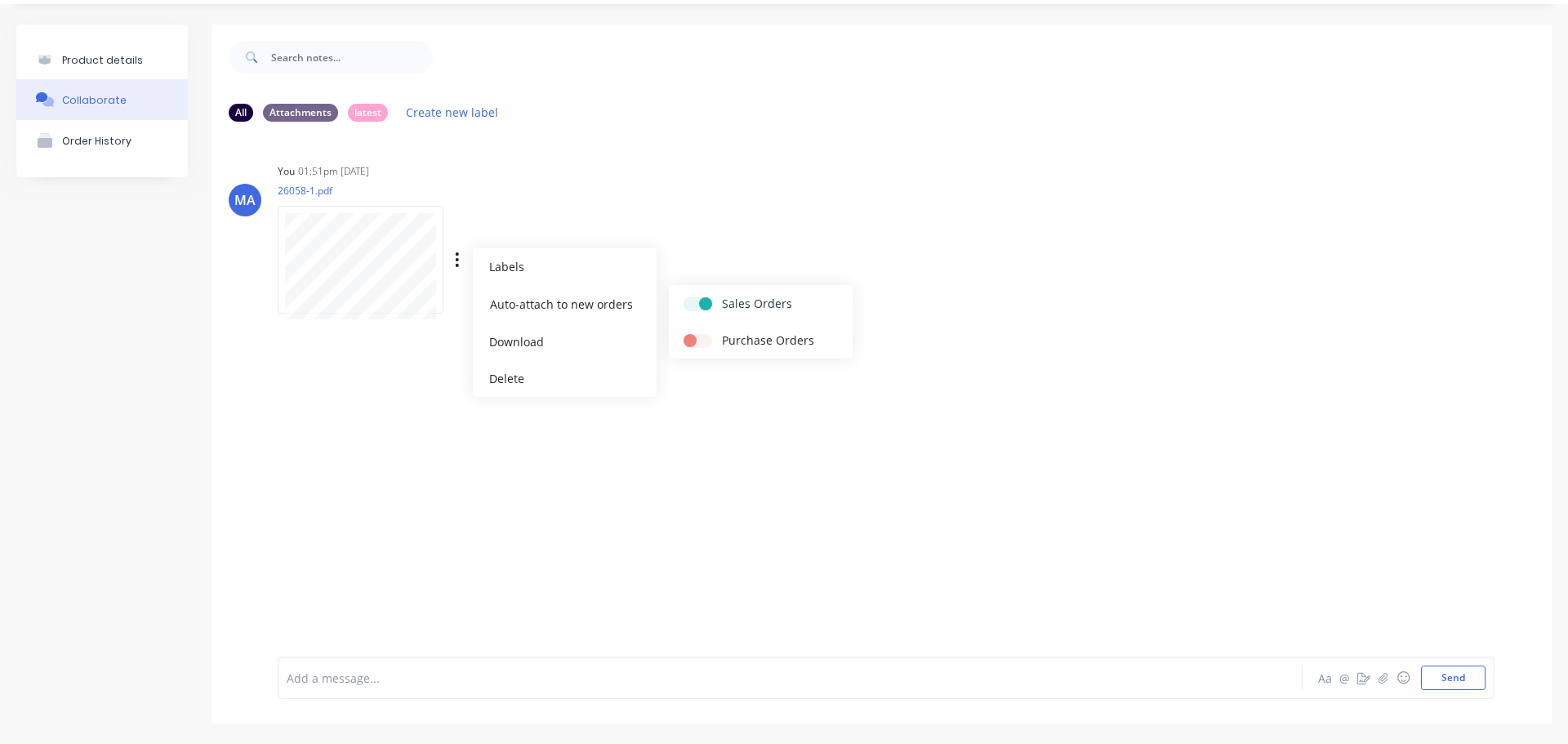
checkbox input "true"
click at [768, 235] on div "You 01:51pm 10/09/25 26058-1.pdf Labels Auto-attach to new orders Sales Orders …" at bounding box center [533, 232] width 511 height 147
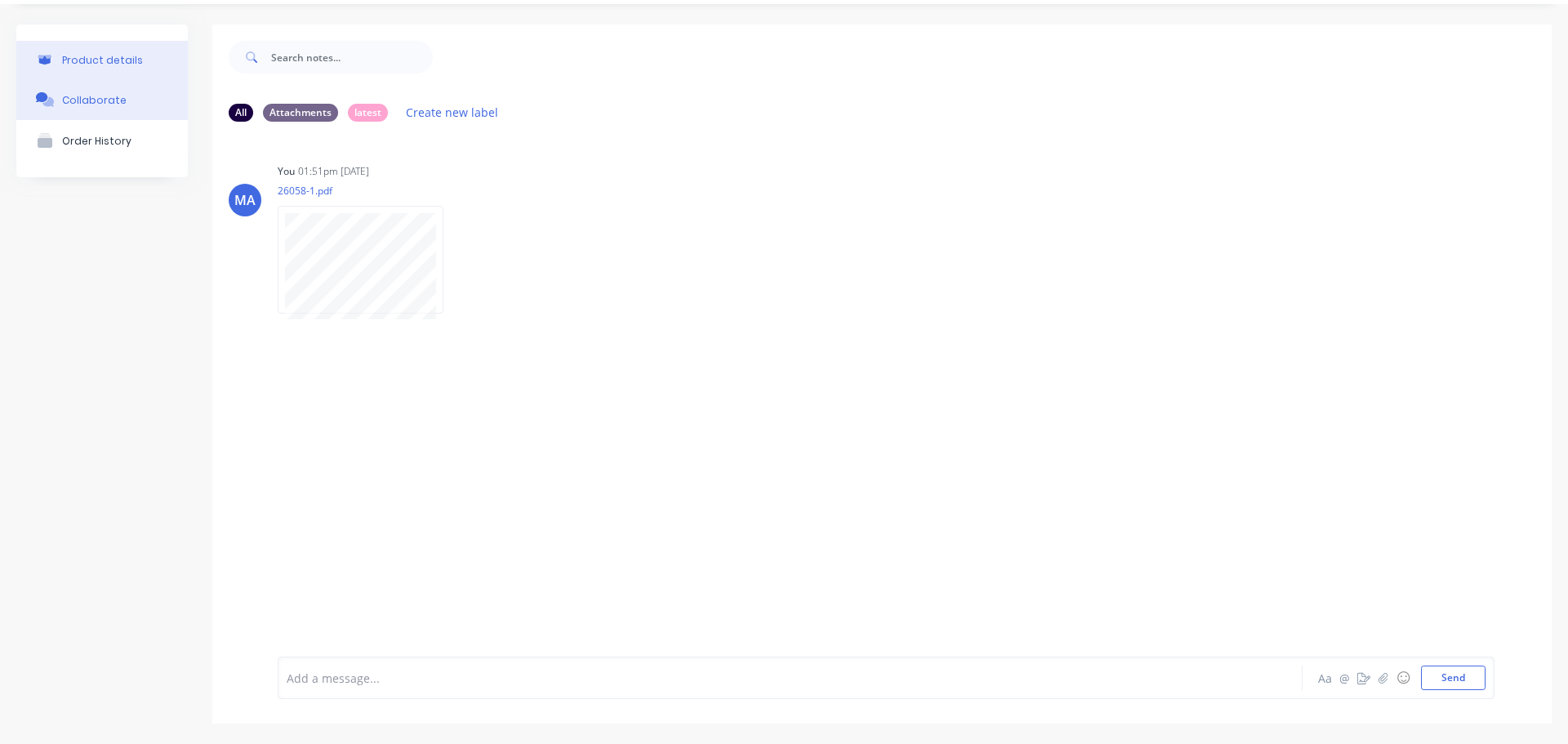
click at [127, 41] on button "Product details" at bounding box center [102, 60] width 171 height 38
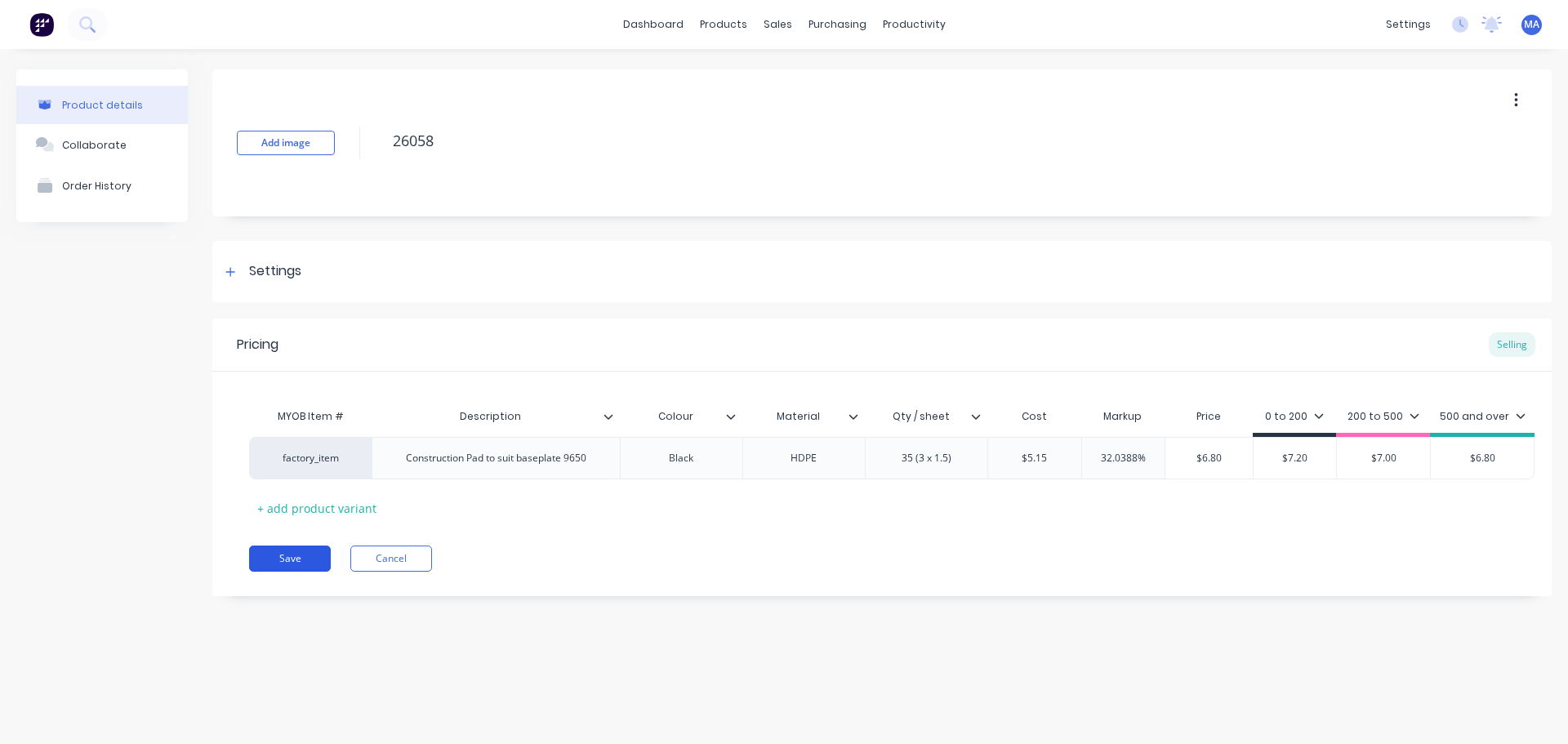
click at [277, 559] on button "Save" at bounding box center [289, 558] width 81 height 26
type textarea "x"
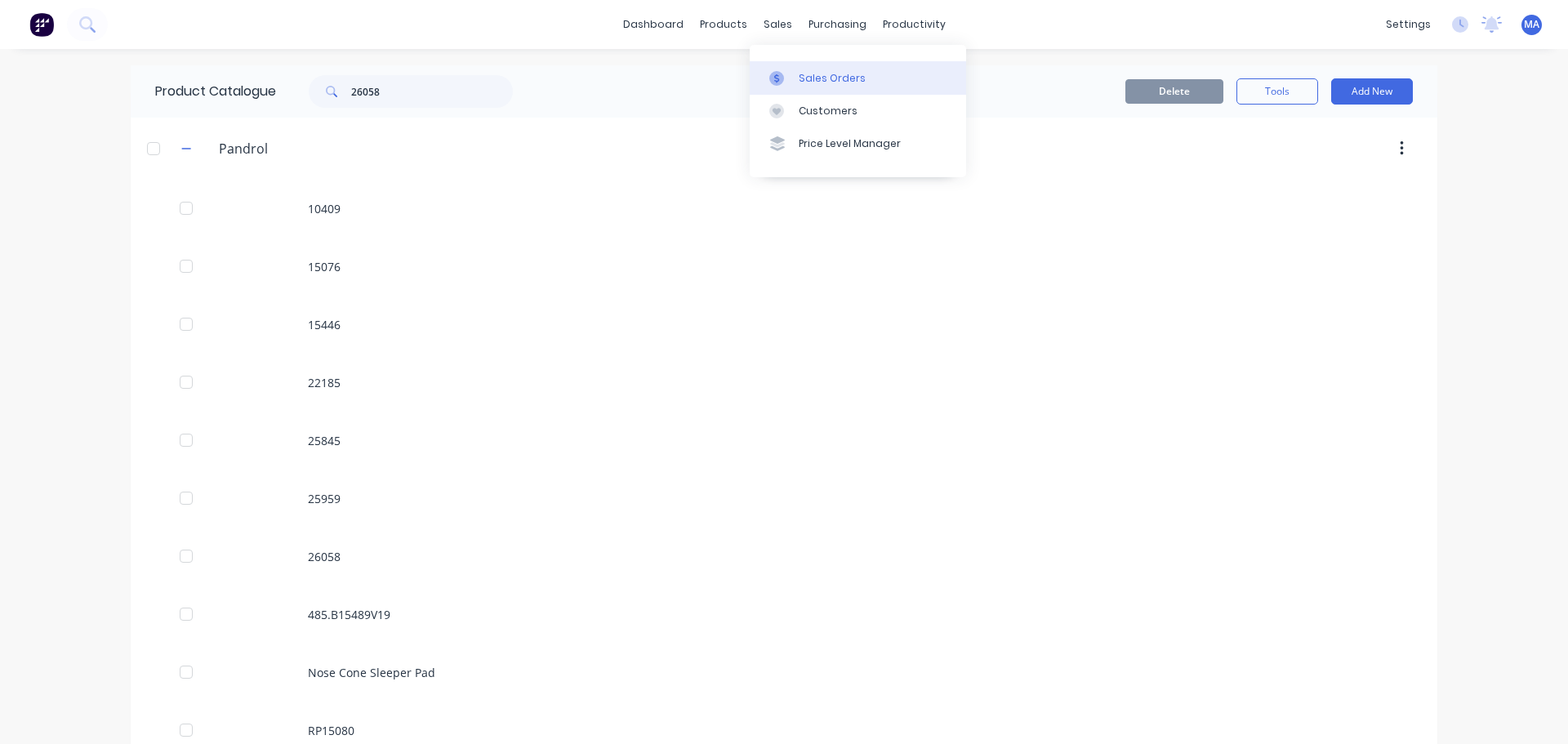
click at [790, 72] on div at bounding box center [781, 79] width 24 height 14
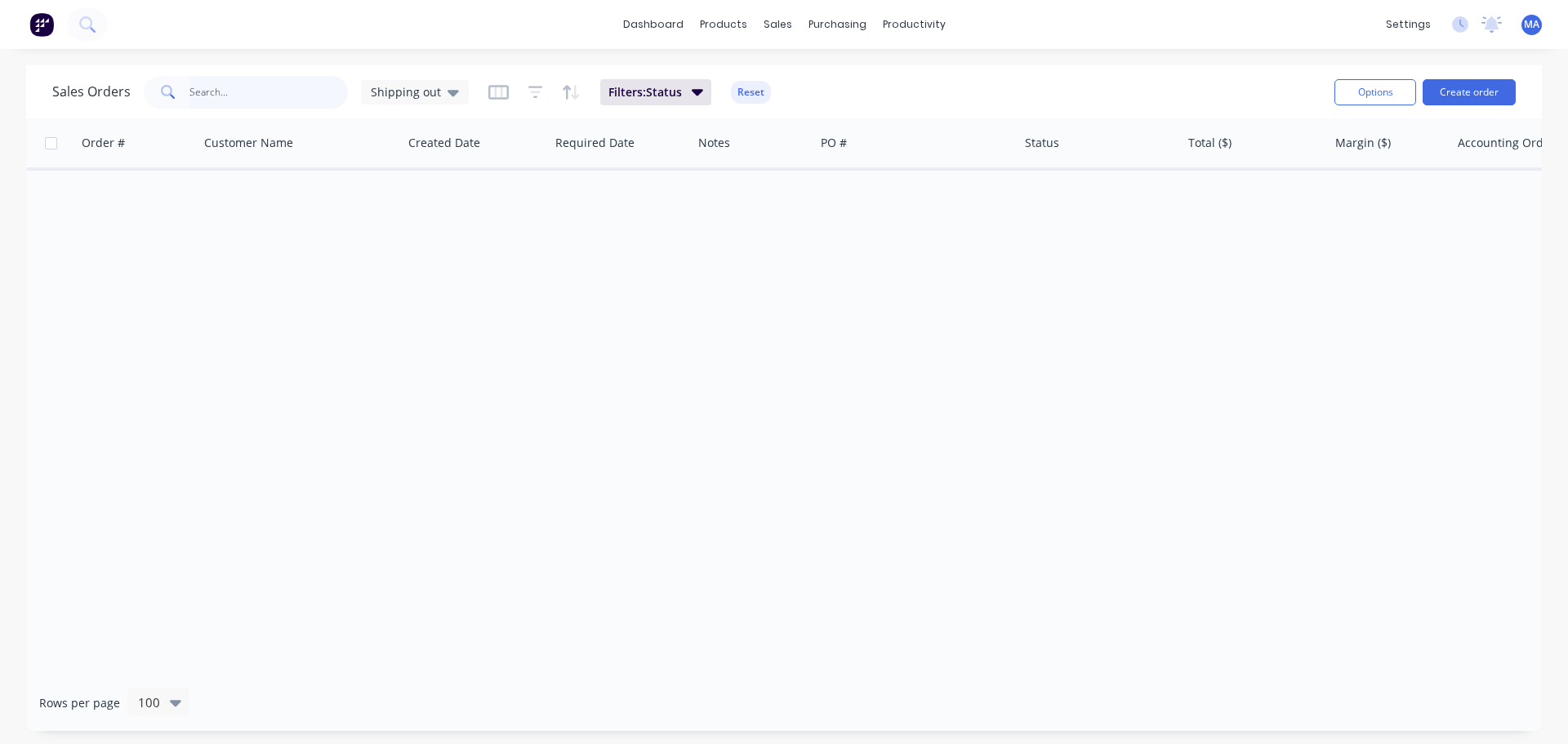
click at [285, 96] on input "text" at bounding box center [269, 92] width 159 height 33
type input "pandrol"
click at [457, 78] on div "Sales Orders pandrol Shipping out" at bounding box center [261, 92] width 416 height 33
click at [447, 91] on icon at bounding box center [453, 93] width 12 height 6
click at [401, 292] on button "Marton" at bounding box center [459, 297] width 187 height 19
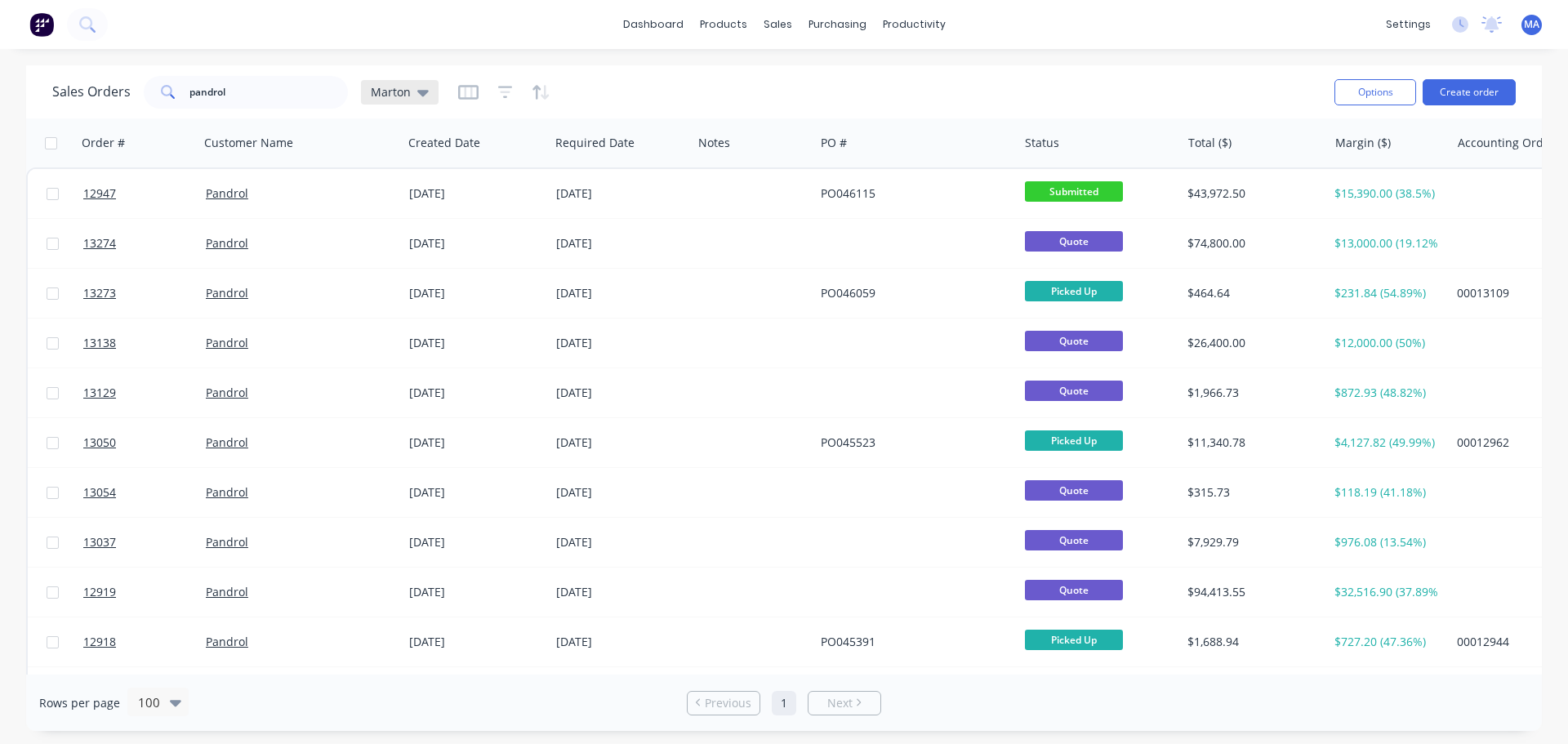
click at [406, 89] on span "Marton" at bounding box center [390, 91] width 40 height 17
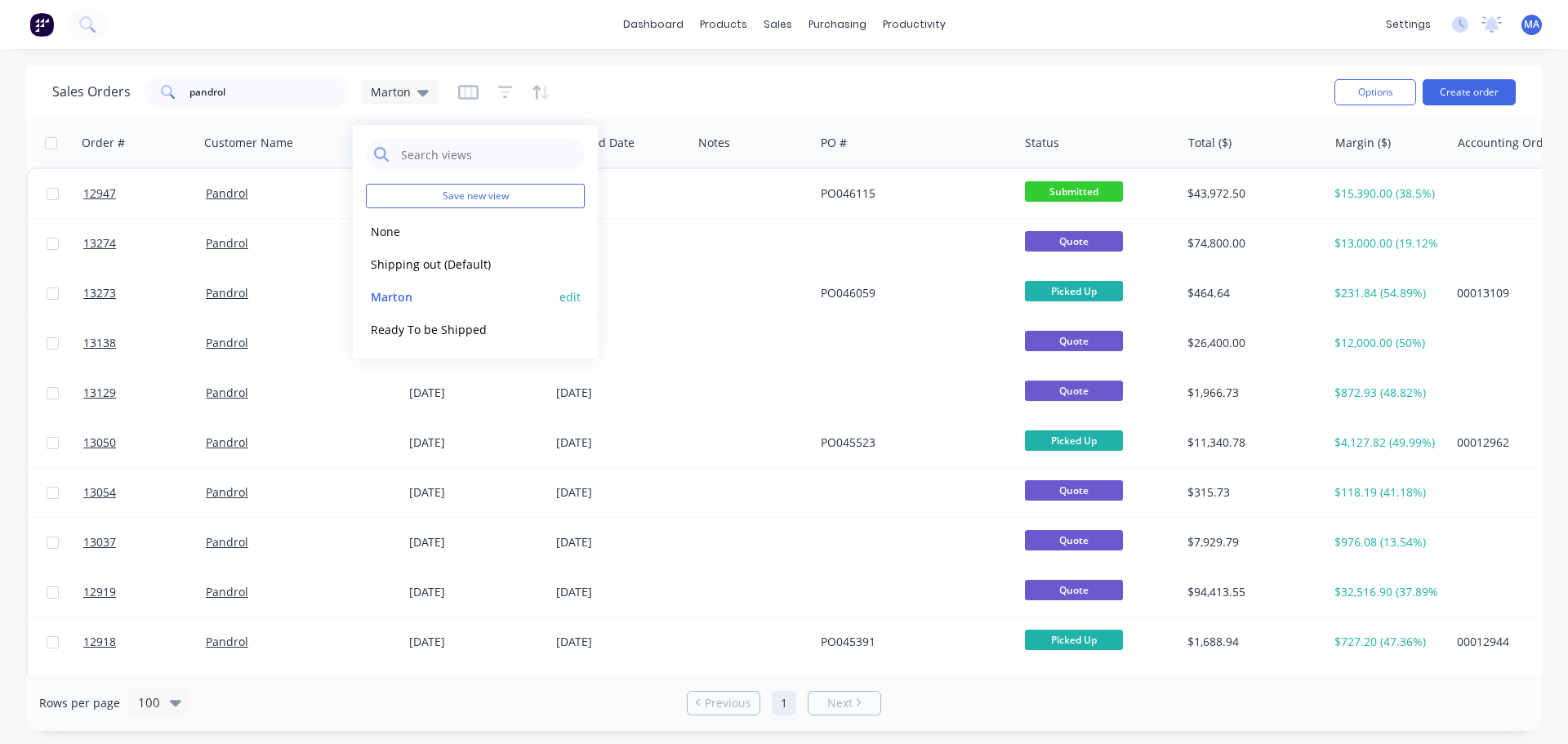
click at [574, 294] on button "edit" at bounding box center [571, 297] width 21 height 17
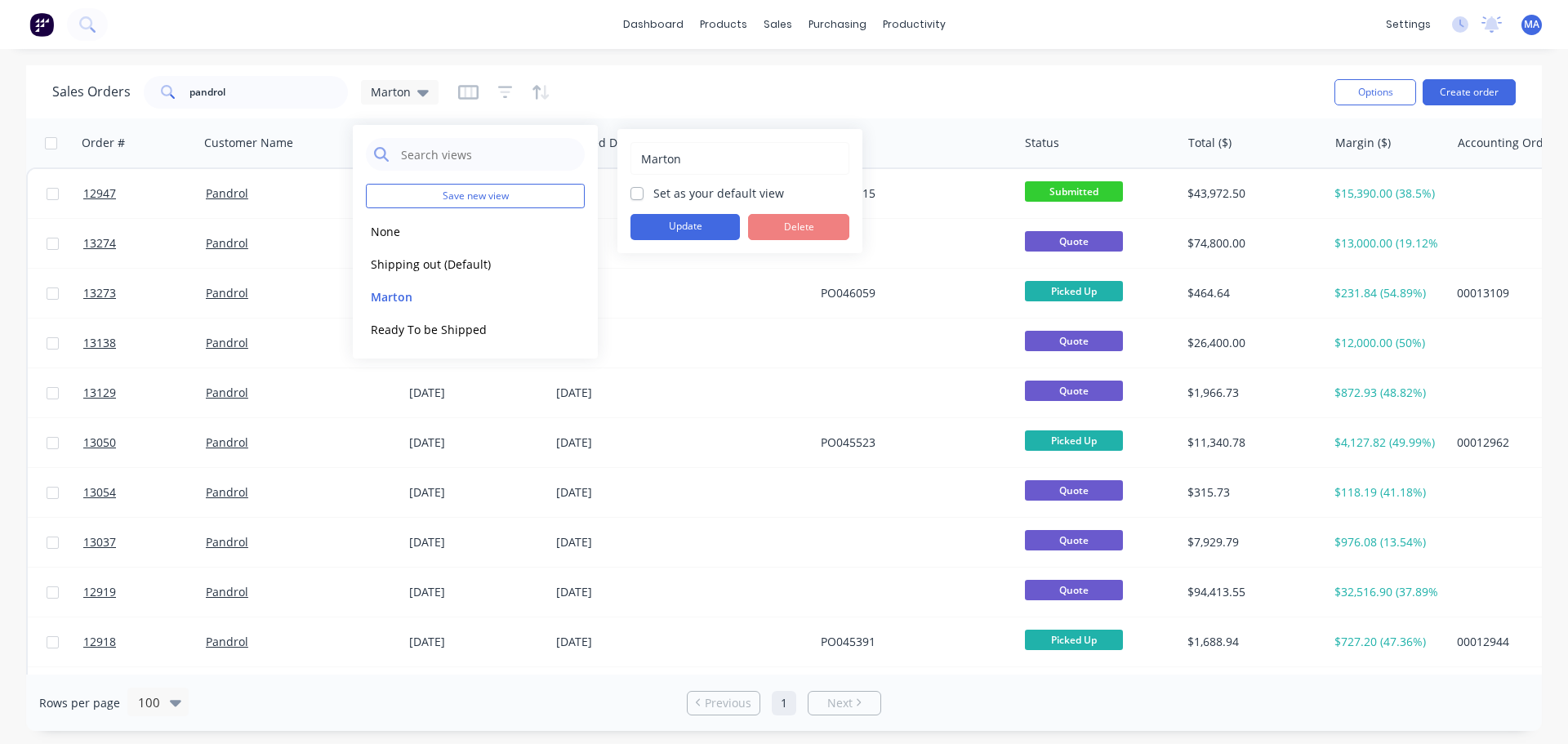
click at [709, 79] on div "Sales Orders pandrol Marton" at bounding box center [687, 91] width 1269 height 40
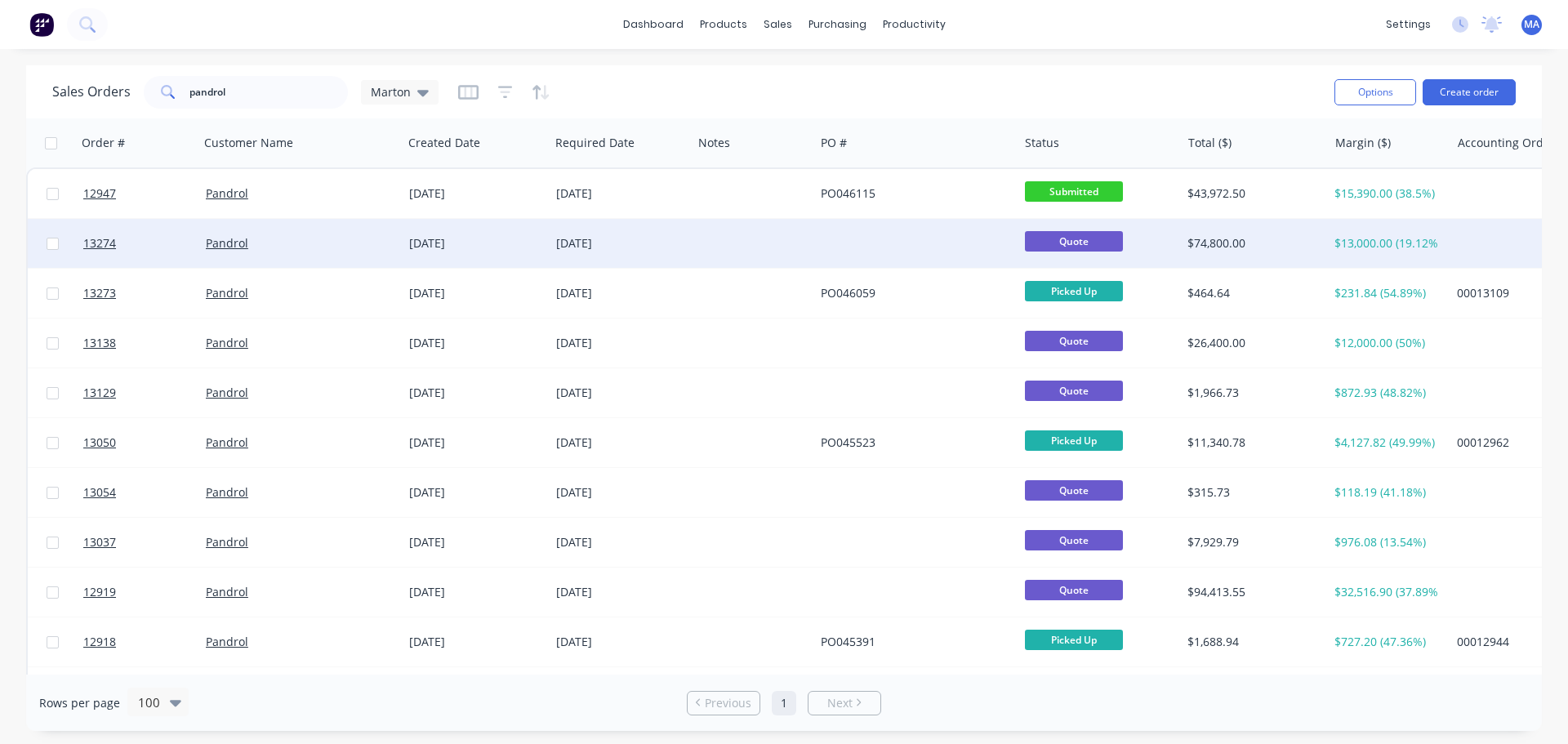
click at [310, 255] on div "Pandrol" at bounding box center [301, 243] width 204 height 49
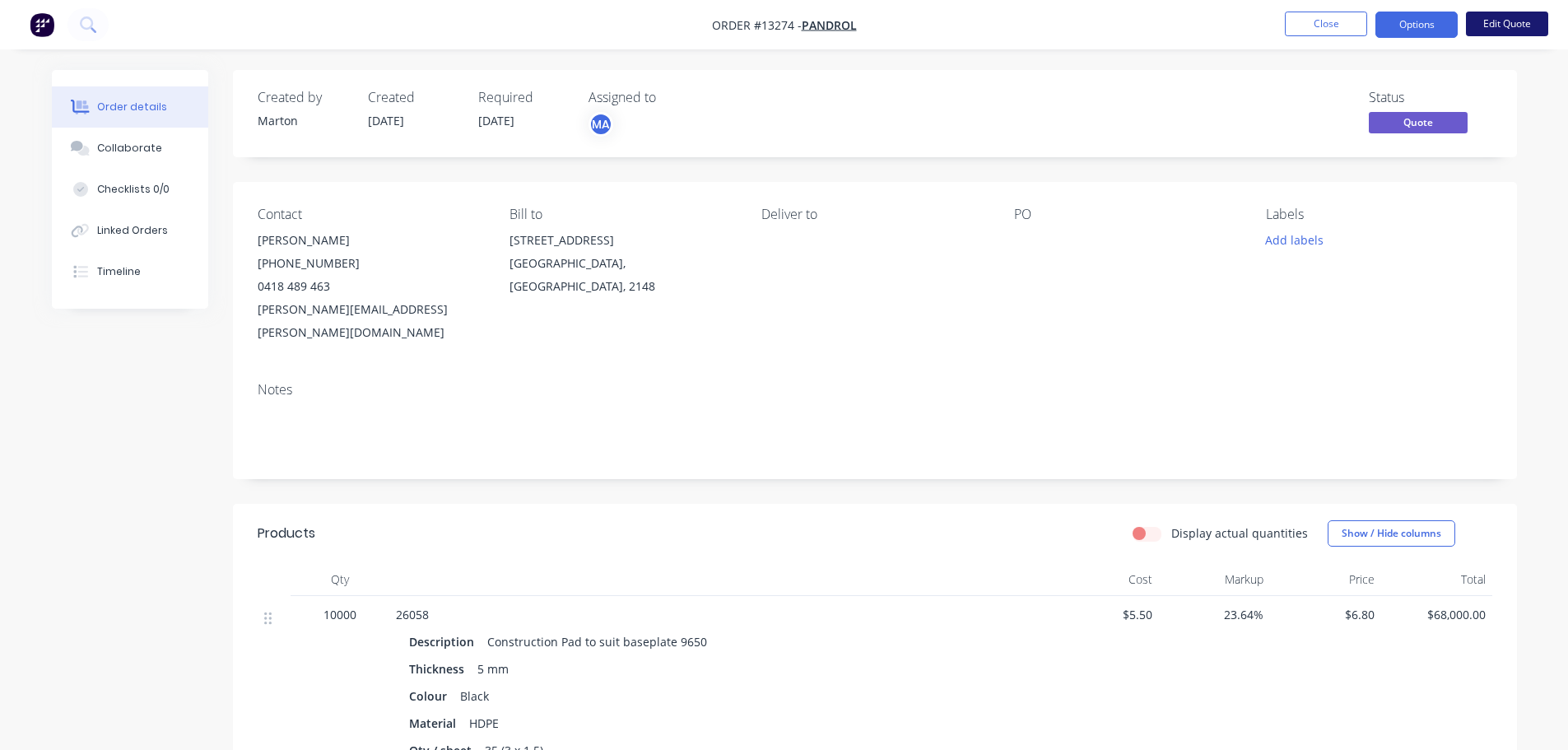
click at [1493, 27] on button "Edit Quote" at bounding box center [1507, 23] width 82 height 24
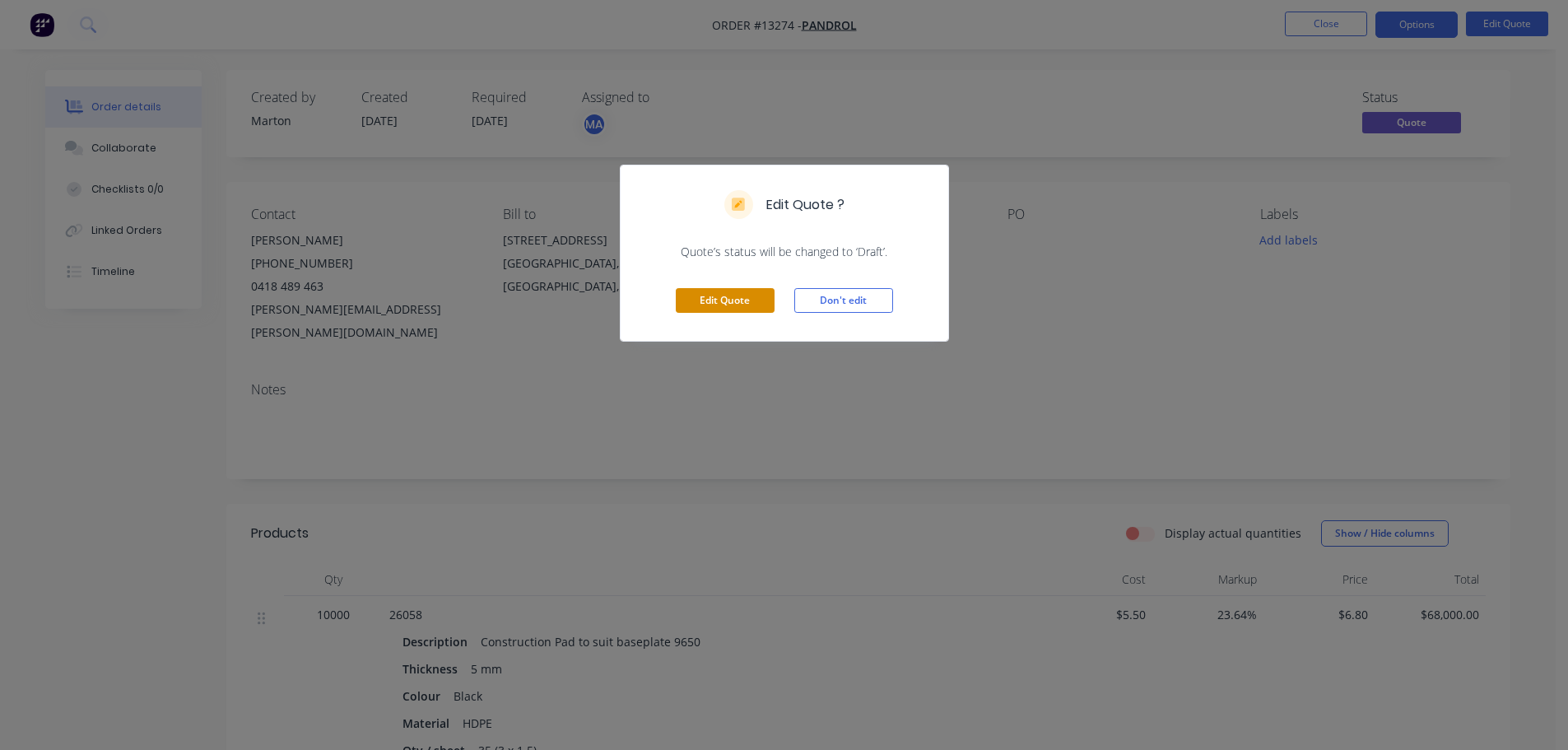
click at [738, 303] on button "Edit Quote" at bounding box center [725, 300] width 99 height 24
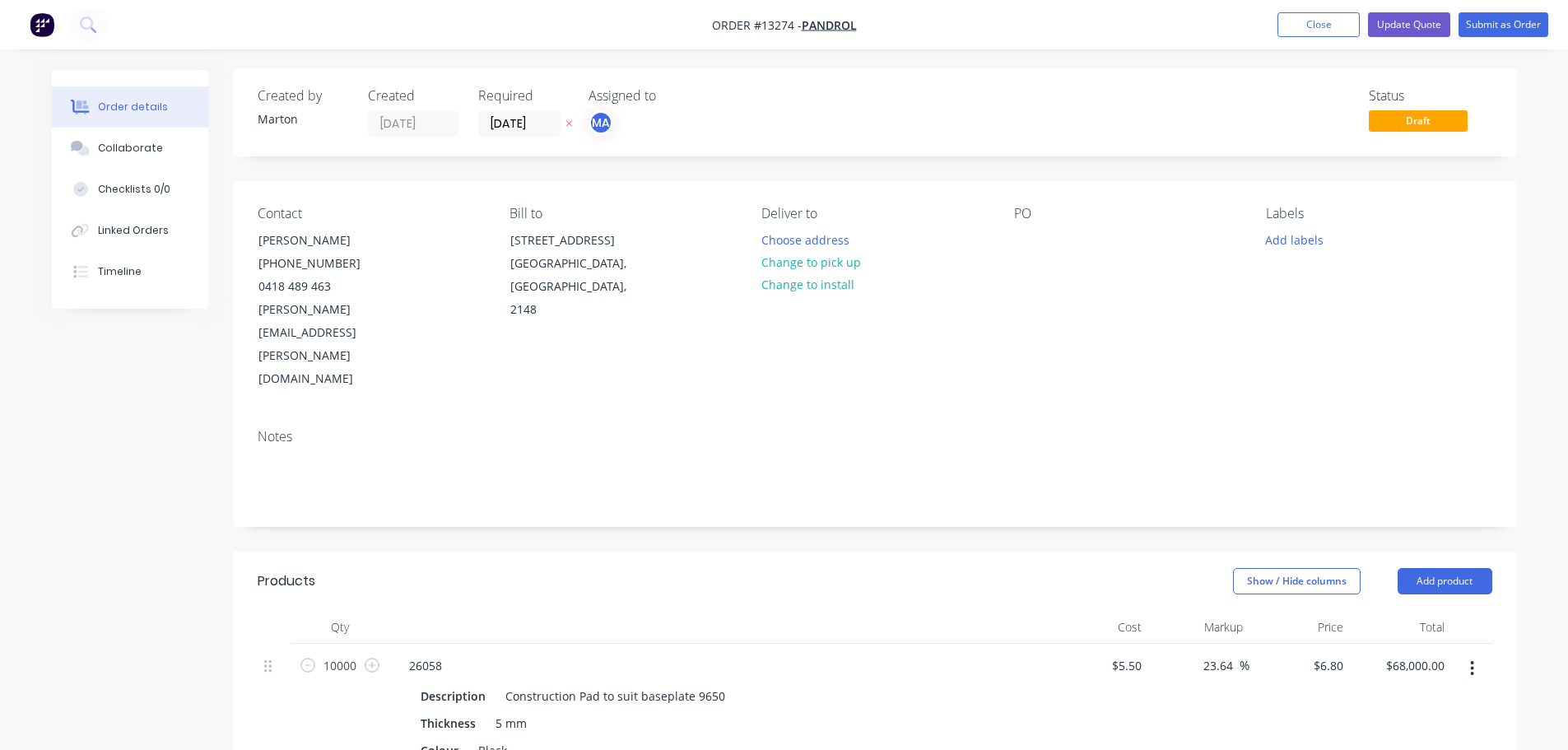
scroll to position [247, 0]
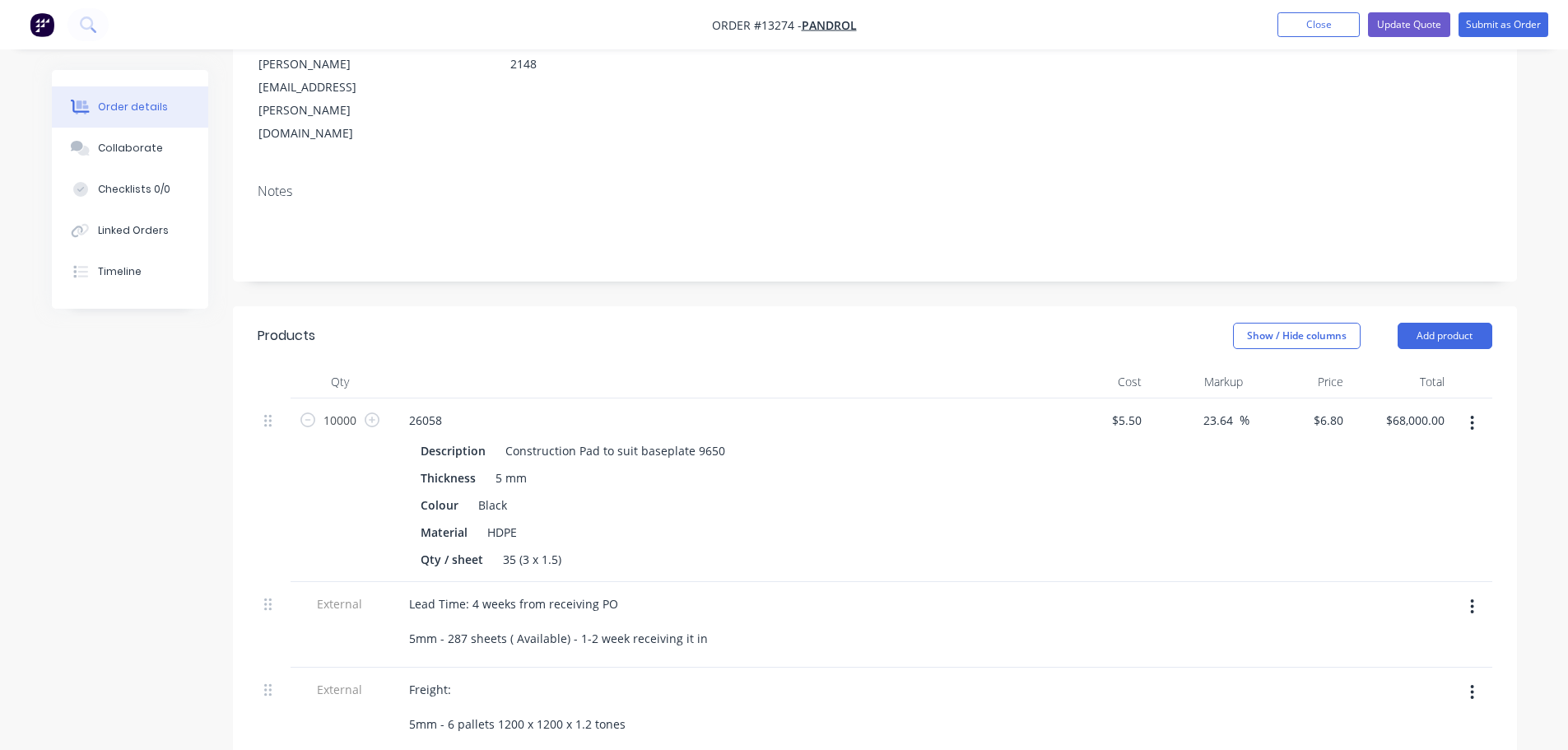
click at [1468, 409] on button "button" at bounding box center [1472, 423] width 39 height 30
click at [1439, 455] on div "Edit" at bounding box center [1414, 466] width 127 height 24
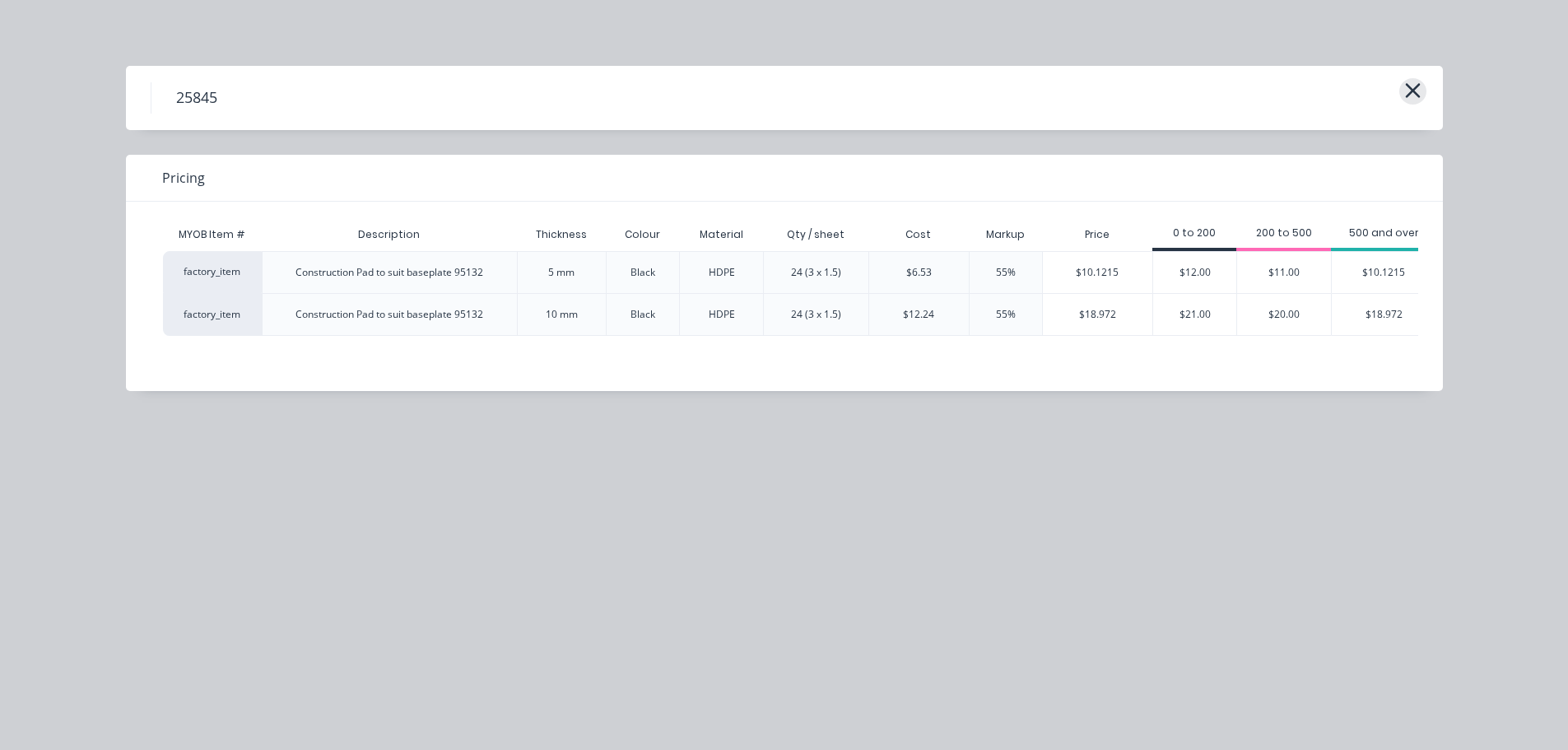
click at [1412, 91] on icon "button" at bounding box center [1412, 90] width 14 height 14
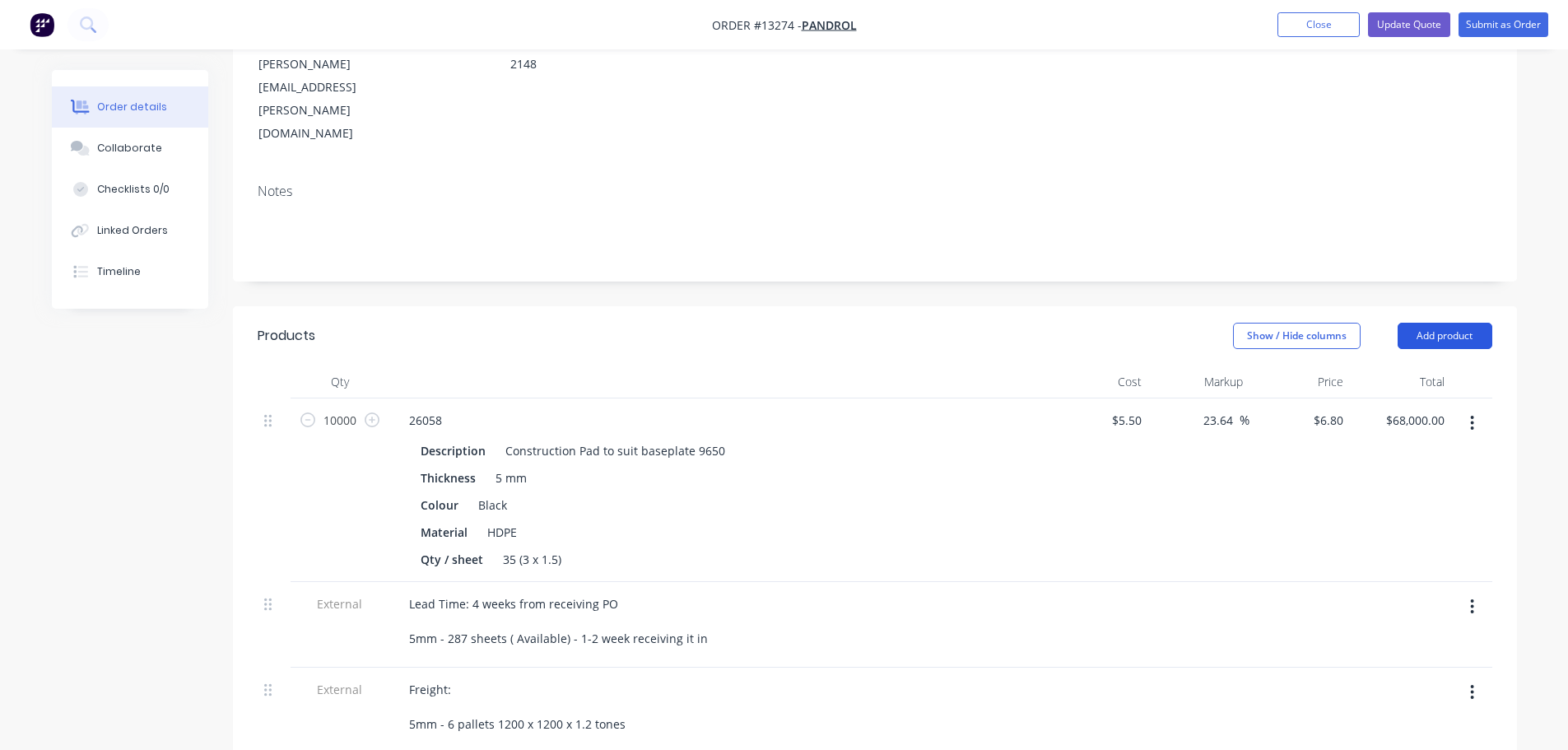
click at [1446, 323] on button "Add product" at bounding box center [1445, 336] width 95 height 26
click at [1154, 420] on div "23.64 23.64 %" at bounding box center [1199, 491] width 102 height 184
click at [1468, 409] on button "button" at bounding box center [1472, 423] width 39 height 30
click at [1383, 554] on div "Delete" at bounding box center [1414, 565] width 127 height 24
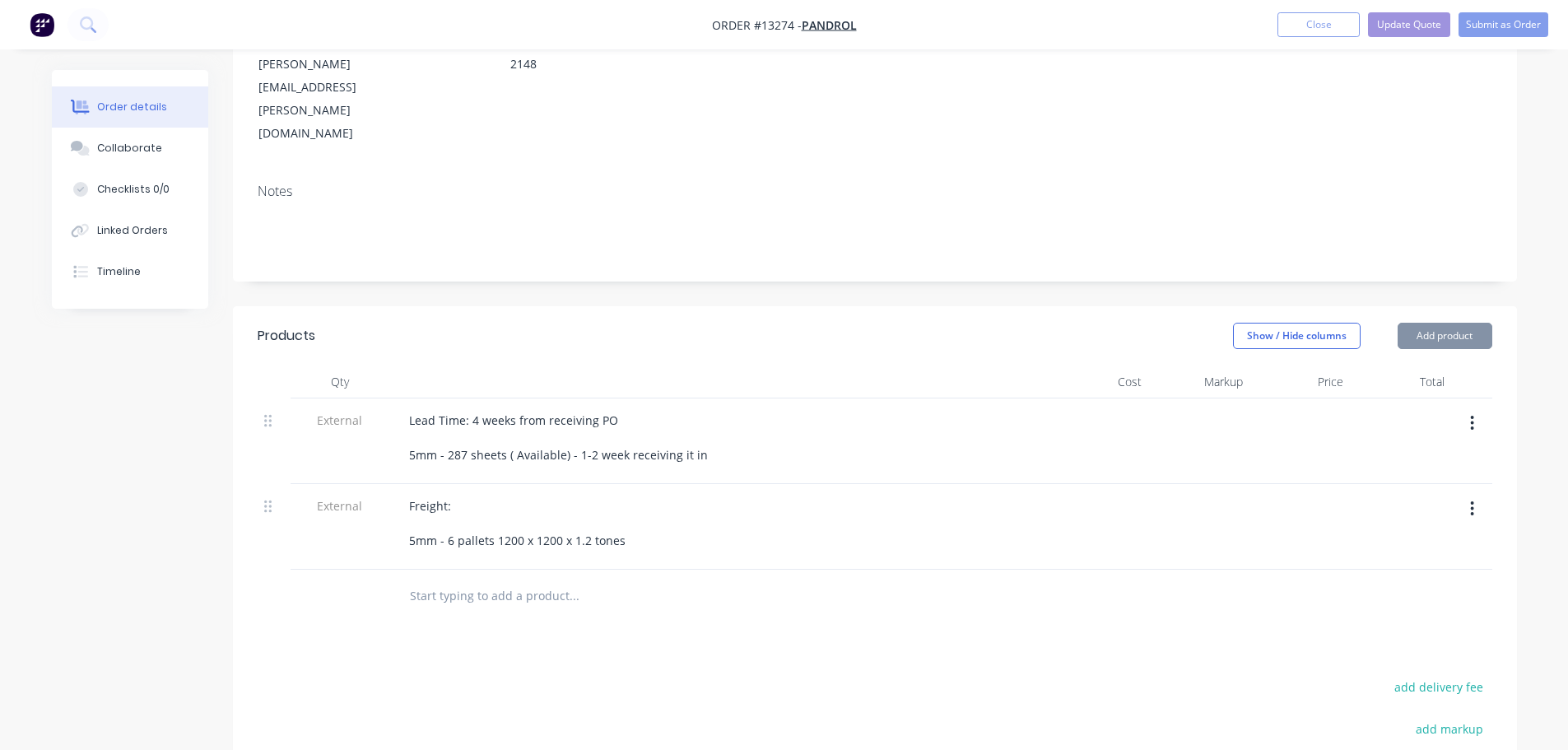
click at [1444, 323] on button "Add product" at bounding box center [1445, 336] width 95 height 26
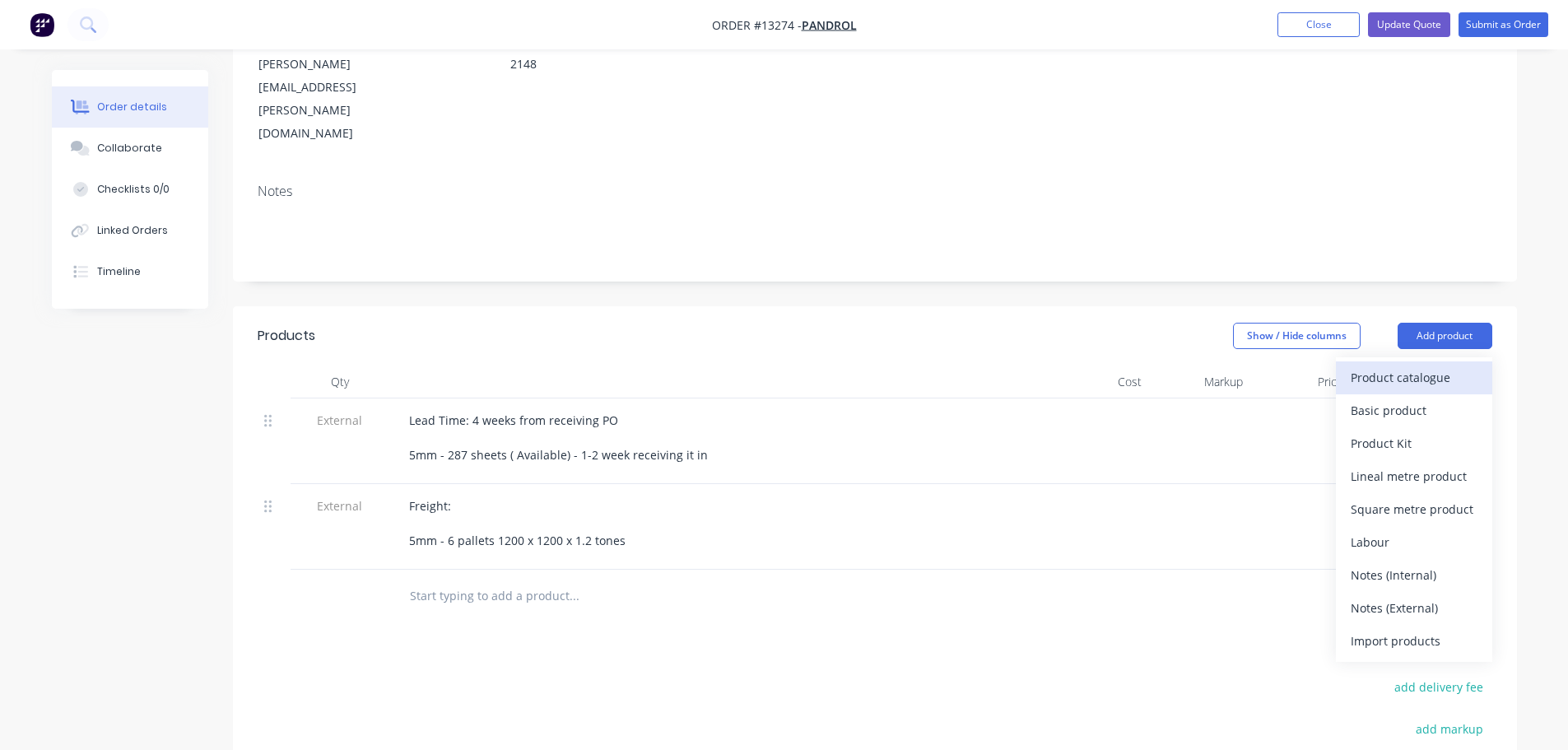
click at [1394, 366] on div "Product catalogue" at bounding box center [1414, 377] width 127 height 24
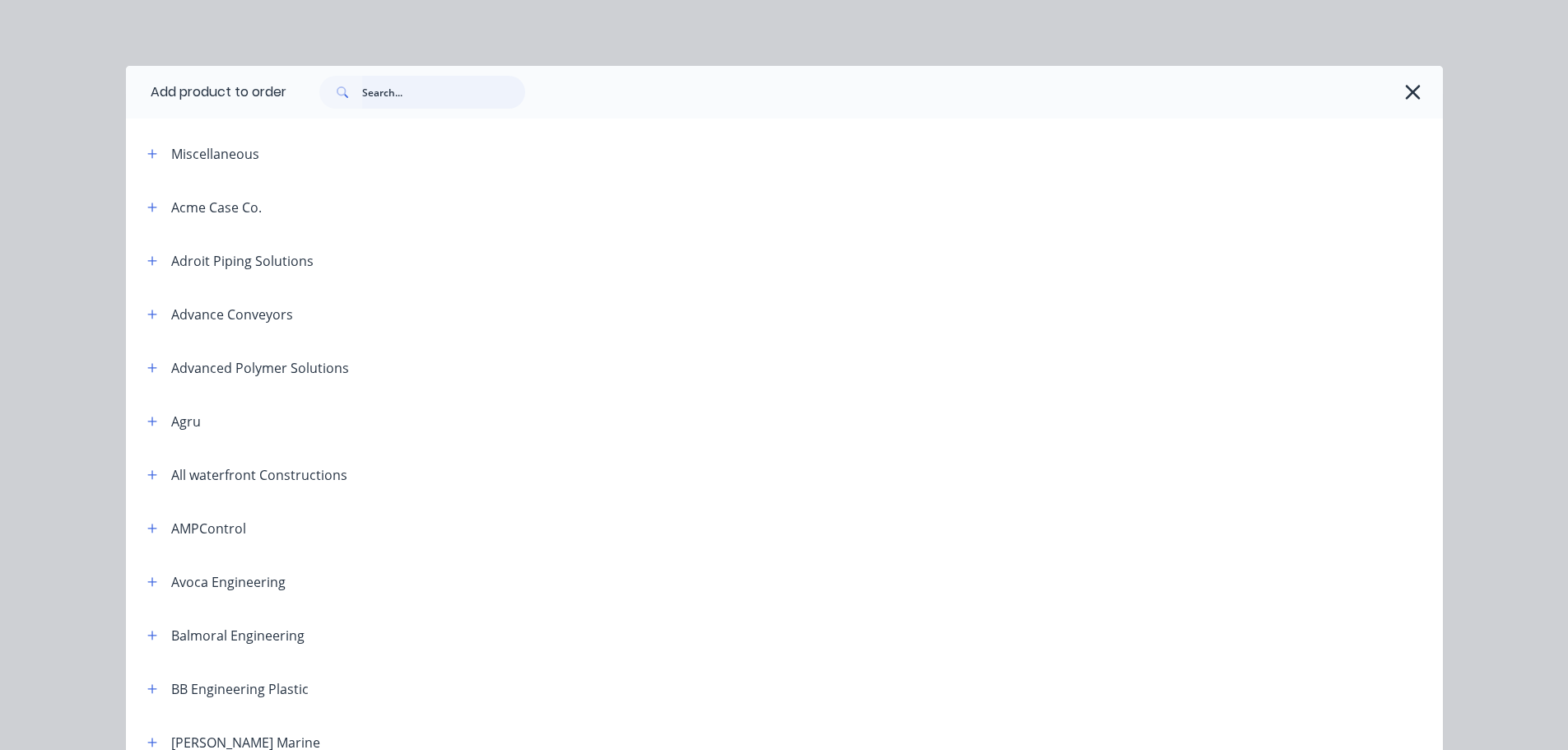
click at [368, 92] on input "text" at bounding box center [443, 92] width 163 height 33
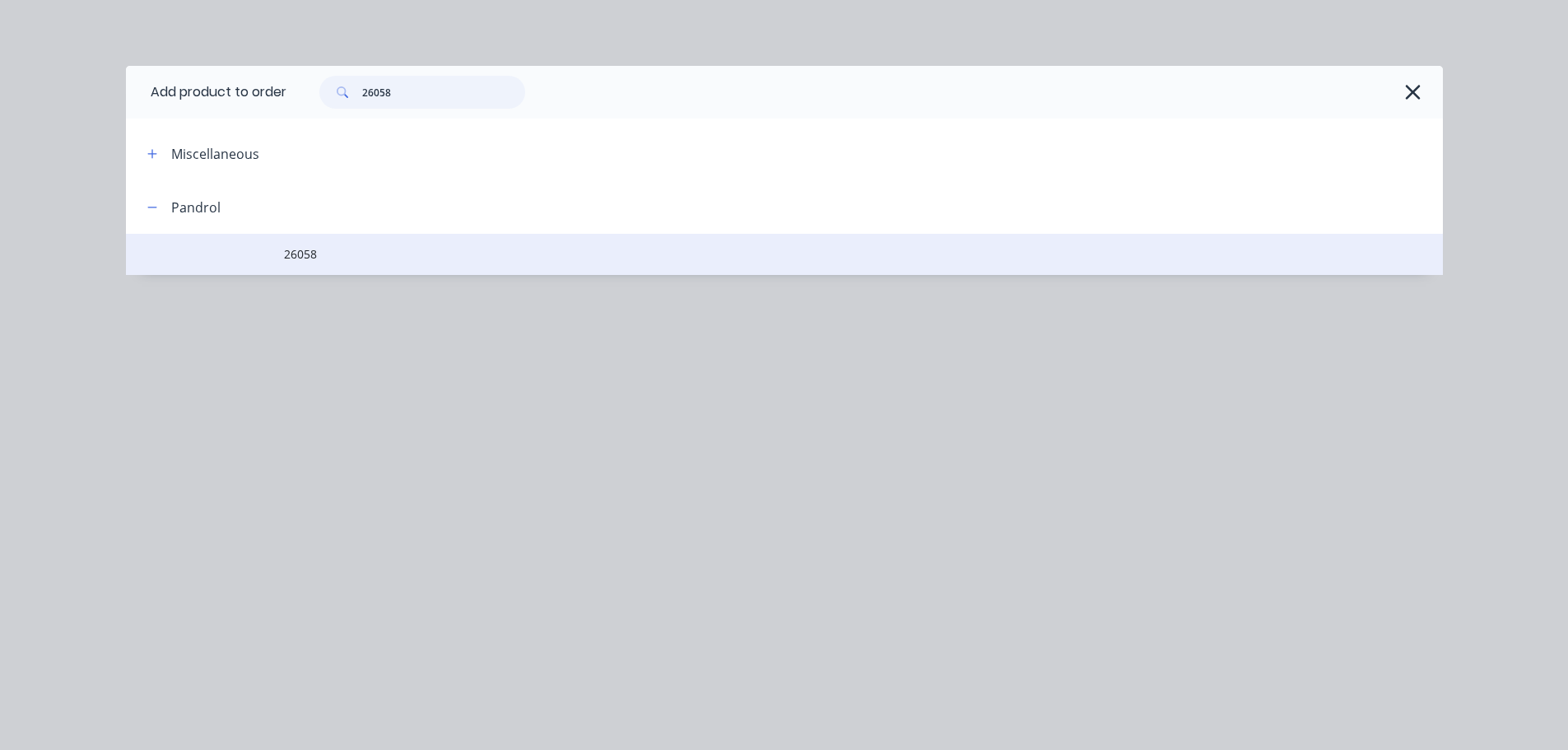
type input "26058"
click at [362, 245] on td "26058" at bounding box center [864, 255] width 1159 height 41
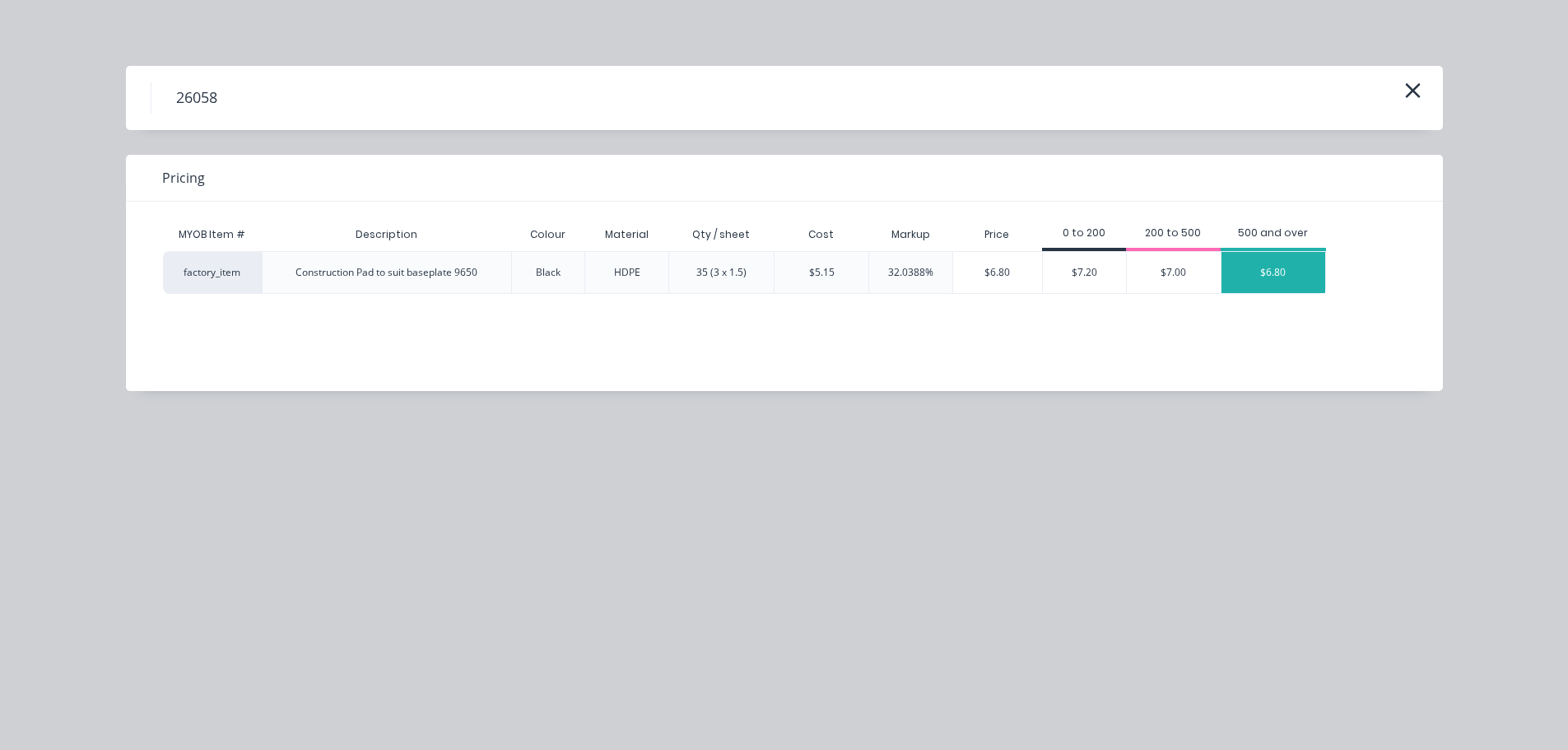
click at [1277, 275] on div "$6.80" at bounding box center [1273, 273] width 104 height 41
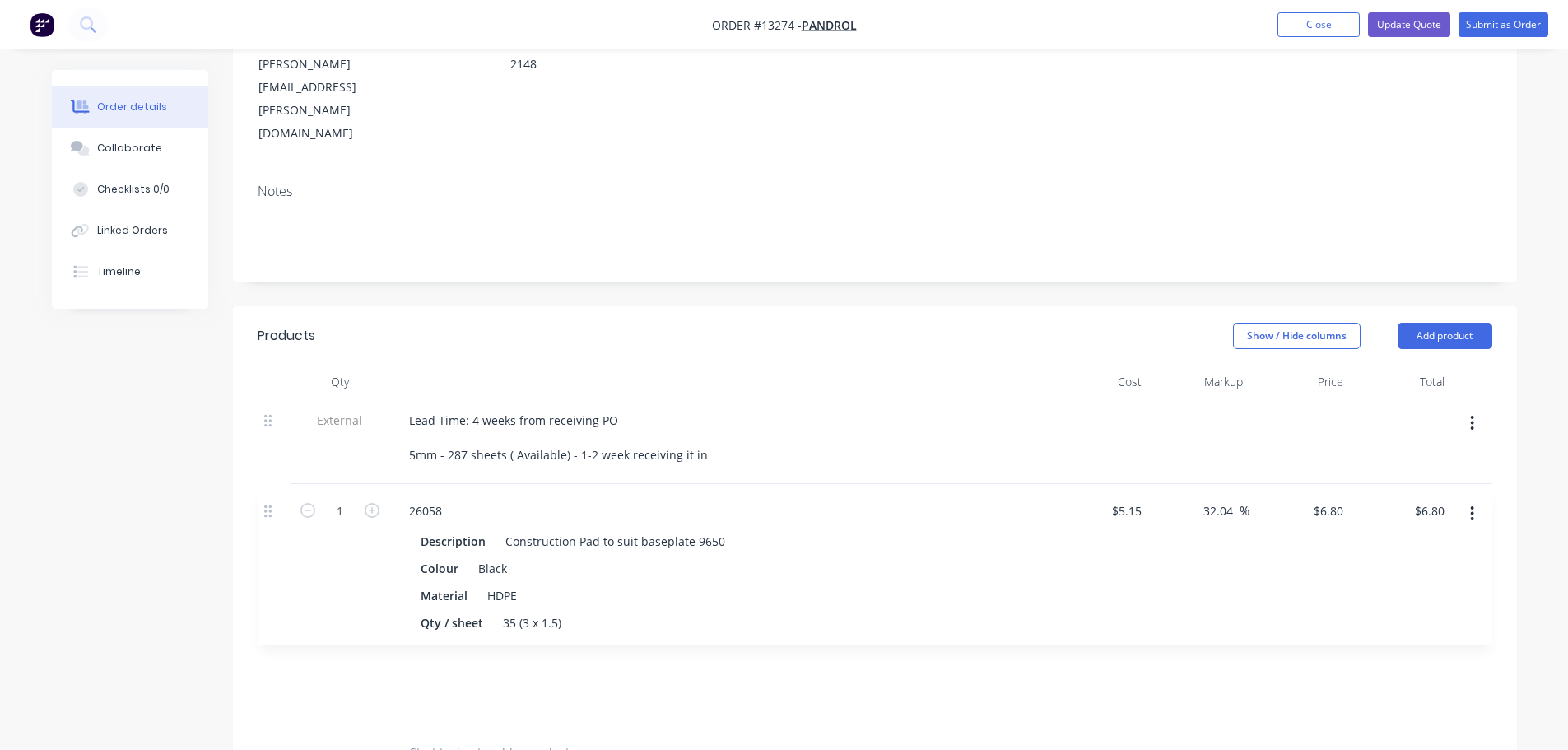
scroll to position [248, 0]
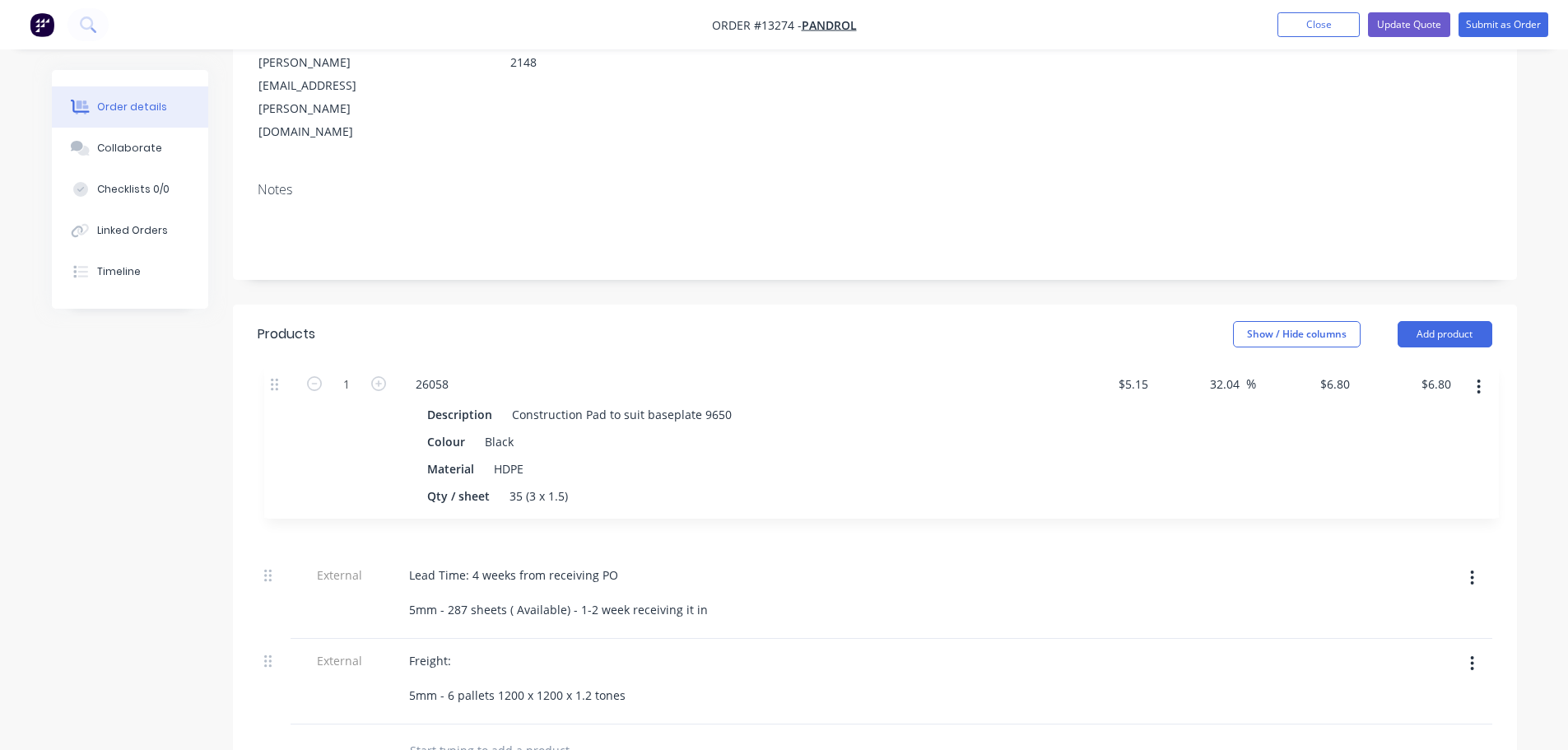
drag, startPoint x: 273, startPoint y: 527, endPoint x: 279, endPoint y: 369, distance: 158.1
click at [279, 397] on div "External Lead Time: 4 weeks from receiving PO 5mm - 287 sheets ( Available) - 1…" at bounding box center [875, 561] width 1235 height 328
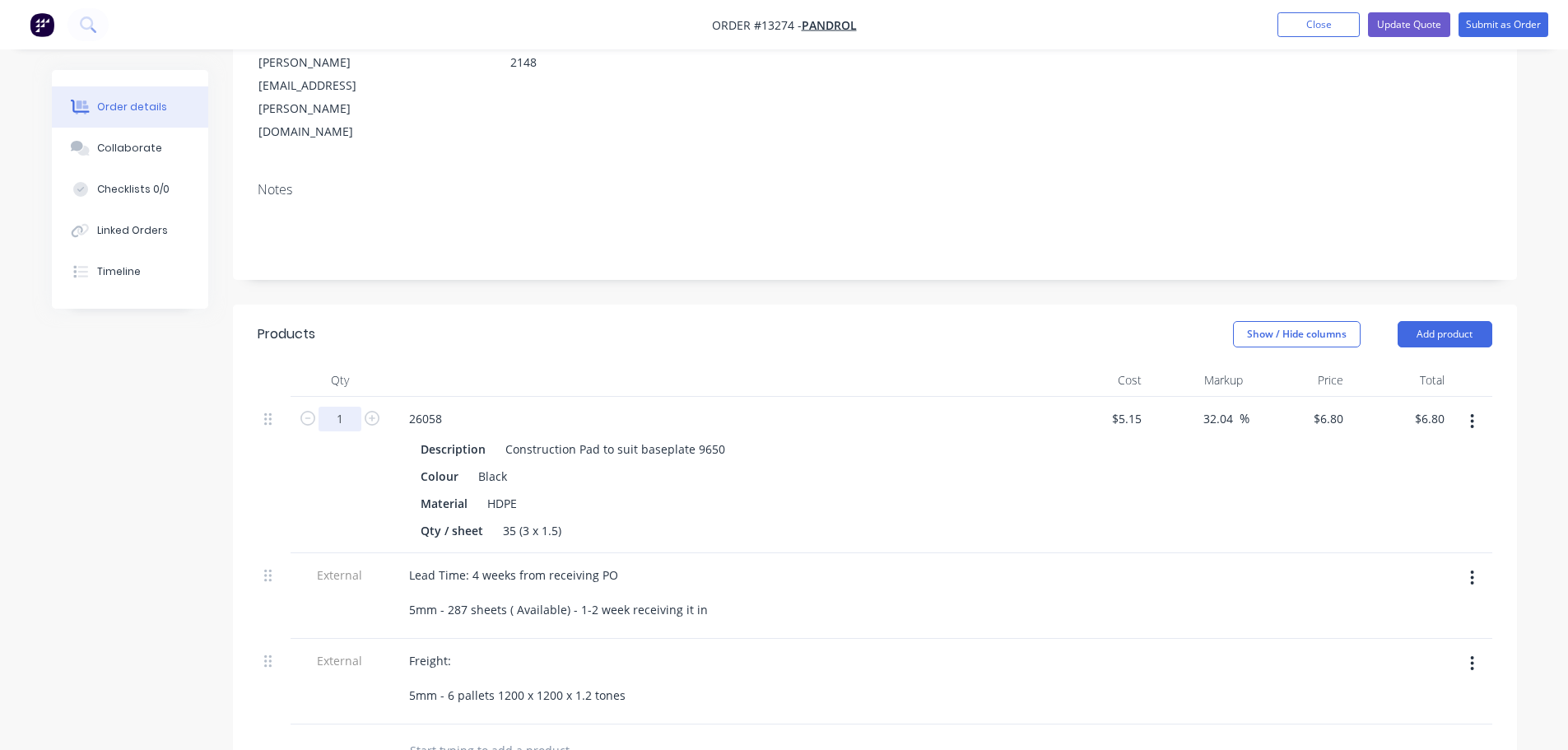
click at [345, 407] on input "1" at bounding box center [340, 419] width 43 height 24
type input "10000"
type input "$68,000.00"
click at [465, 364] on div at bounding box center [719, 380] width 659 height 33
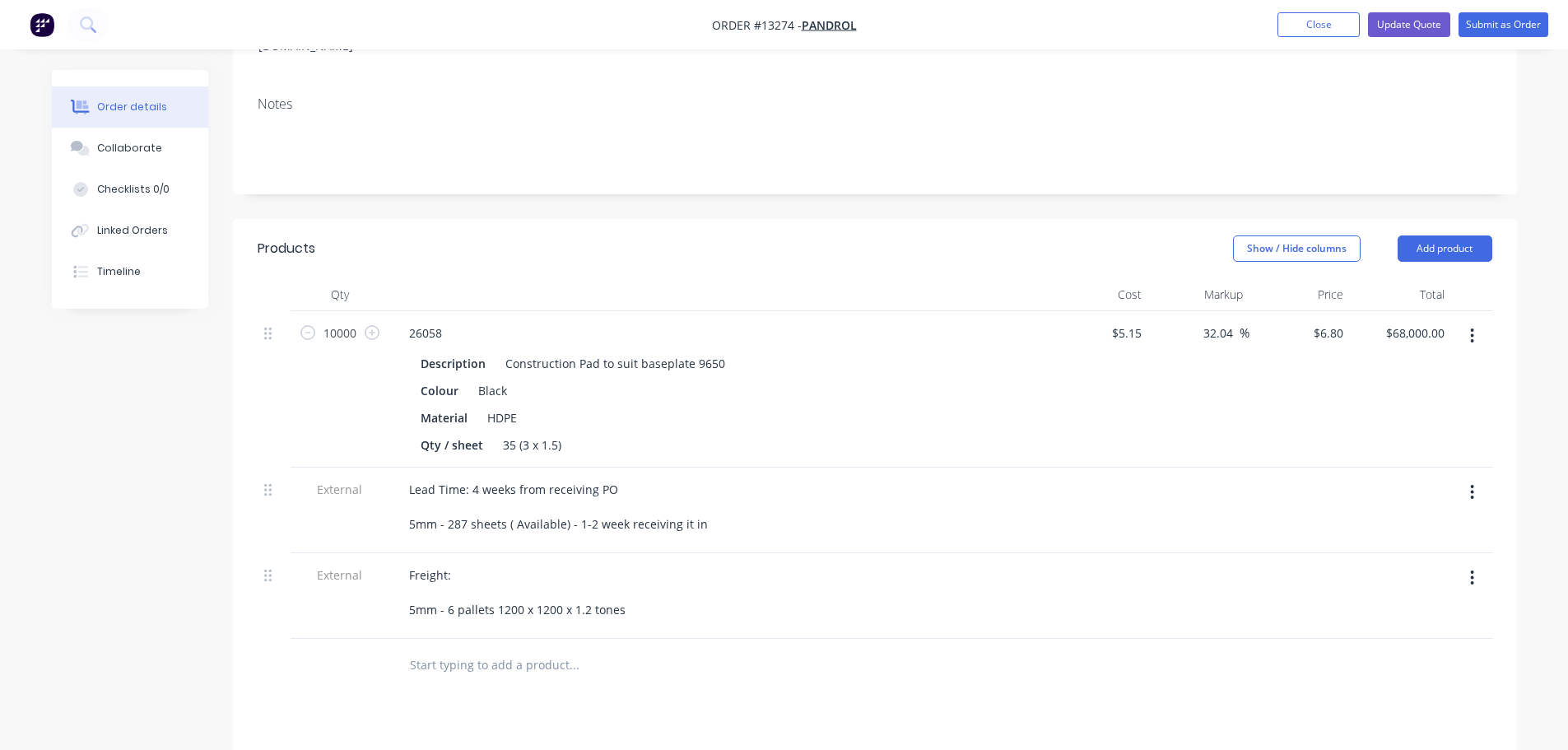
scroll to position [318, 0]
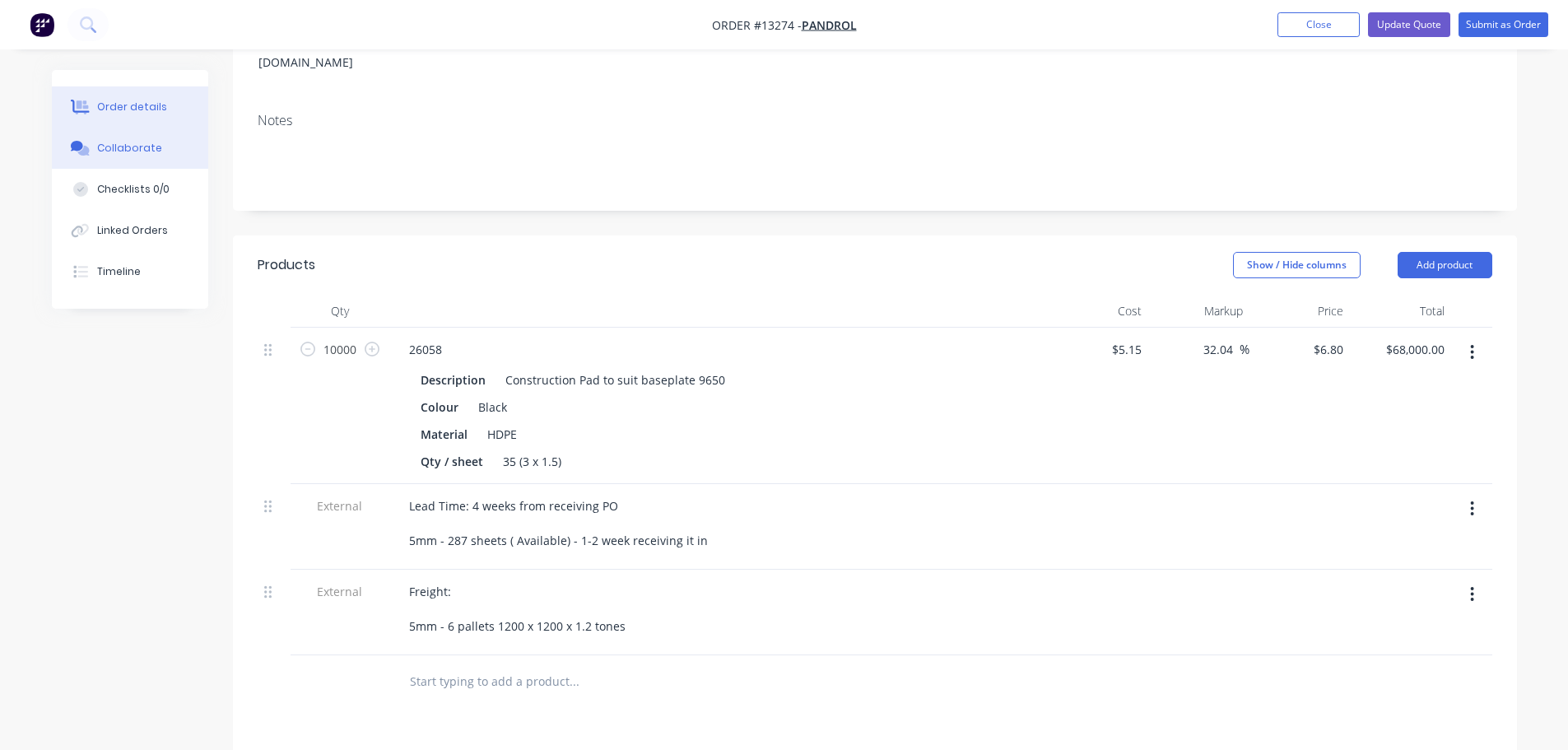
click at [178, 153] on button "Collaborate" at bounding box center [131, 149] width 157 height 41
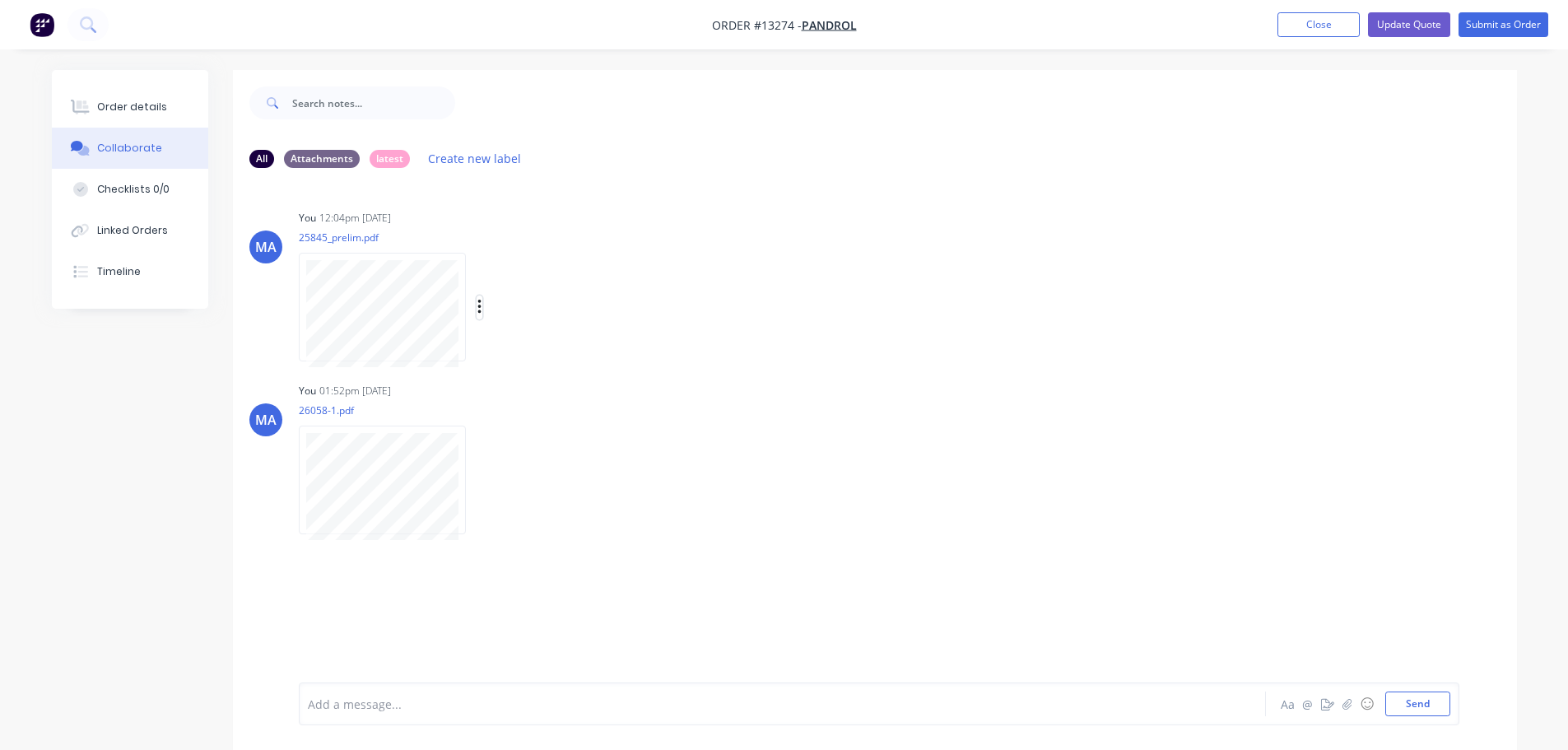
click at [482, 308] on button "button" at bounding box center [480, 307] width 6 height 24
click at [527, 385] on button "Delete" at bounding box center [588, 388] width 185 height 37
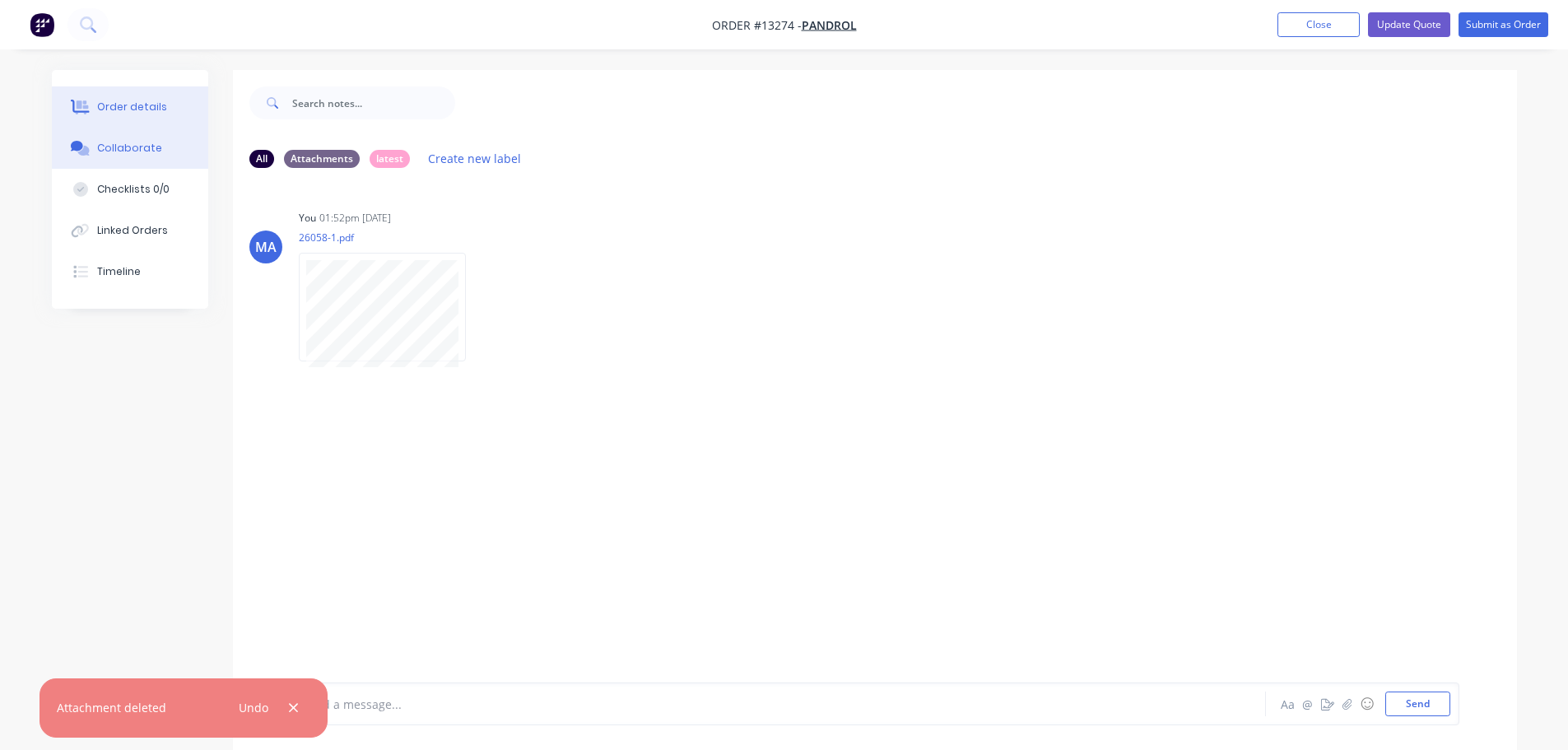
click at [152, 112] on div "Order details" at bounding box center [132, 107] width 70 height 14
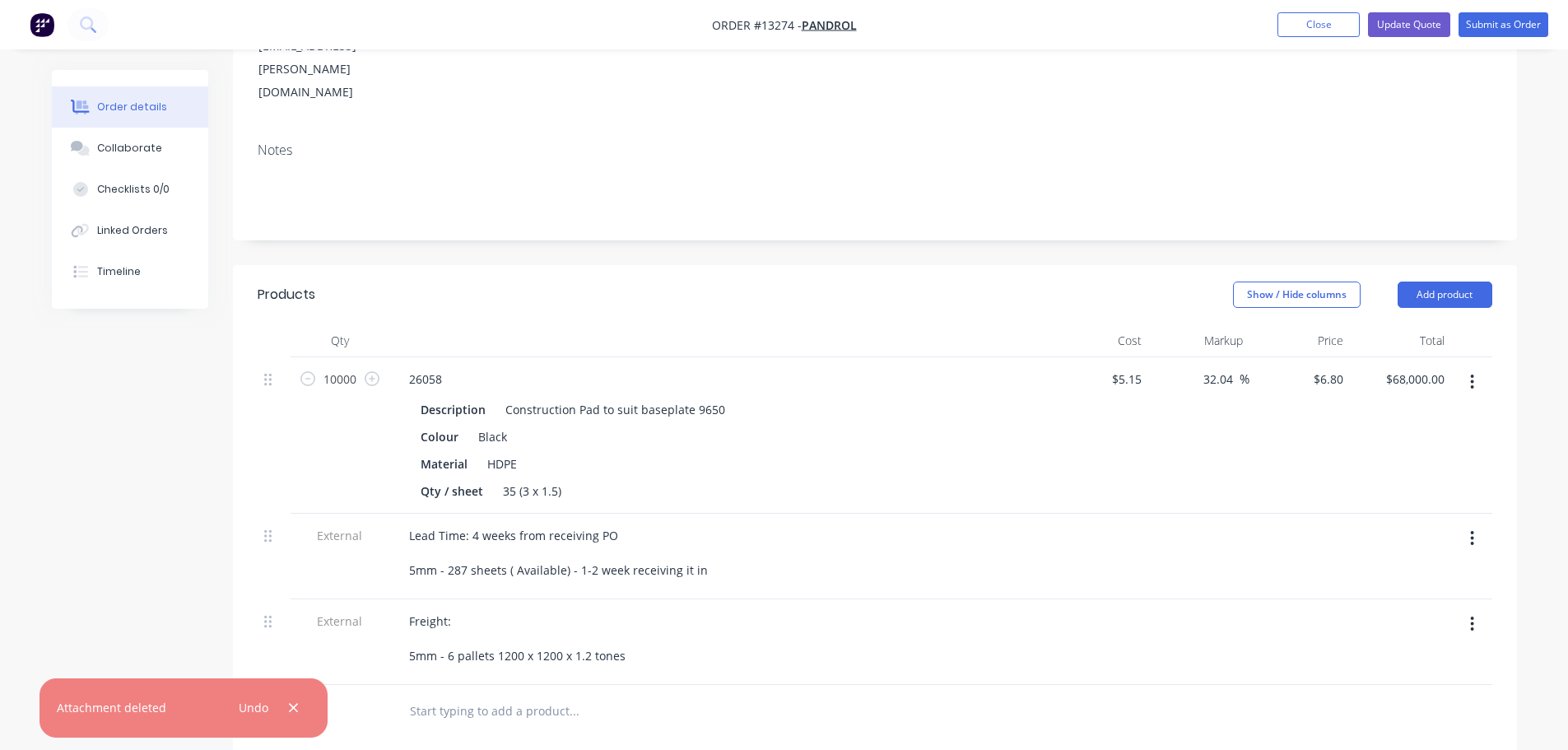
scroll to position [330, 0]
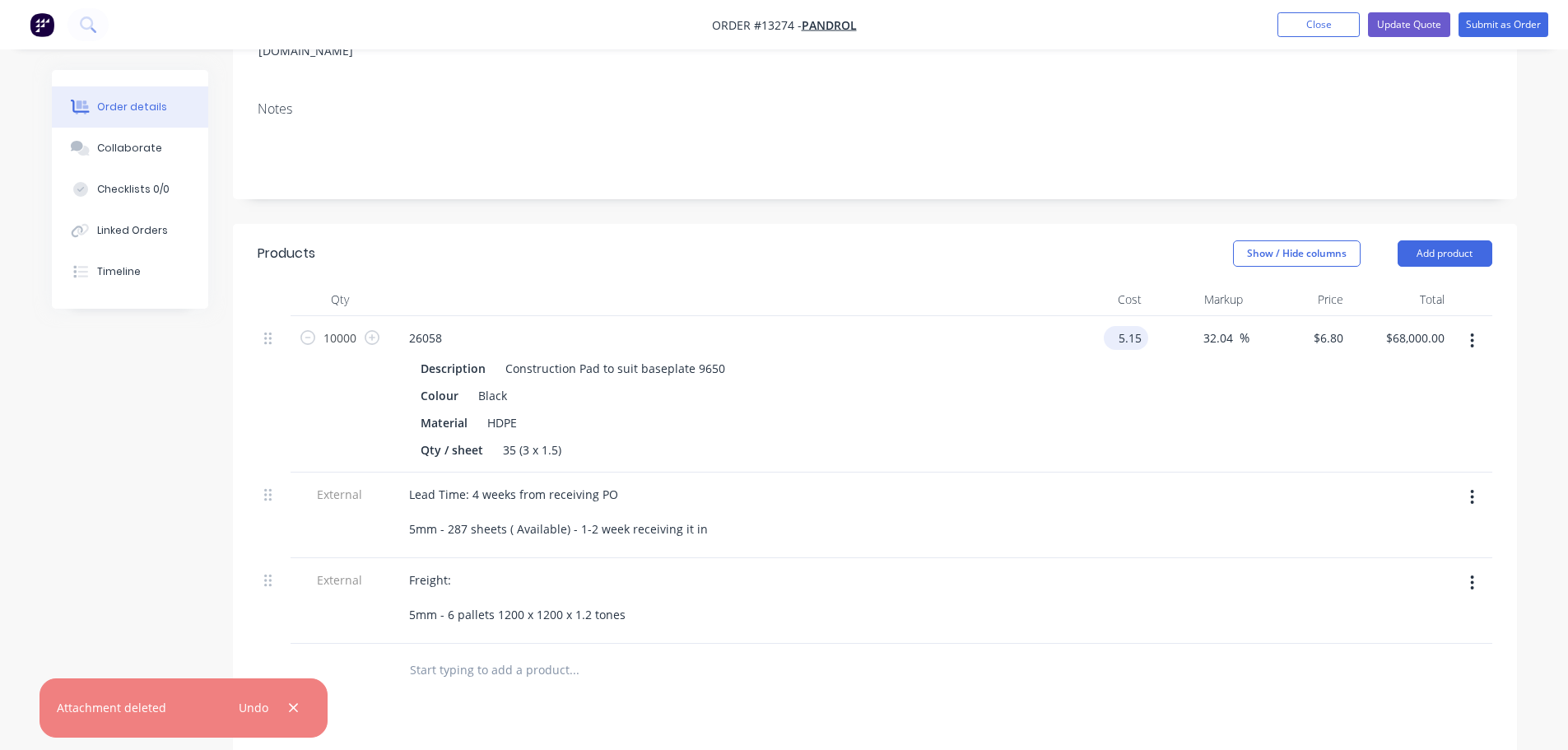
click at [1143, 326] on input "5.15" at bounding box center [1130, 338] width 38 height 24
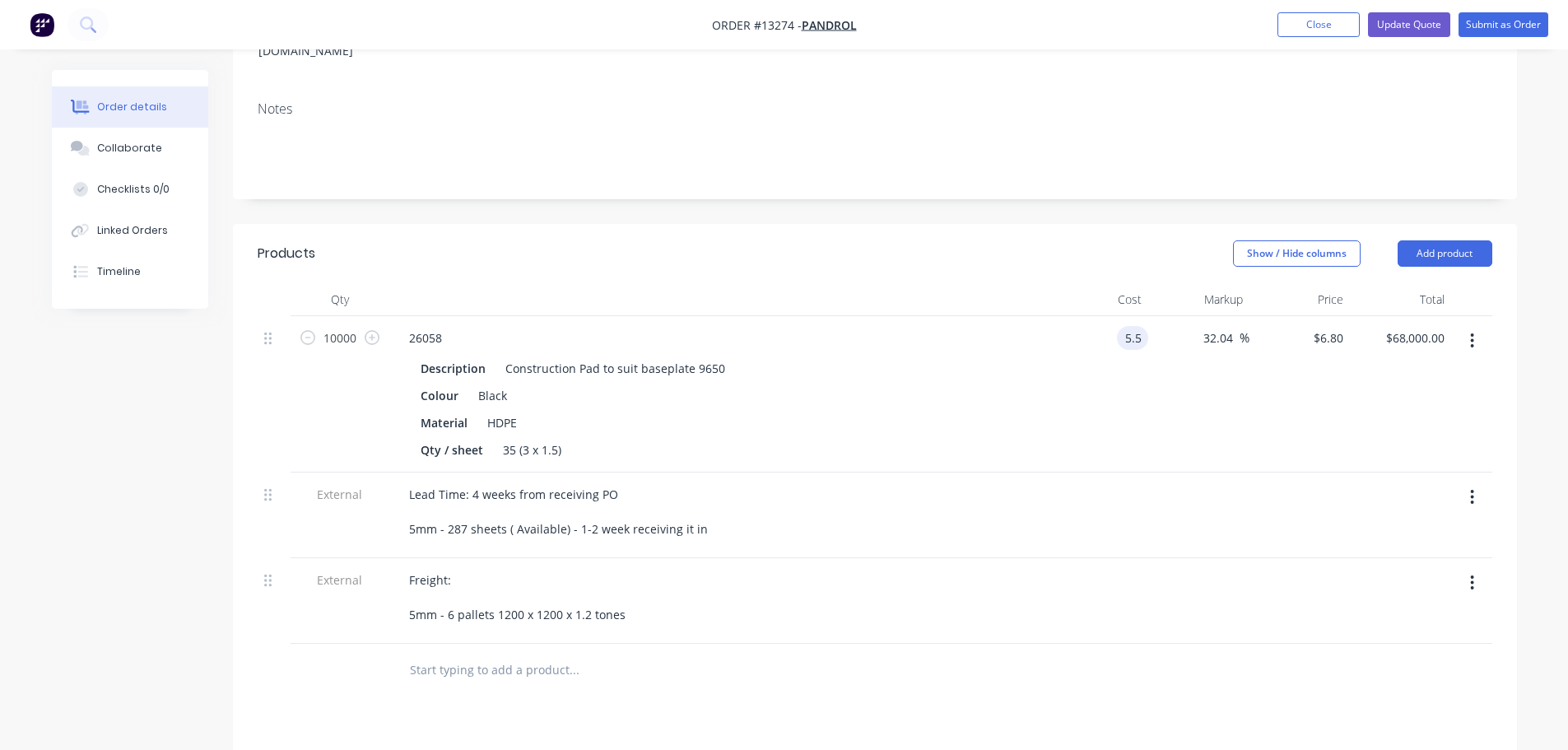
type input "$5.50"
type input "$7.2621"
type input "$72,621.00"
click at [1050, 342] on div "$5.50 5.5" at bounding box center [1098, 394] width 102 height 157
click at [1326, 326] on input "7.2621" at bounding box center [1328, 338] width 44 height 24
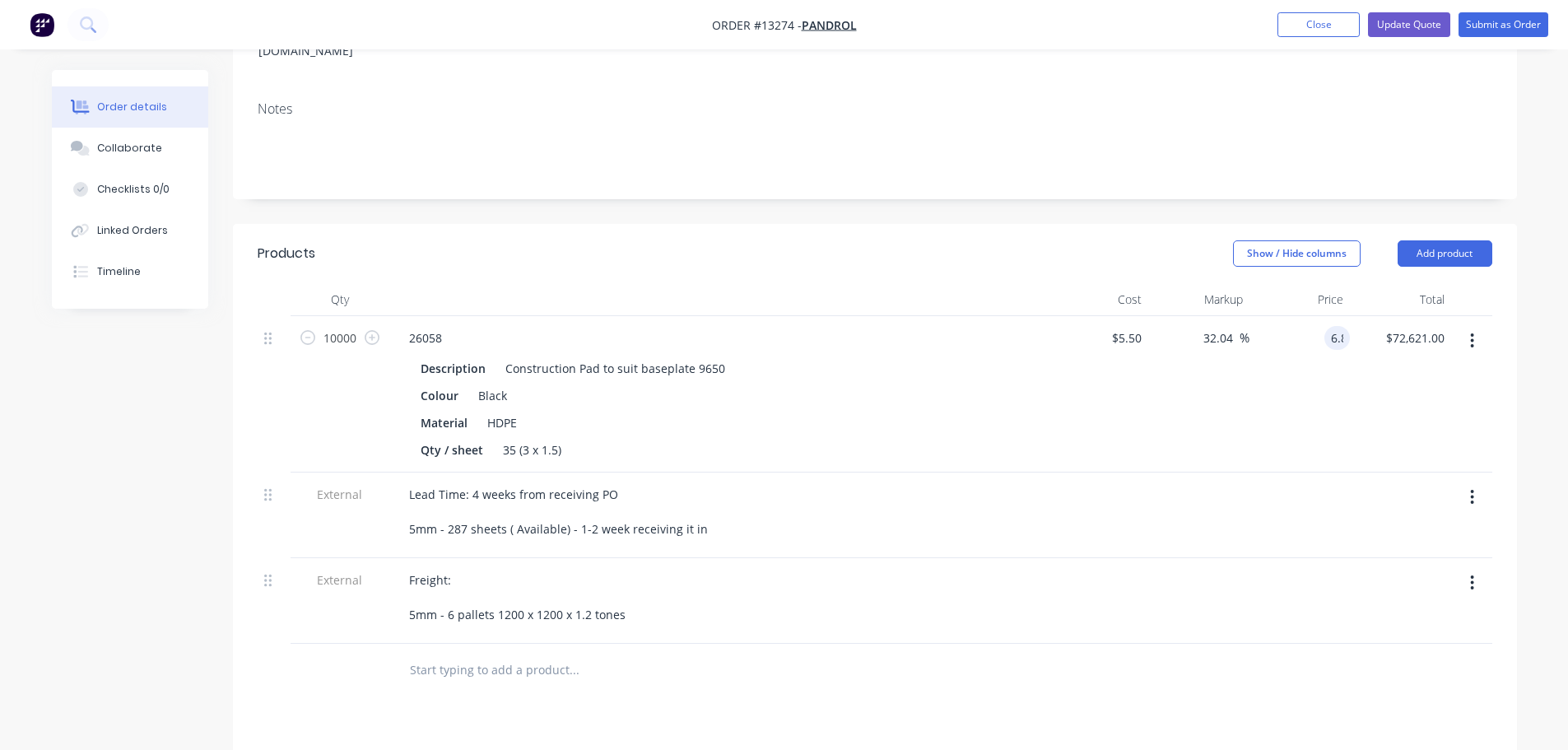
type input "6.8"
type input "23.64"
type input "$6.80"
type input "$68,000.00"
click at [1187, 340] on div "23.64 23.64 %" at bounding box center [1199, 394] width 102 height 157
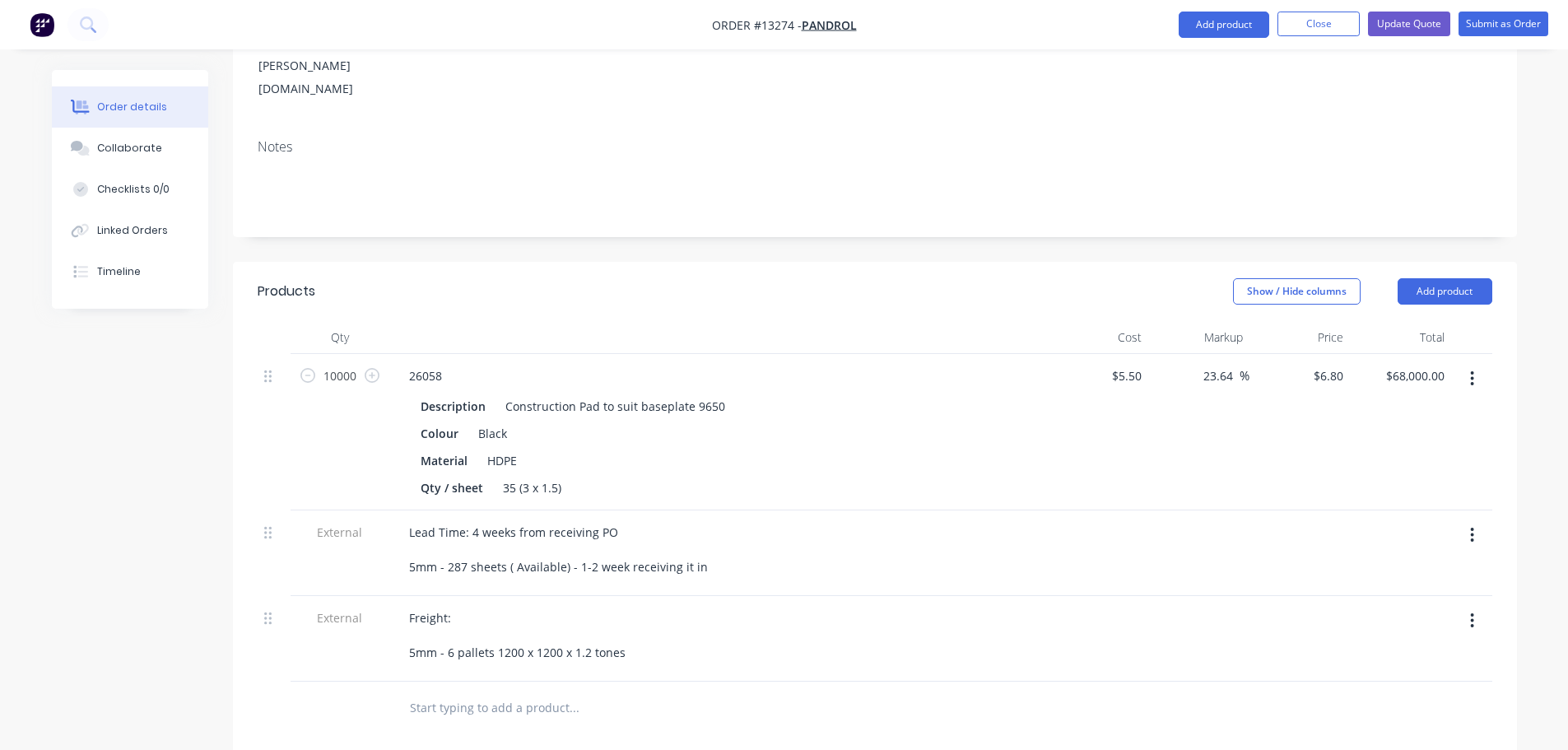
scroll to position [153, 0]
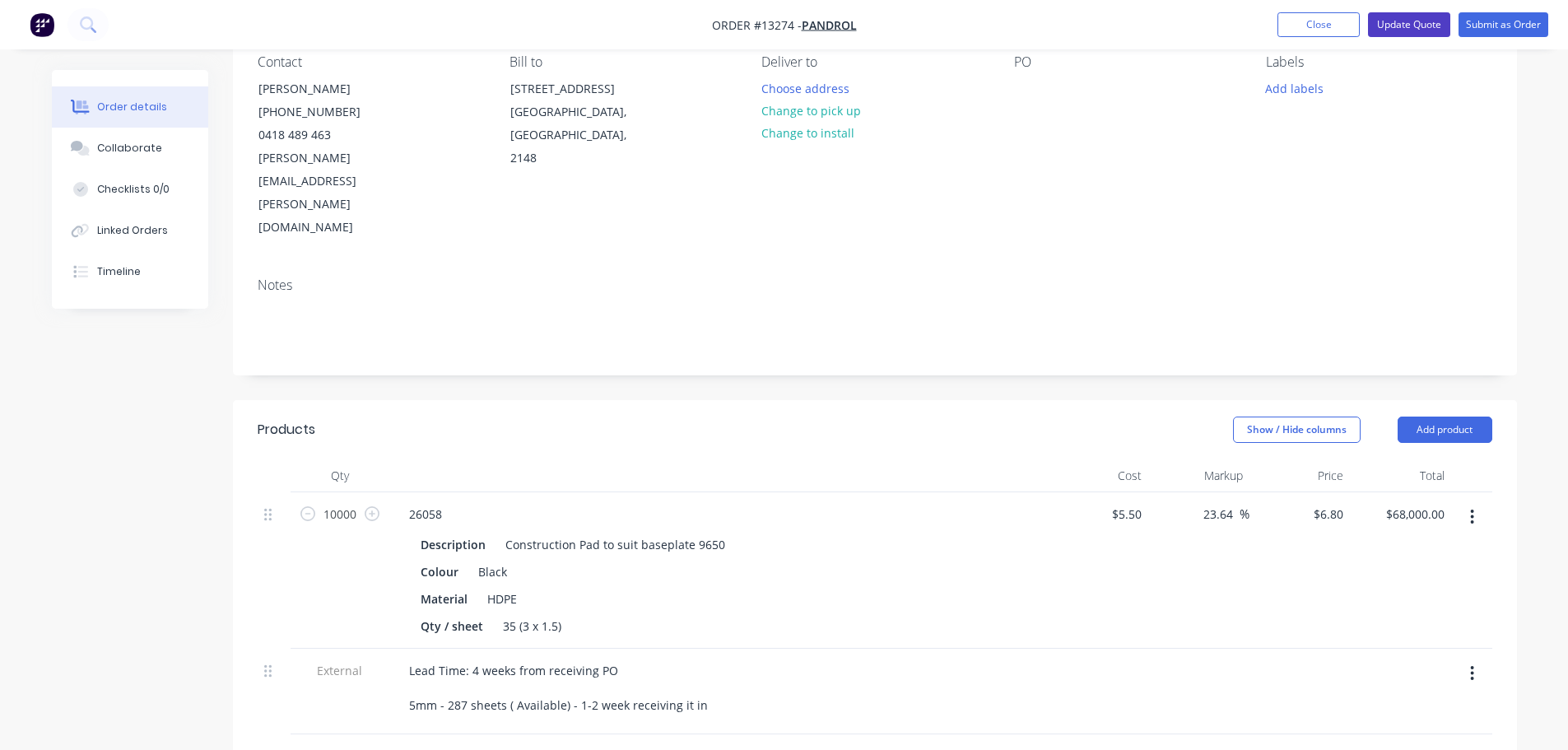
click at [1423, 30] on button "Update Quote" at bounding box center [1409, 24] width 82 height 24
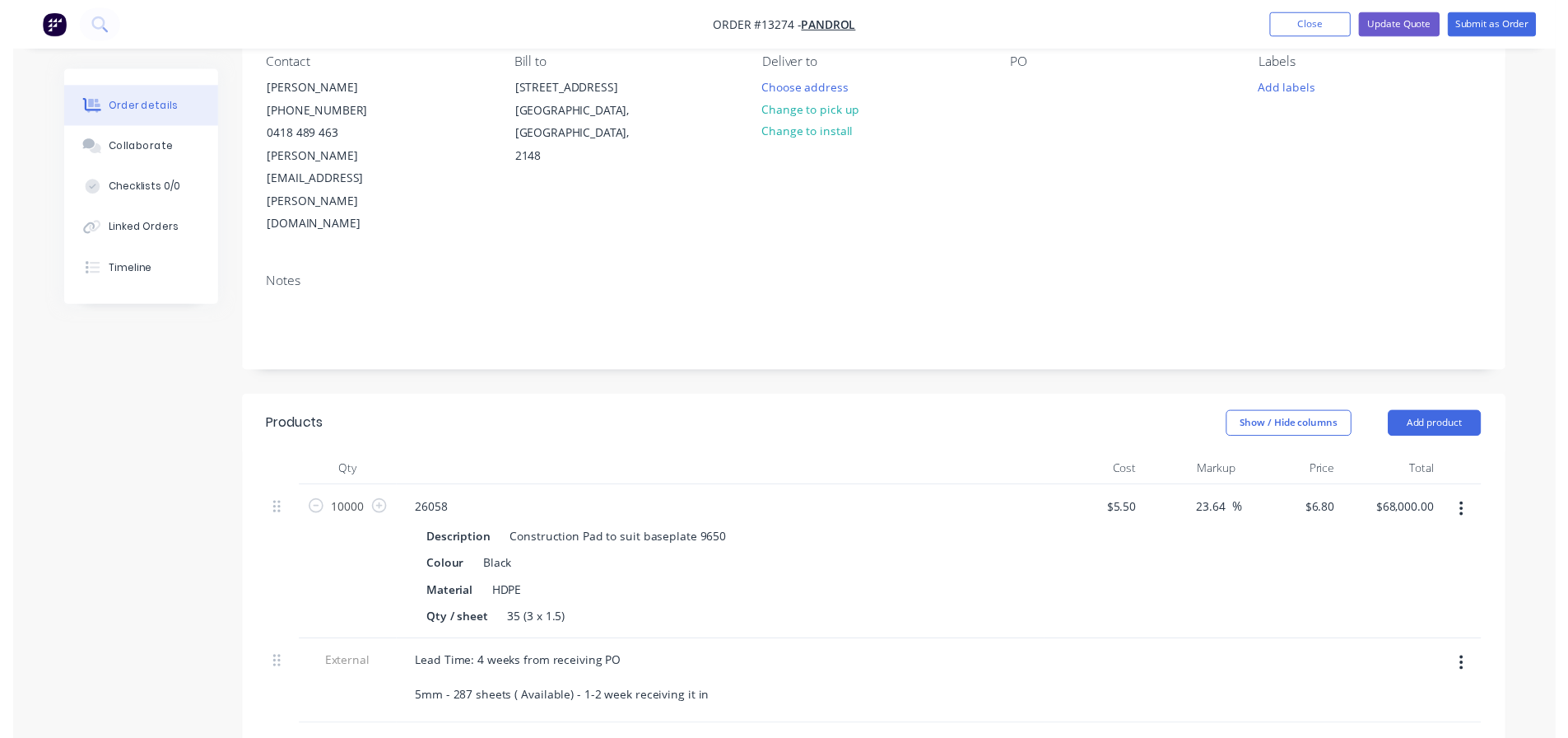
scroll to position [0, 0]
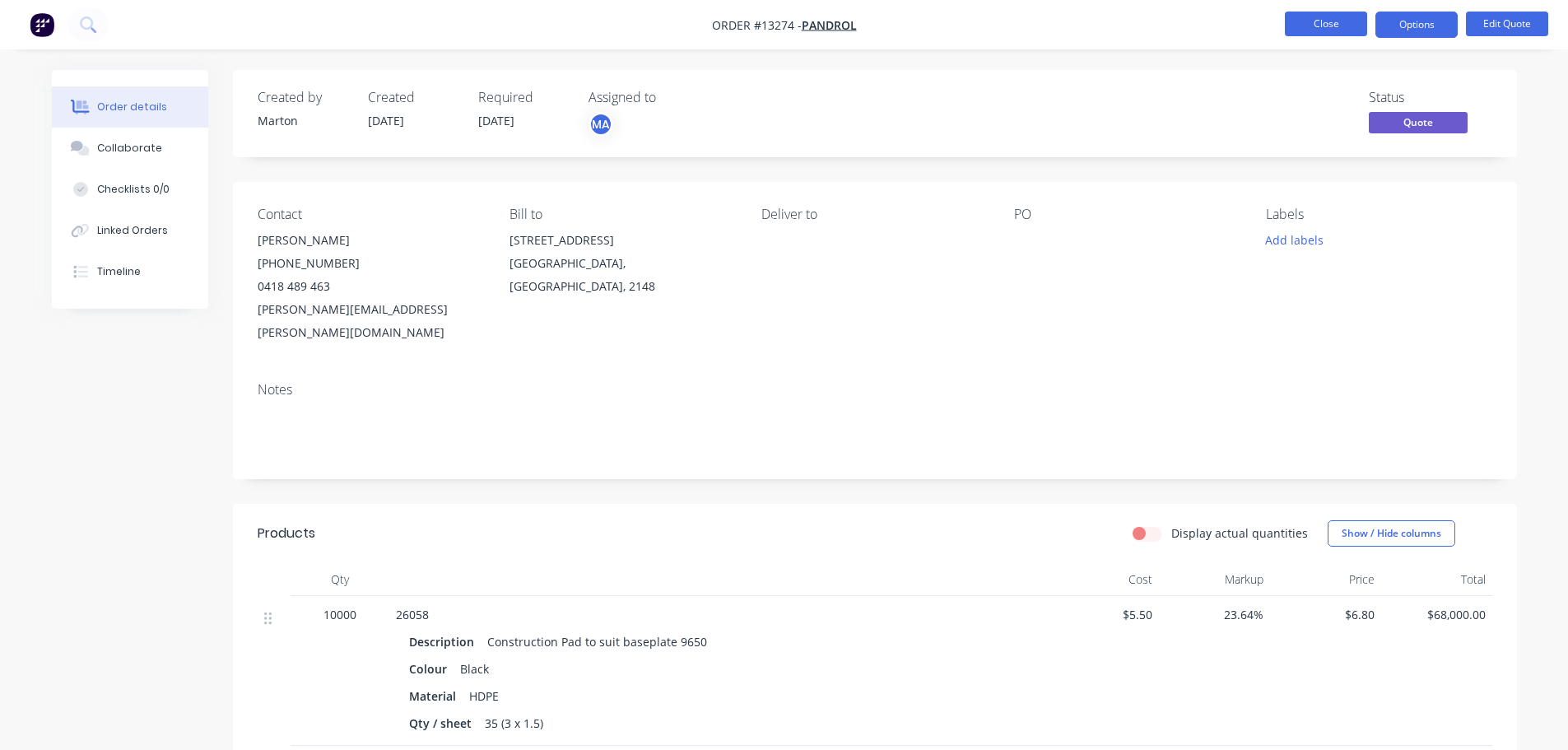
click at [1339, 26] on button "Close" at bounding box center [1326, 23] width 82 height 24
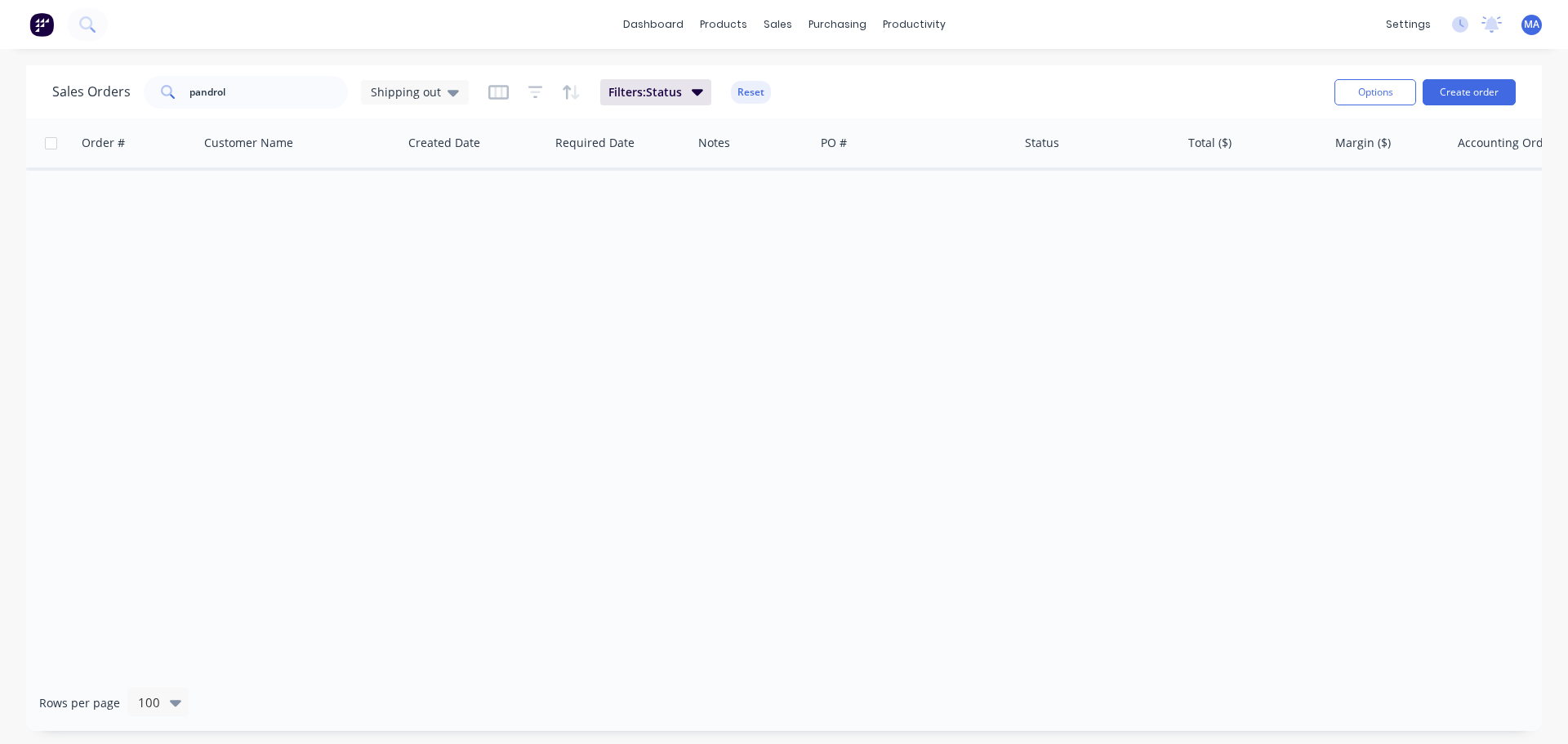
click at [881, 91] on div "Sales Orders pandrol Shipping out Filters: Status Reset" at bounding box center [687, 91] width 1269 height 40
click at [158, 101] on div "pandrol" at bounding box center [246, 92] width 204 height 33
click at [441, 99] on div "Shipping out" at bounding box center [414, 92] width 88 height 14
click at [394, 297] on button "Marton" at bounding box center [459, 297] width 187 height 19
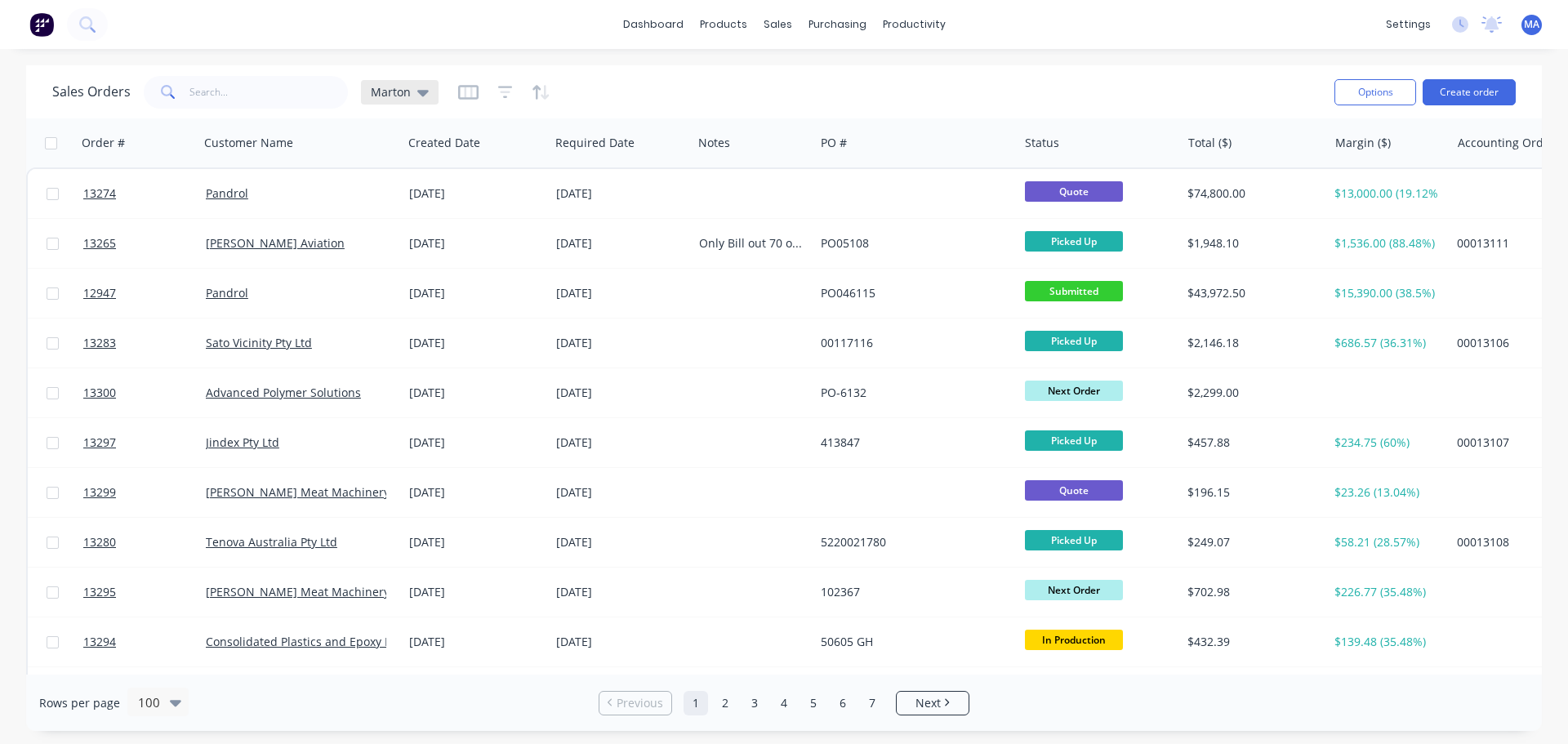
click at [399, 88] on span "Marton" at bounding box center [390, 91] width 40 height 17
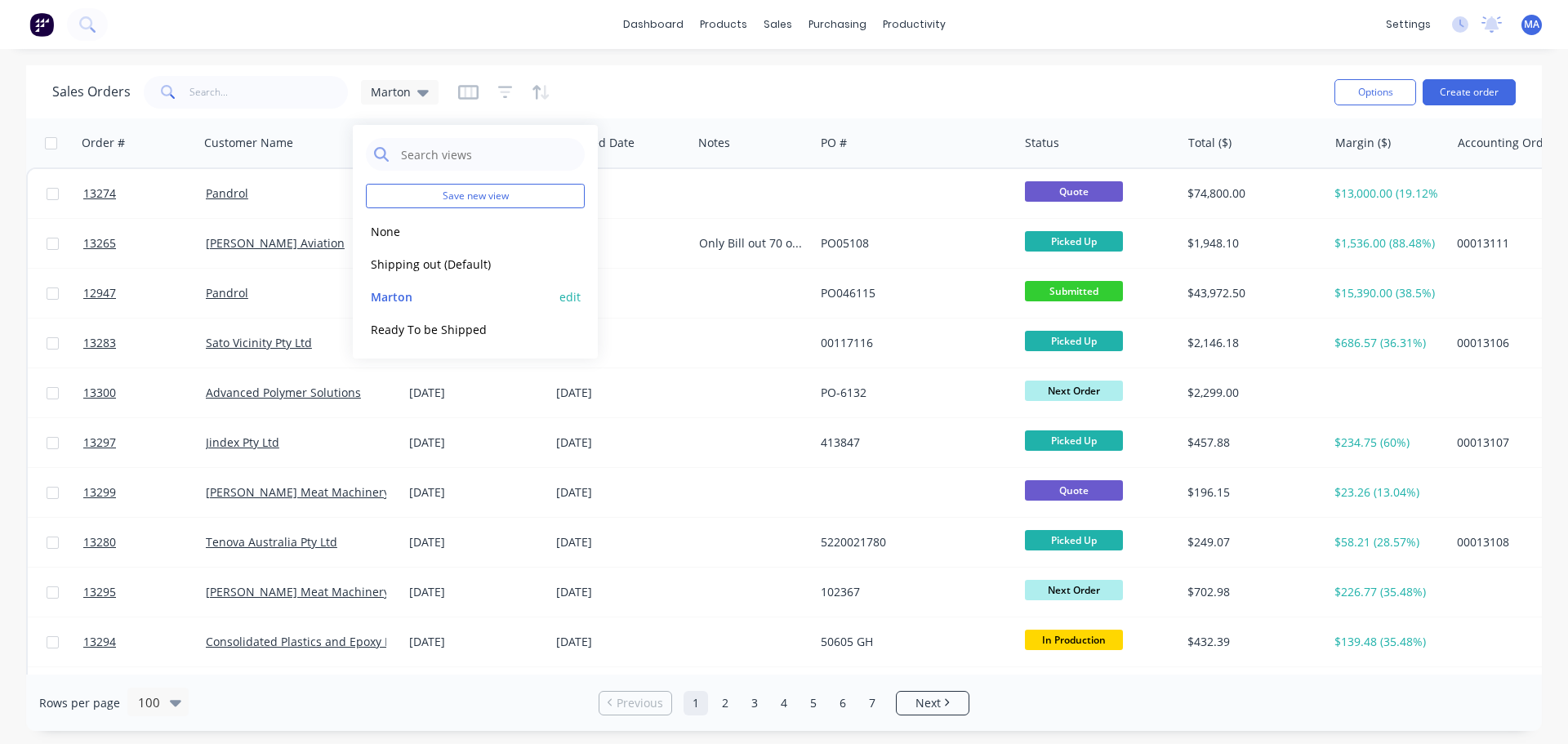
click at [571, 297] on button "edit" at bounding box center [571, 297] width 21 height 17
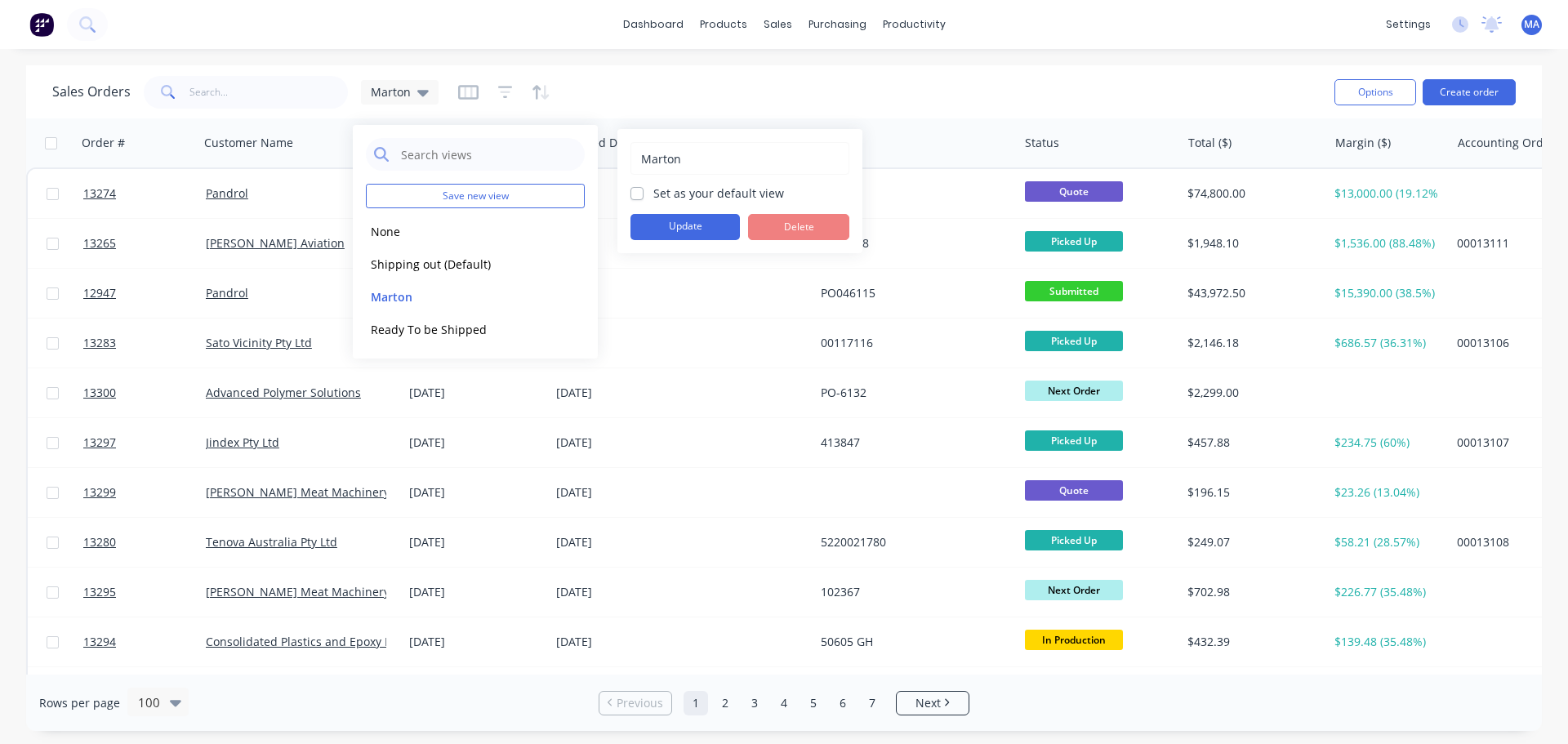
click at [646, 197] on div "Set as your default view" at bounding box center [739, 193] width 219 height 17
click at [654, 196] on label "Set as your default view" at bounding box center [719, 193] width 130 height 17
click at [642, 196] on input "Set as your default view" at bounding box center [637, 192] width 13 height 15
checkbox input "true"
click at [666, 227] on button "Update" at bounding box center [685, 227] width 110 height 26
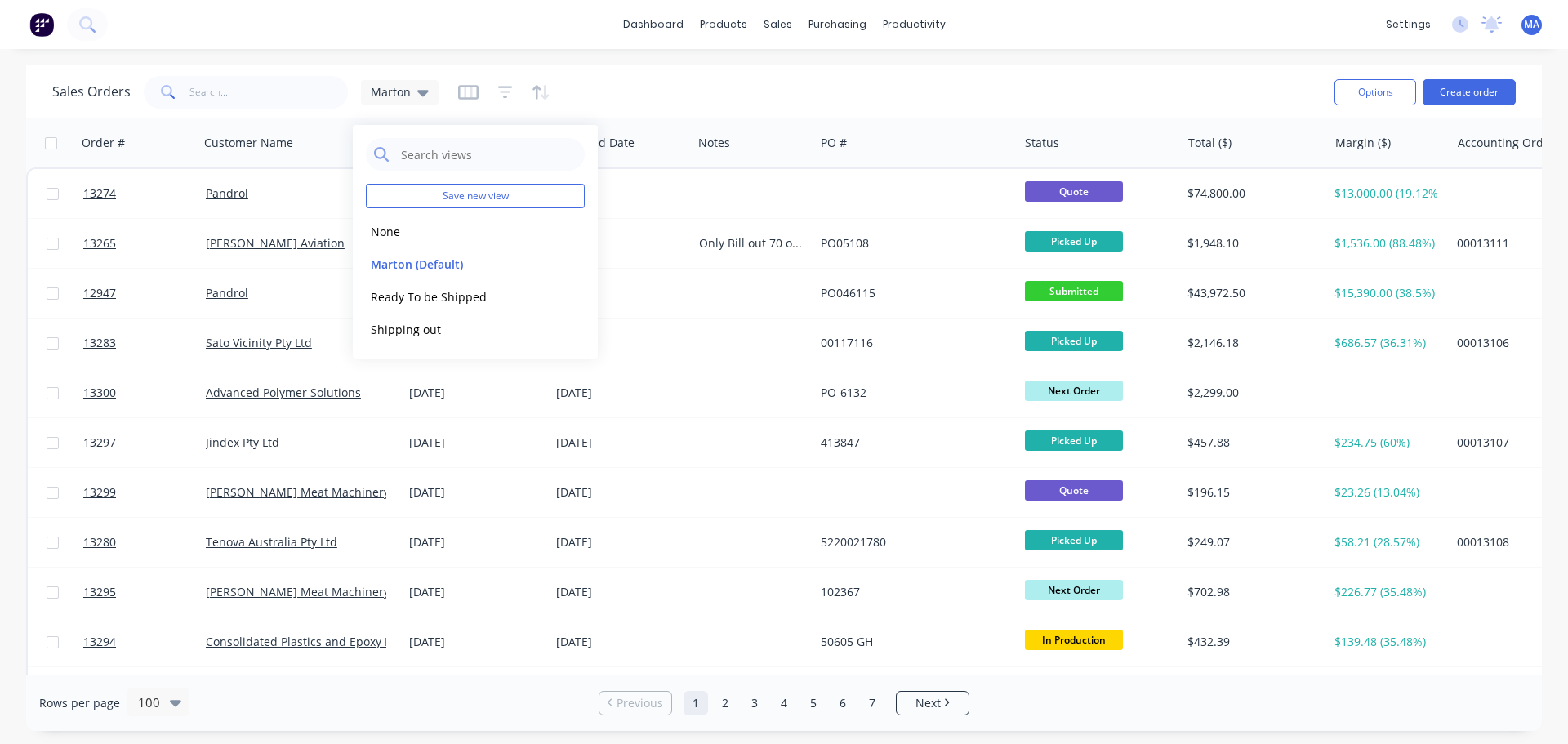
click at [746, 59] on div "dashboard products sales purchasing productivity dashboard products Product Cat…" at bounding box center [784, 372] width 1568 height 744
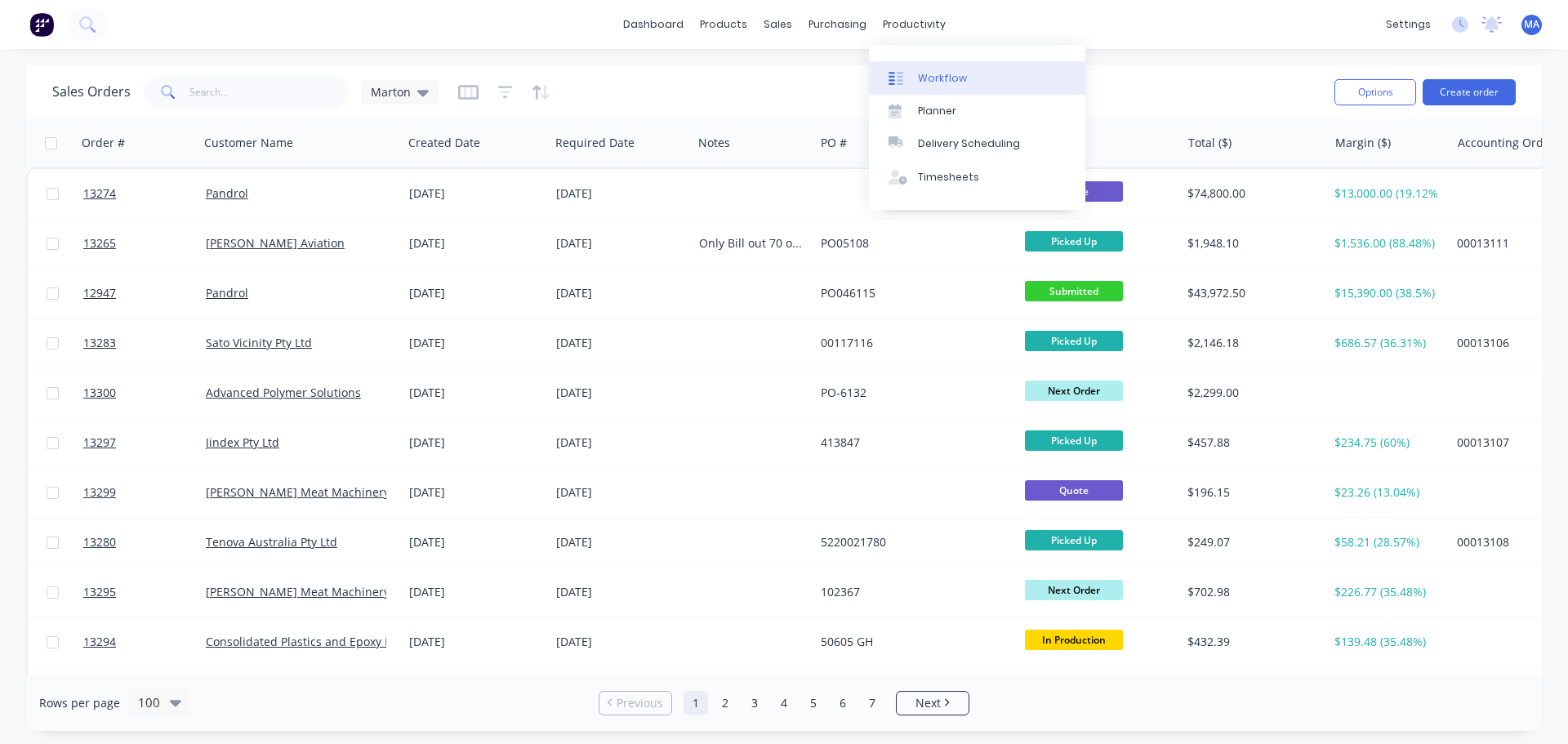
click at [925, 61] on div "Workflow Planner Delivery Scheduling Timesheets" at bounding box center [977, 127] width 216 height 165
click at [923, 76] on div "Workflow" at bounding box center [942, 79] width 49 height 14
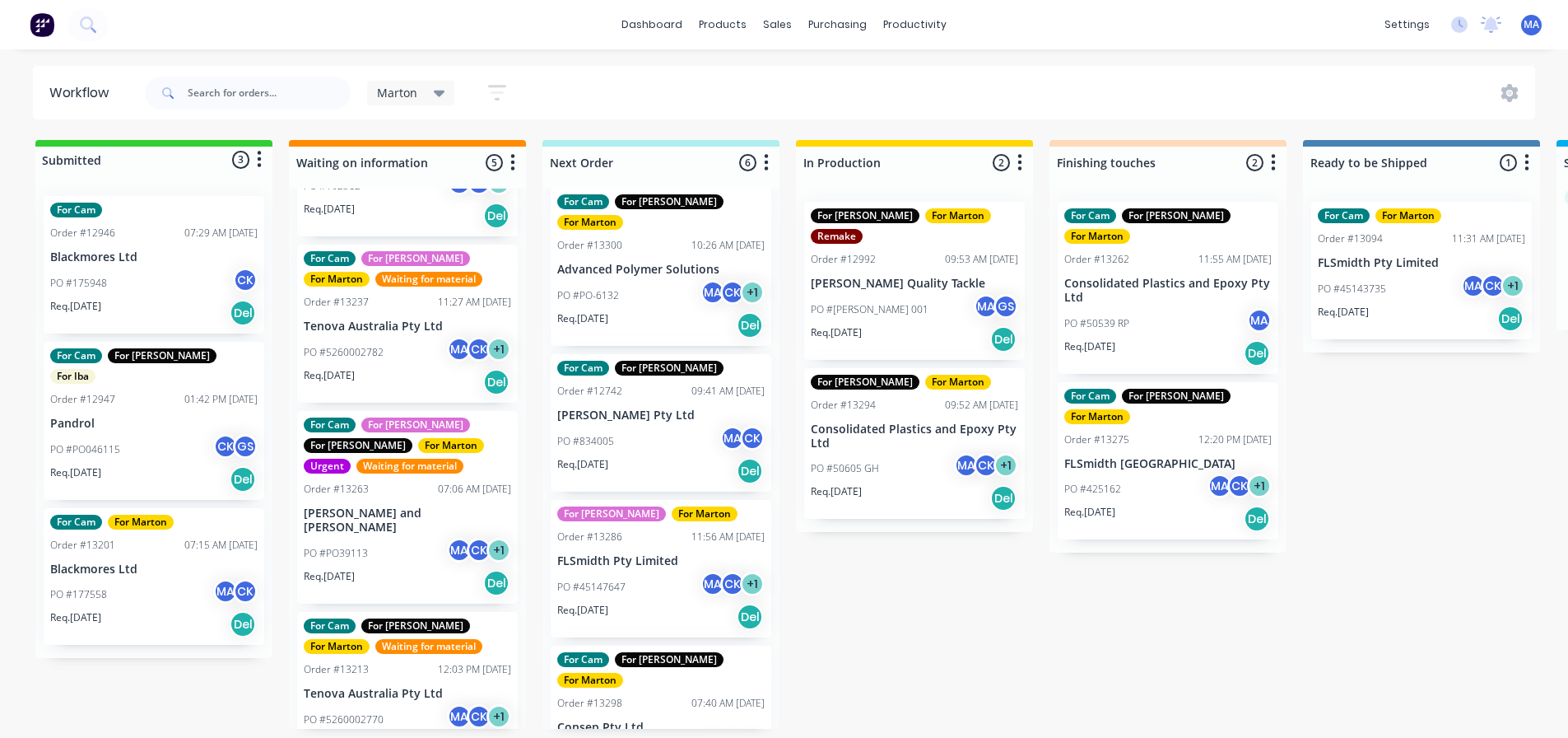
scroll to position [317, 0]
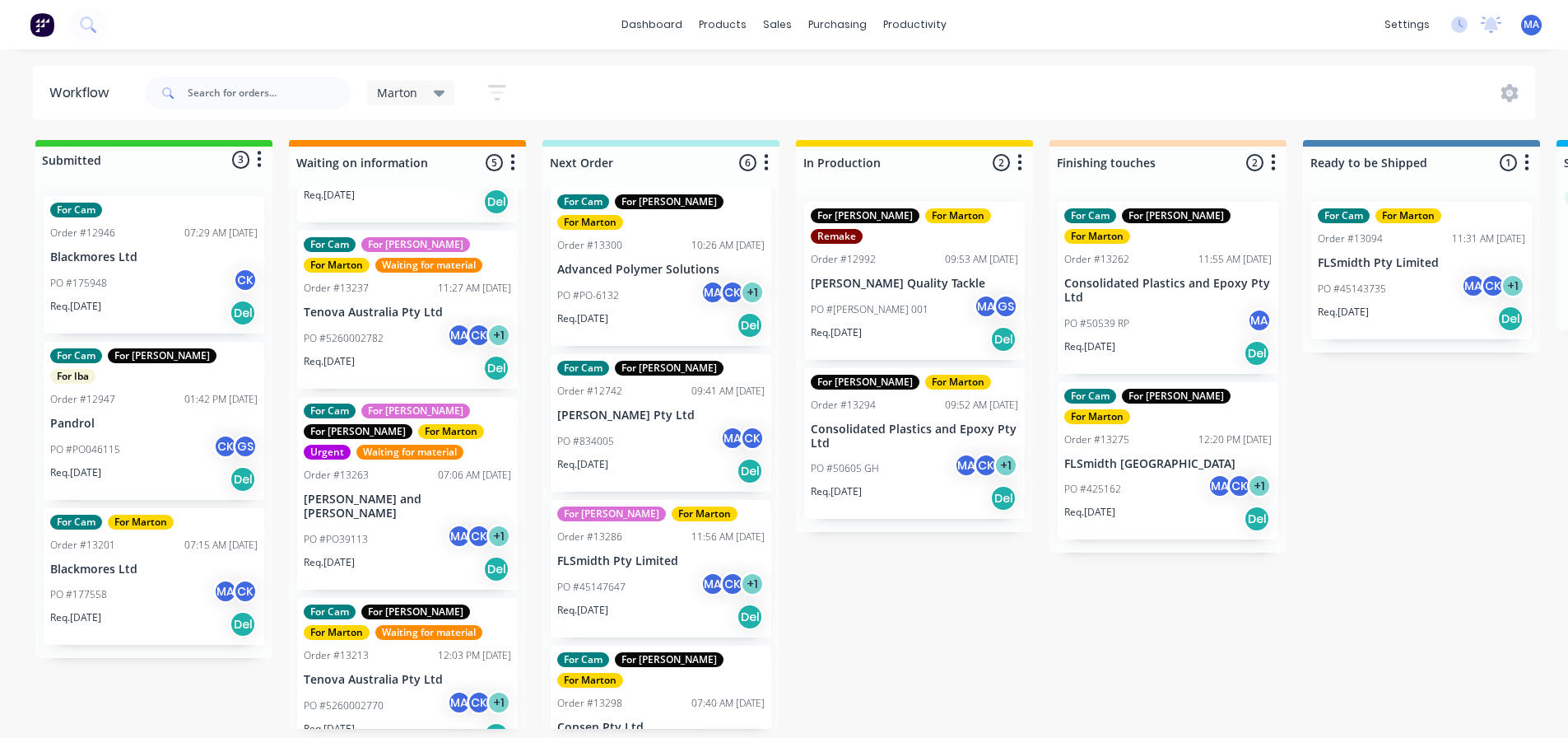
click at [136, 436] on div "PO #PO046115 CK GS" at bounding box center [154, 449] width 208 height 32
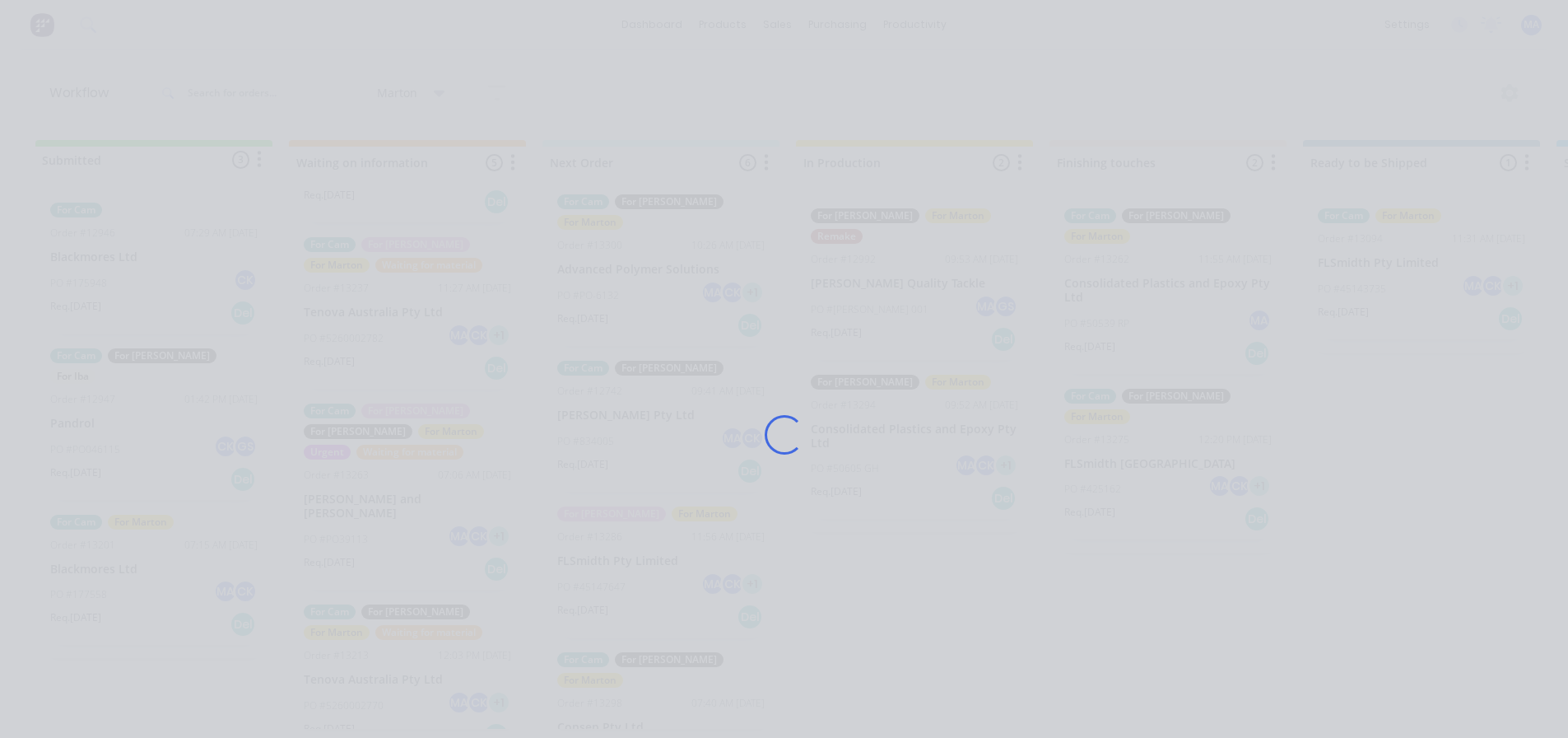
click at [705, 112] on div "Loading..." at bounding box center [785, 435] width 1318 height 738
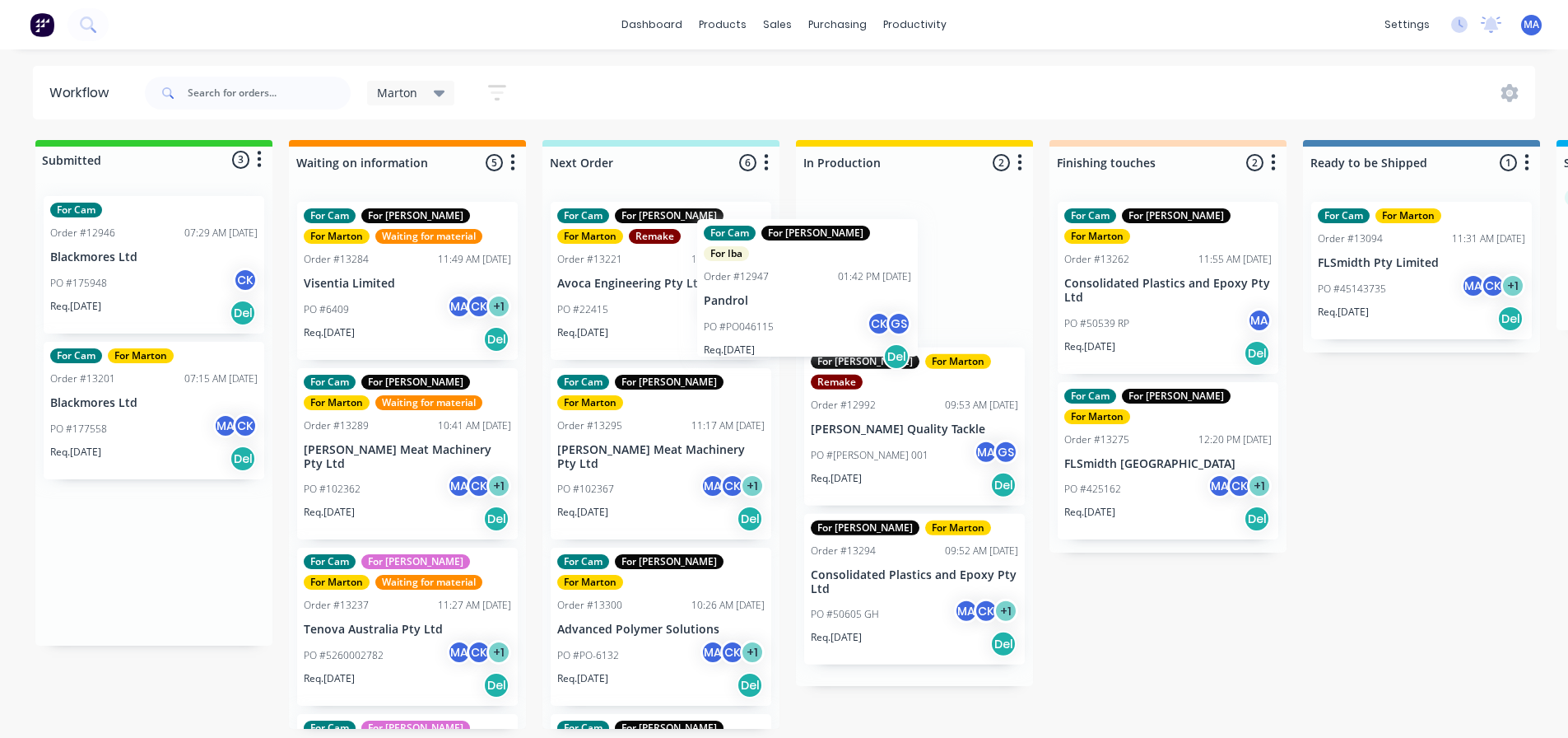
drag, startPoint x: 135, startPoint y: 431, endPoint x: 839, endPoint y: 295, distance: 717.0
click at [839, 293] on div "Submitted 3 Status colour #32CD32 hex #32CD32 Save Cancel Summaries Total order…" at bounding box center [1122, 434] width 2268 height 589
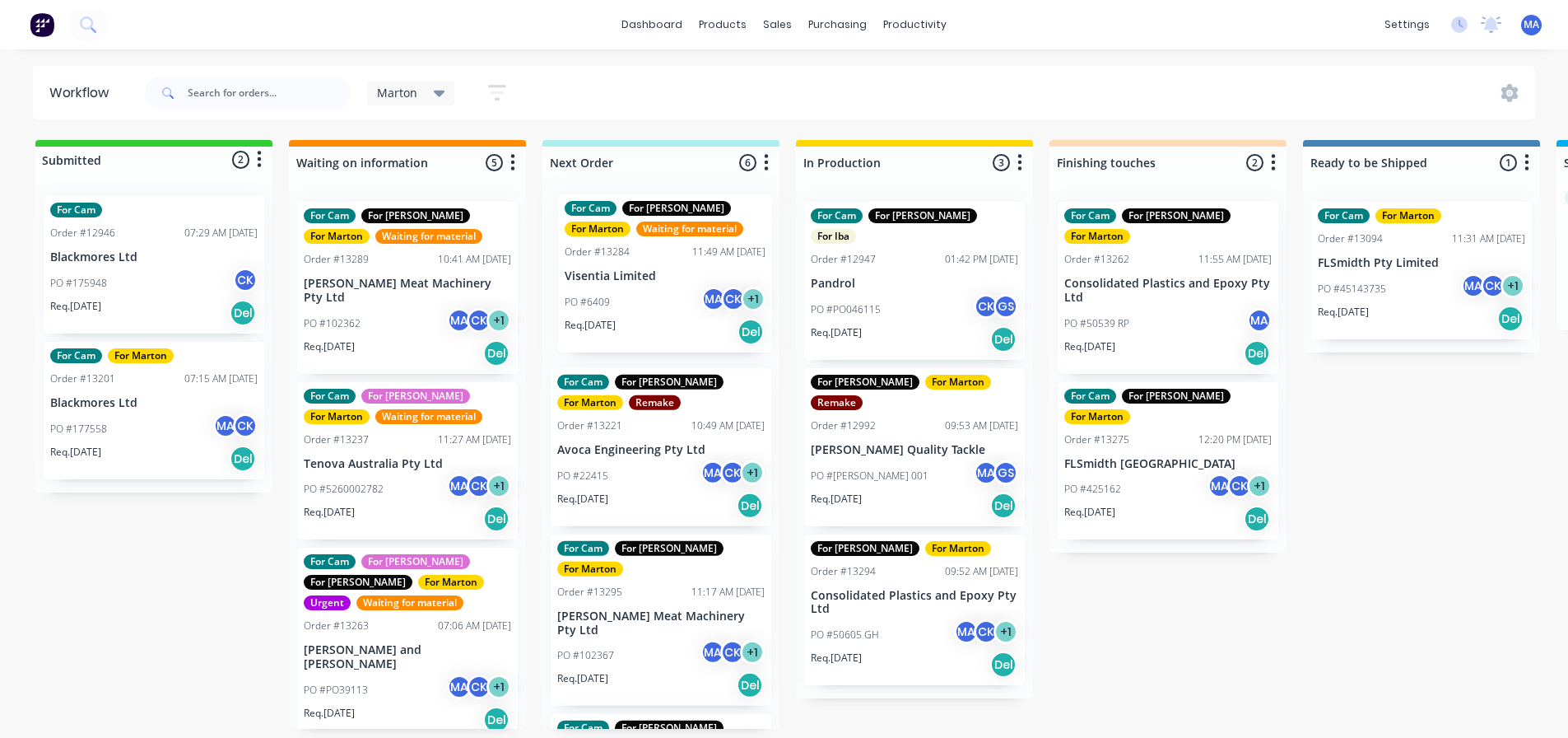
drag, startPoint x: 385, startPoint y: 300, endPoint x: 653, endPoint y: 292, distance: 268.1
click at [653, 292] on div "Submitted 2 Status colour #32CD32 hex #32CD32 Save Cancel Summaries Total order…" at bounding box center [1122, 434] width 2268 height 589
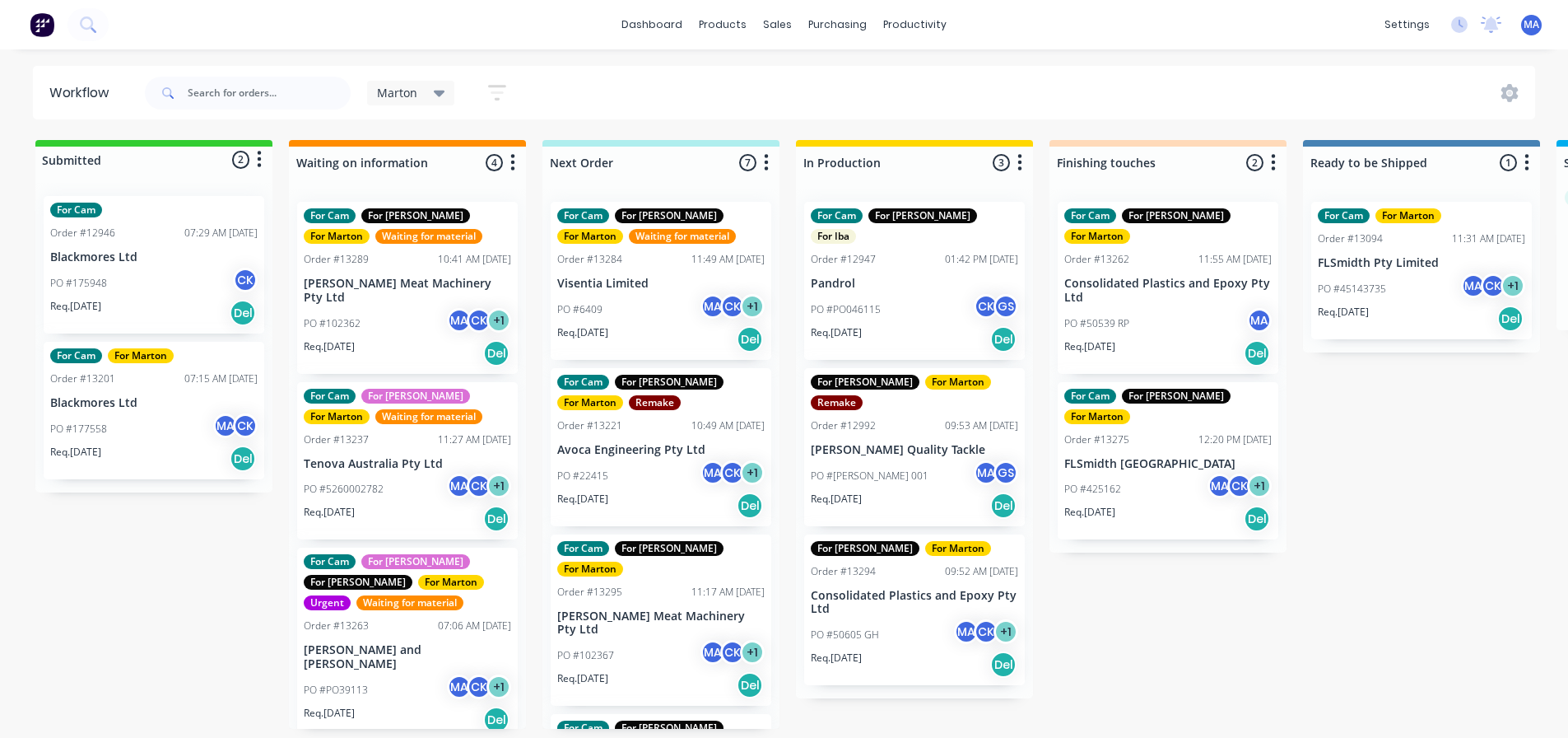
click at [664, 300] on div "PO #6409 MA CK + 1" at bounding box center [661, 310] width 208 height 32
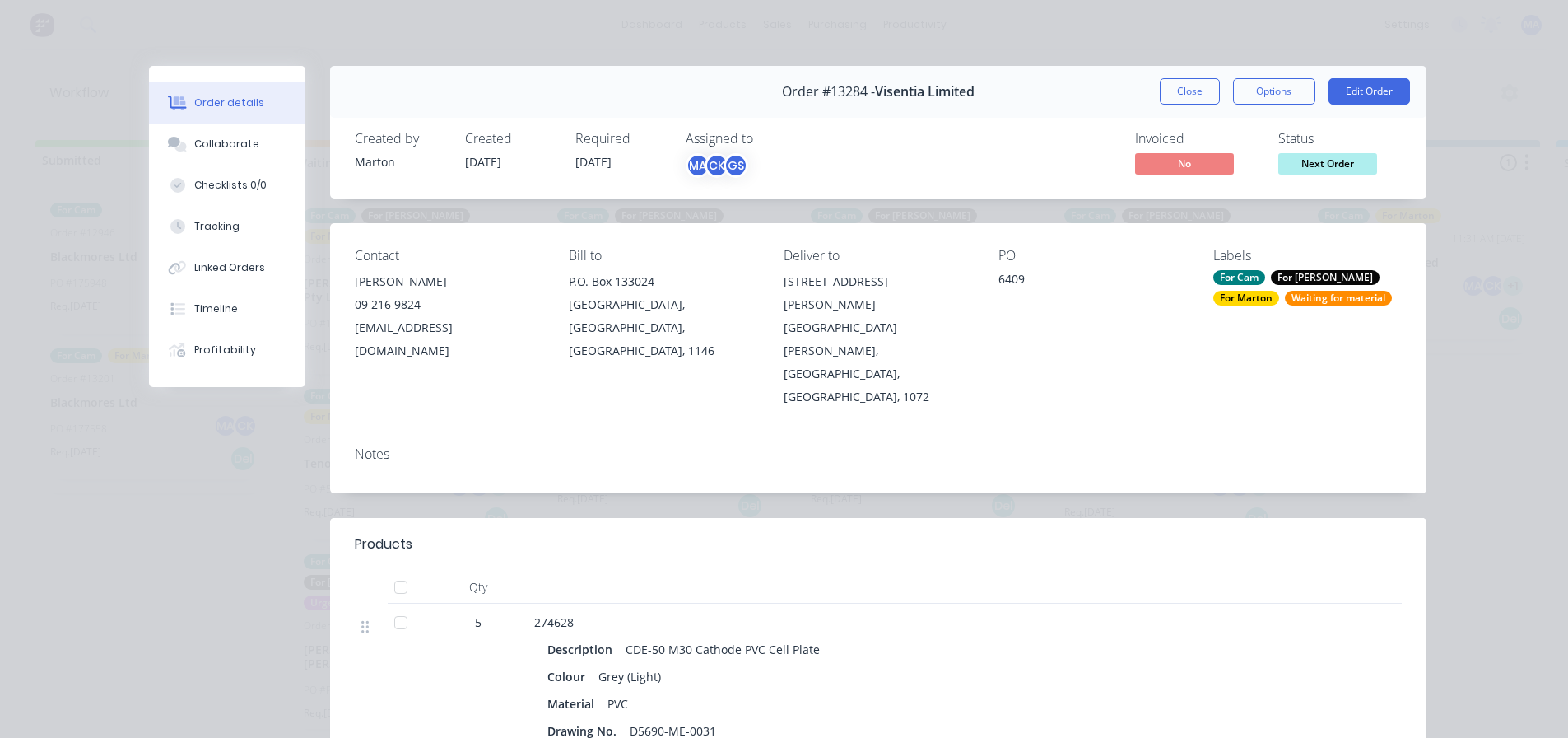
click at [1285, 299] on div "Waiting for material" at bounding box center [1338, 298] width 107 height 14
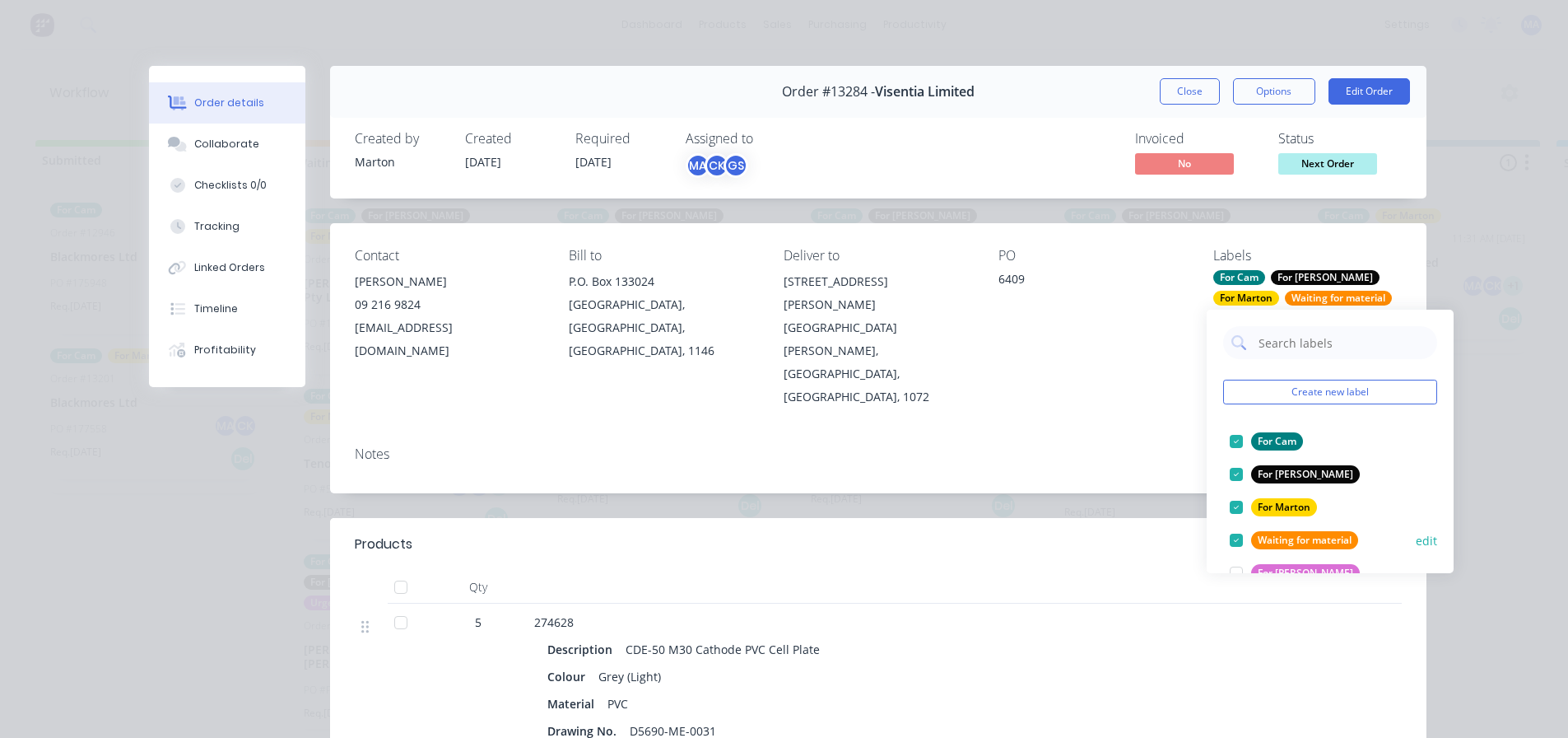
click at [1239, 532] on div at bounding box center [1237, 540] width 33 height 33
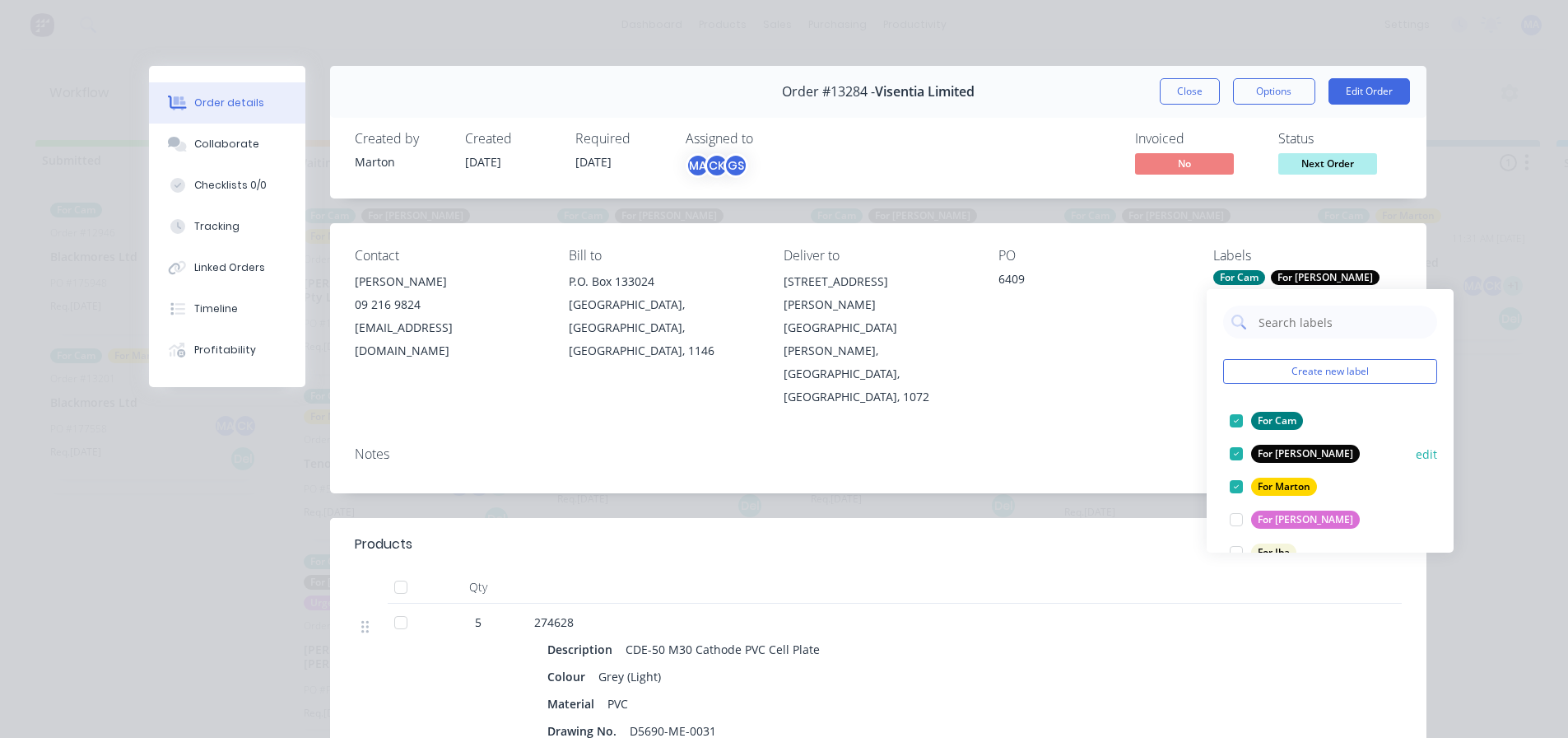
click at [1239, 449] on div at bounding box center [1237, 454] width 33 height 33
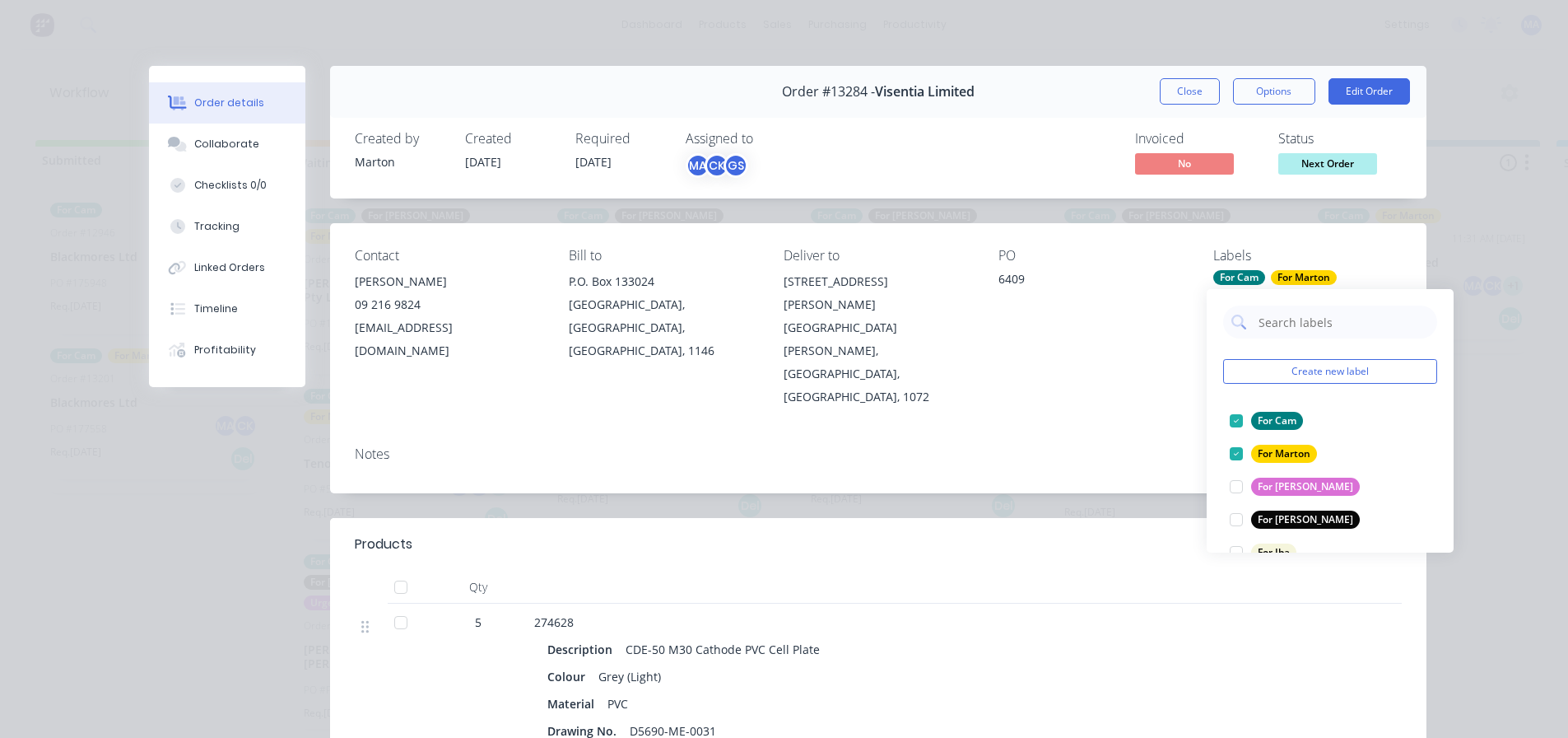
click at [1151, 320] on div "PO 6409" at bounding box center [1093, 328] width 188 height 160
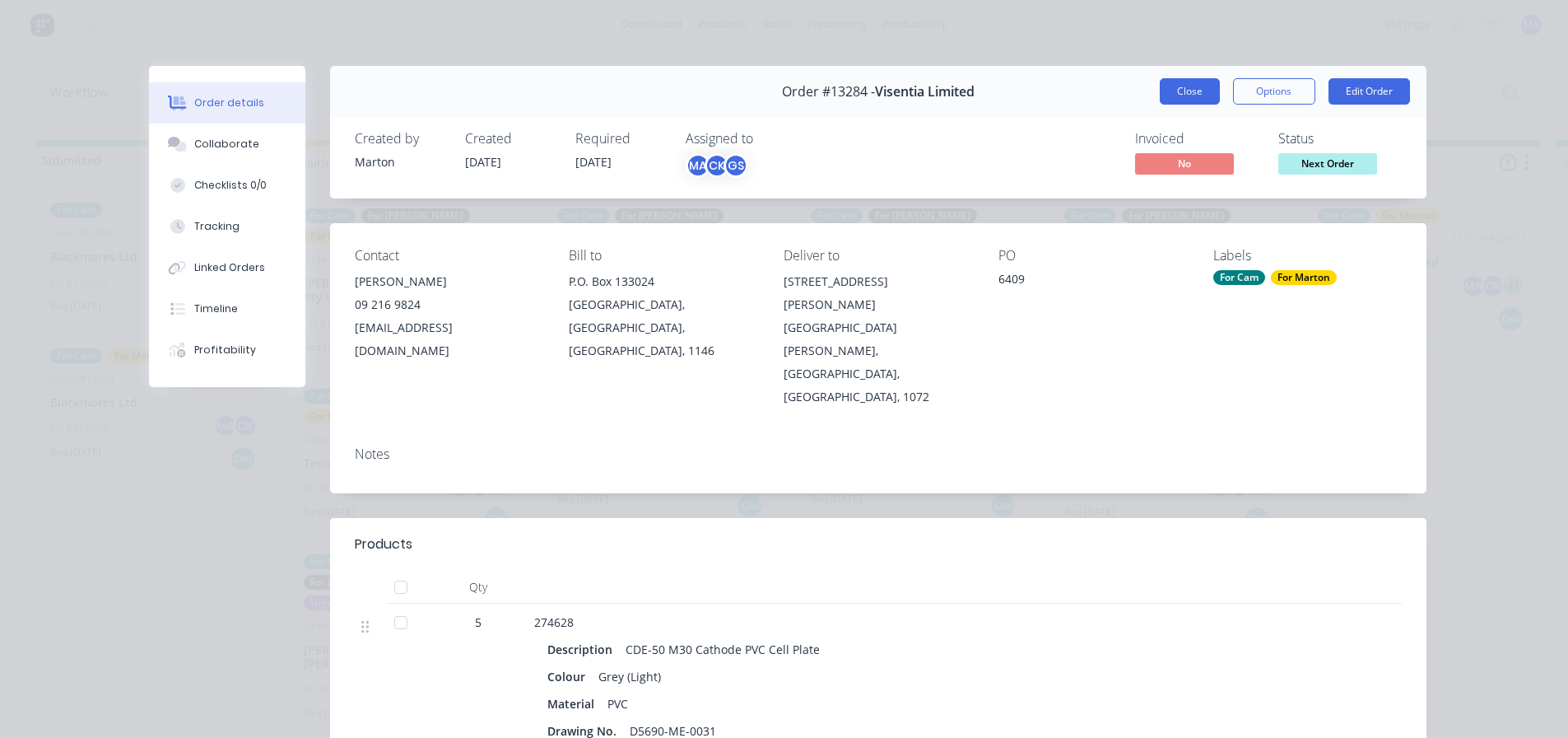
click at [1200, 90] on button "Close" at bounding box center [1190, 91] width 60 height 26
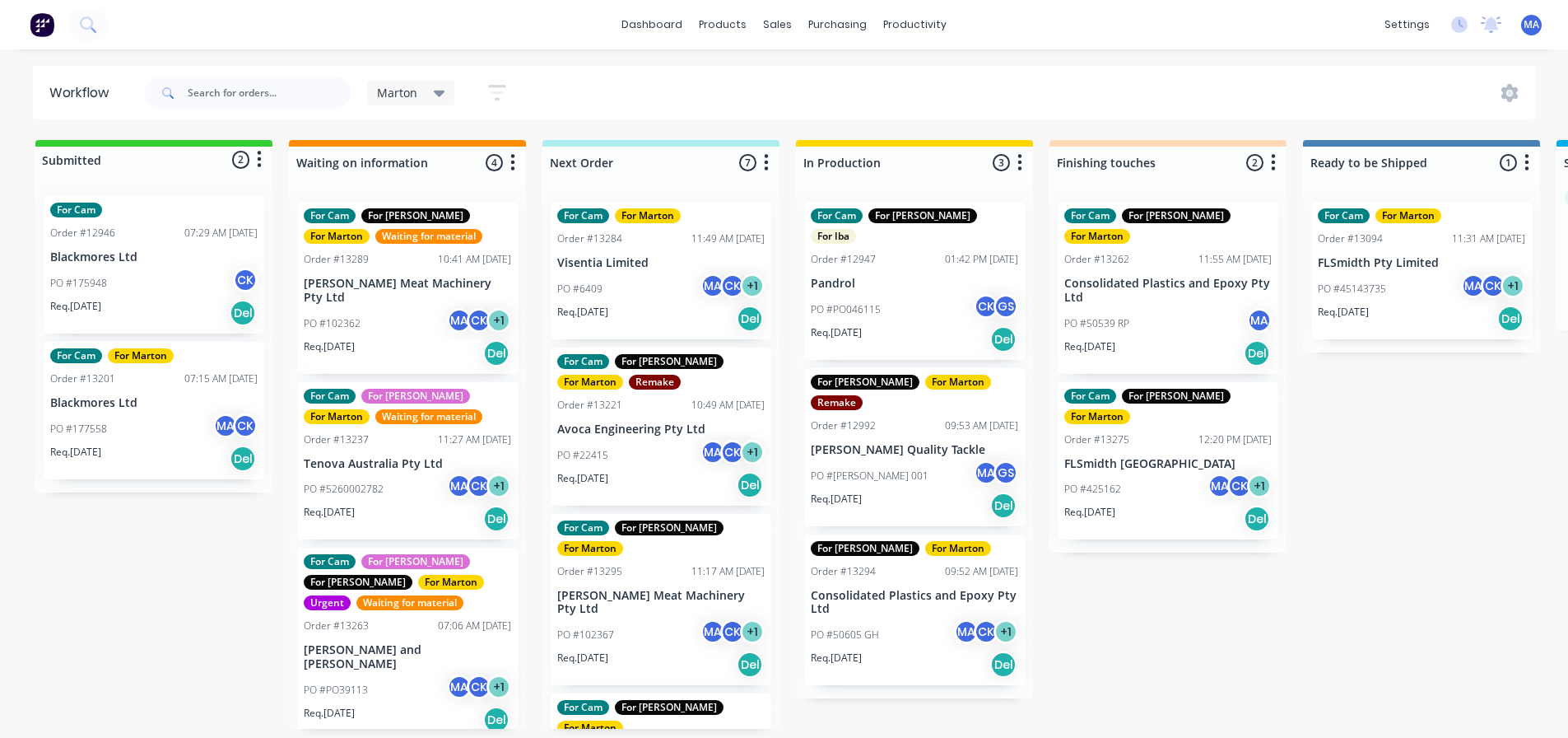
click at [374, 286] on p "[PERSON_NAME] Meat Machinery Pty Ltd" at bounding box center [408, 290] width 208 height 28
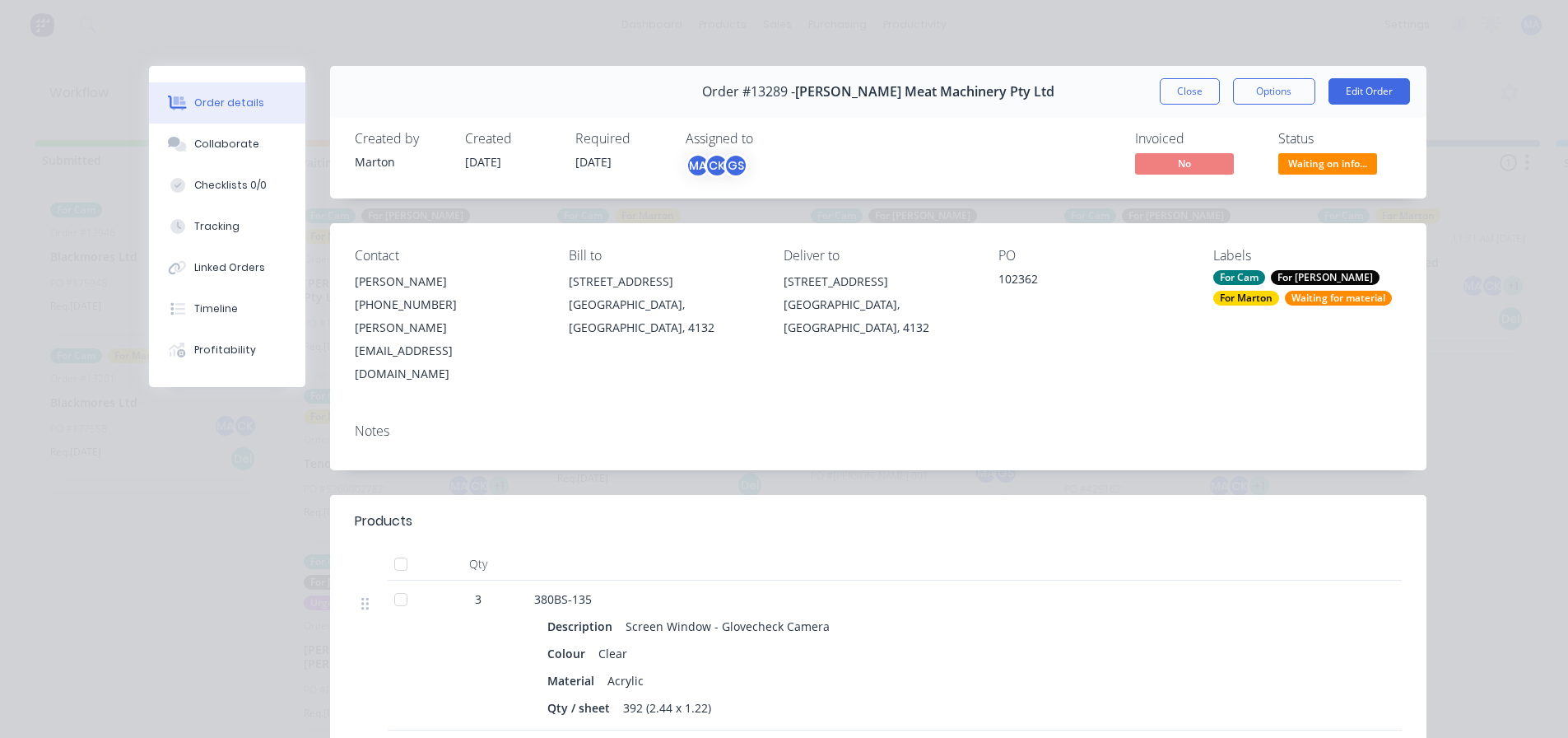
click at [1283, 165] on span "Waiting on info..." at bounding box center [1329, 163] width 99 height 21
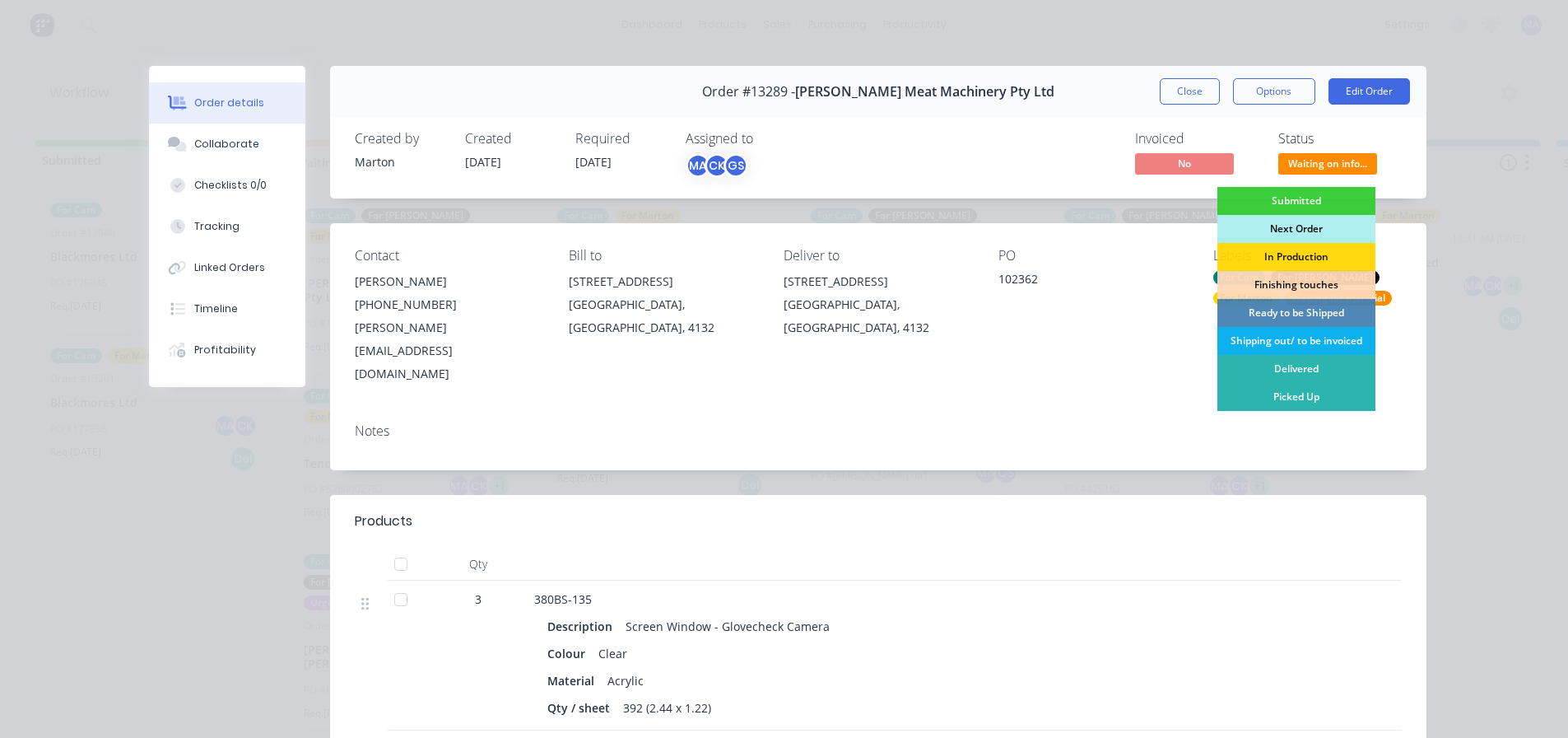
click at [1280, 229] on div "Next Order" at bounding box center [1297, 229] width 158 height 28
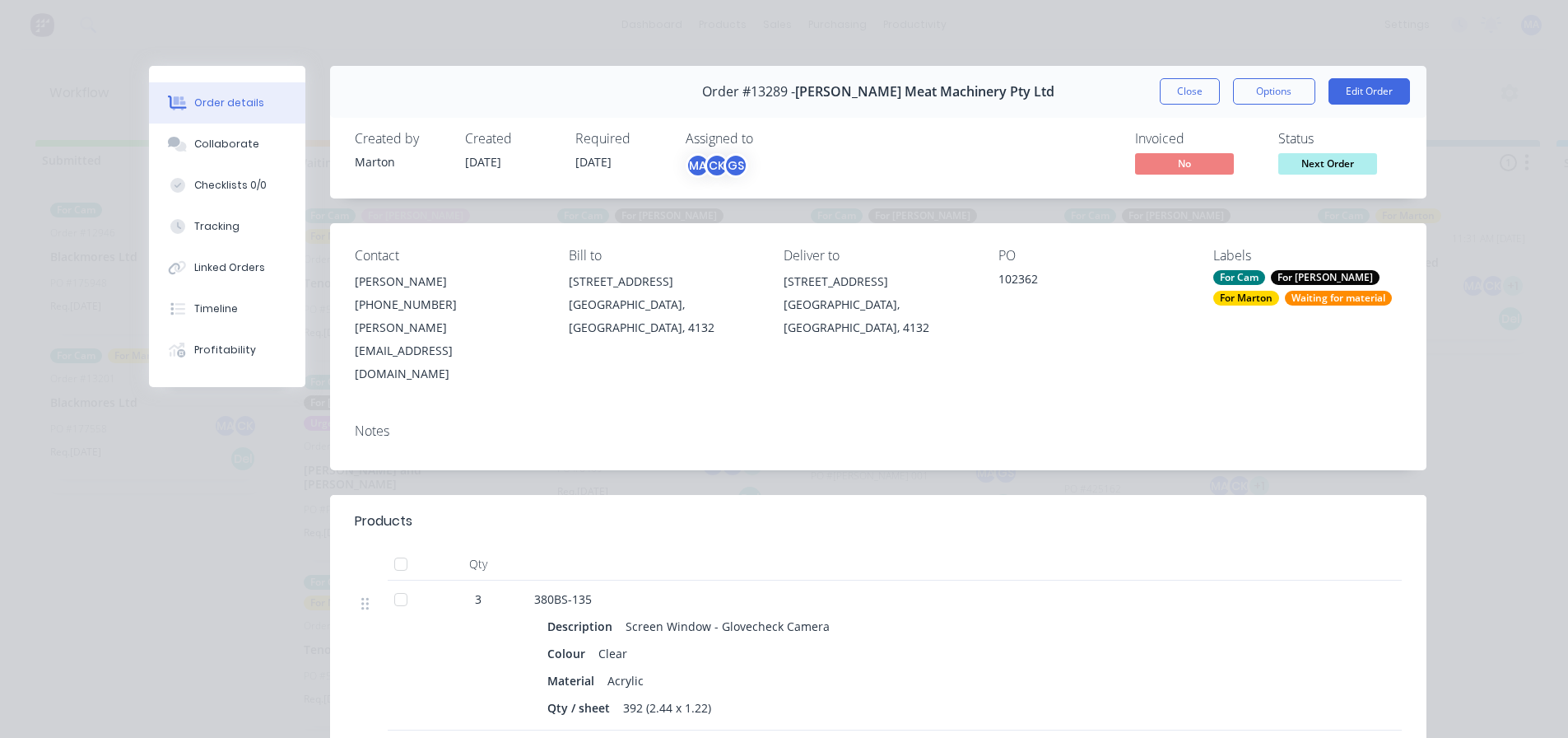
click at [1285, 294] on div "Waiting for material" at bounding box center [1338, 298] width 107 height 14
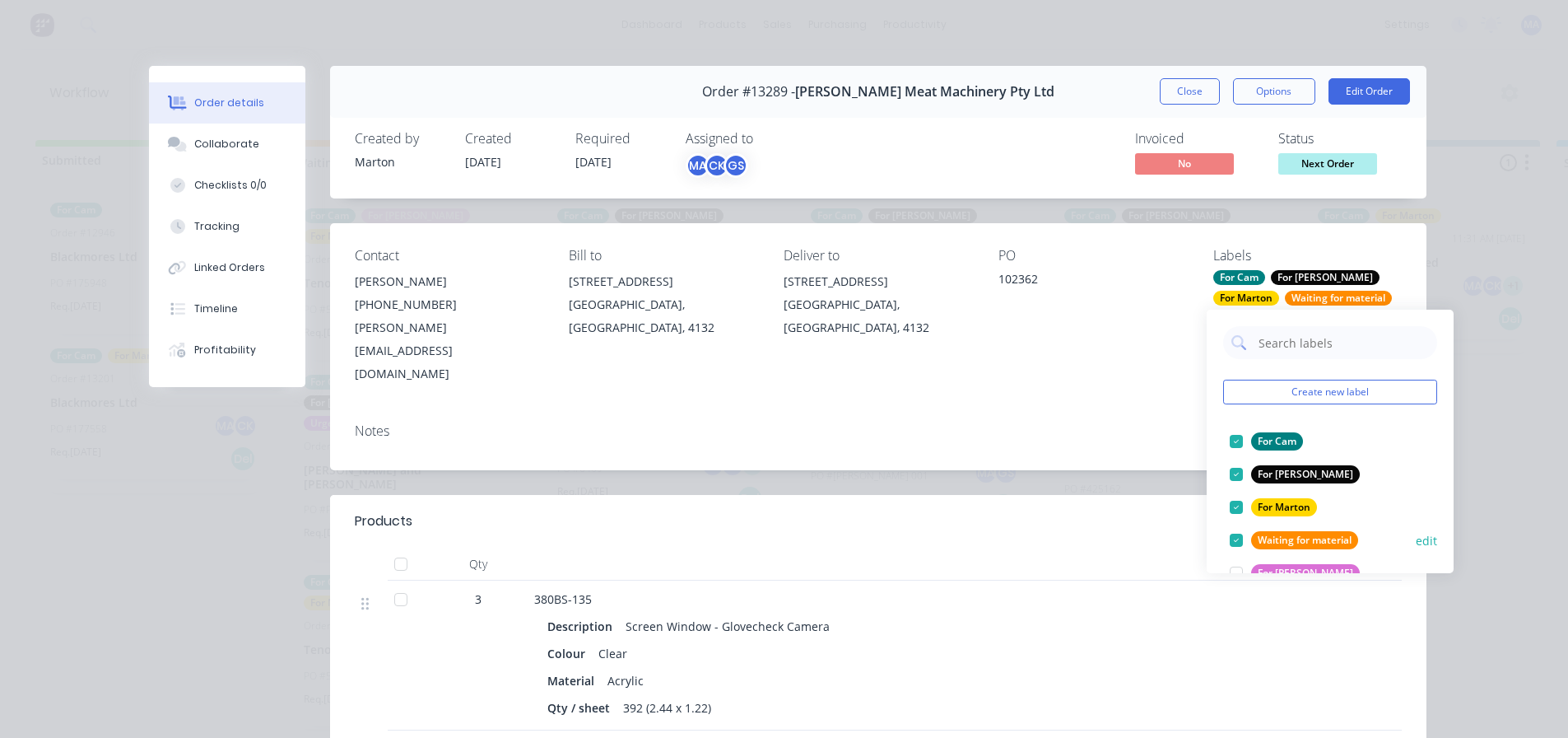
click at [1230, 545] on div at bounding box center [1237, 540] width 33 height 33
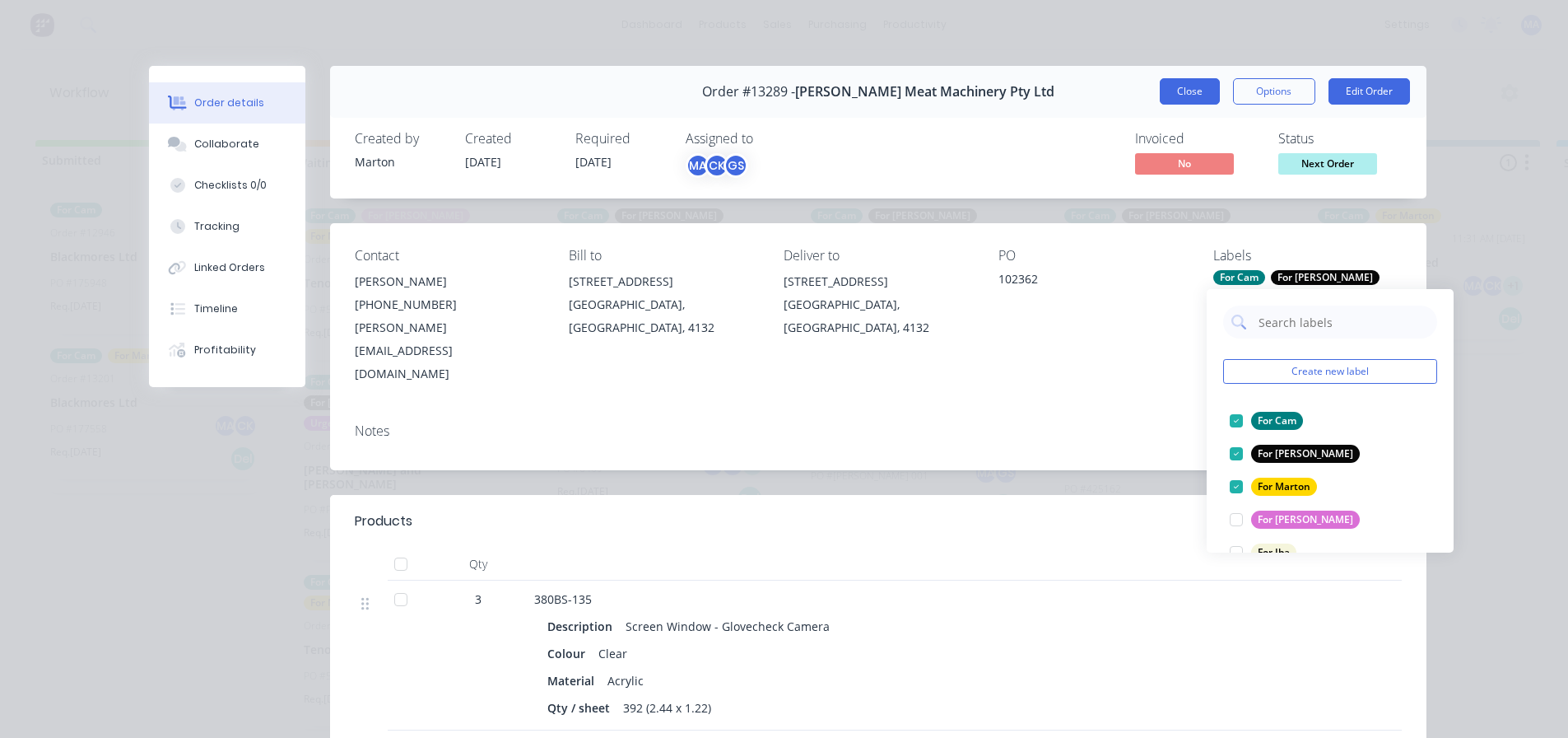
click at [1195, 94] on button "Close" at bounding box center [1190, 91] width 60 height 26
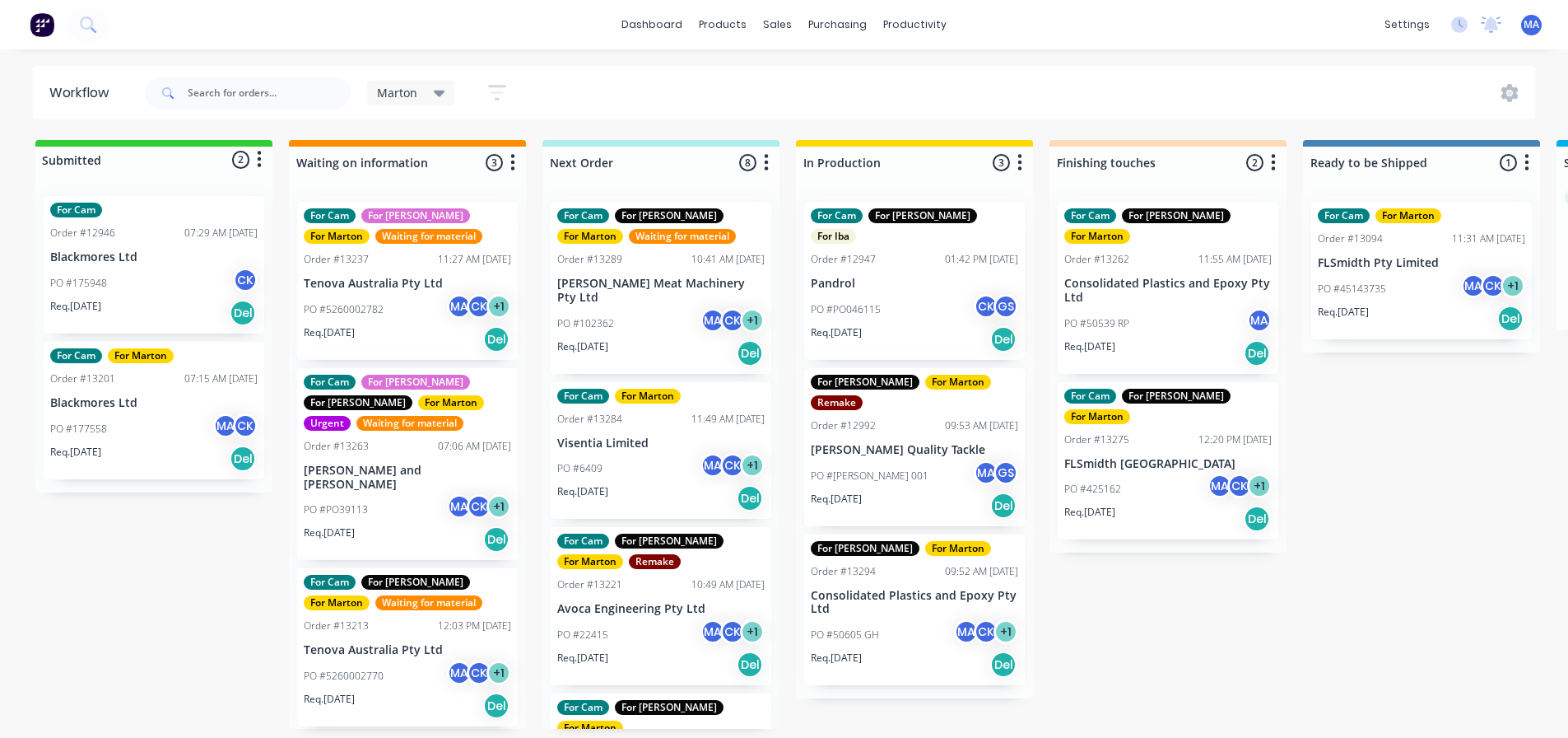
scroll to position [4, 0]
click at [410, 464] on p "[PERSON_NAME] and [PERSON_NAME]" at bounding box center [408, 477] width 208 height 28
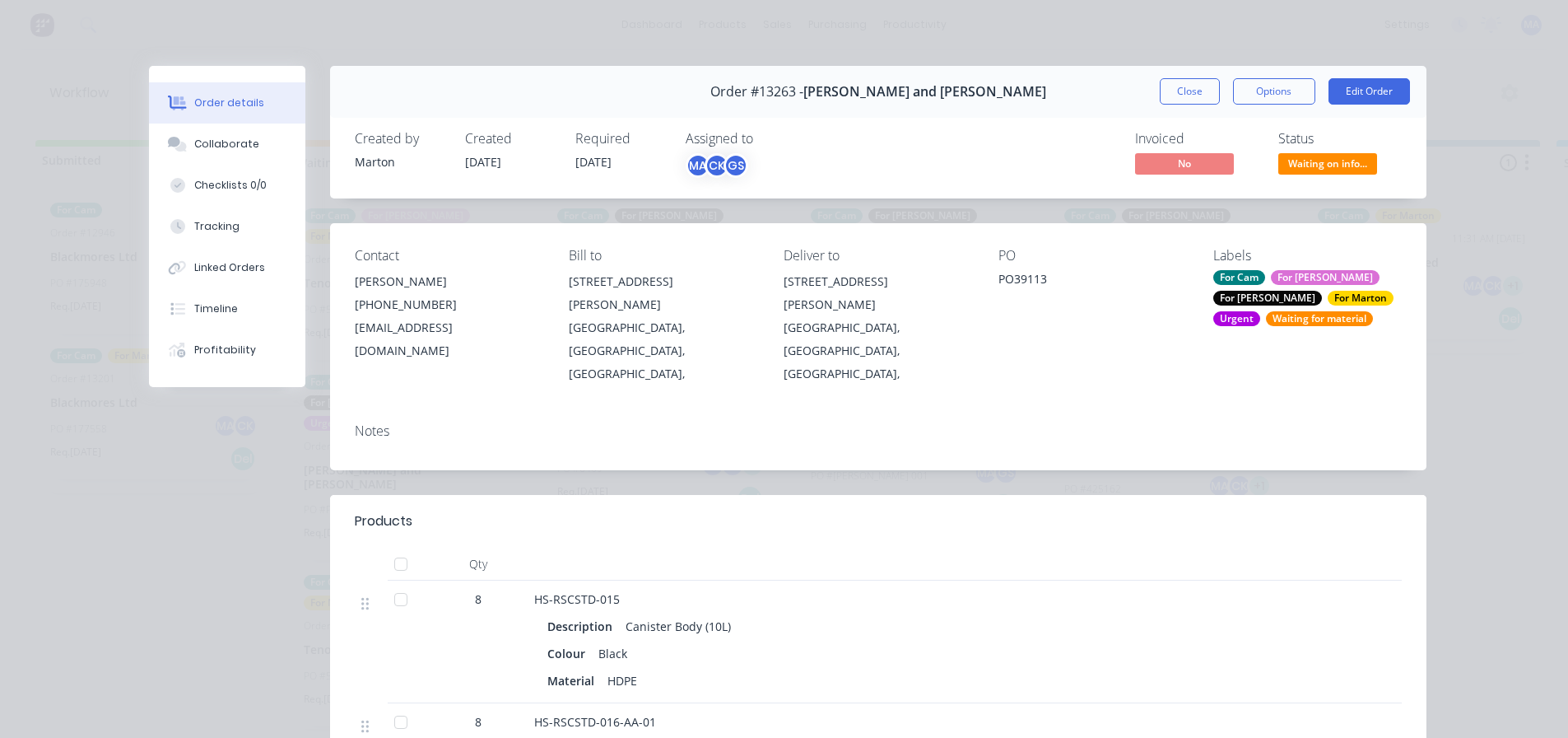
click at [1332, 150] on div "Status Waiting on info..." at bounding box center [1340, 154] width 123 height 48
click at [1329, 158] on span "Waiting on info..." at bounding box center [1329, 163] width 99 height 21
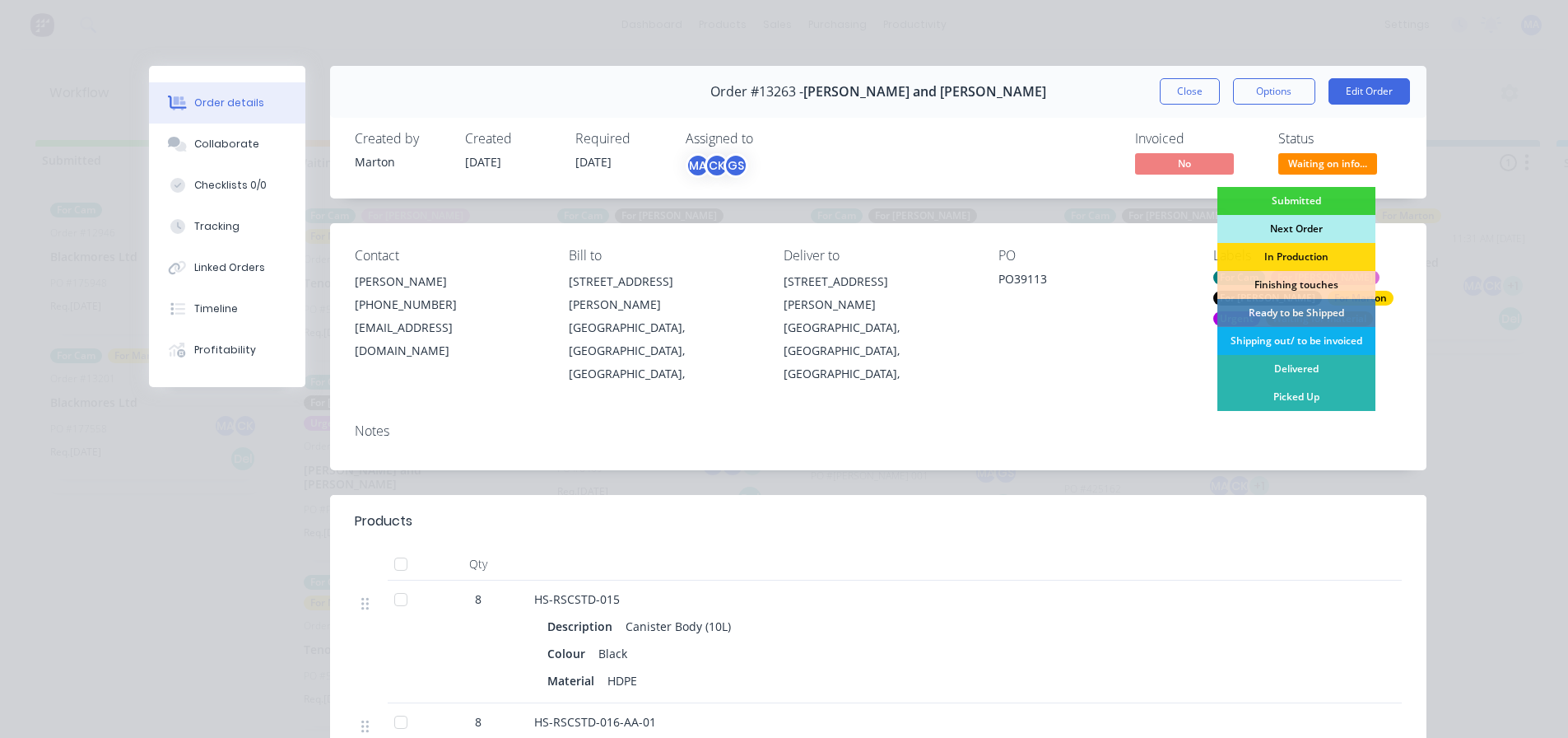
click at [1299, 222] on div "Next Order" at bounding box center [1297, 229] width 158 height 28
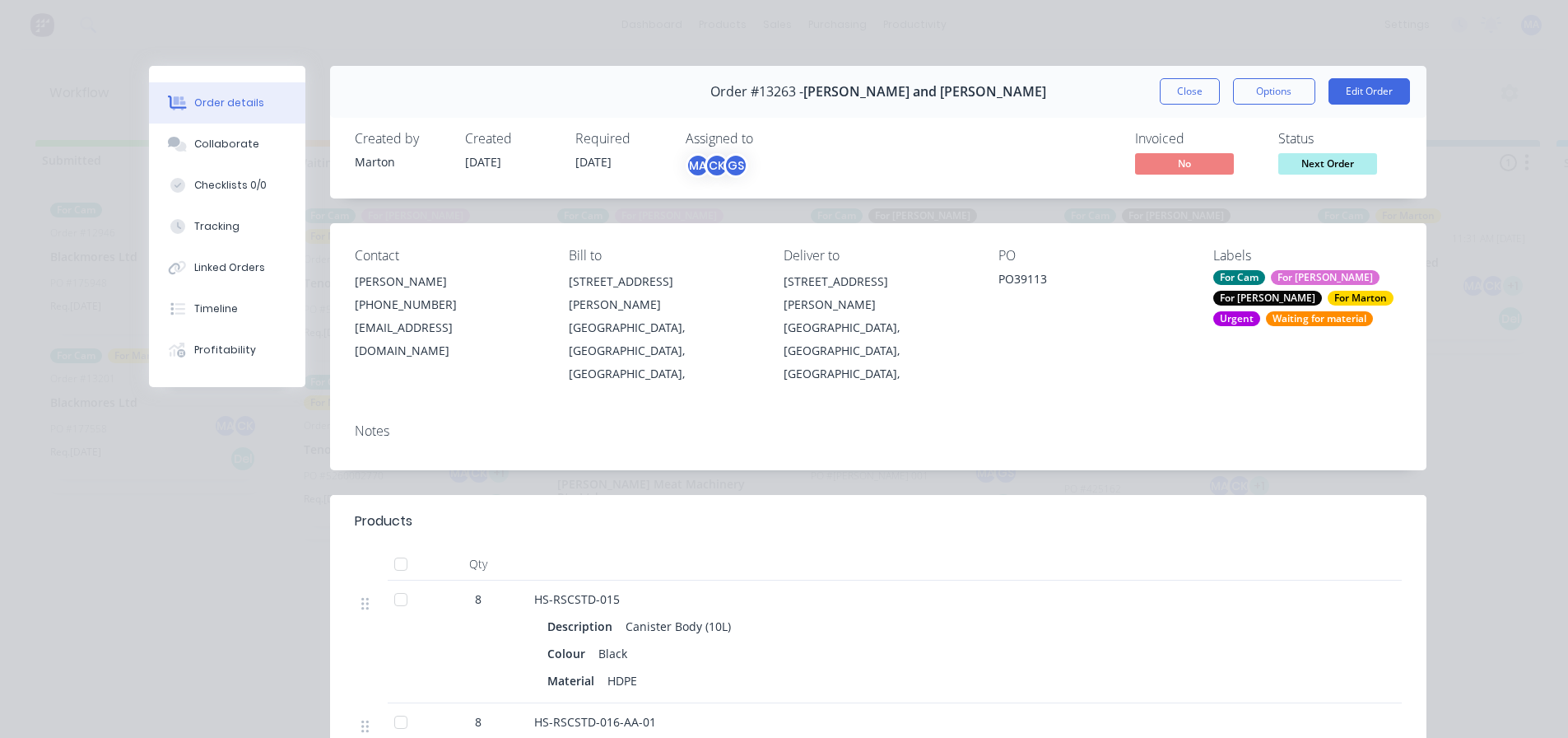
click at [1252, 309] on div "For Cam For Faustino For Gary For Marton Urgent Waiting for material" at bounding box center [1307, 298] width 188 height 56
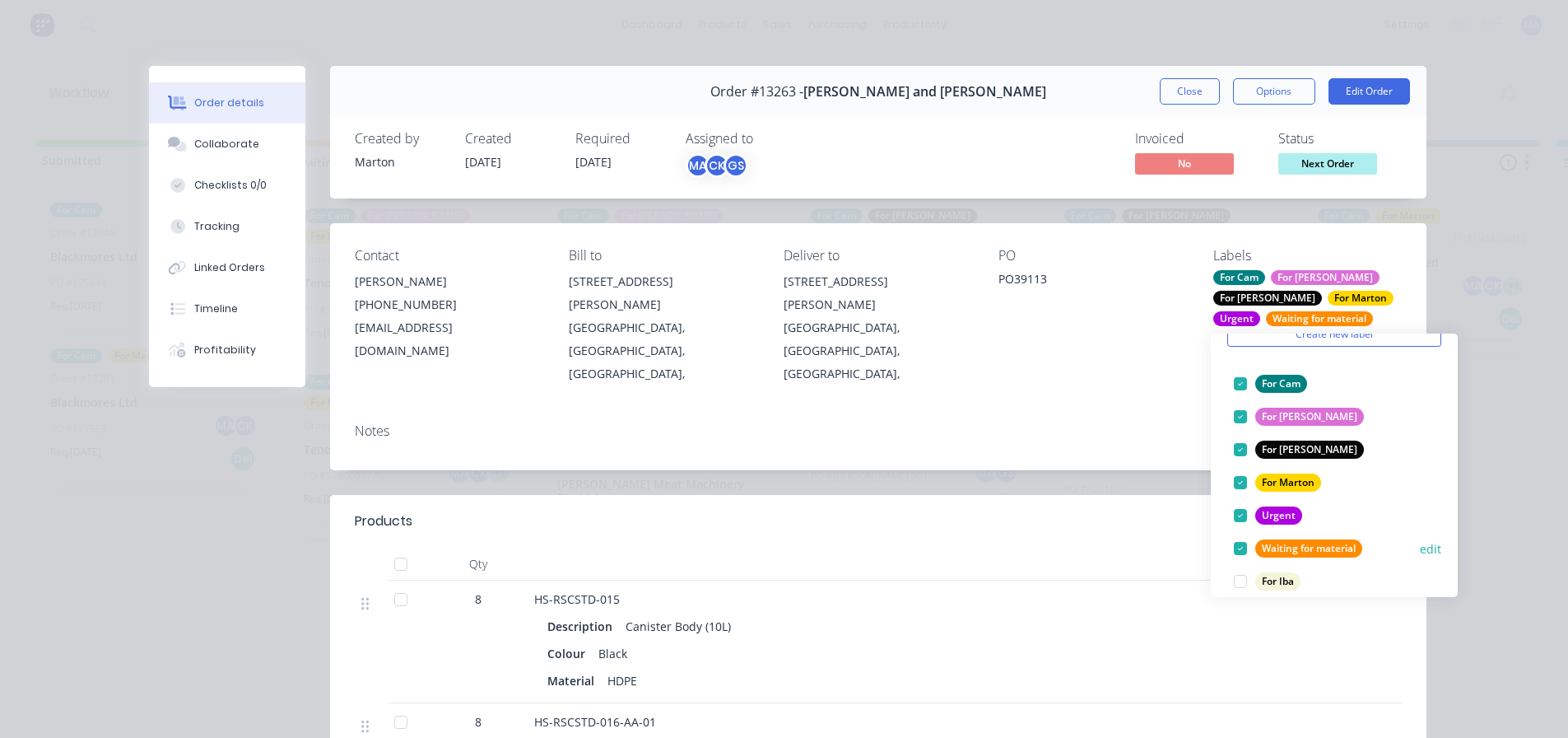
scroll to position [82, 0]
click at [1239, 544] on div at bounding box center [1240, 547] width 33 height 33
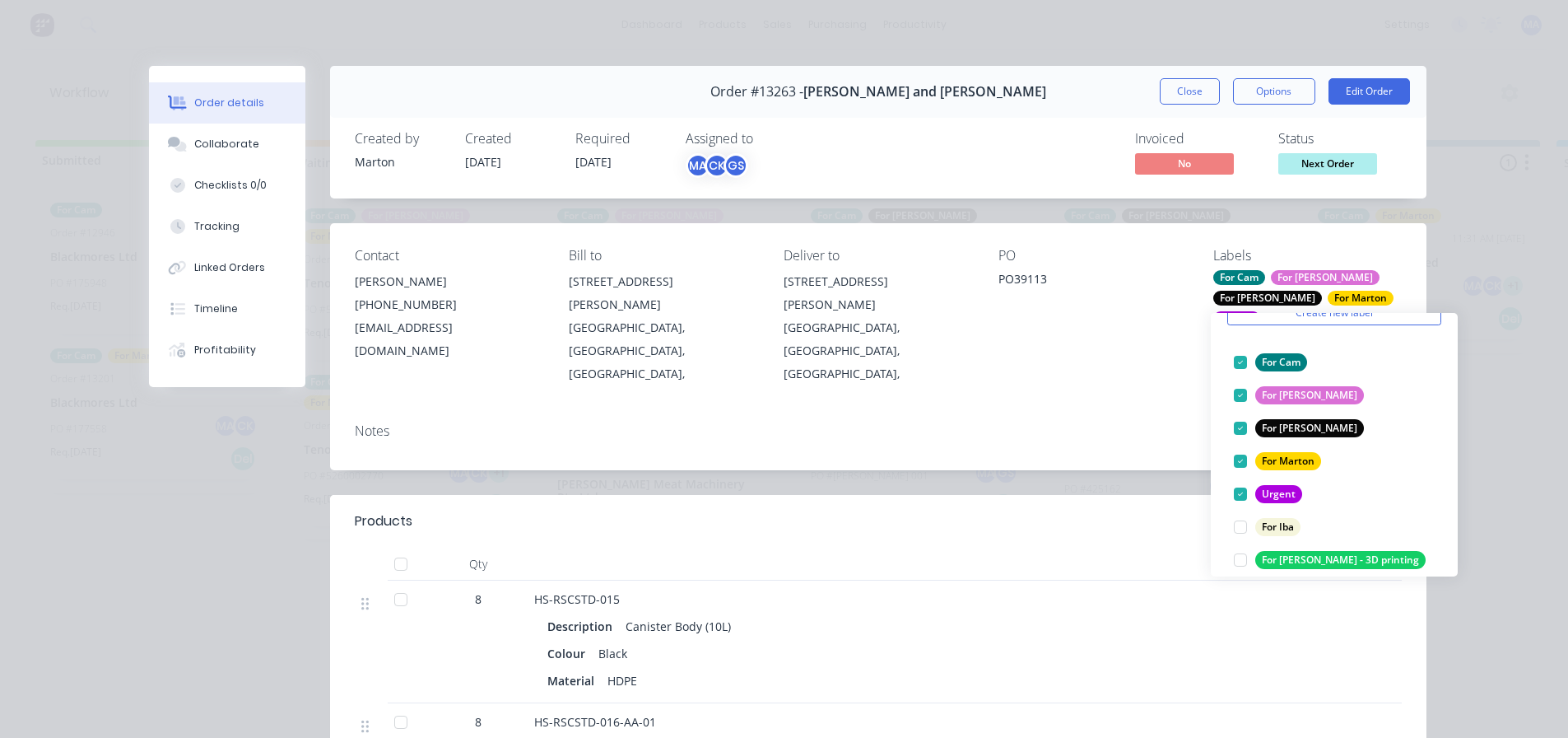
click at [1120, 423] on div "Notes" at bounding box center [878, 430] width 1047 height 15
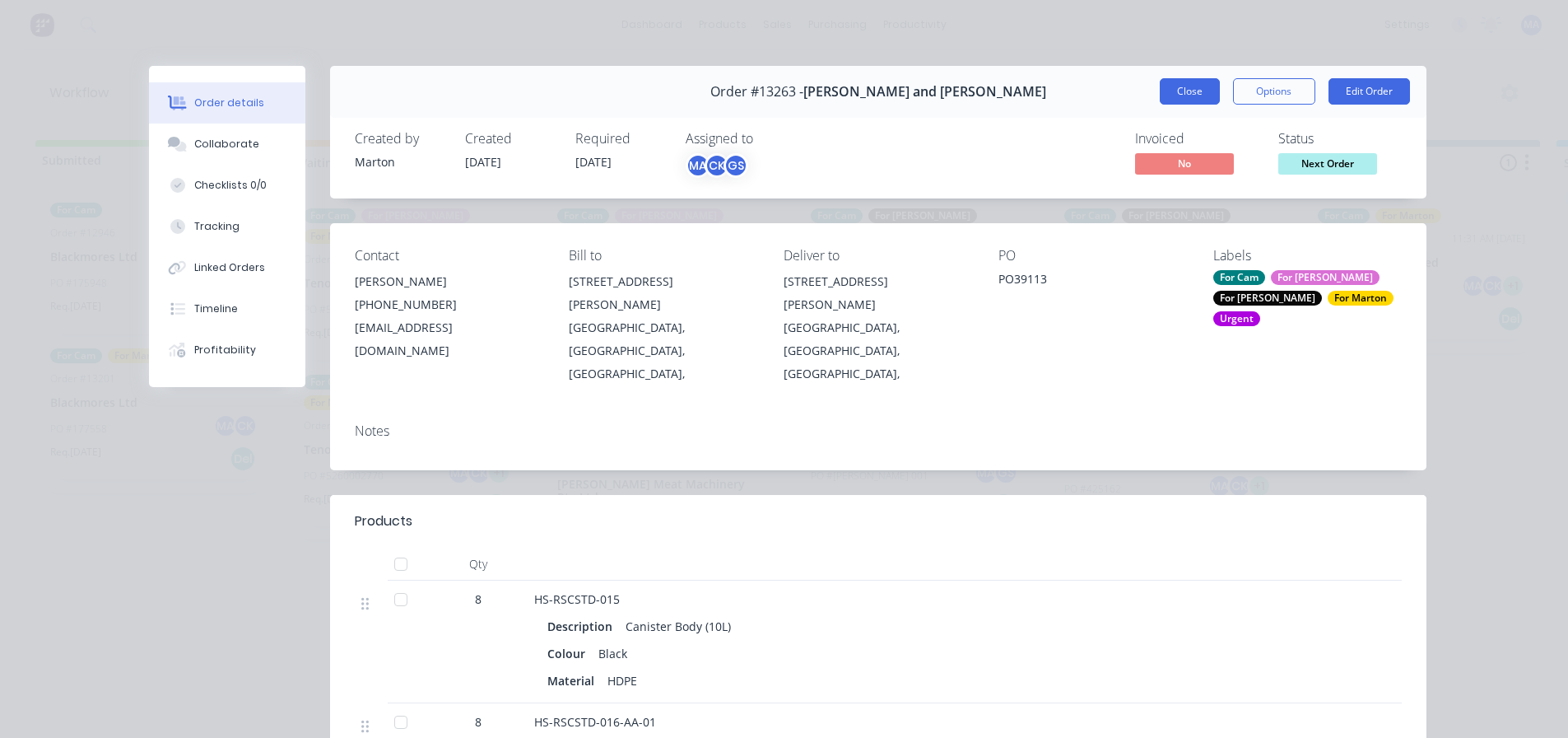
click at [1186, 86] on button "Close" at bounding box center [1190, 91] width 60 height 26
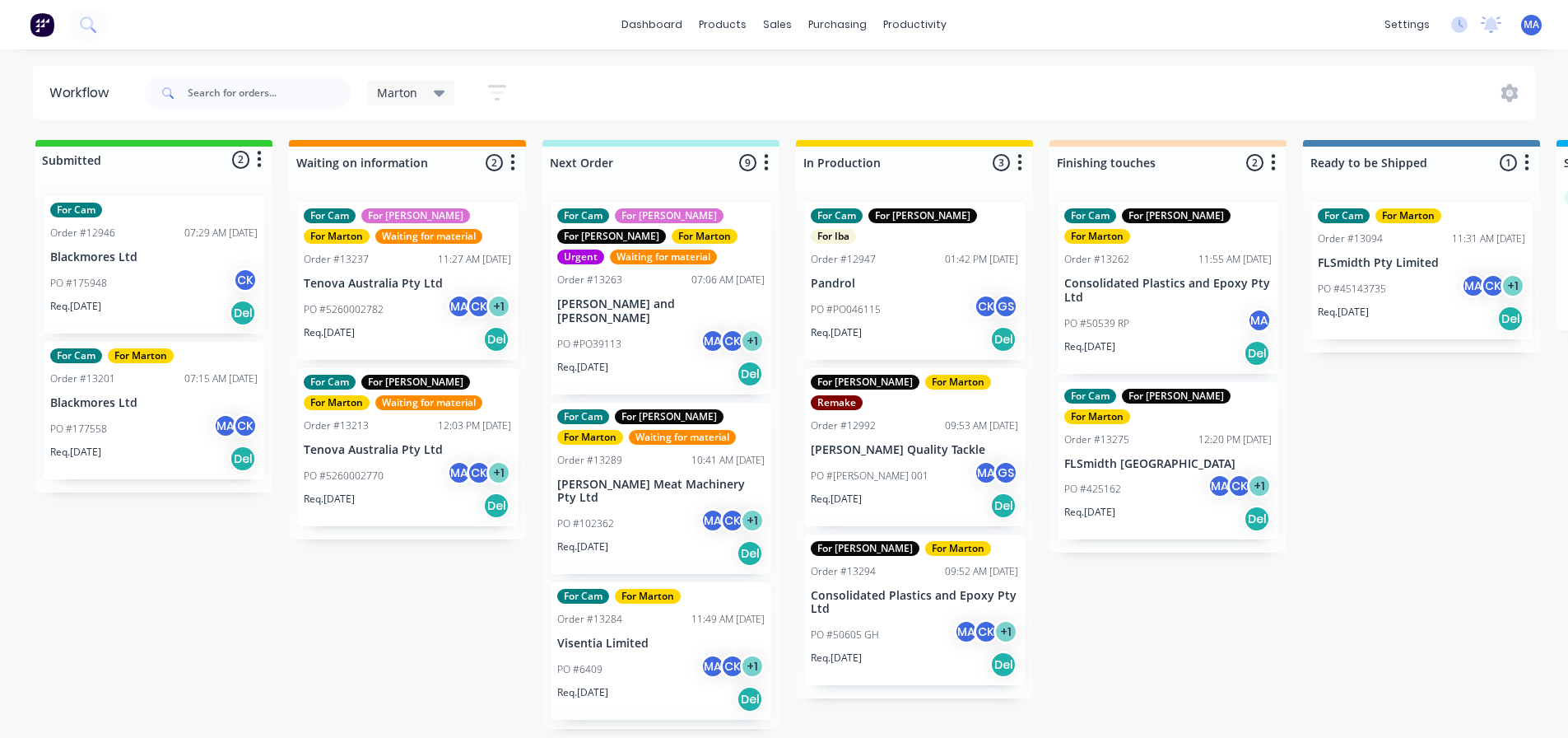
click at [405, 446] on p "Tenova Australia Pty Ltd" at bounding box center [408, 450] width 208 height 14
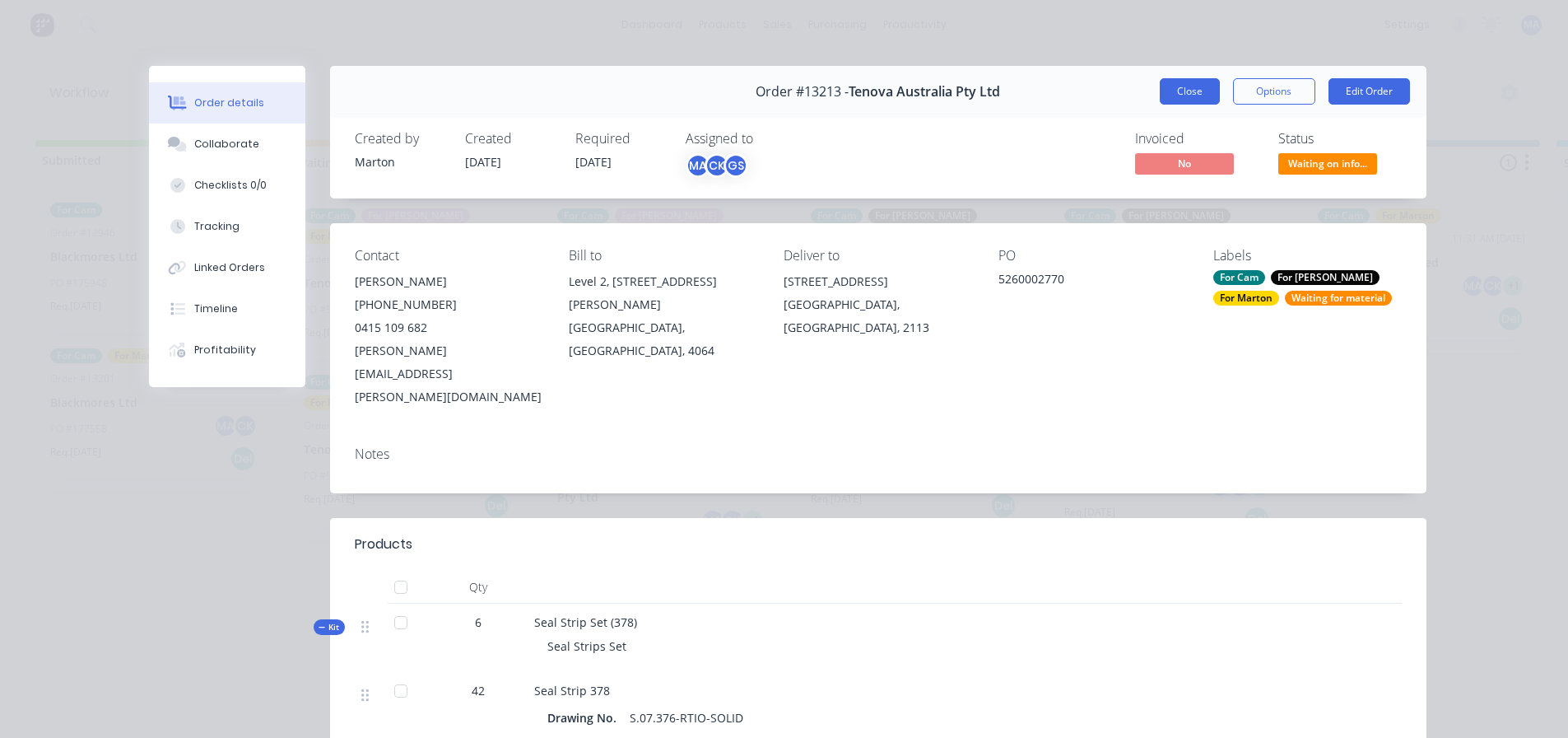
click at [1176, 88] on button "Close" at bounding box center [1190, 91] width 60 height 26
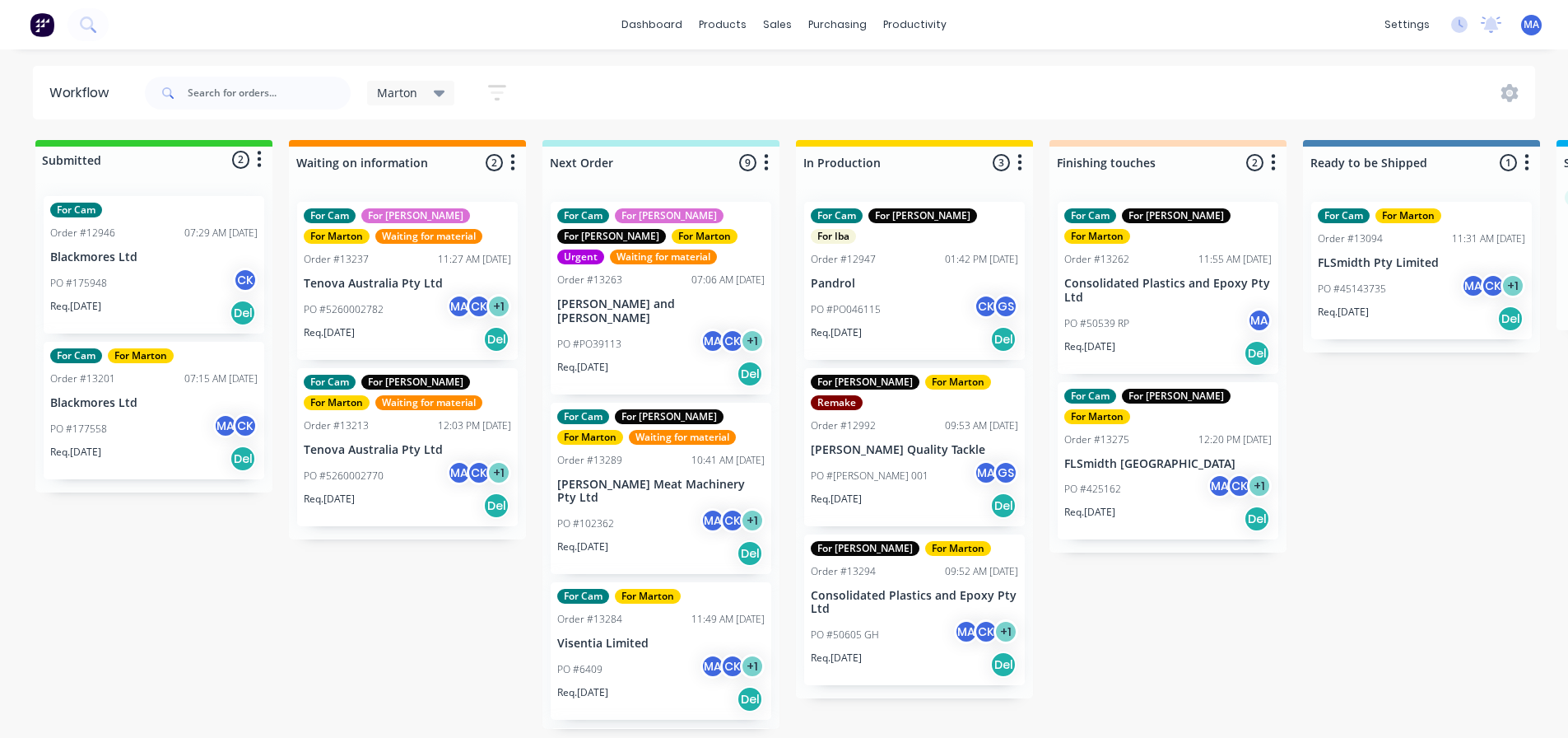
click at [378, 276] on p "Tenova Australia Pty Ltd" at bounding box center [408, 284] width 208 height 14
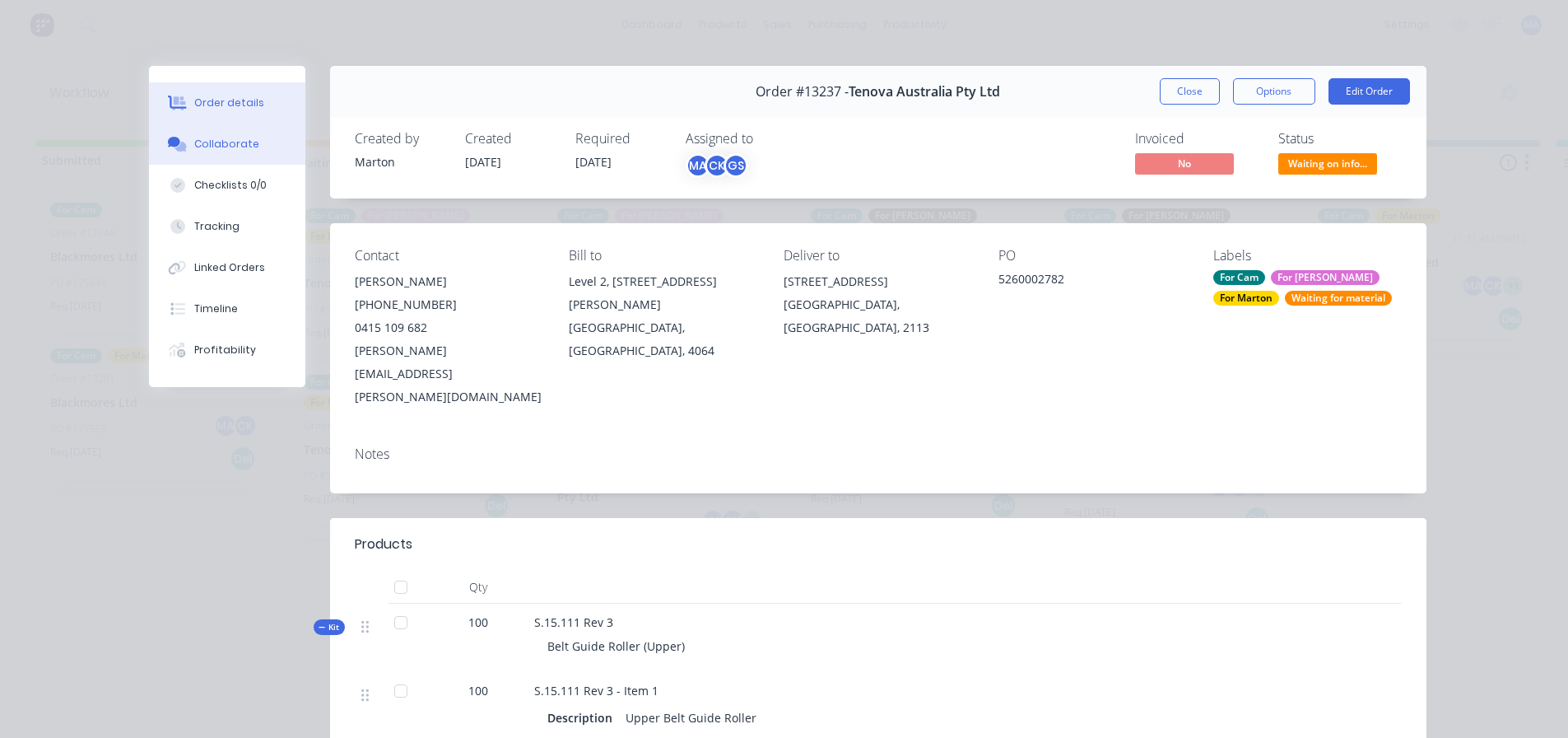
click at [243, 141] on div "Collaborate" at bounding box center [227, 144] width 65 height 14
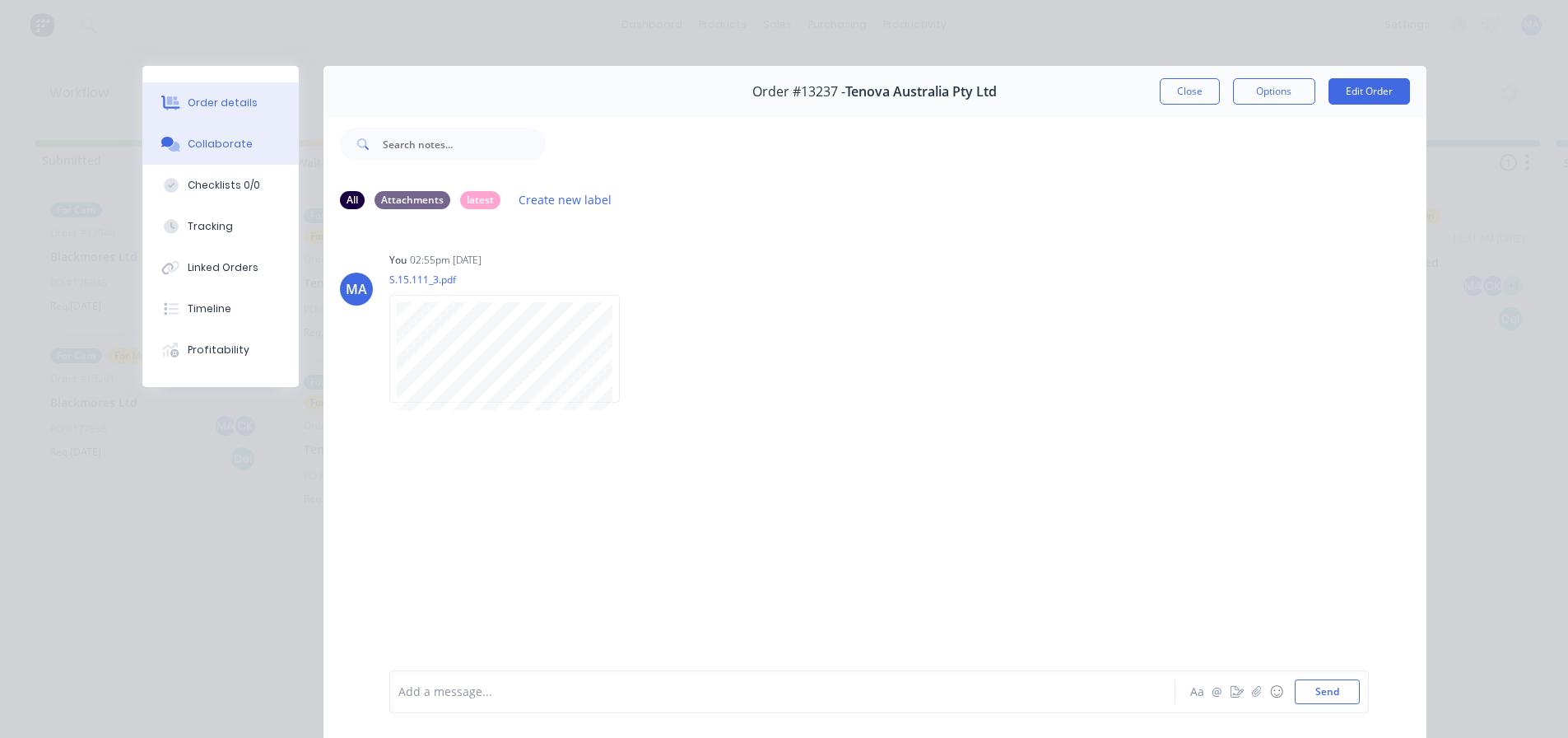
click at [219, 102] on div "Order details" at bounding box center [223, 103] width 70 height 14
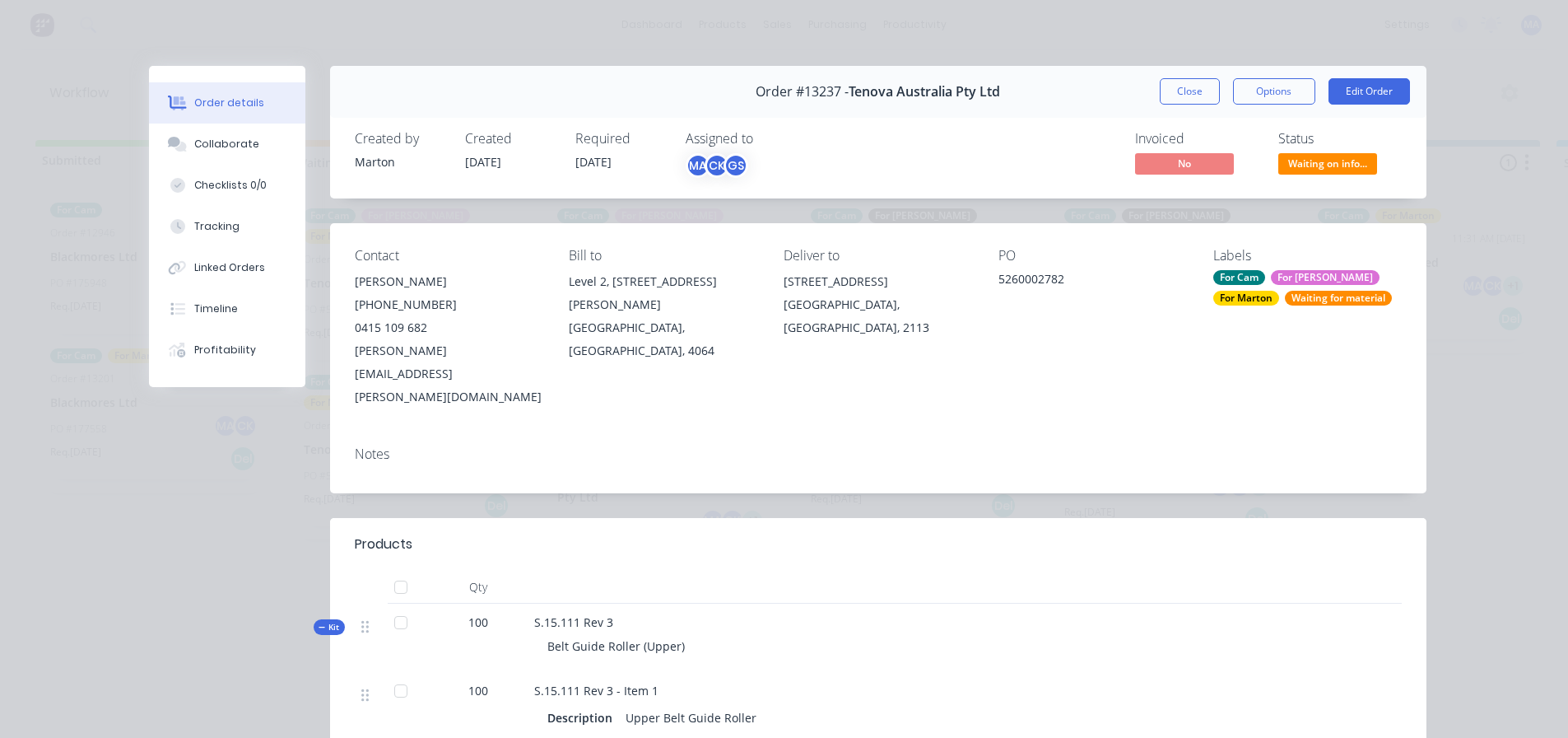
click at [1288, 153] on span "Waiting on info..." at bounding box center [1329, 163] width 99 height 21
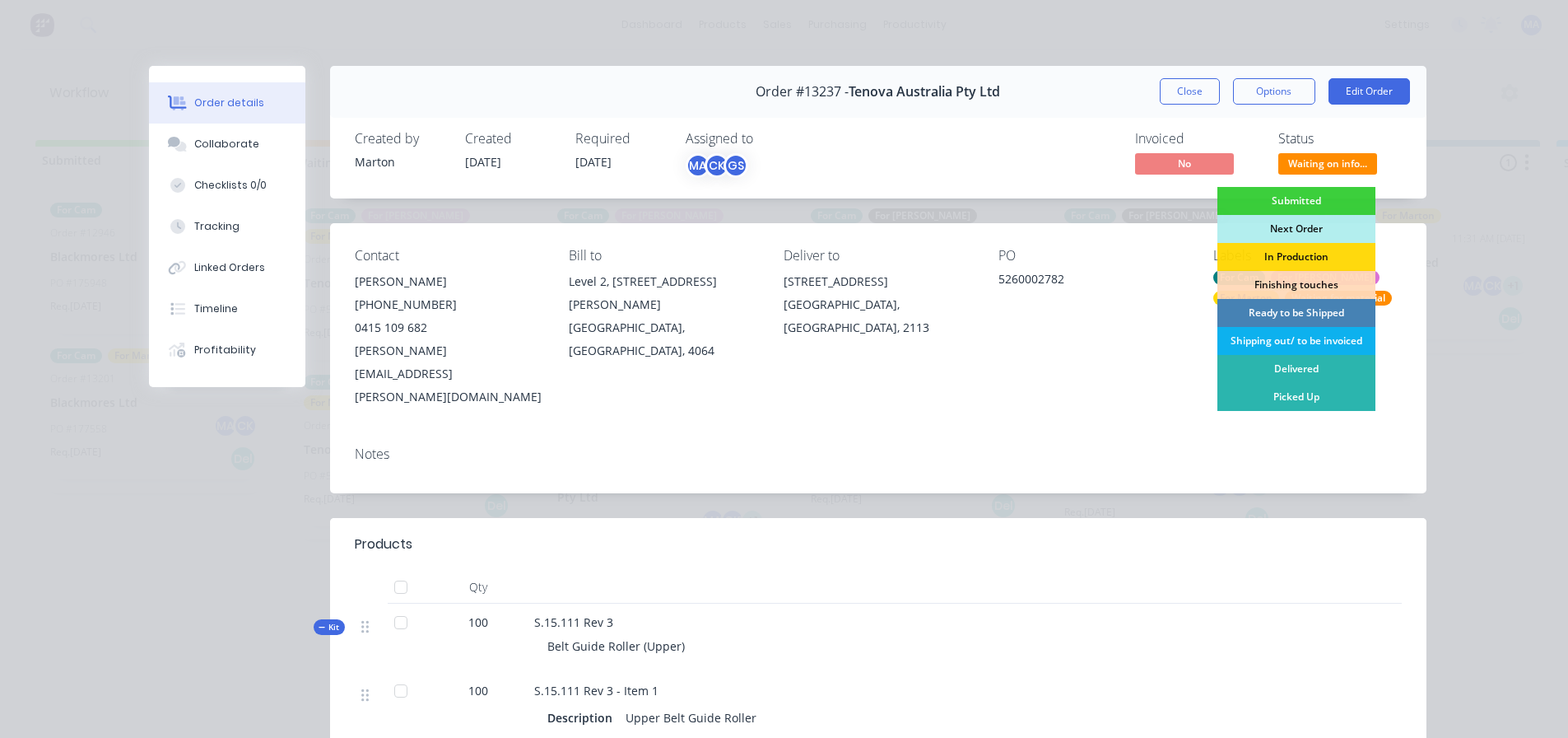
click at [1284, 317] on div "Ready to be Shipped" at bounding box center [1297, 312] width 158 height 28
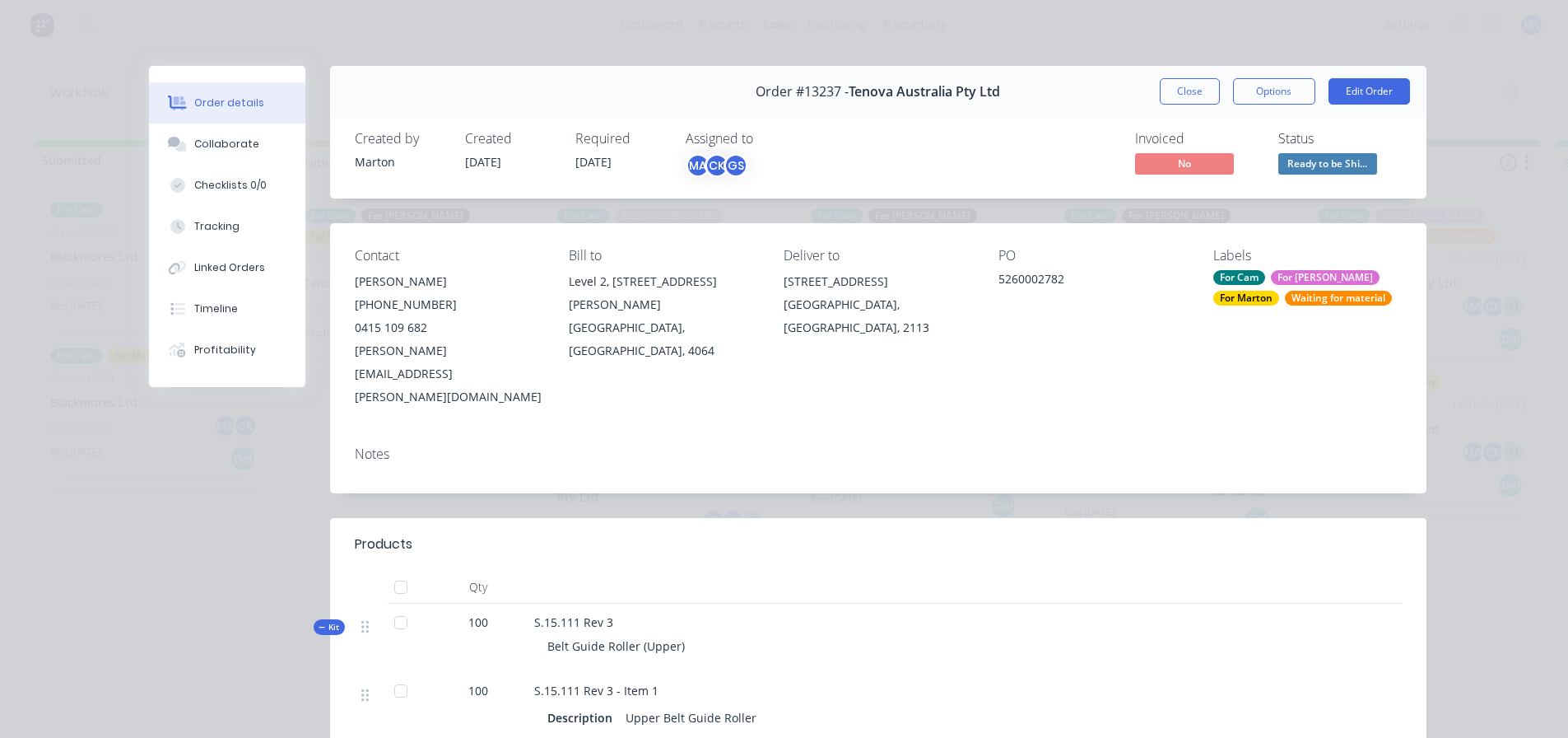
click at [1253, 295] on div "For Marton" at bounding box center [1246, 298] width 66 height 14
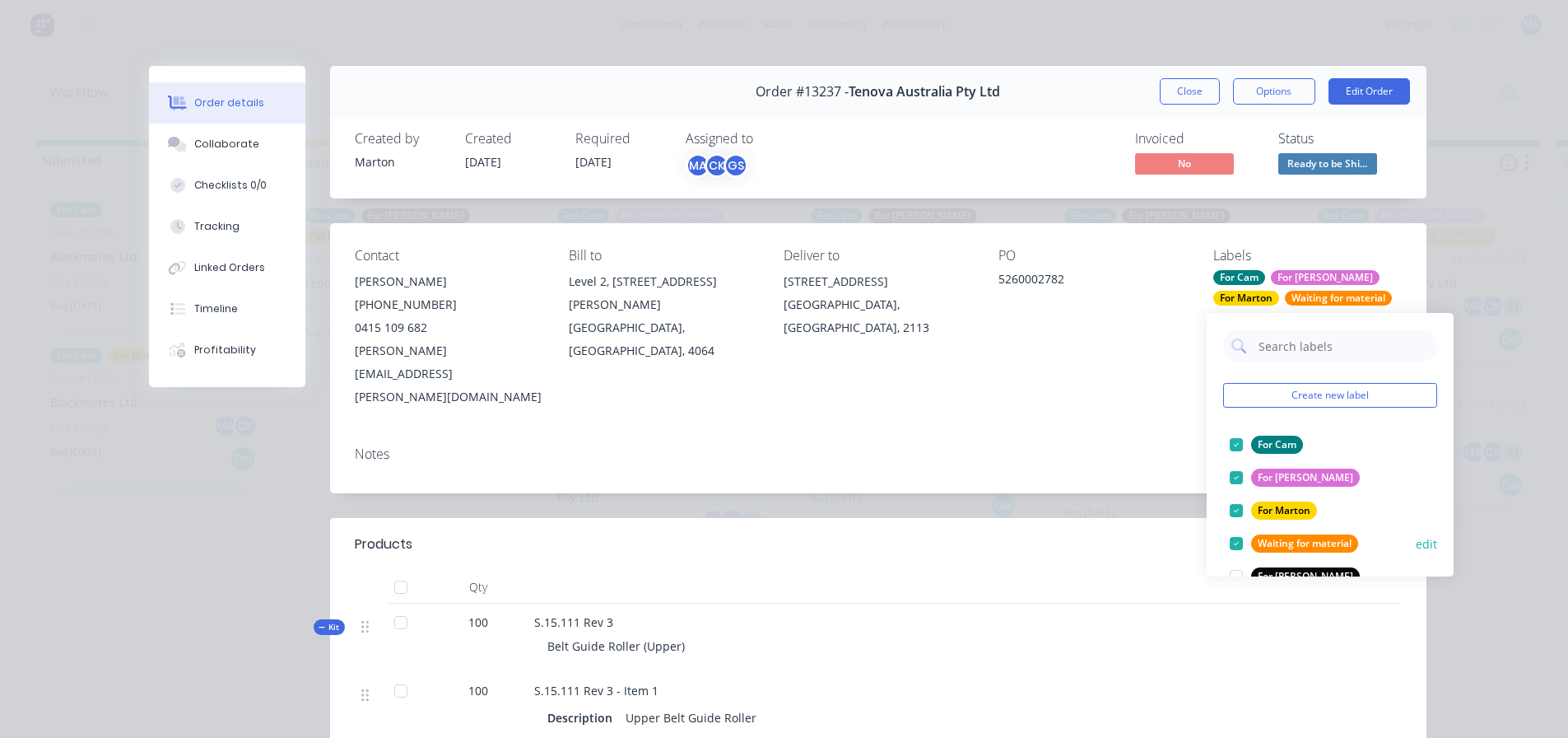
click at [1240, 542] on div at bounding box center [1237, 543] width 33 height 33
click at [1146, 367] on div "Contact Phillip Capraro (02) 8870 1520 0415 109 682 phillip.capraro@takraf.com …" at bounding box center [879, 328] width 1096 height 210
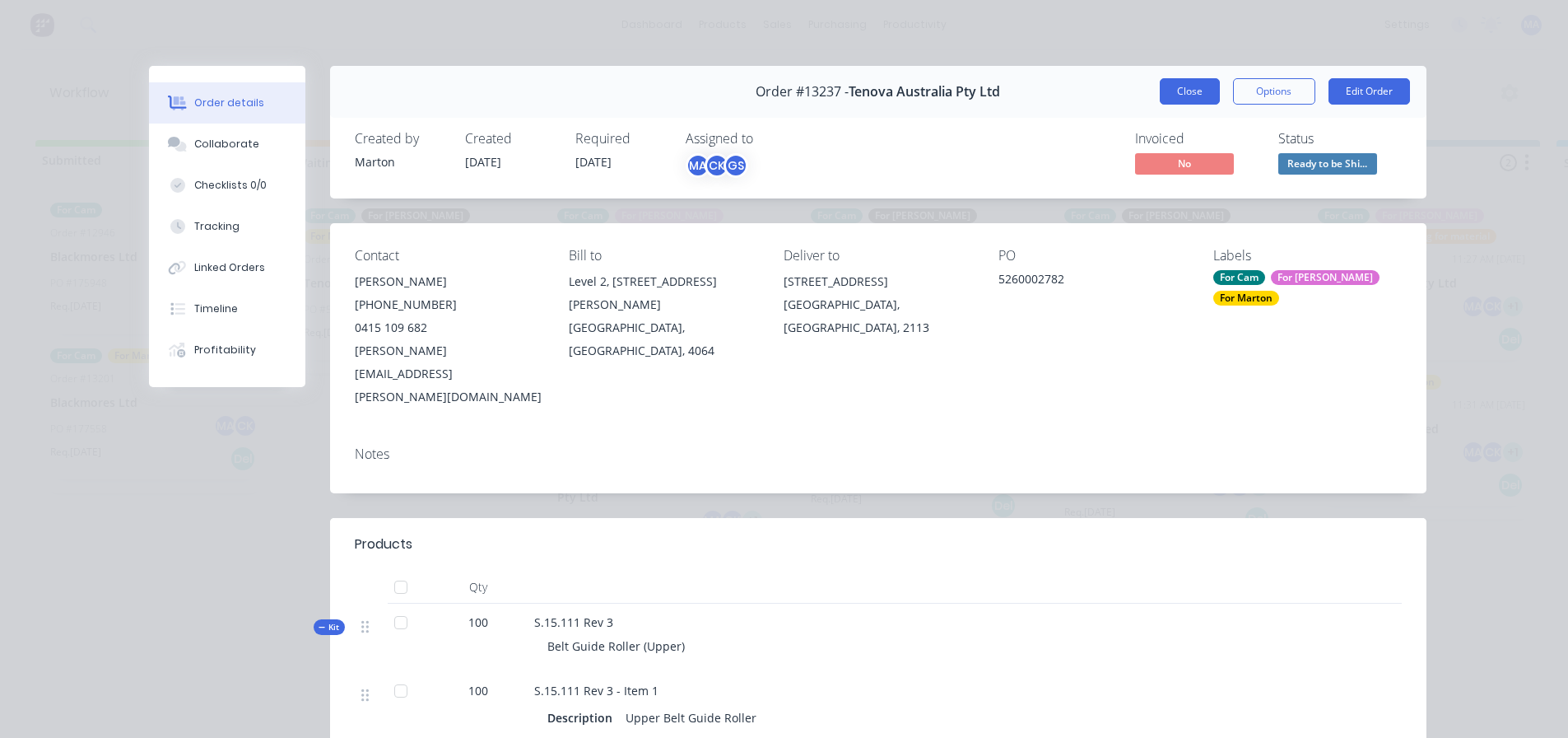
click at [1180, 90] on button "Close" at bounding box center [1190, 91] width 60 height 26
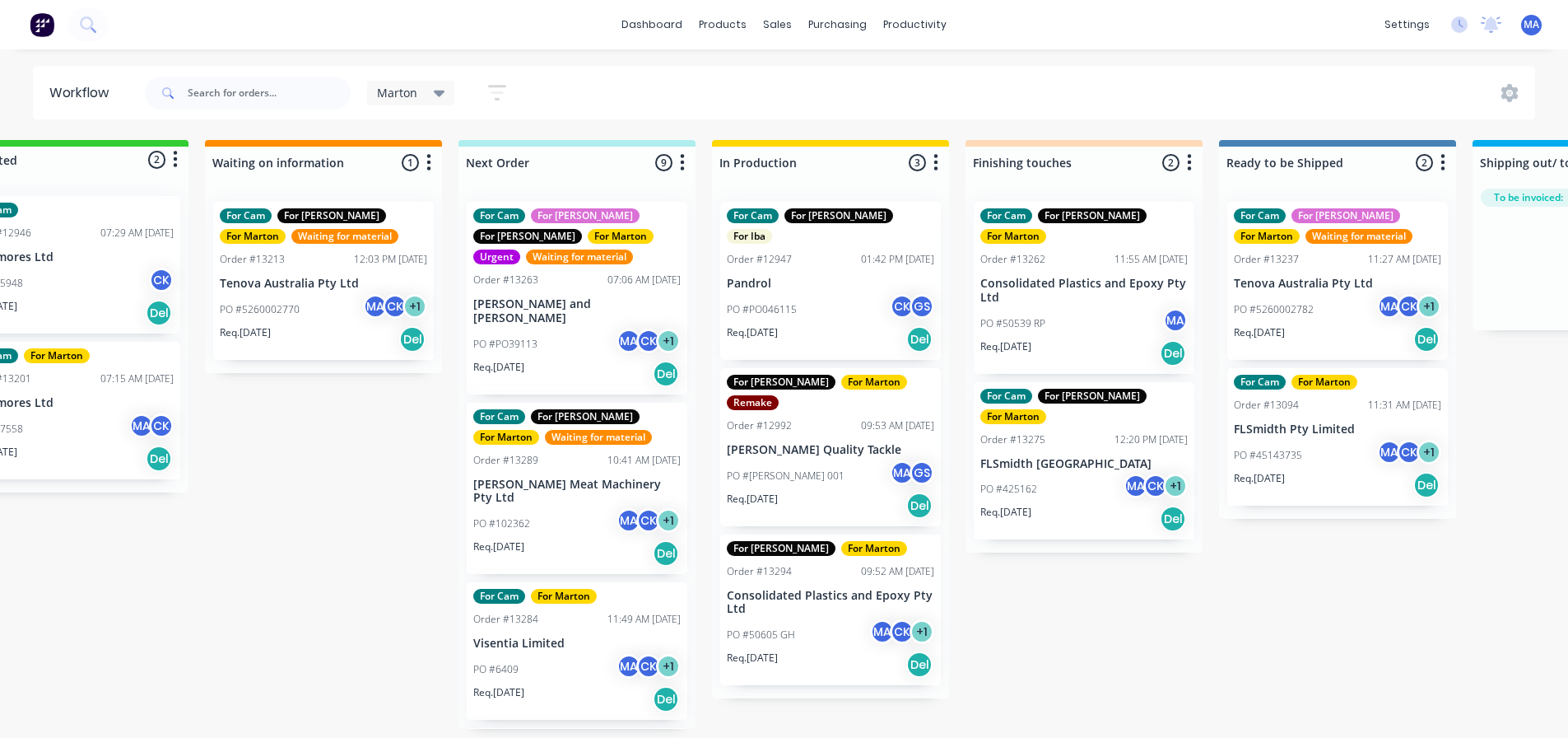
scroll to position [0, 84]
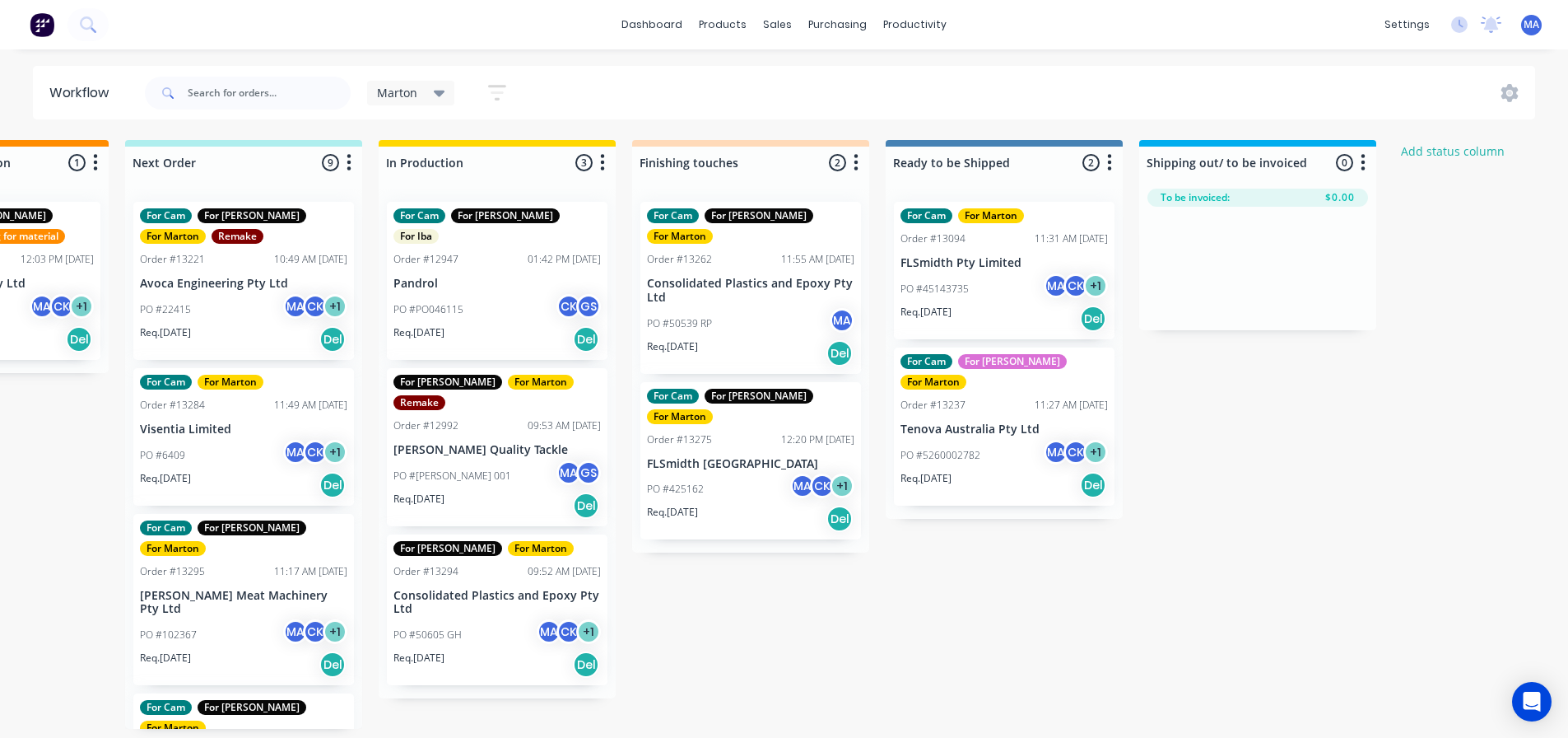
scroll to position [0, 429]
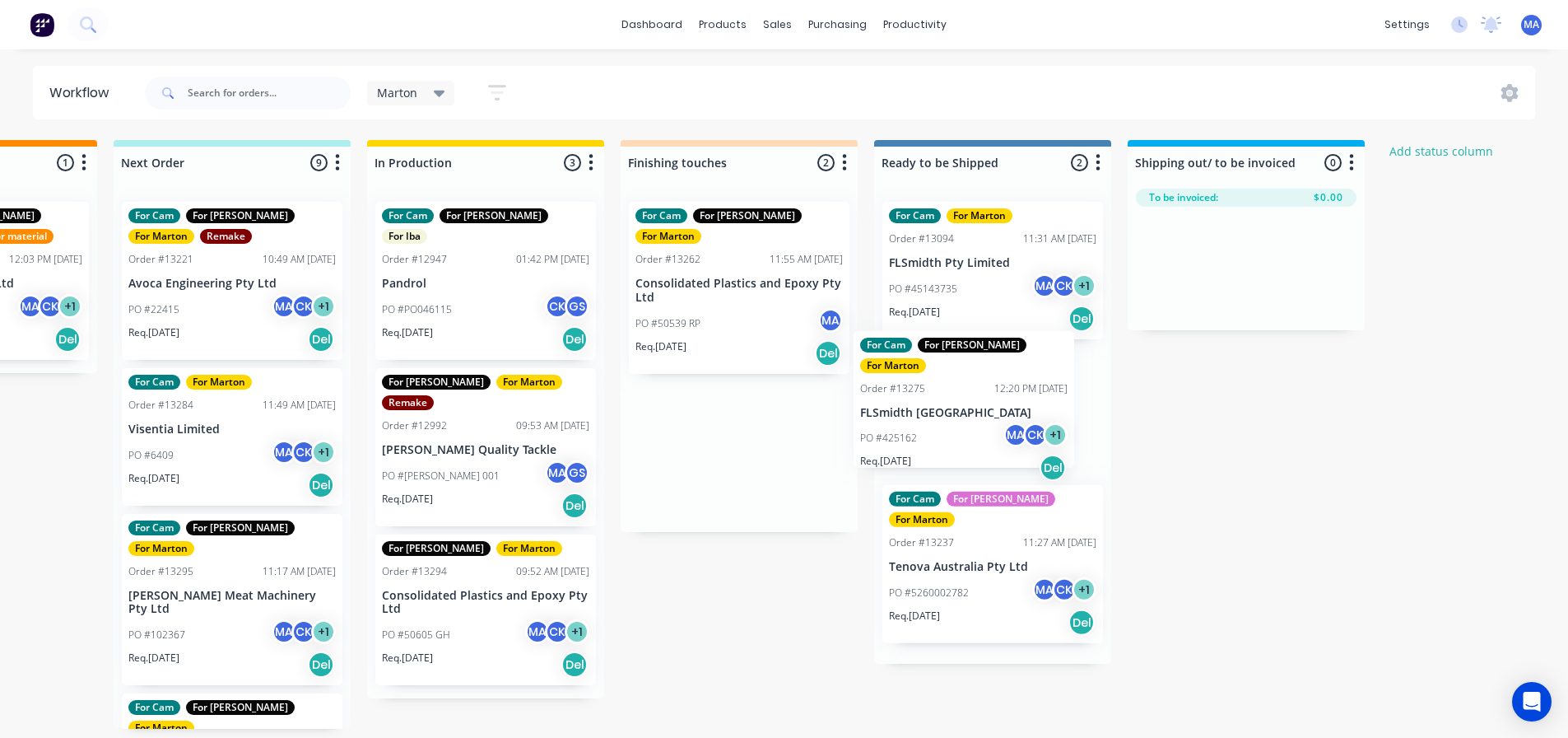
drag, startPoint x: 702, startPoint y: 458, endPoint x: 932, endPoint y: 428, distance: 231.9
click at [932, 428] on div "Submitted 2 Status colour #32CD32 hex #32CD32 Save Cancel Summaries Total order…" at bounding box center [693, 434] width 2268 height 589
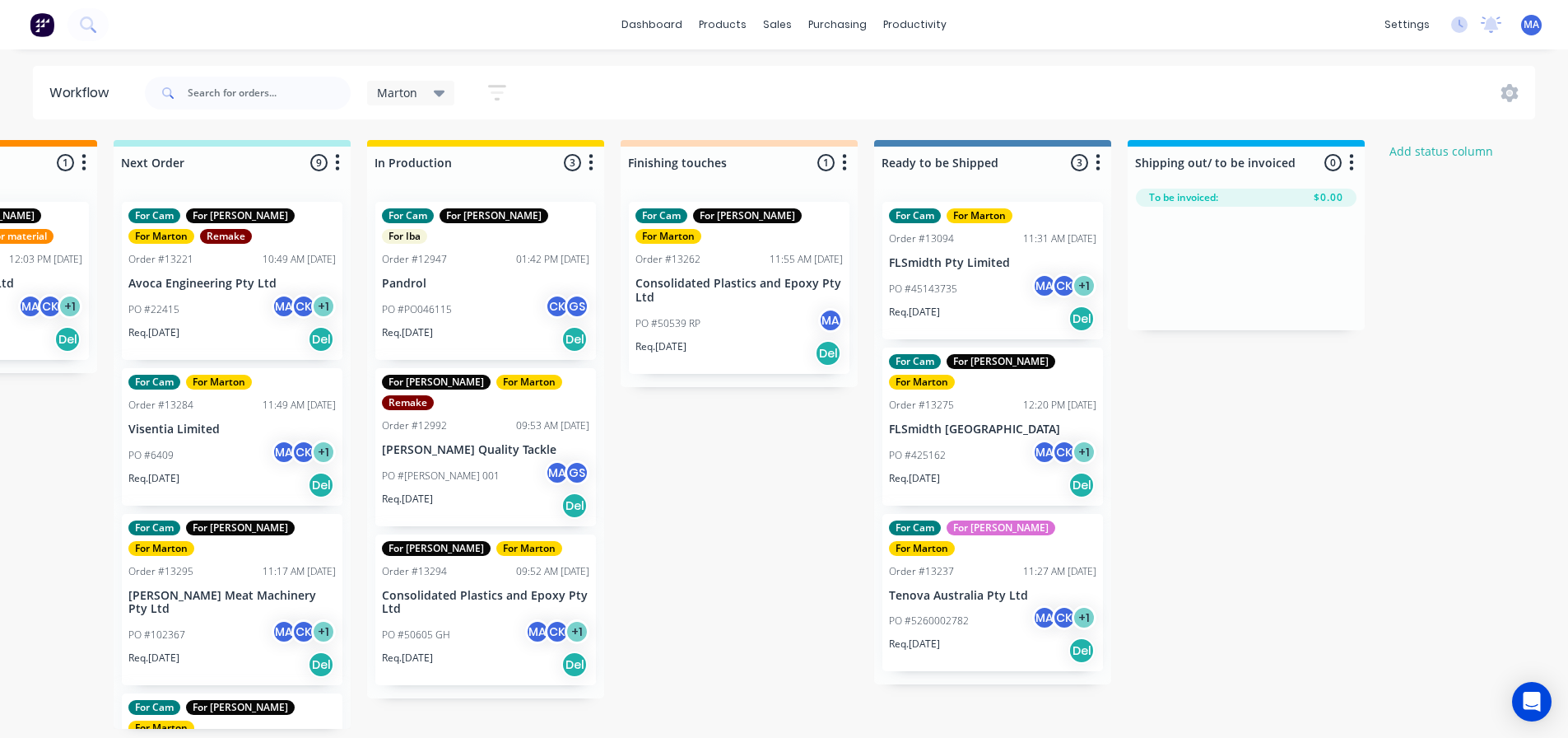
click at [719, 308] on div "PO #50539 RP MA" at bounding box center [739, 323] width 208 height 32
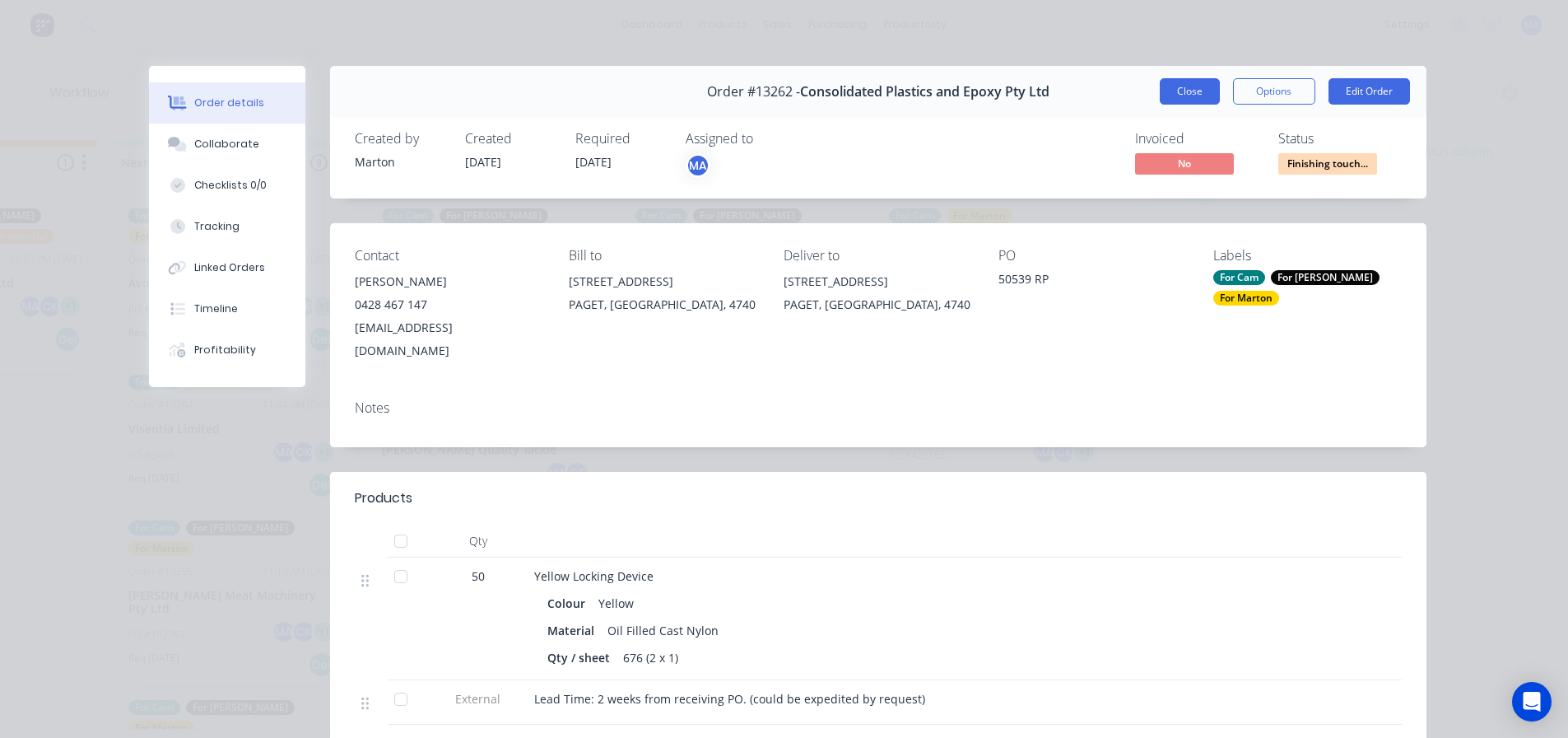
click at [1173, 94] on button "Close" at bounding box center [1190, 91] width 60 height 26
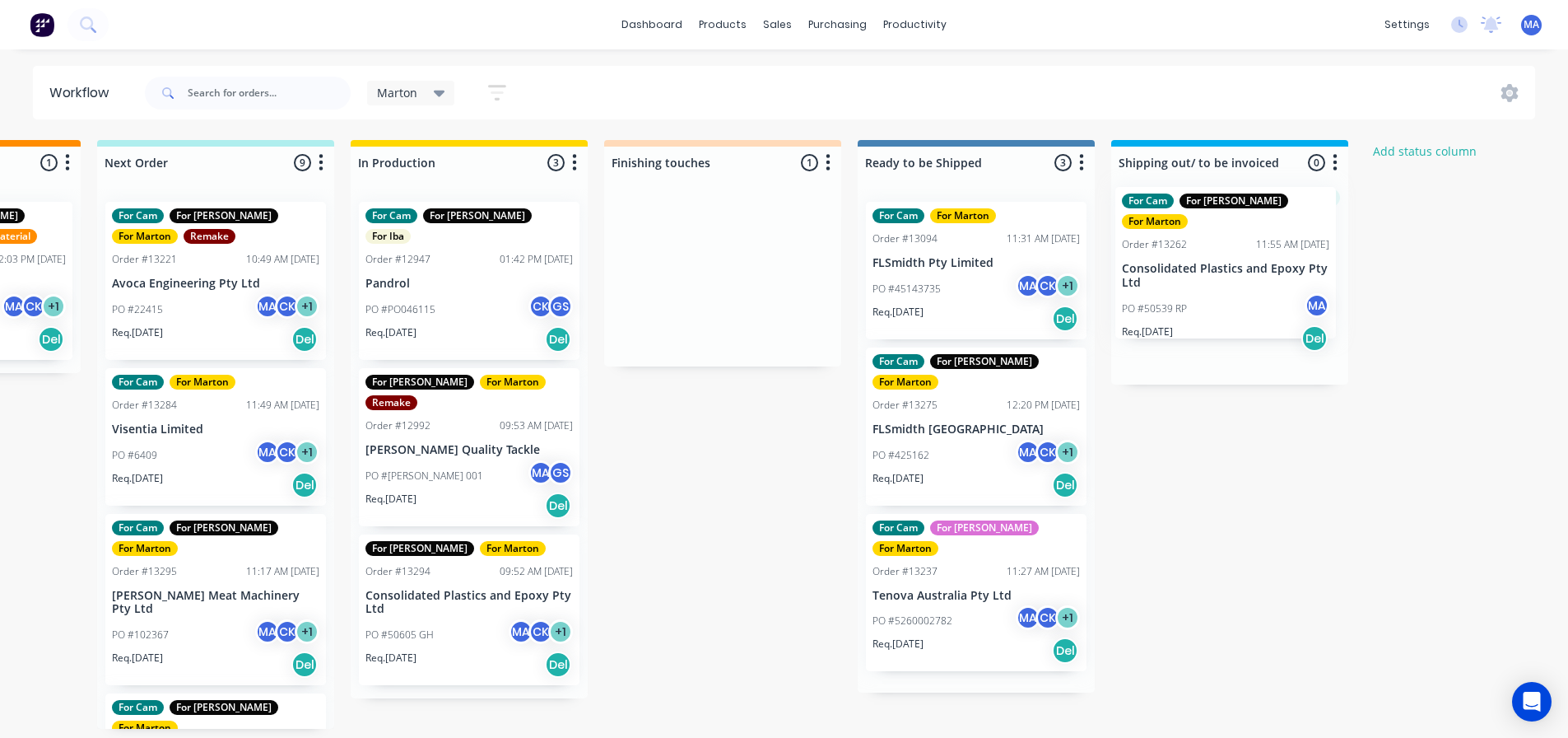
drag, startPoint x: 730, startPoint y: 293, endPoint x: 1230, endPoint y: 278, distance: 500.2
click at [1230, 278] on div "Submitted 2 Status colour #32CD32 hex #32CD32 Save Cancel Summaries Total order…" at bounding box center [676, 434] width 2268 height 589
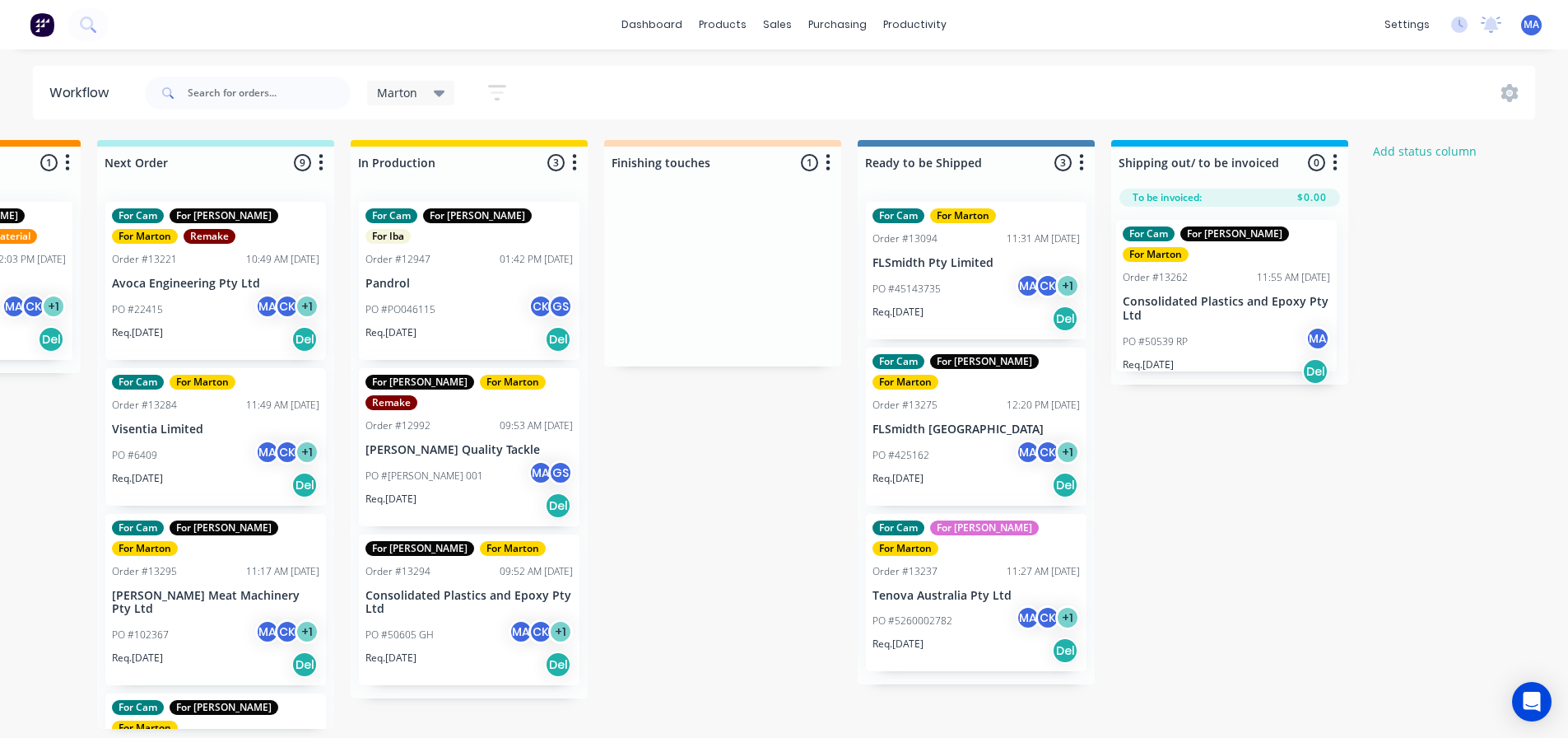
scroll to position [0, 449]
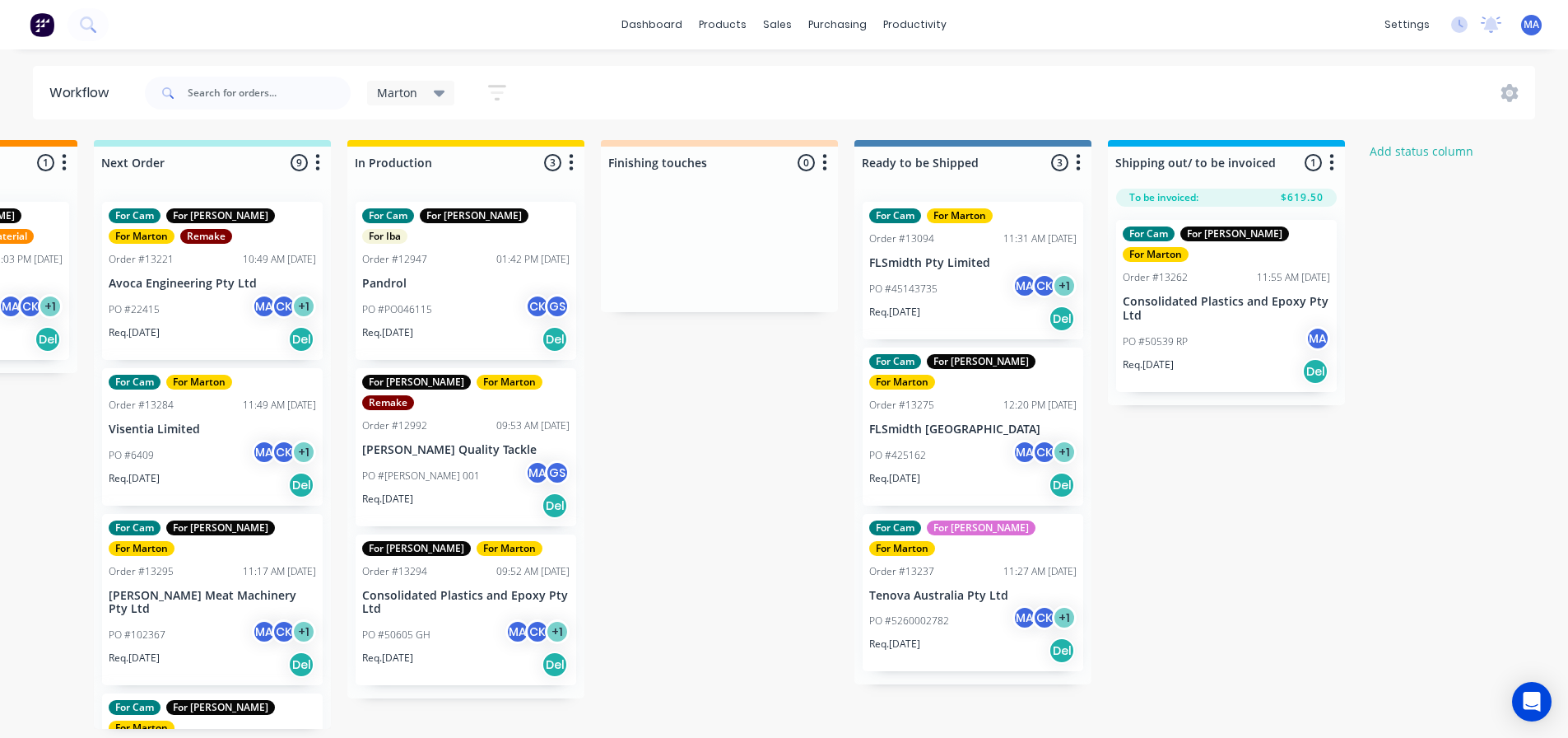
click at [463, 589] on p "Consolidated Plastics and Epoxy Pty Ltd" at bounding box center [465, 602] width 208 height 28
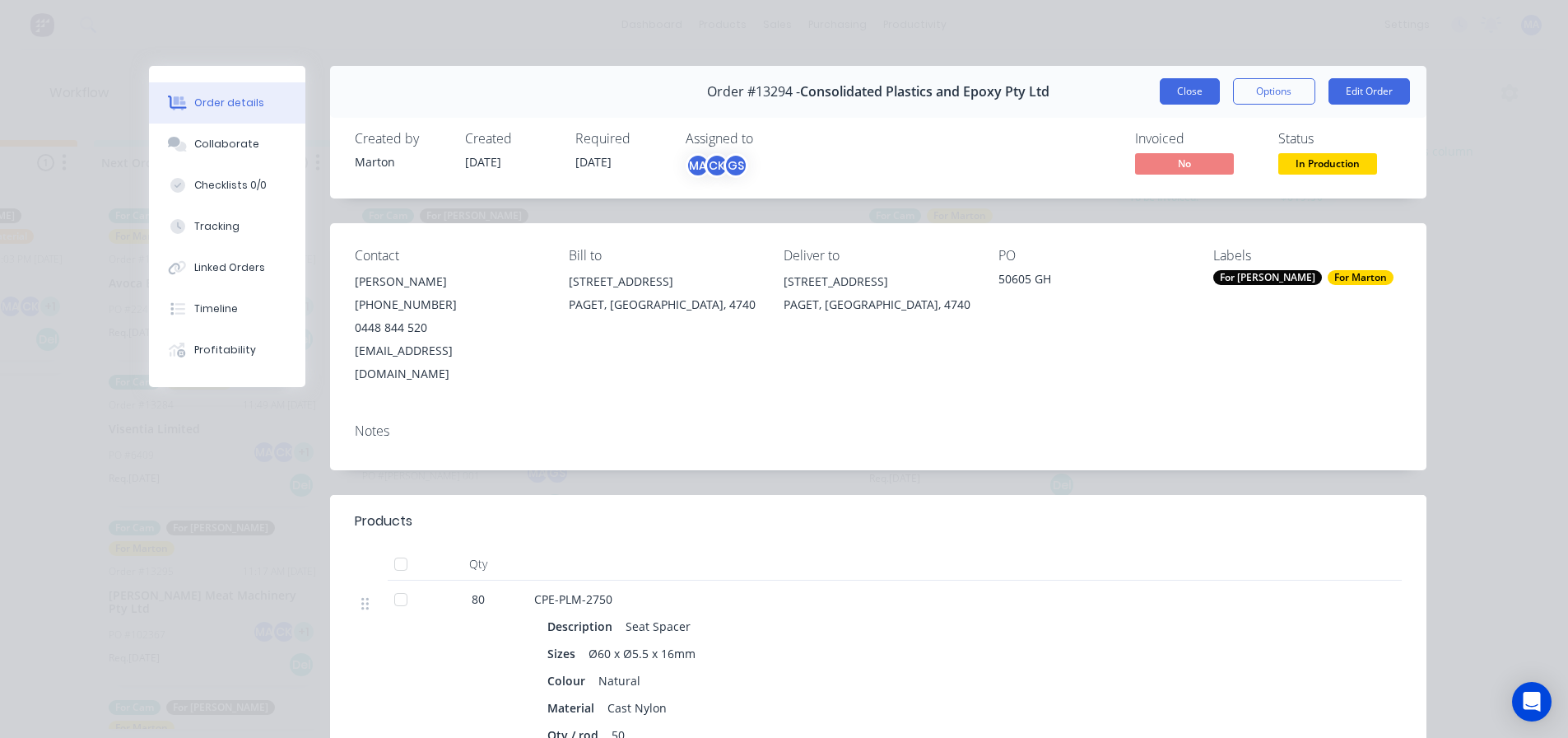
click at [1170, 97] on button "Close" at bounding box center [1190, 91] width 60 height 26
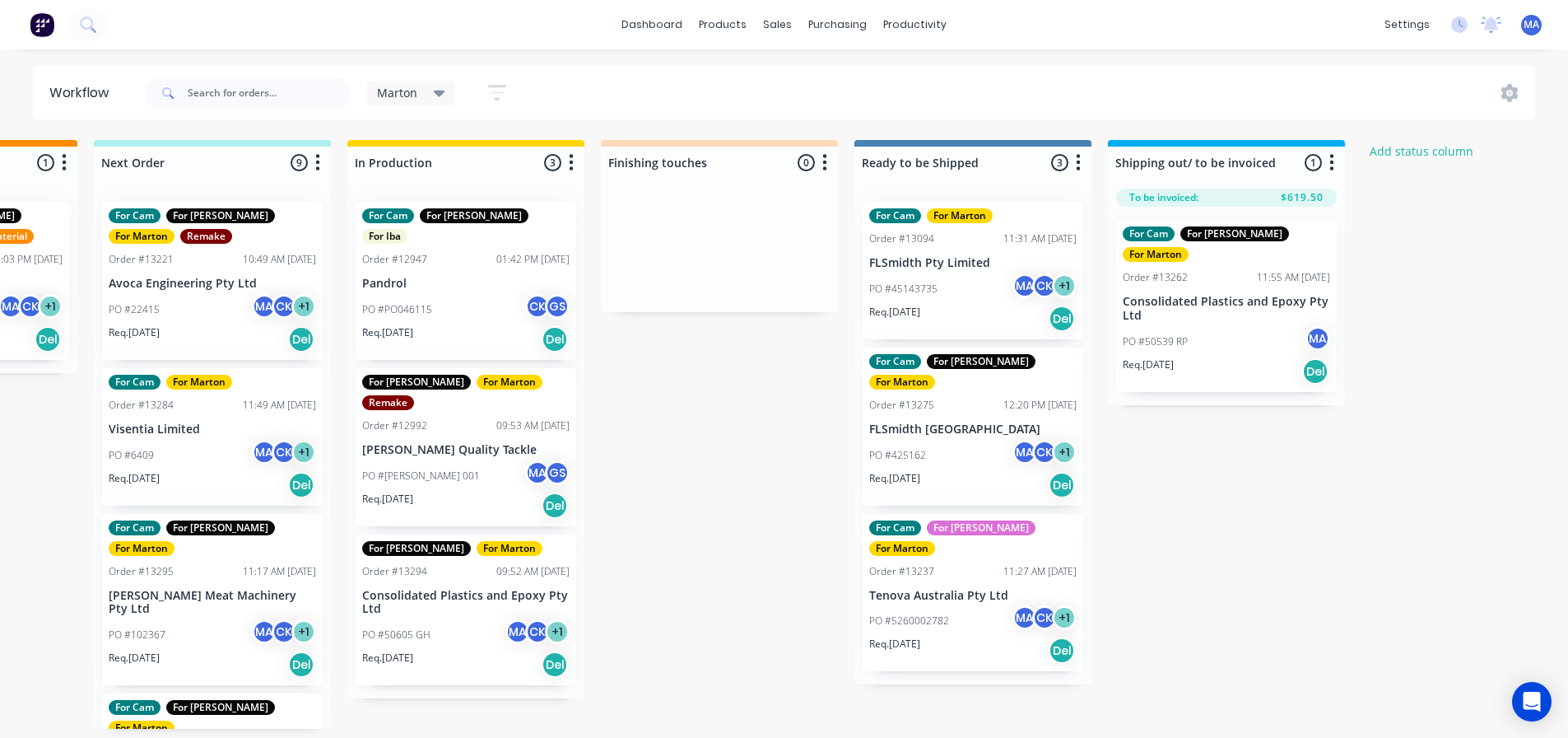
click at [717, 461] on div "Submitted 2 Status colour #32CD32 hex #32CD32 Save Cancel Summaries Total order…" at bounding box center [673, 434] width 2268 height 589
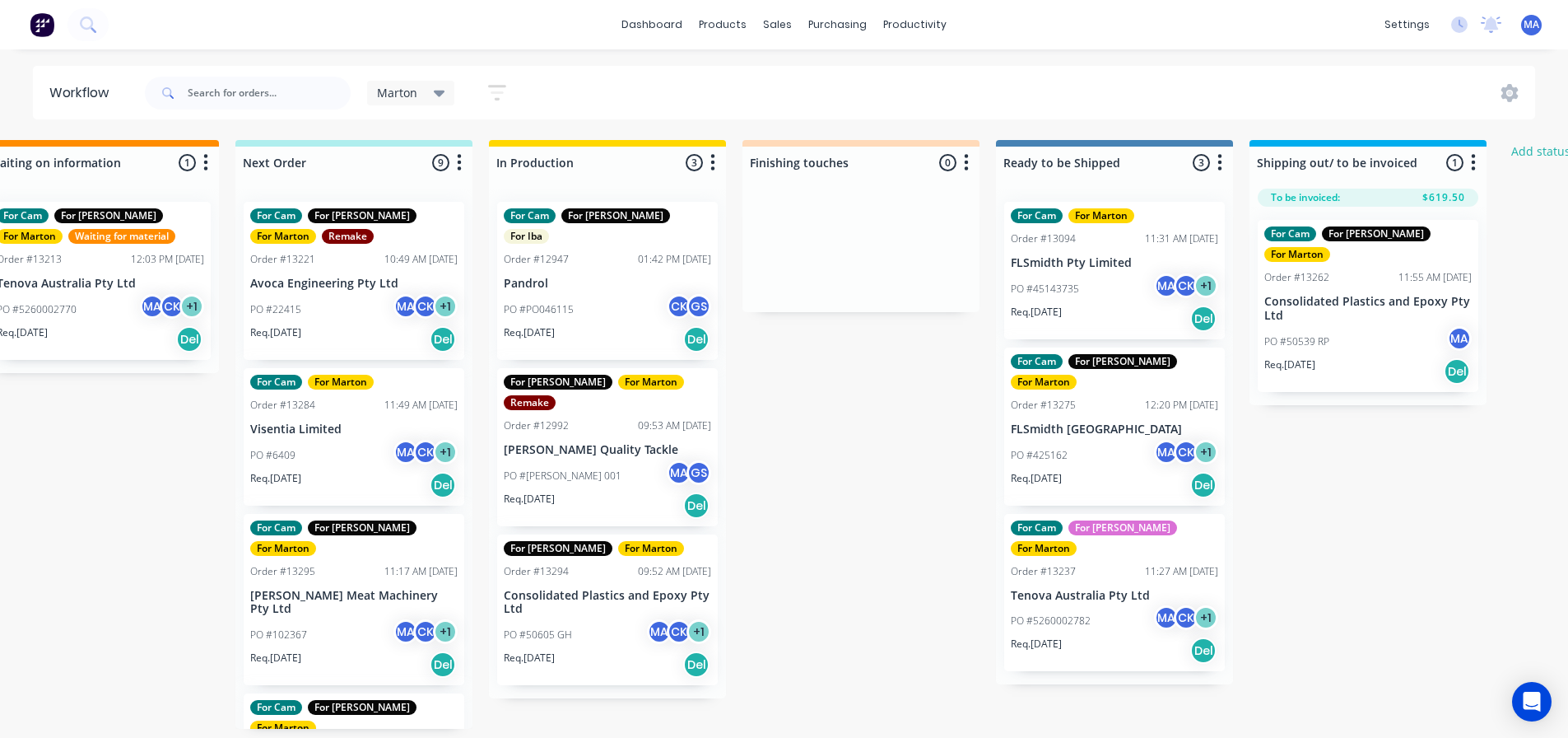
scroll to position [0, 122]
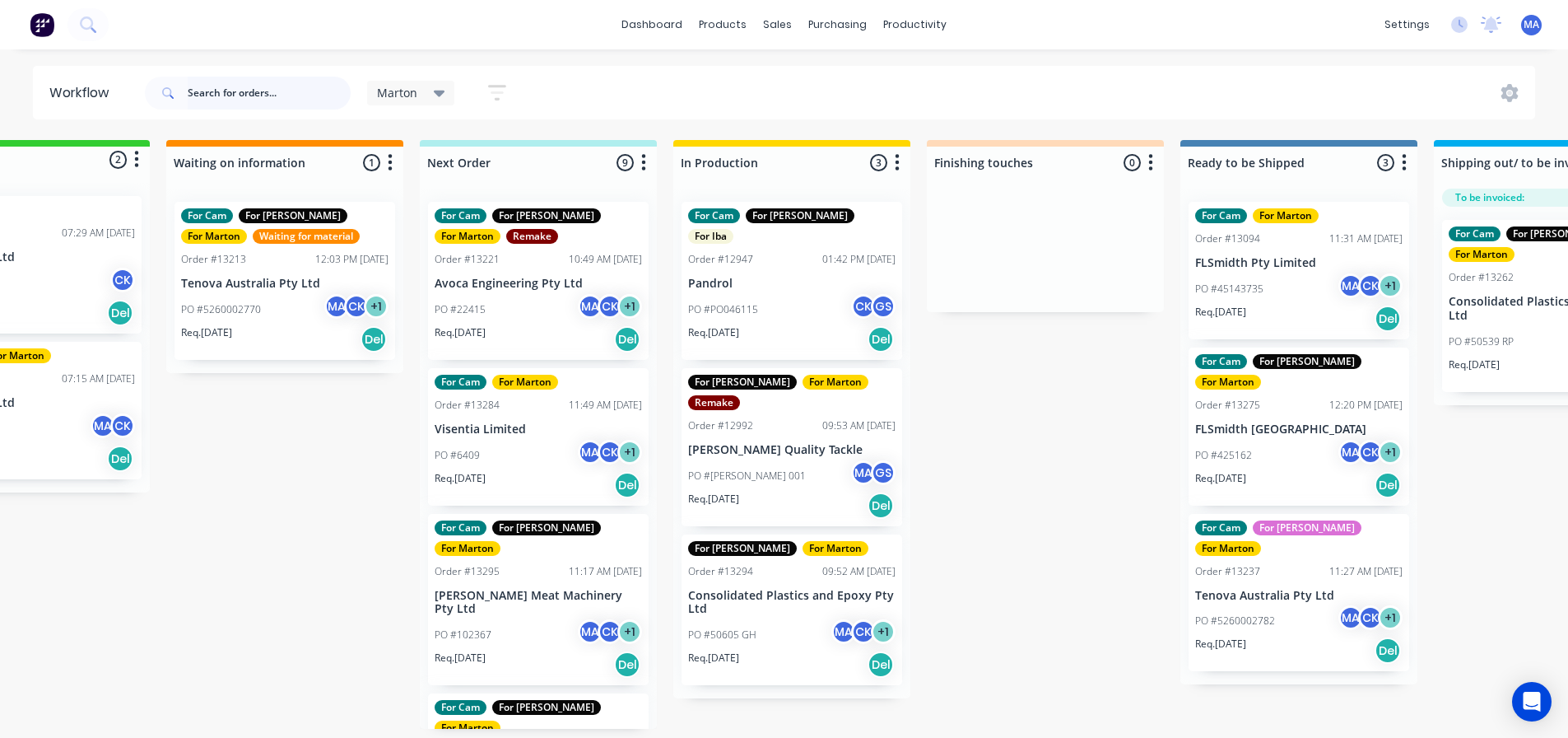
click at [293, 92] on input "text" at bounding box center [269, 93] width 163 height 33
click at [779, 24] on div "sales" at bounding box center [778, 24] width 45 height 24
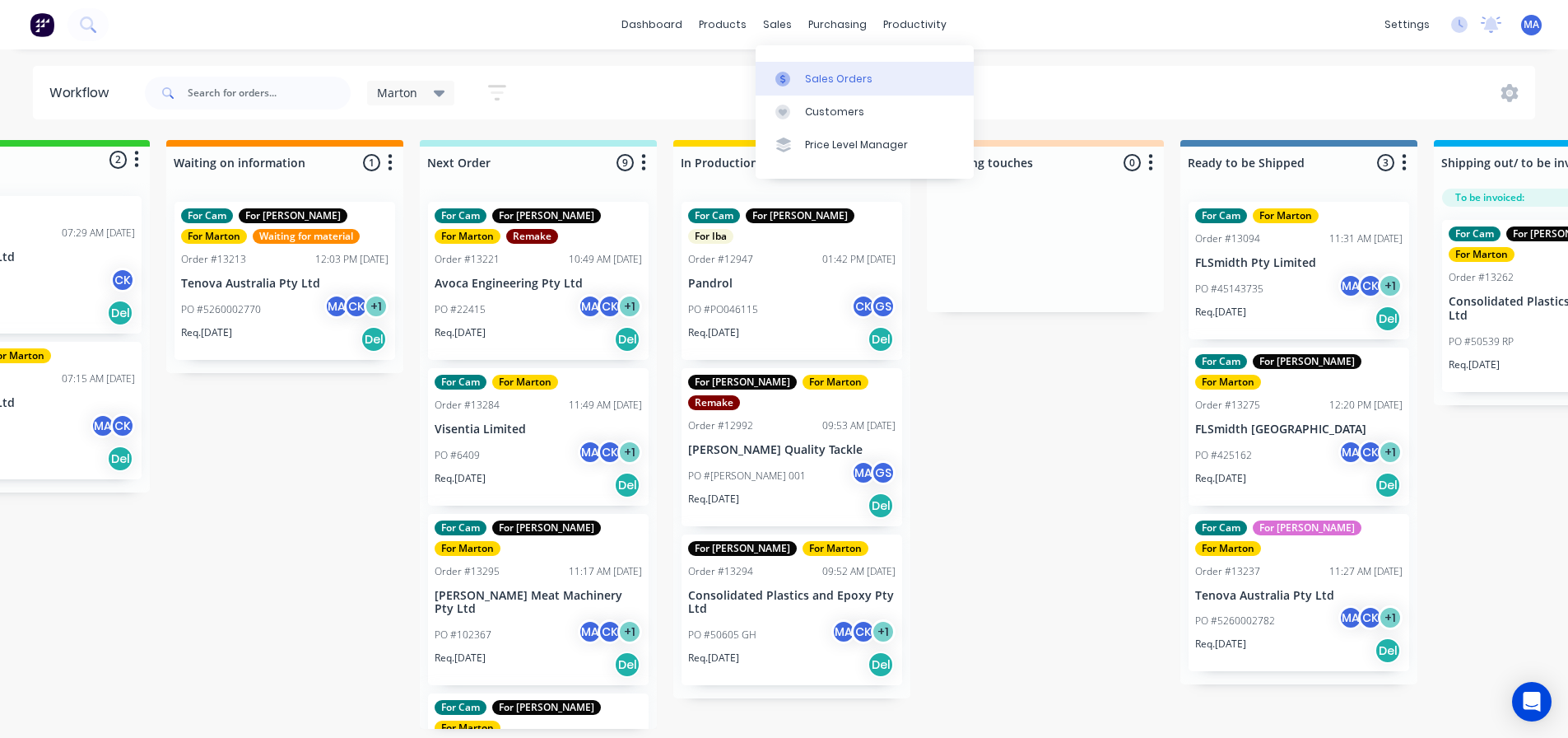
click at [756, 85] on body "dashboard products sales purchasing productivity dashboard products Product Cat…" at bounding box center [662, 320] width 1568 height 639
click at [755, 76] on div "Marton Save new view None edit Marton (Default) edit For Cam edit For [PERSON_N…" at bounding box center [838, 93] width 1394 height 50
click at [795, 80] on div at bounding box center [788, 79] width 24 height 14
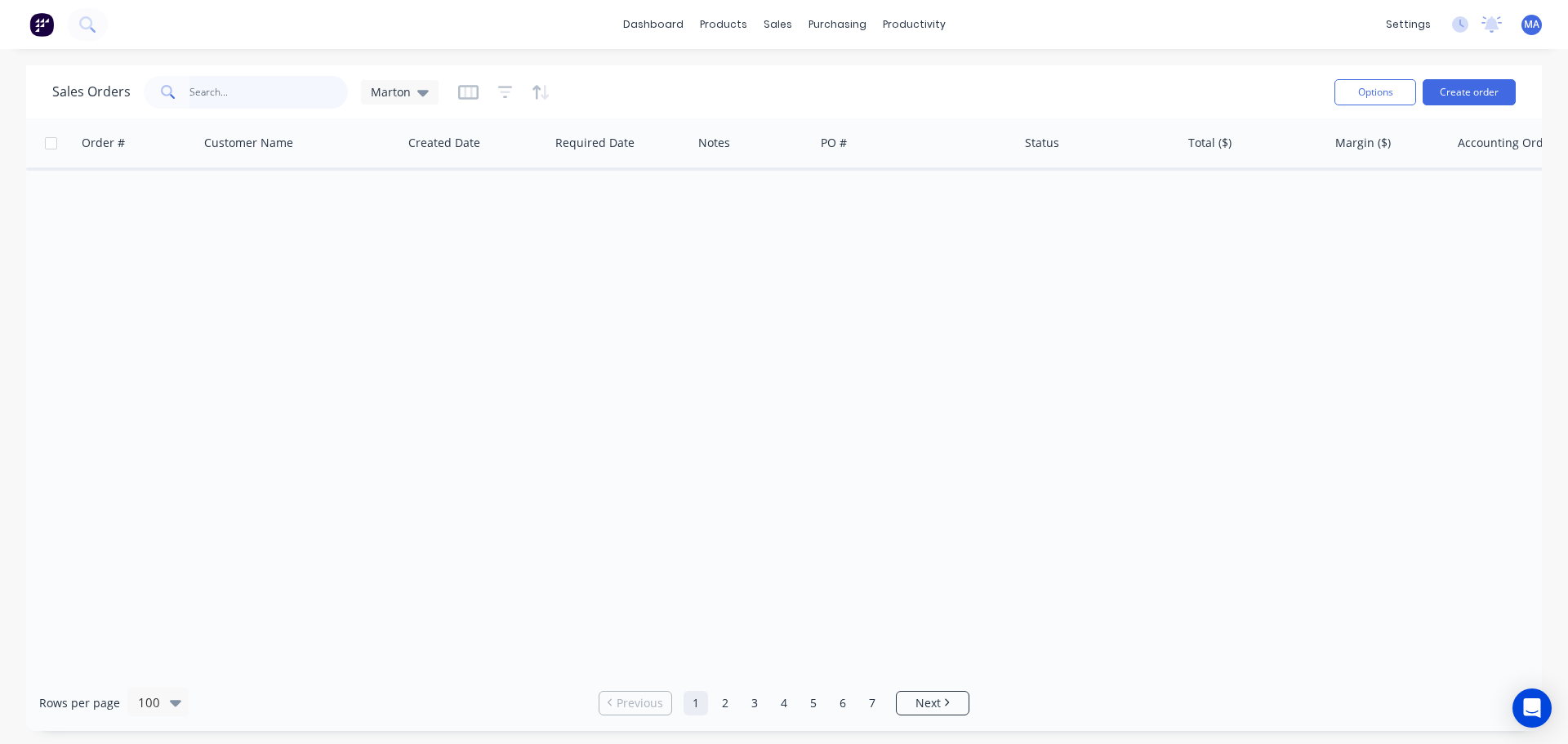
click at [287, 101] on input "text" at bounding box center [269, 92] width 159 height 33
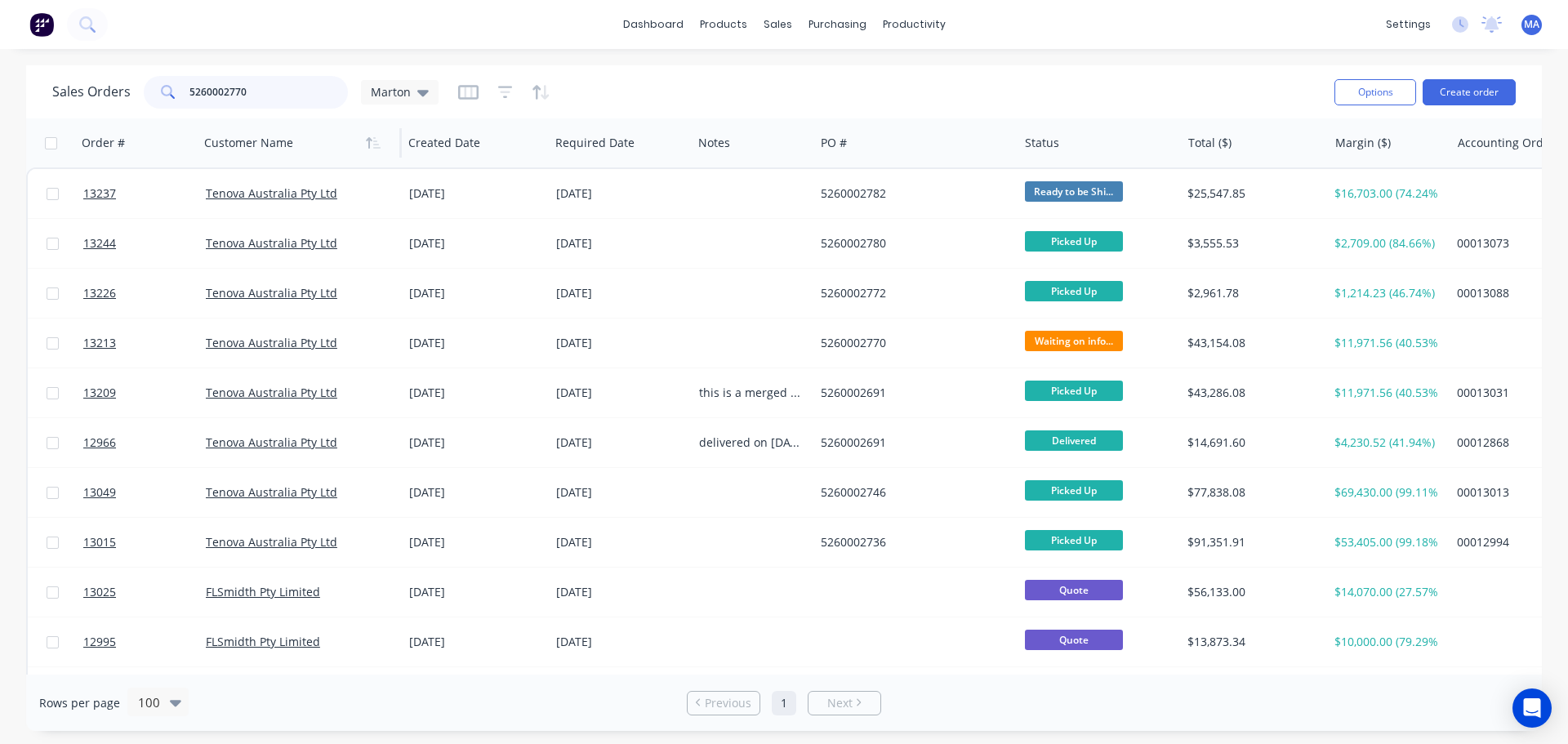
type input "5260002770"
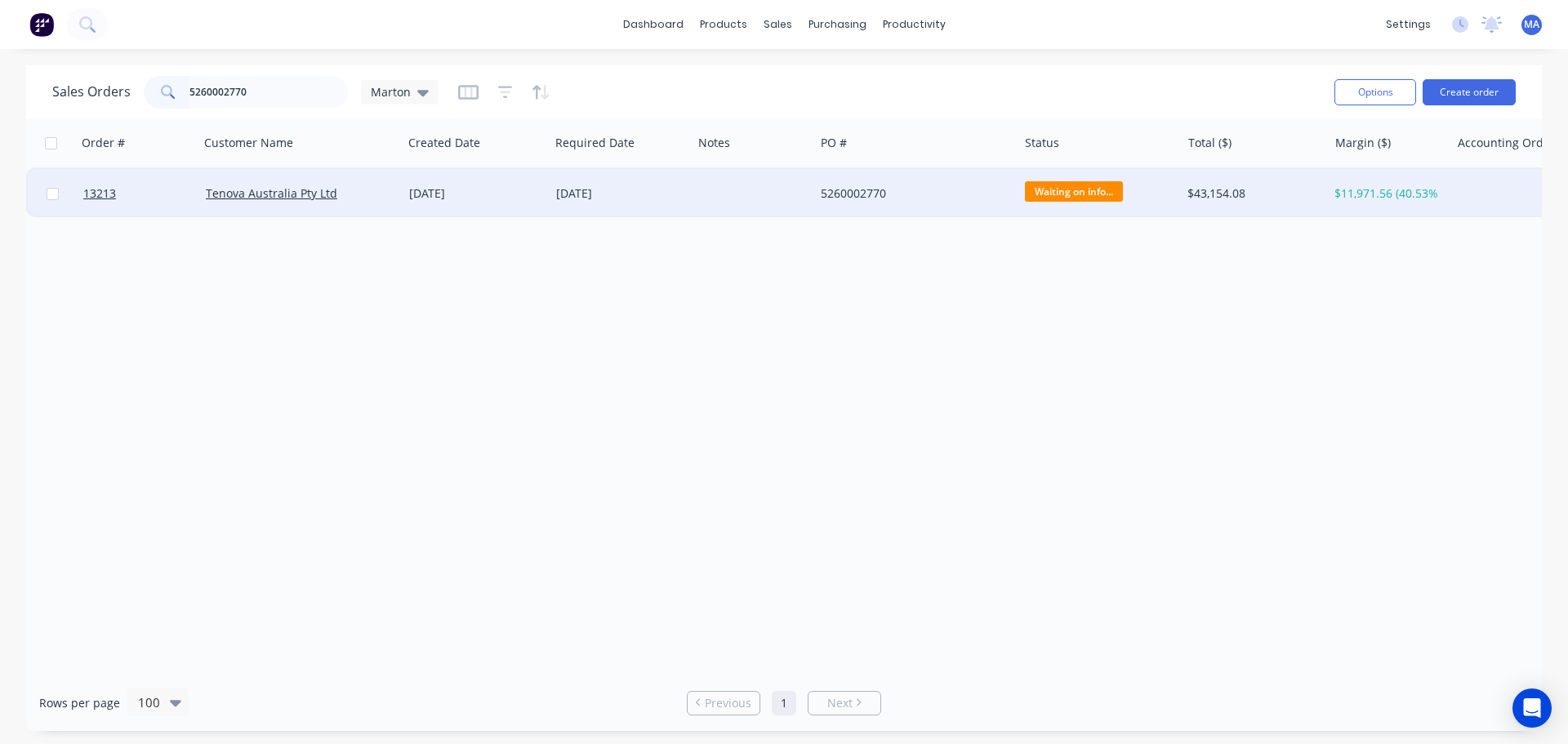
click at [413, 175] on div "[DATE]" at bounding box center [476, 193] width 147 height 49
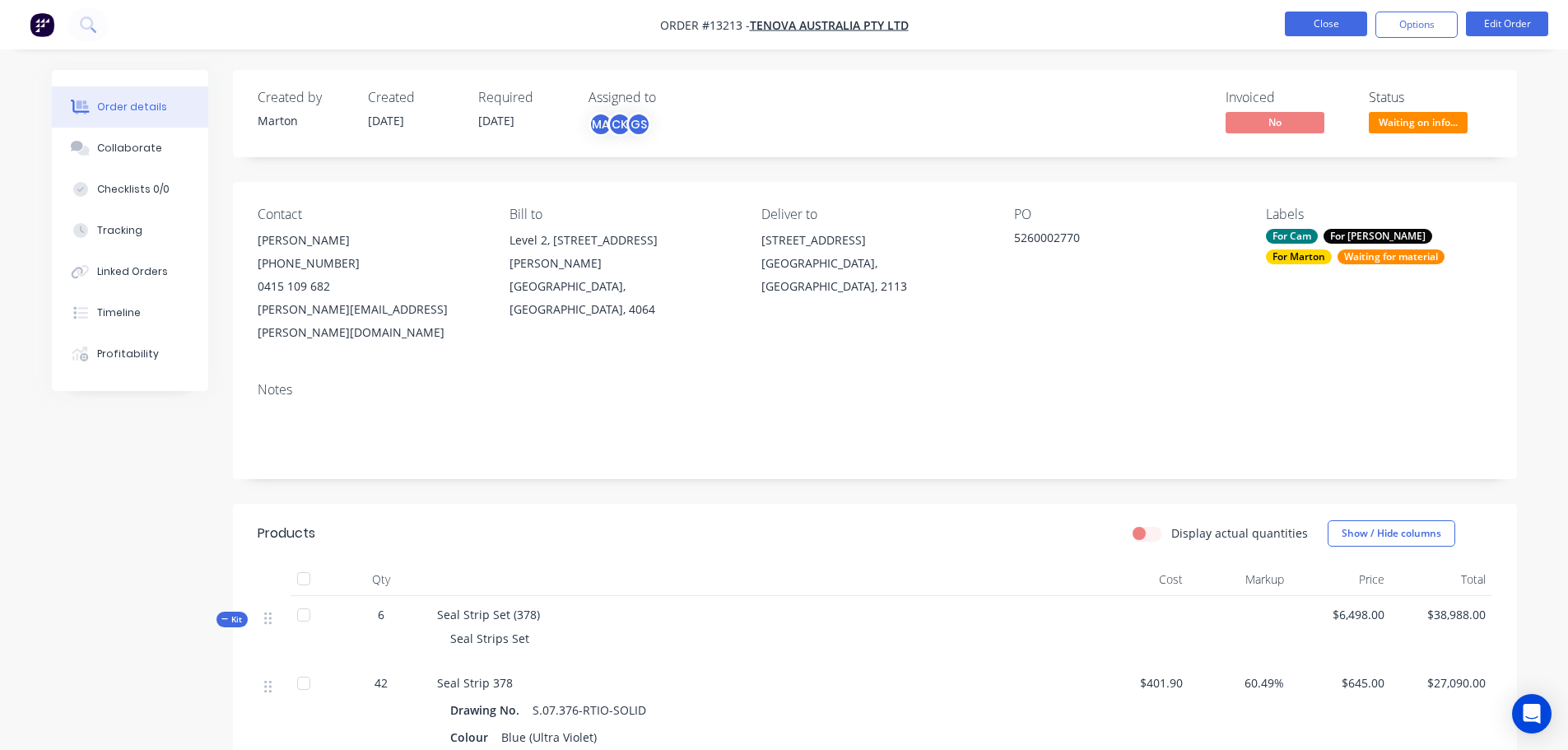
click at [1308, 23] on button "Close" at bounding box center [1326, 23] width 82 height 24
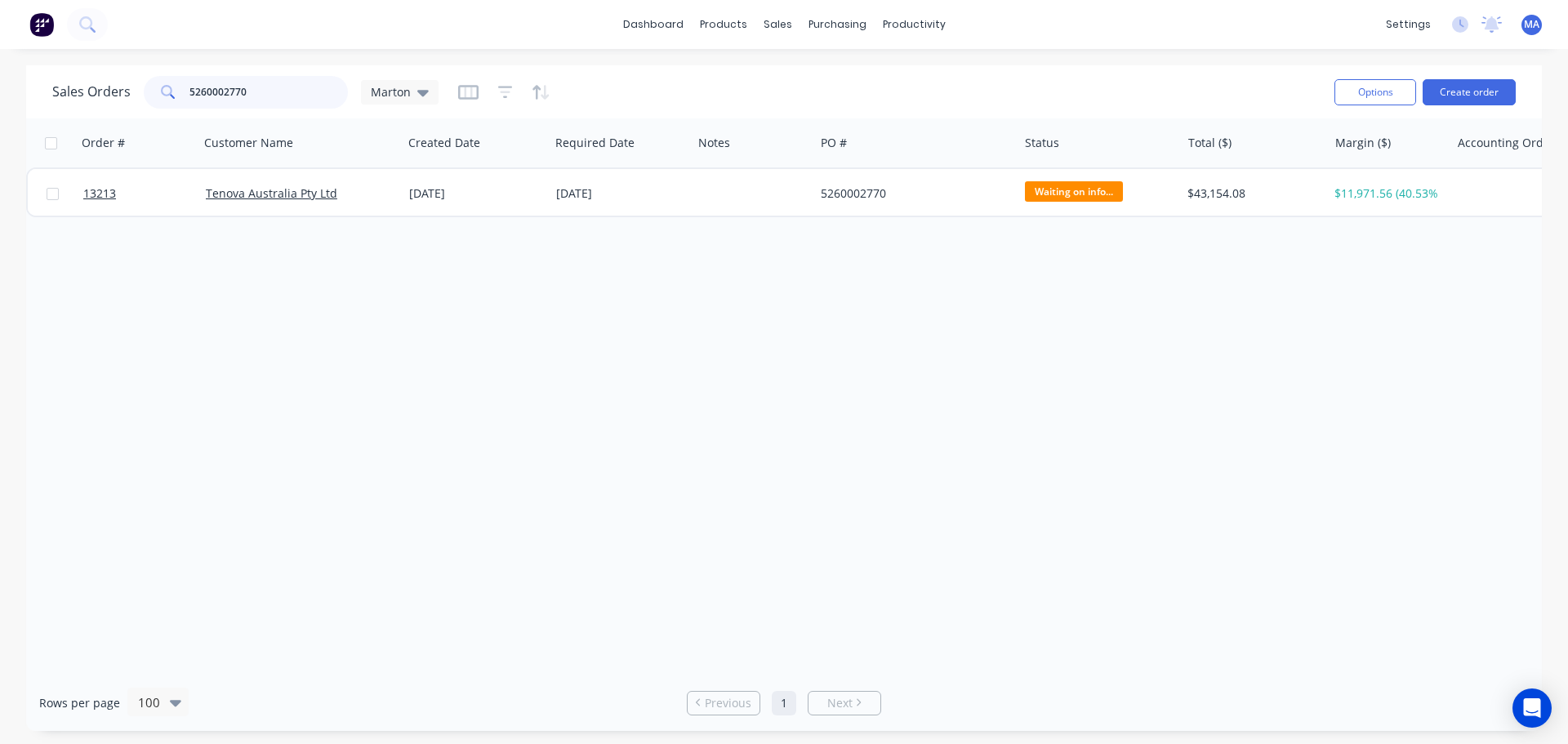
drag, startPoint x: 258, startPoint y: 92, endPoint x: 152, endPoint y: 100, distance: 106.3
click at [152, 100] on div "5260002770" at bounding box center [246, 92] width 204 height 33
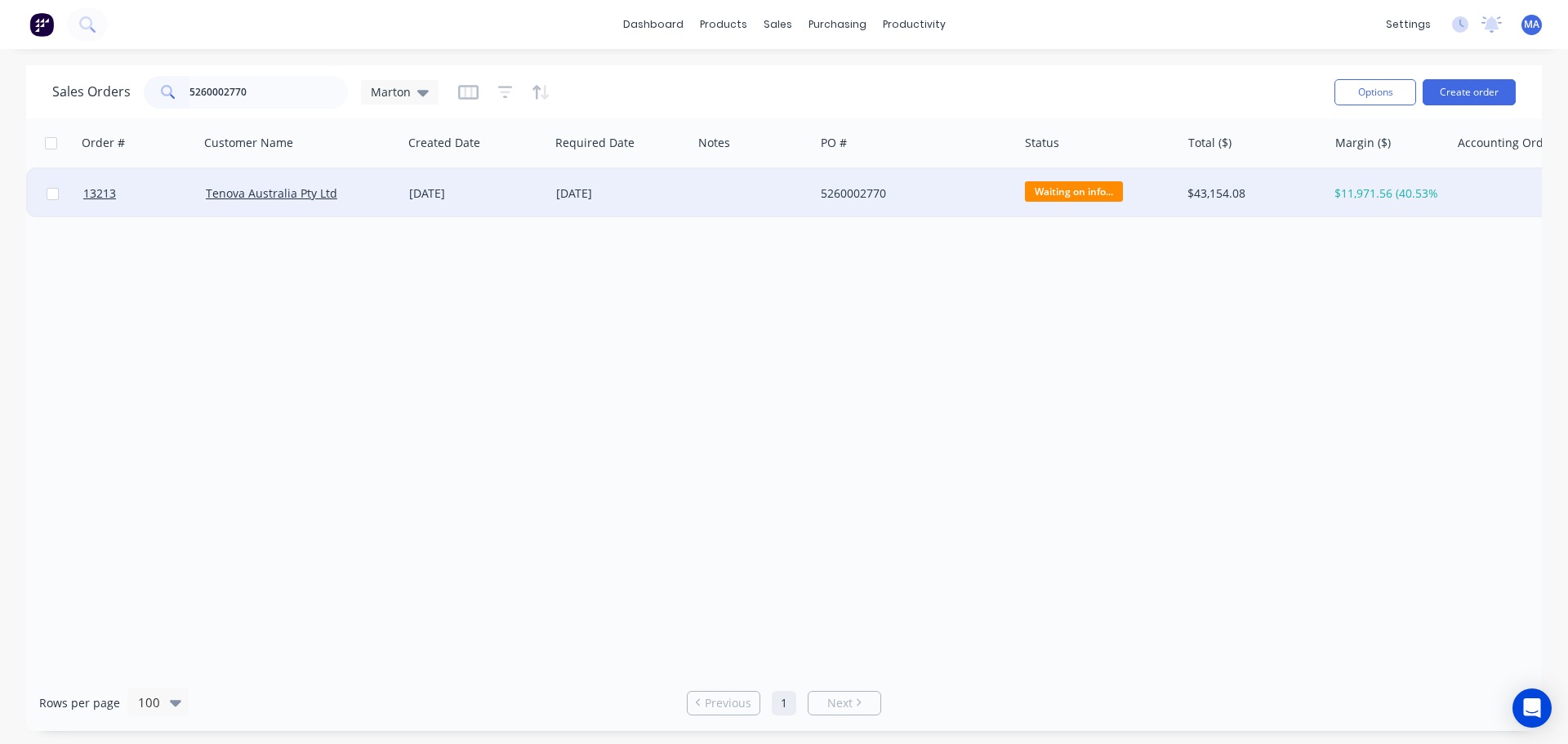
click at [407, 204] on div "[DATE]" at bounding box center [476, 193] width 147 height 49
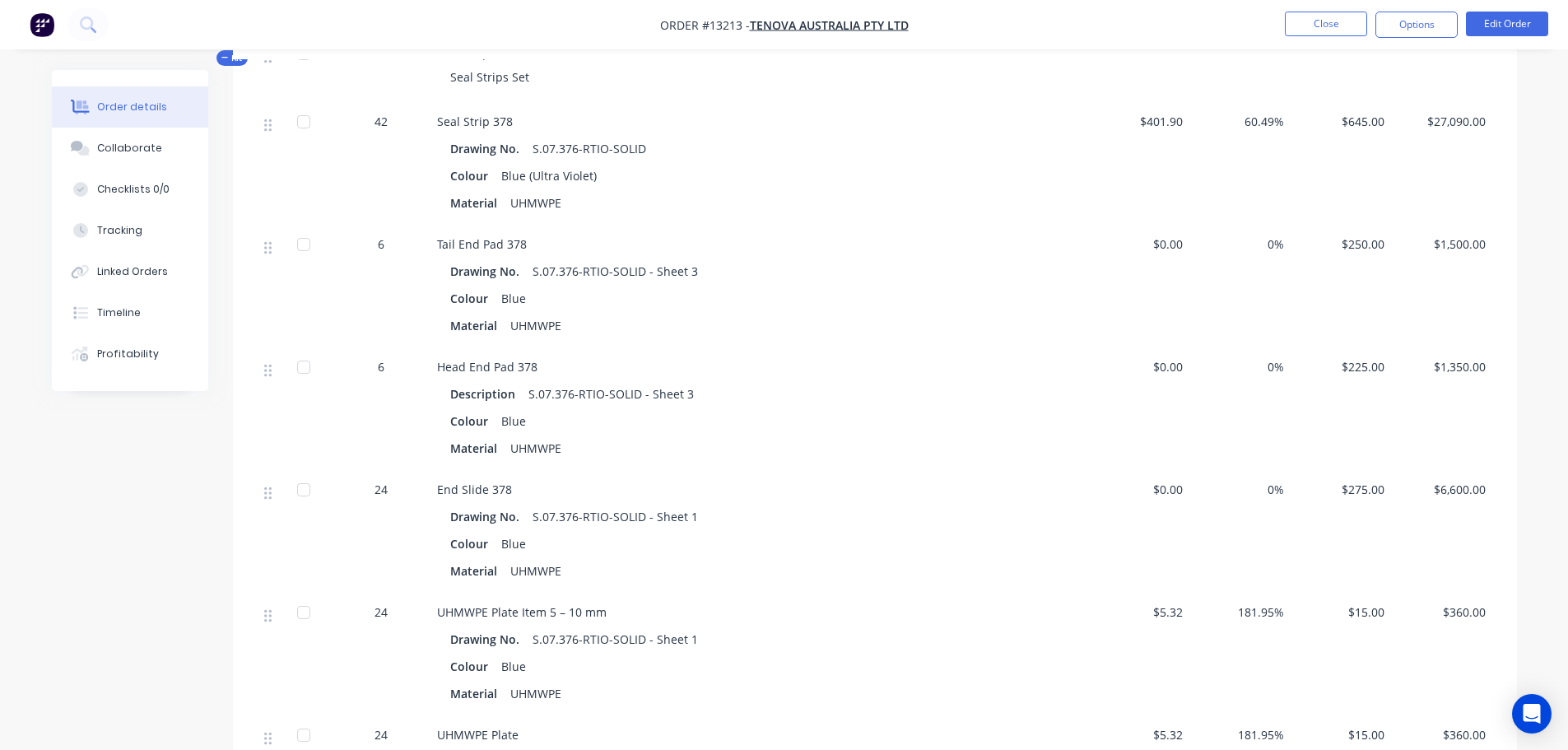
scroll to position [576, 0]
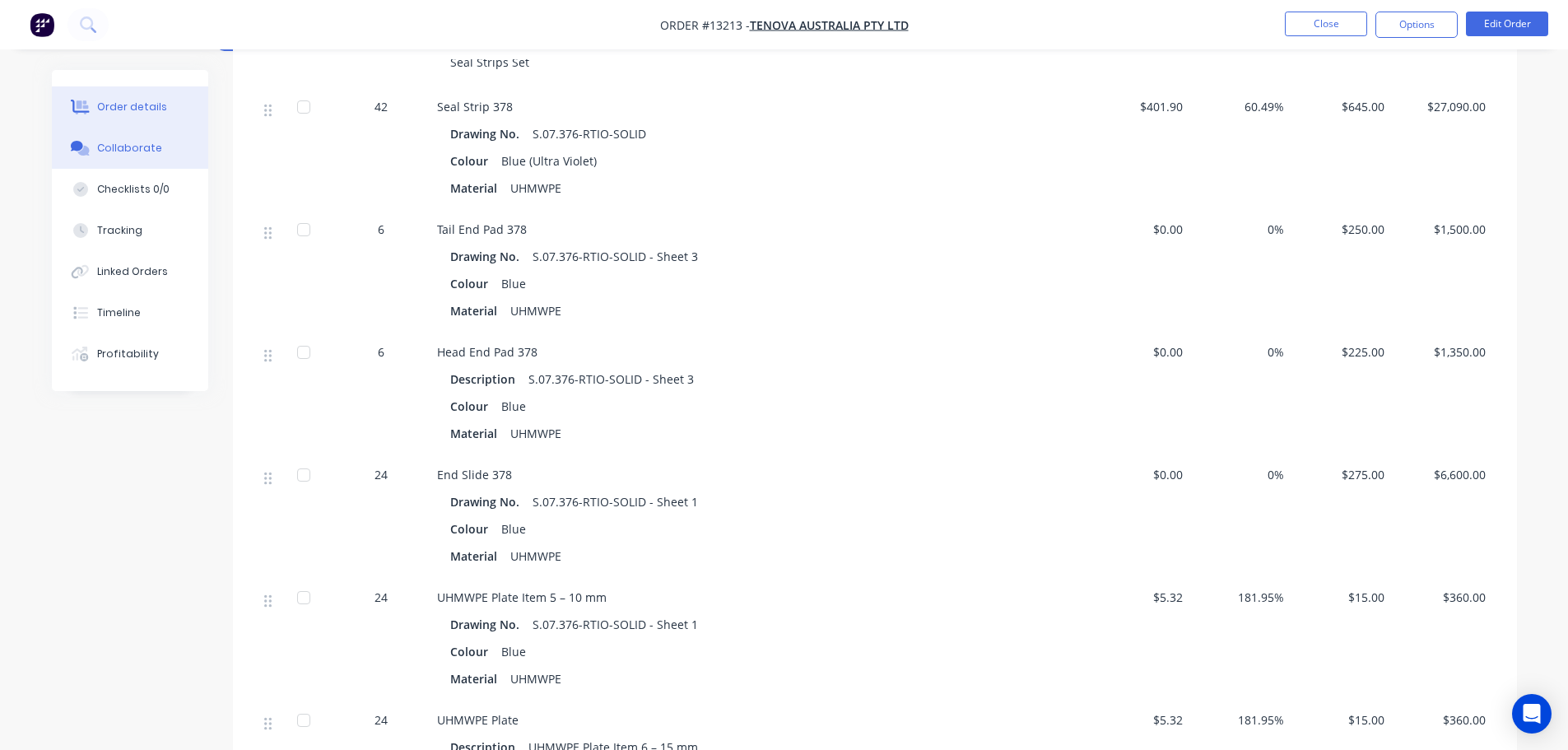
click at [161, 148] on button "Collaborate" at bounding box center [131, 149] width 157 height 41
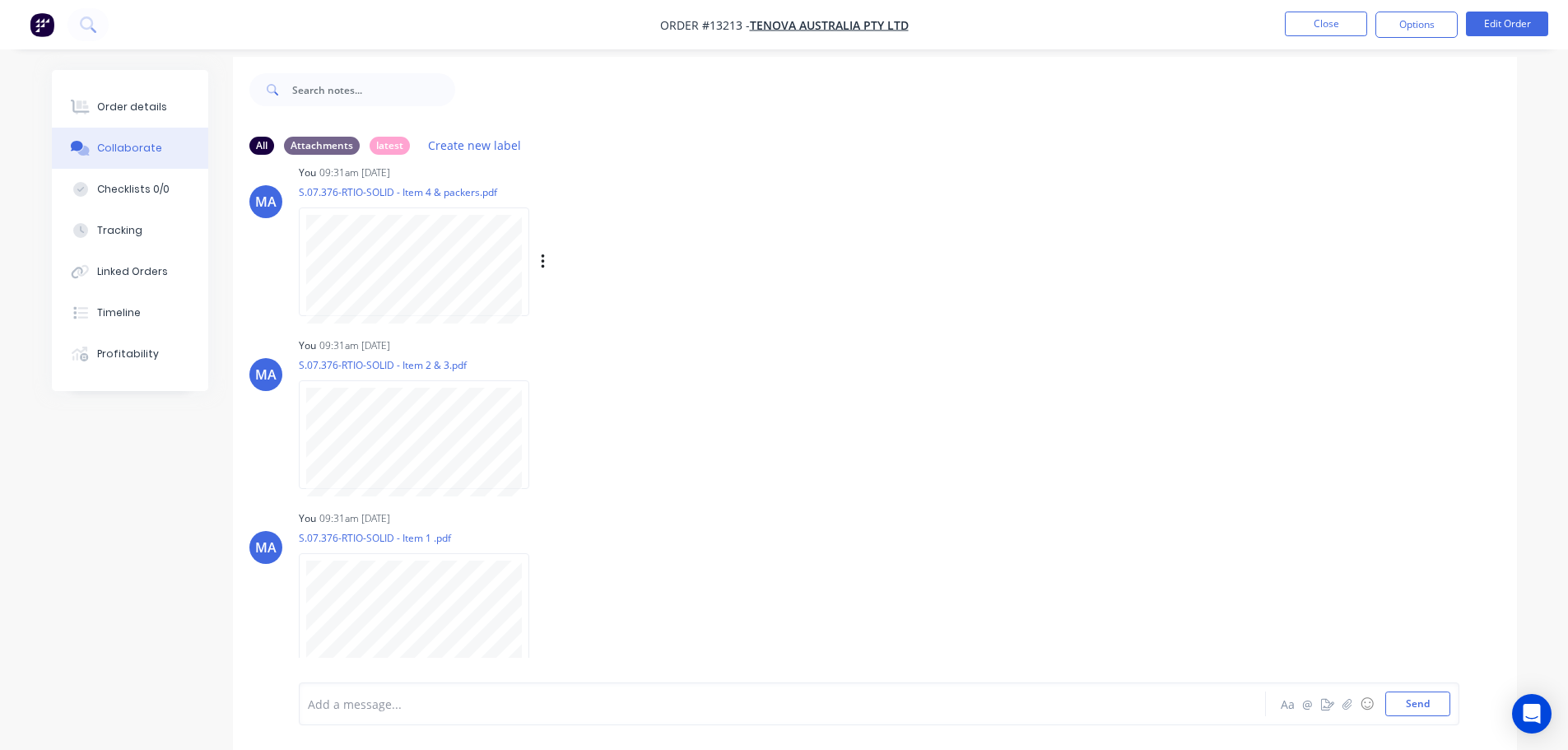
scroll to position [24, 0]
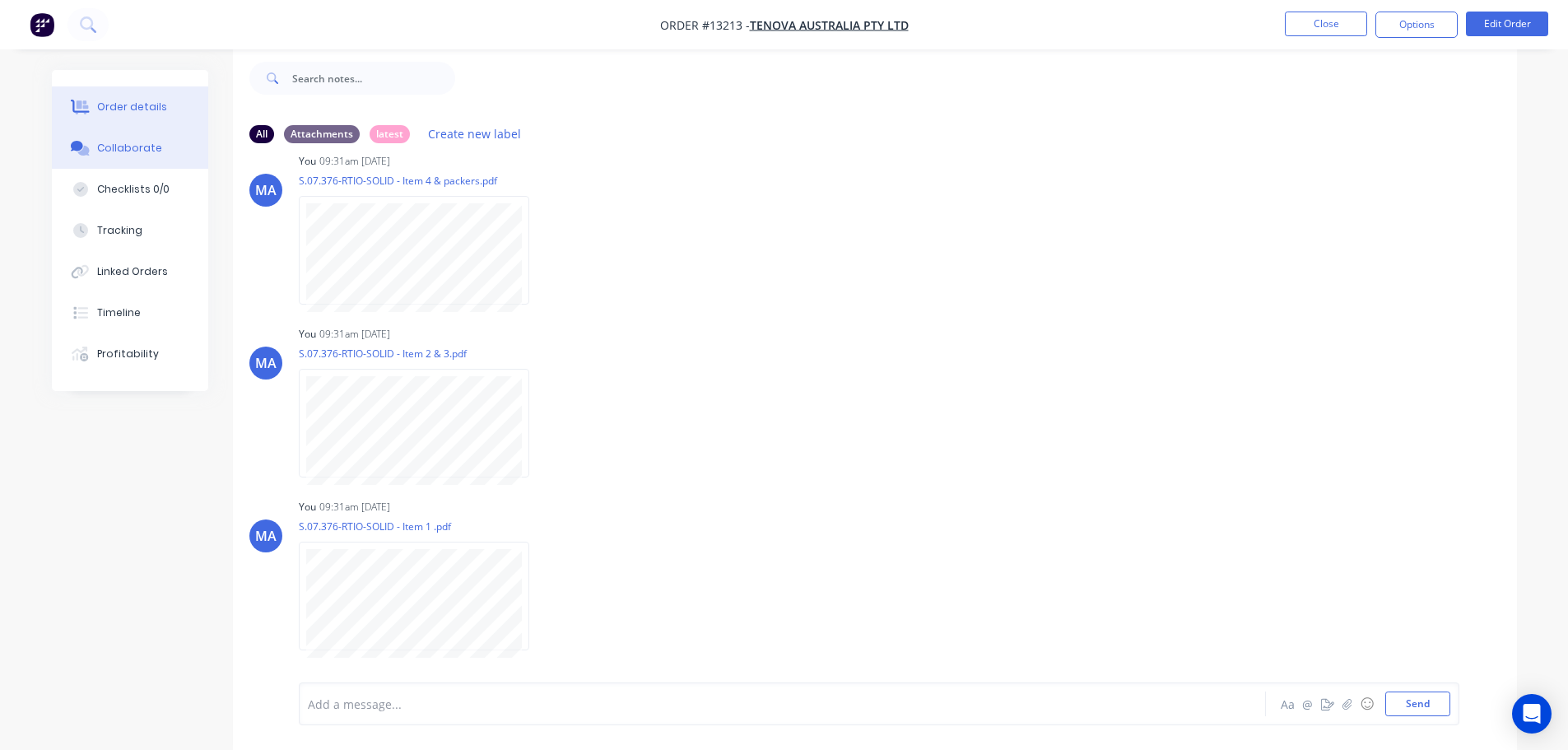
click at [130, 112] on div "Order details" at bounding box center [132, 107] width 70 height 14
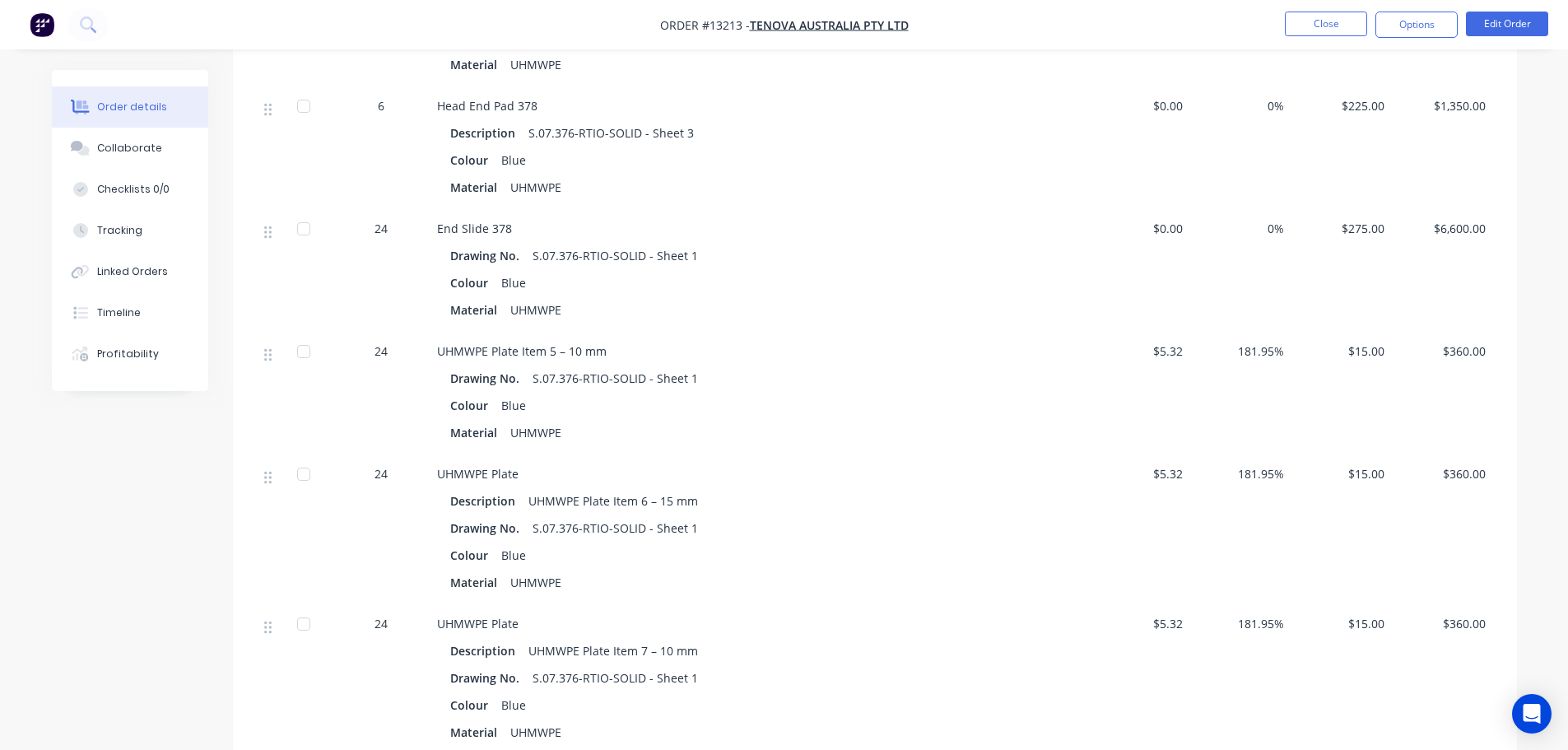
scroll to position [848, 0]
